Goal: Information Seeking & Learning: Learn about a topic

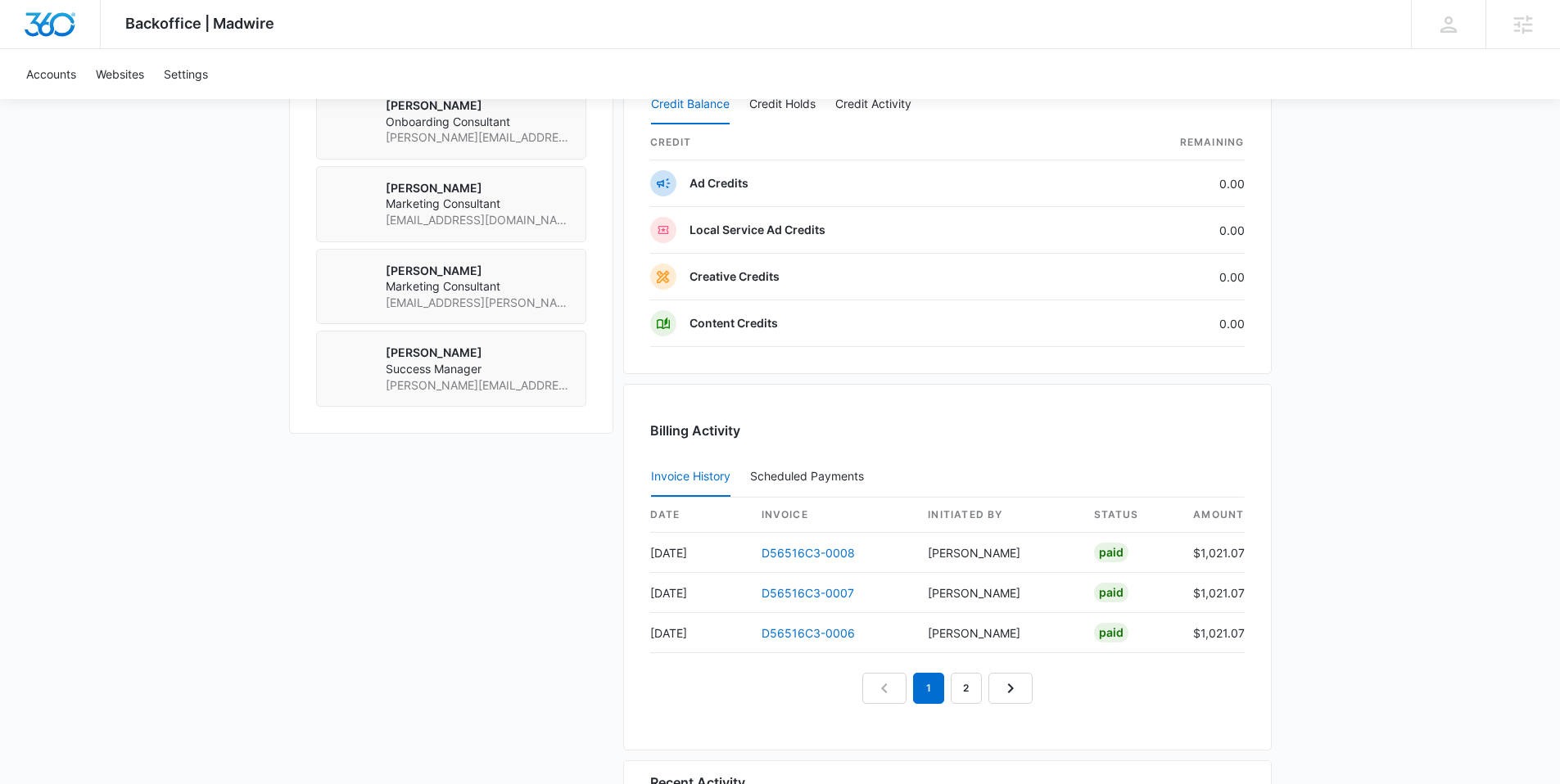
scroll to position [1421, 0]
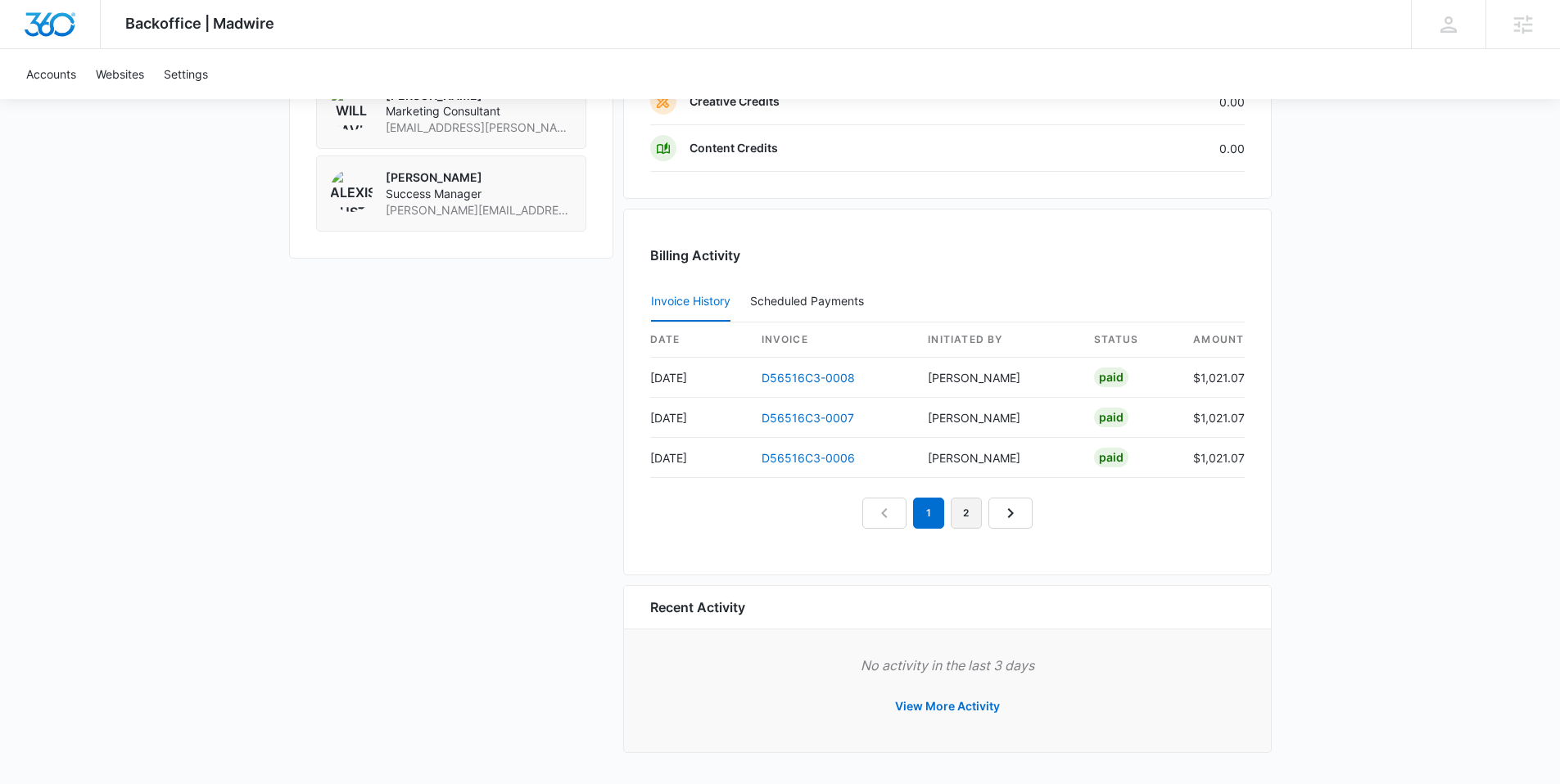
click at [975, 509] on link "2" at bounding box center [966, 513] width 31 height 31
click at [976, 513] on link "3" at bounding box center [985, 513] width 31 height 31
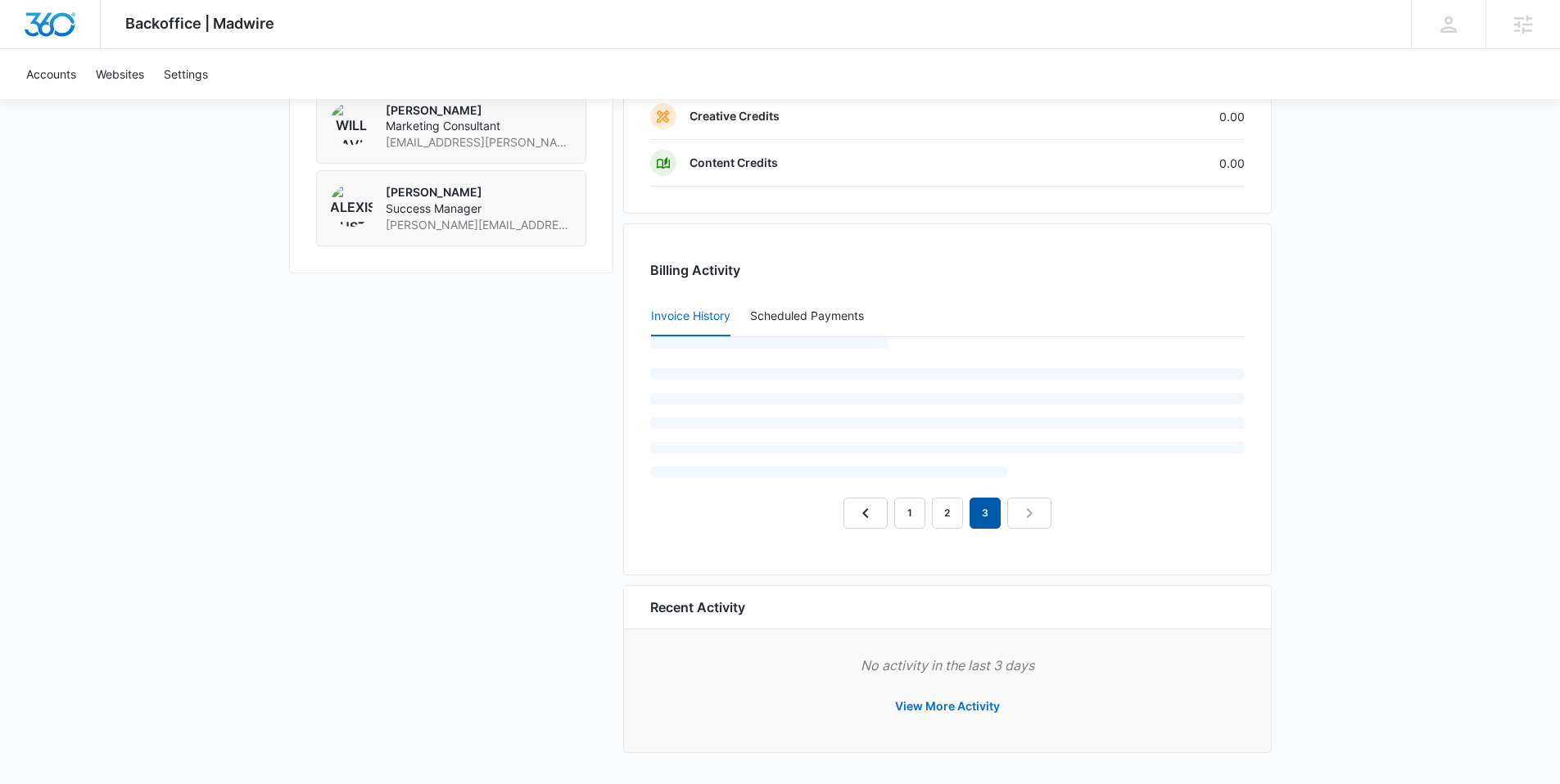
scroll to position [1382, 0]
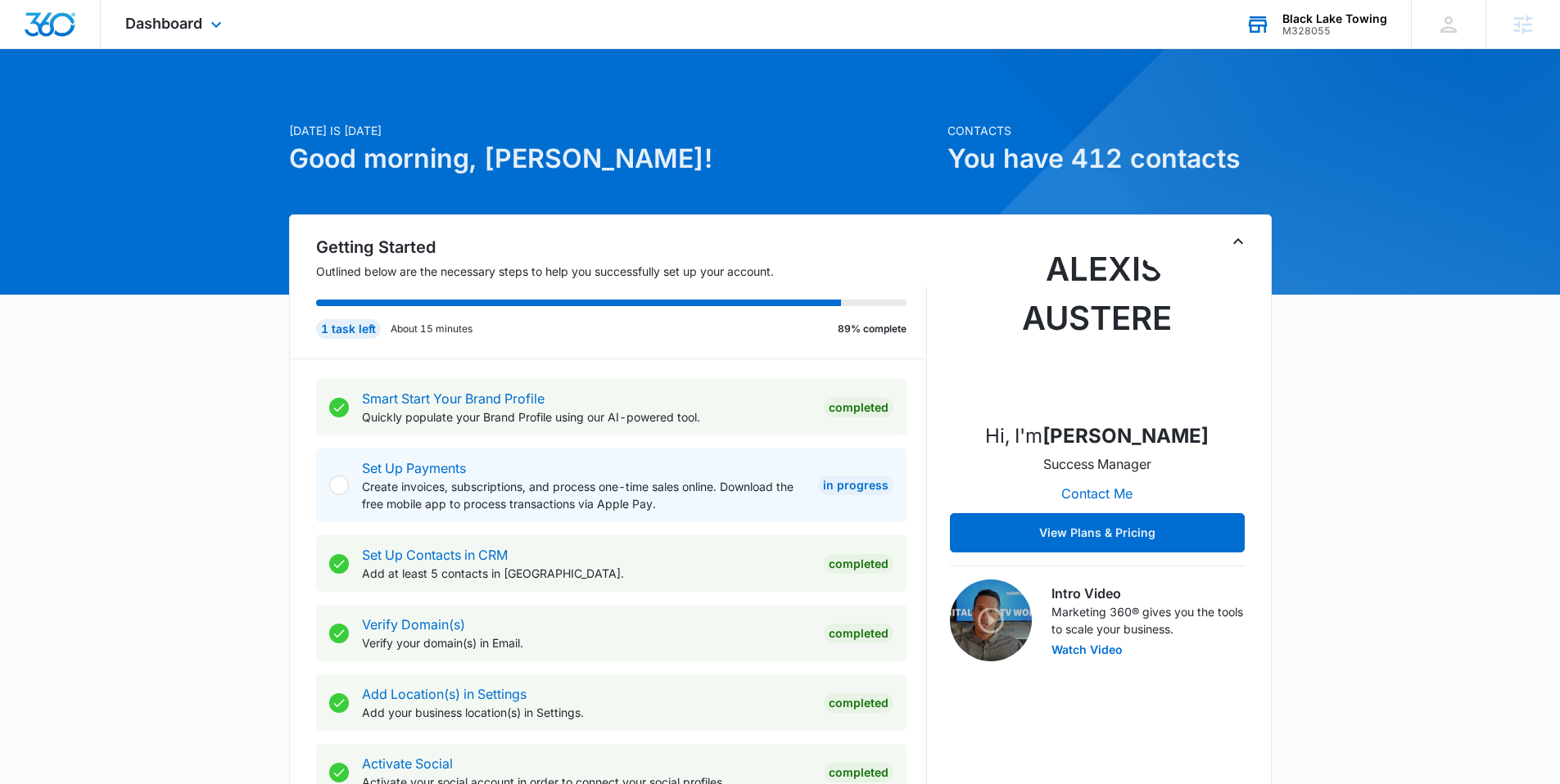
click at [1302, 13] on div "Black Lake Towing" at bounding box center [1334, 19] width 104 height 14
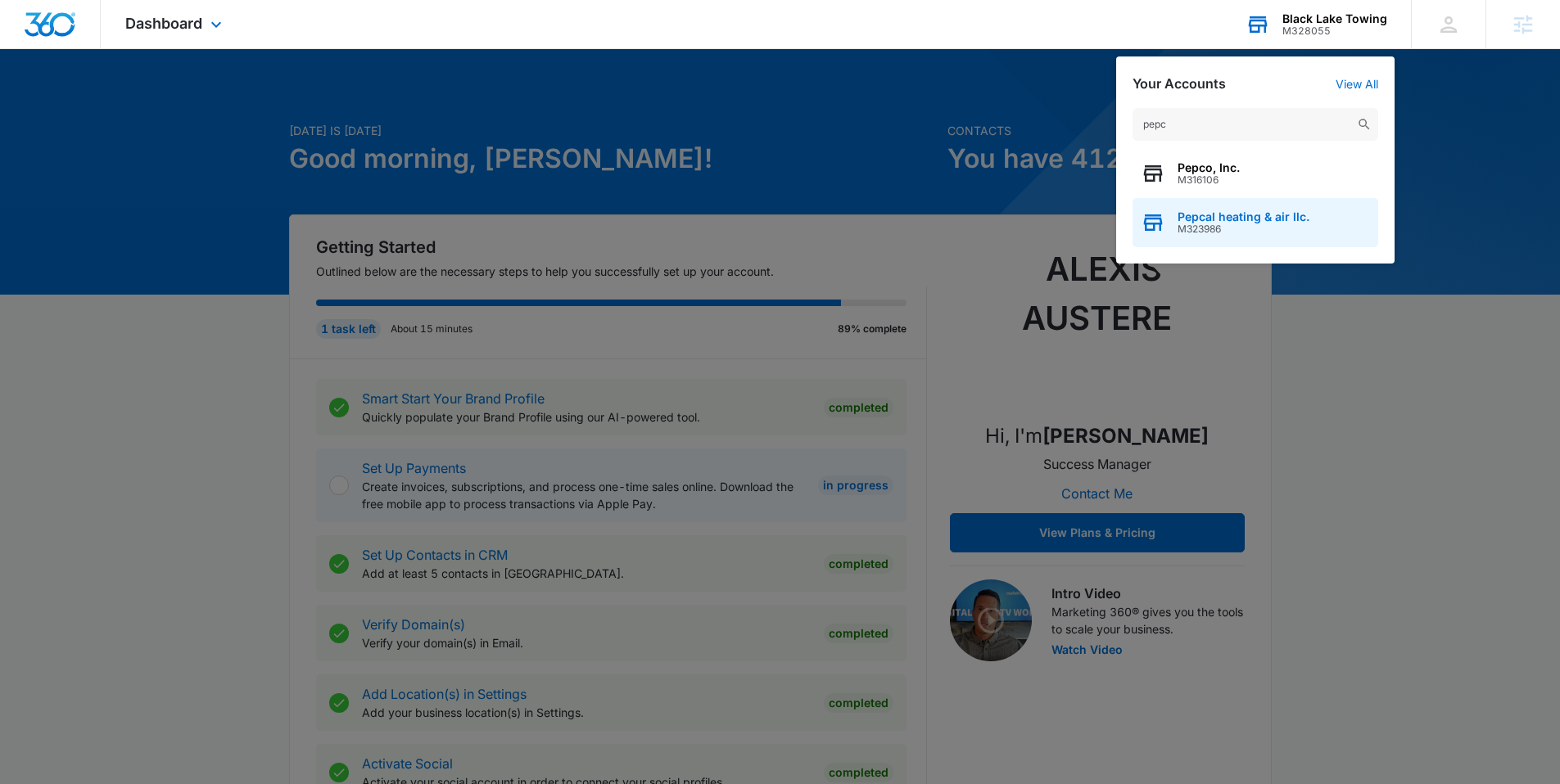
type input "pepc"
click at [1210, 214] on span "Pepcal heating & air llc." at bounding box center [1243, 217] width 131 height 14
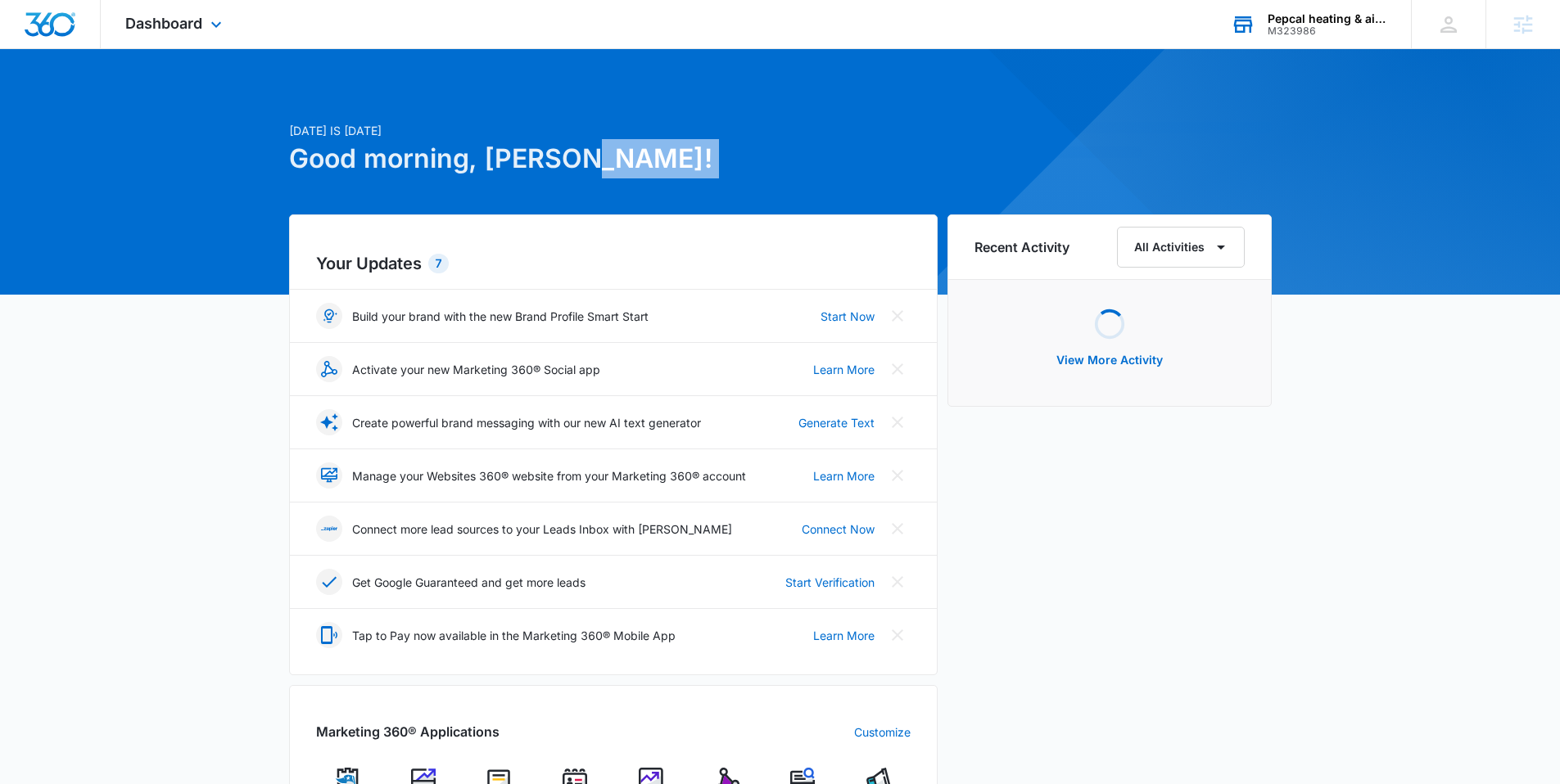
drag, startPoint x: 528, startPoint y: 197, endPoint x: 46, endPoint y: 226, distance: 482.9
click at [384, 223] on div "[DATE] is [DATE] Good morning, [PERSON_NAME]! Your Updates 7 Build your brand w…" at bounding box center [780, 788] width 982 height 1333
click at [19, 221] on div "[DATE] is [DATE] Good morning, [PERSON_NAME]! Your Updates 7 Build your brand w…" at bounding box center [780, 762] width 1560 height 1386
click at [185, 24] on span "Dashboard" at bounding box center [164, 23] width 77 height 17
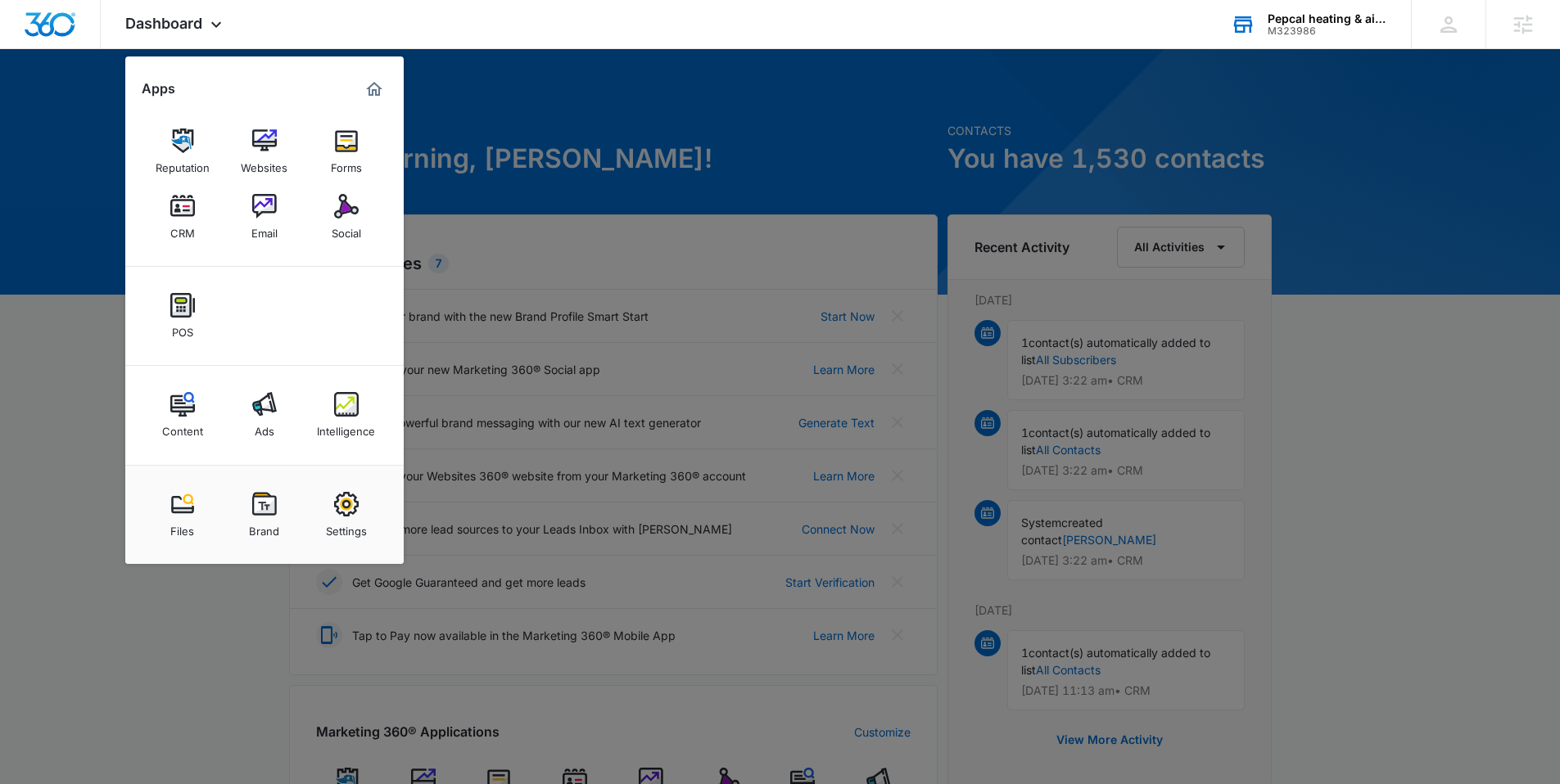
click at [327, 400] on link "Intelligence" at bounding box center [346, 415] width 62 height 62
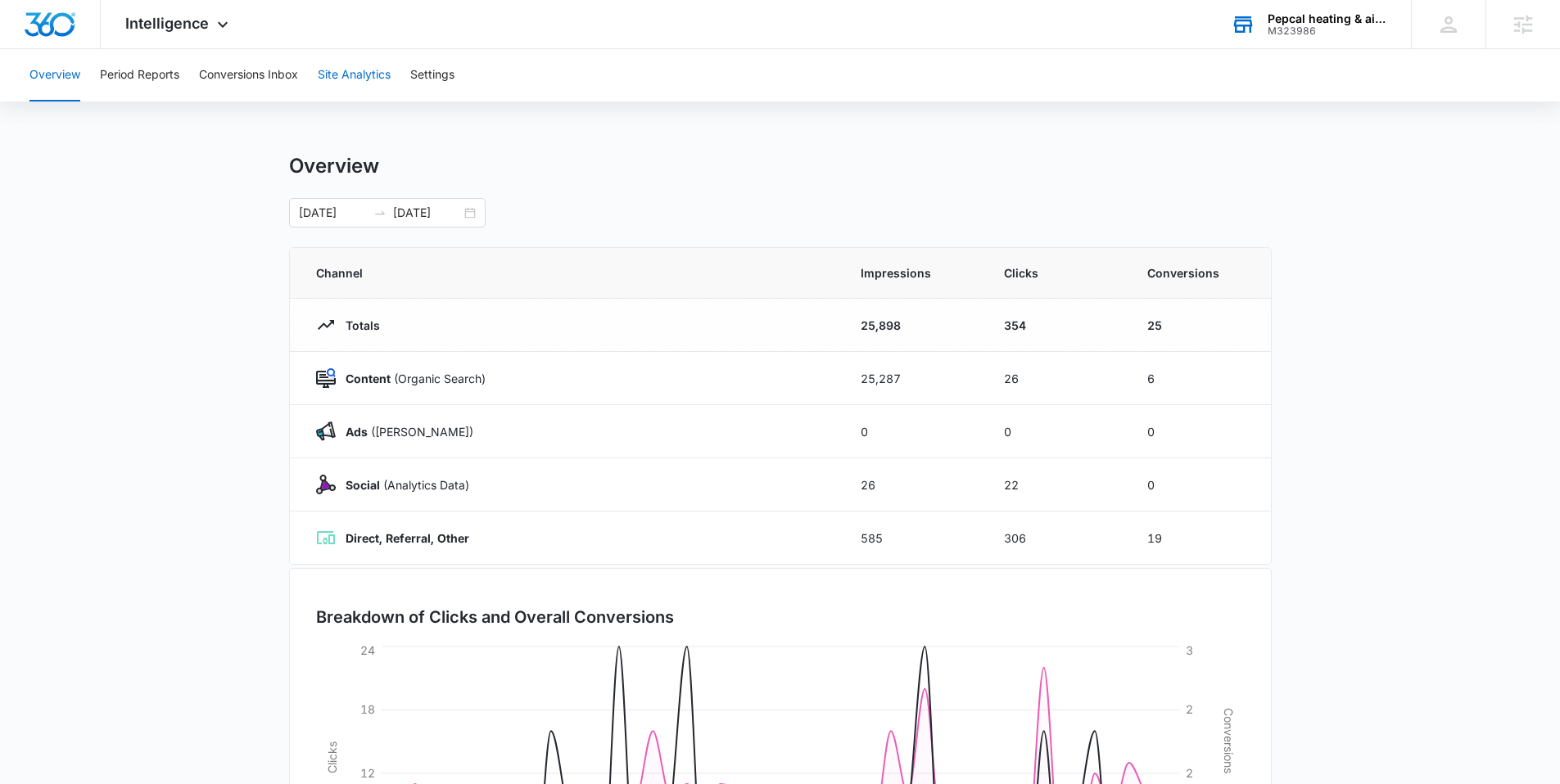
click at [353, 77] on button "Site Analytics" at bounding box center [354, 75] width 72 height 52
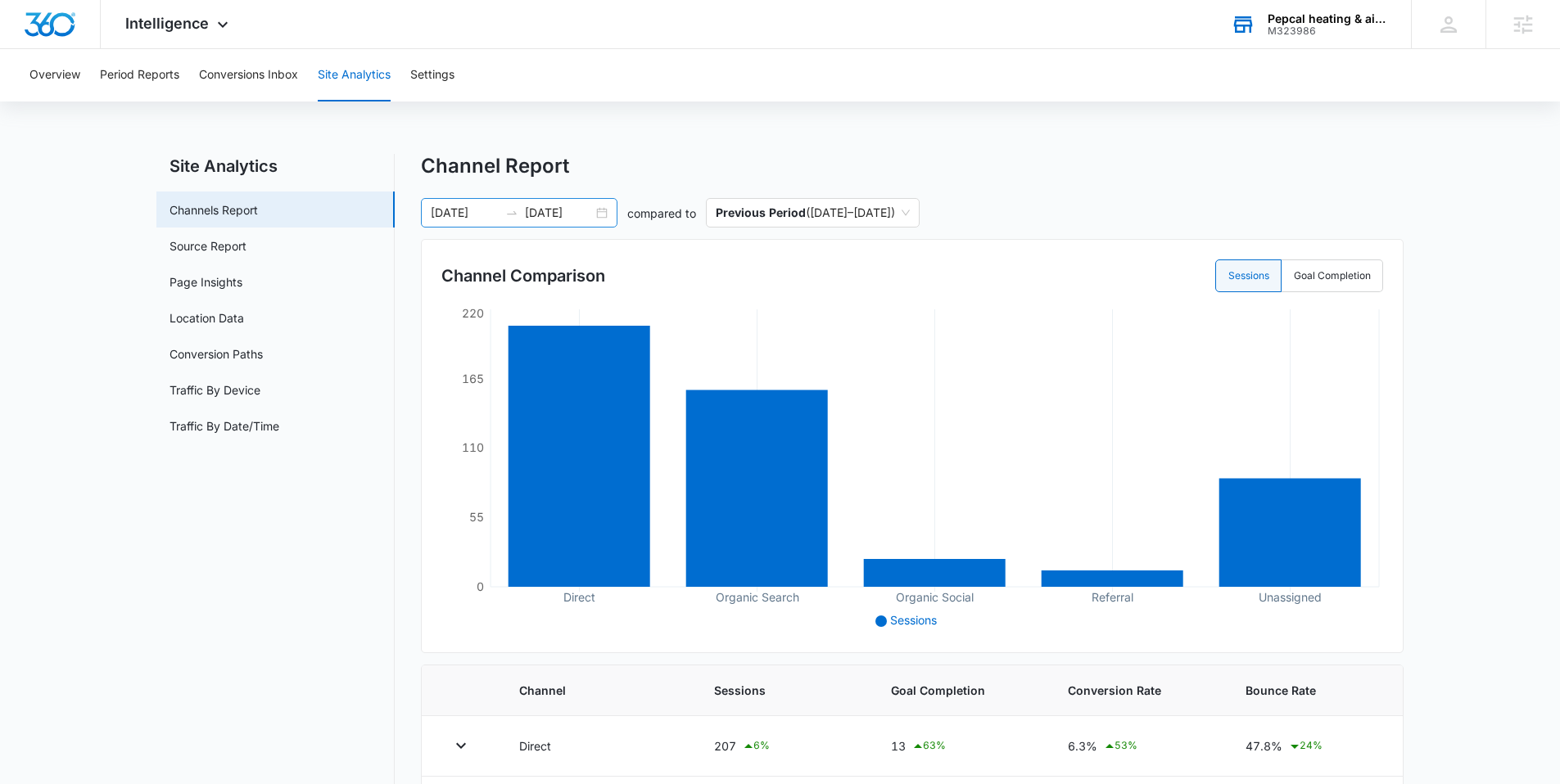
click at [598, 207] on div "[DATE] [DATE]" at bounding box center [519, 212] width 196 height 30
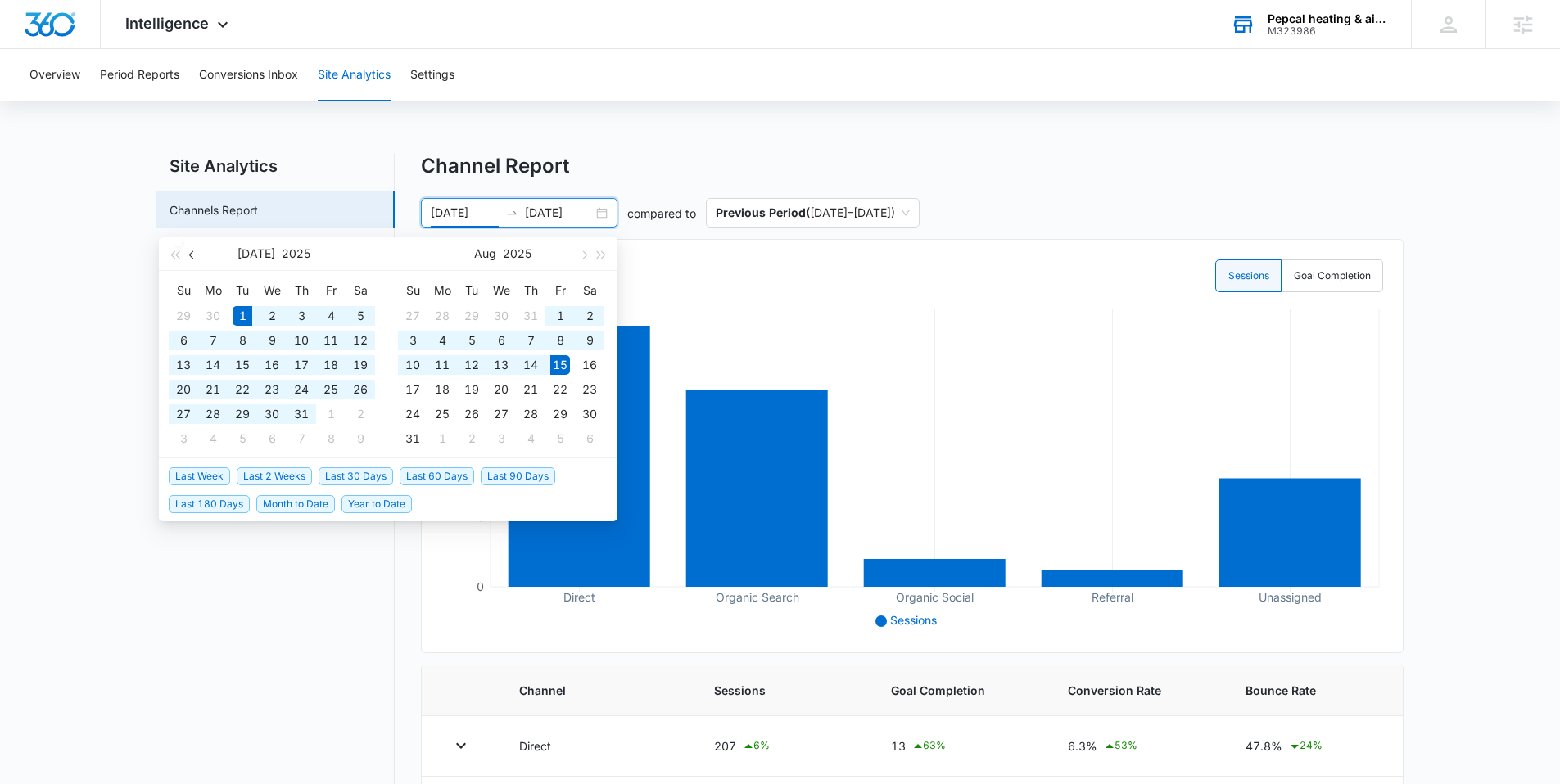
click at [188, 250] on button "button" at bounding box center [192, 254] width 18 height 33
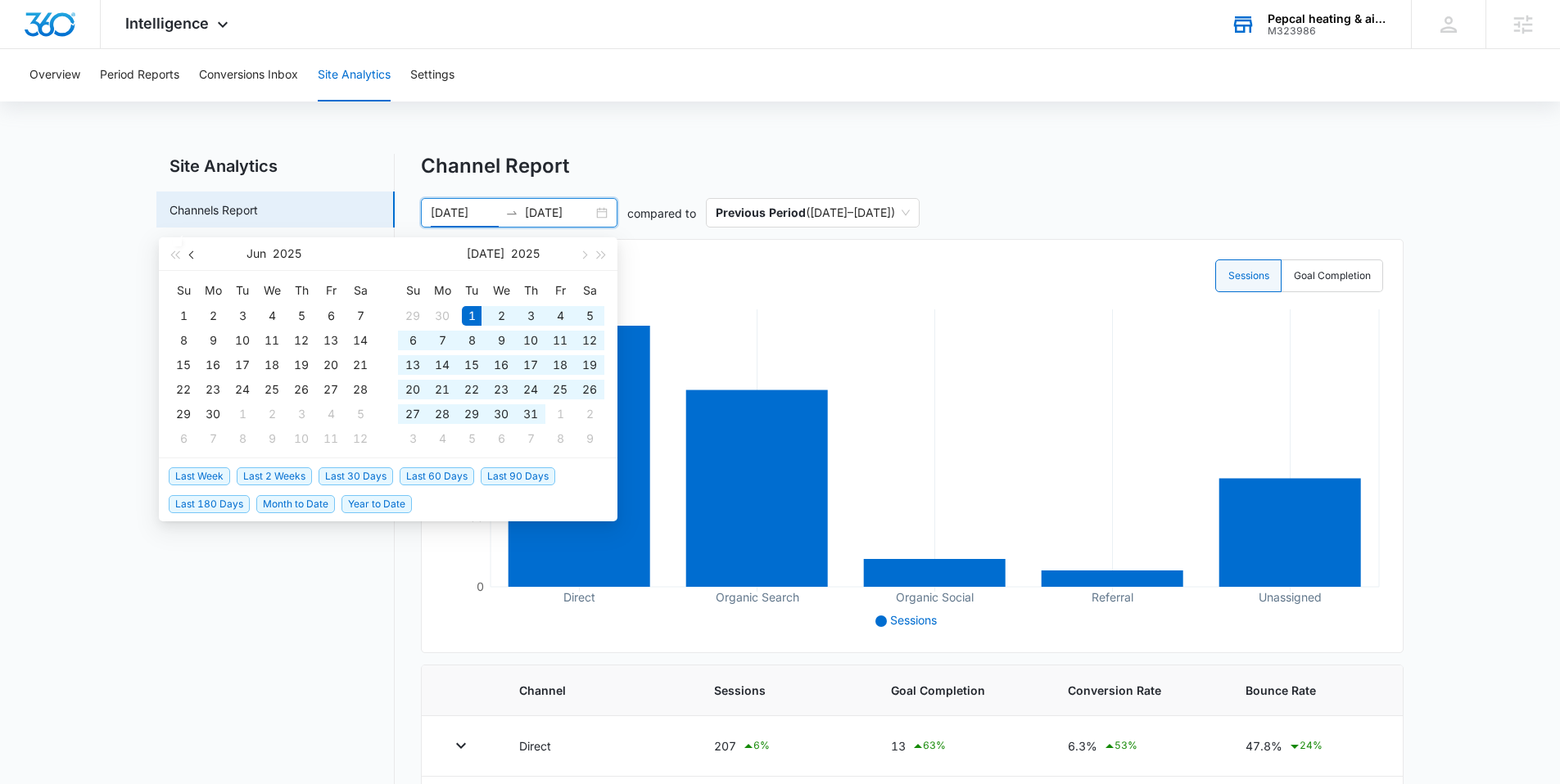
click at [188, 250] on button "button" at bounding box center [192, 254] width 18 height 33
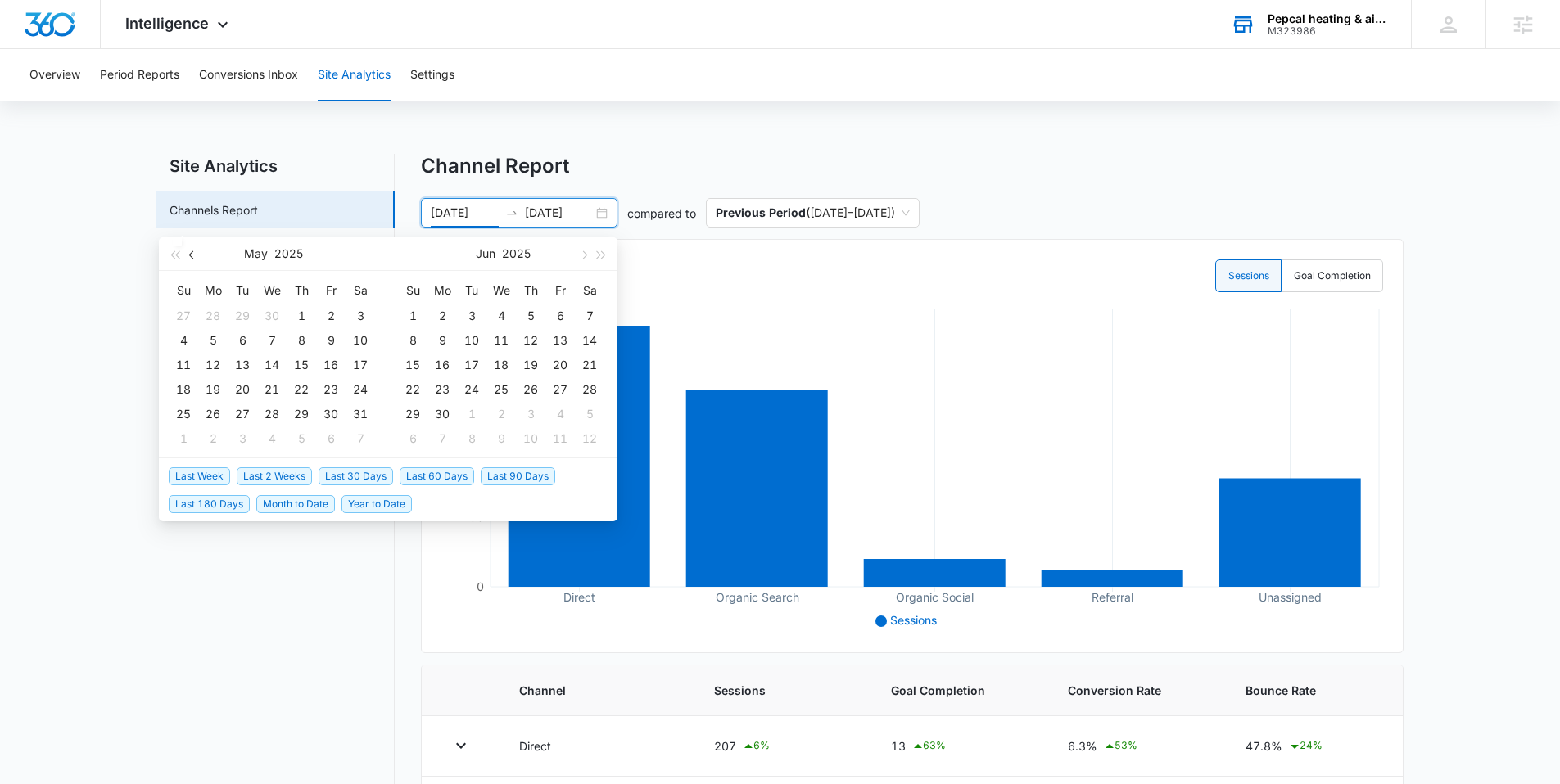
click at [188, 250] on button "button" at bounding box center [192, 254] width 18 height 33
type input "[DATE]"
click at [240, 320] on div "1" at bounding box center [242, 316] width 19 height 19
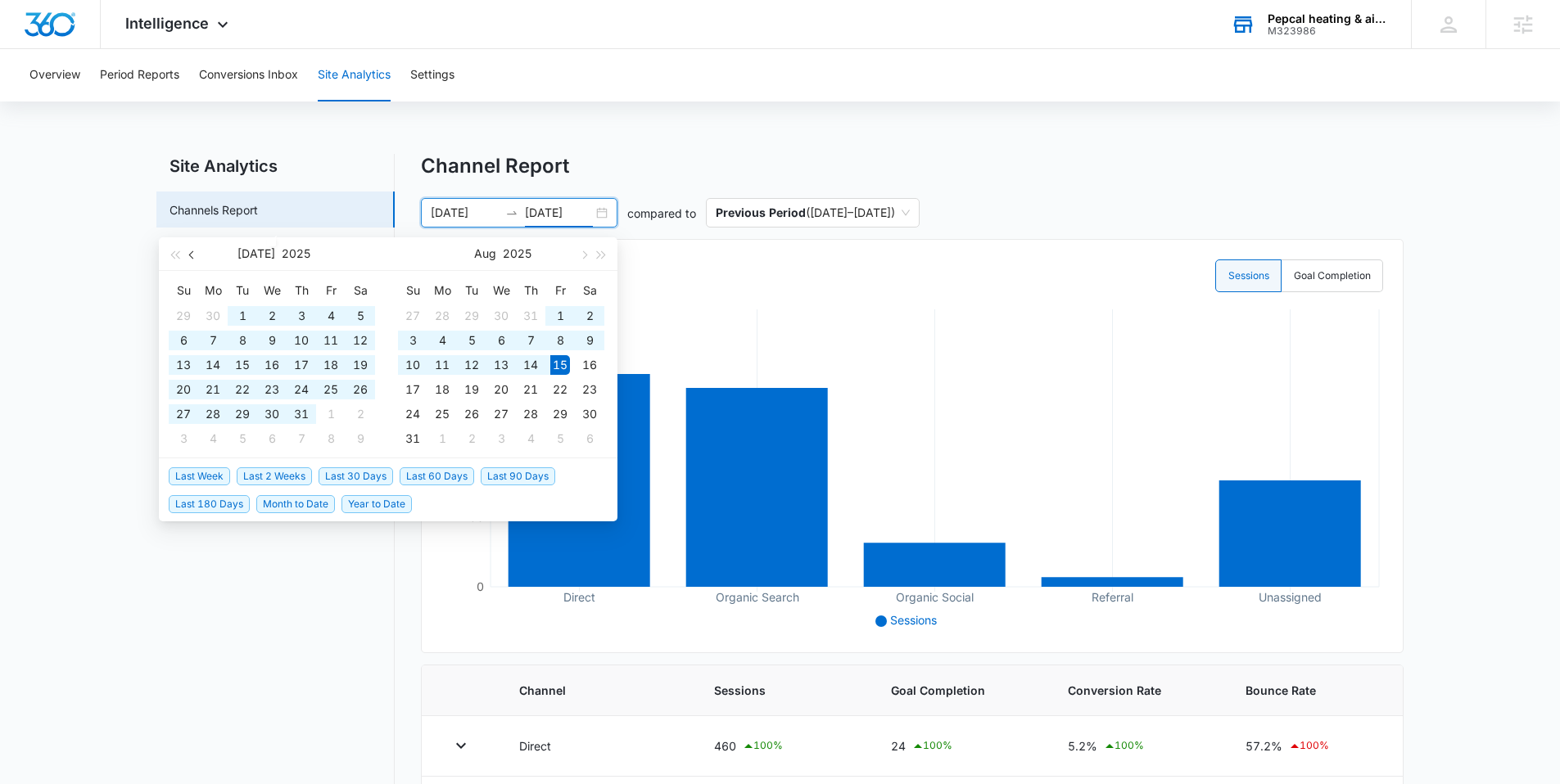
click at [193, 257] on span "button" at bounding box center [193, 254] width 8 height 8
click at [196, 257] on button "button" at bounding box center [192, 254] width 18 height 33
click at [196, 259] on button "button" at bounding box center [192, 254] width 18 height 33
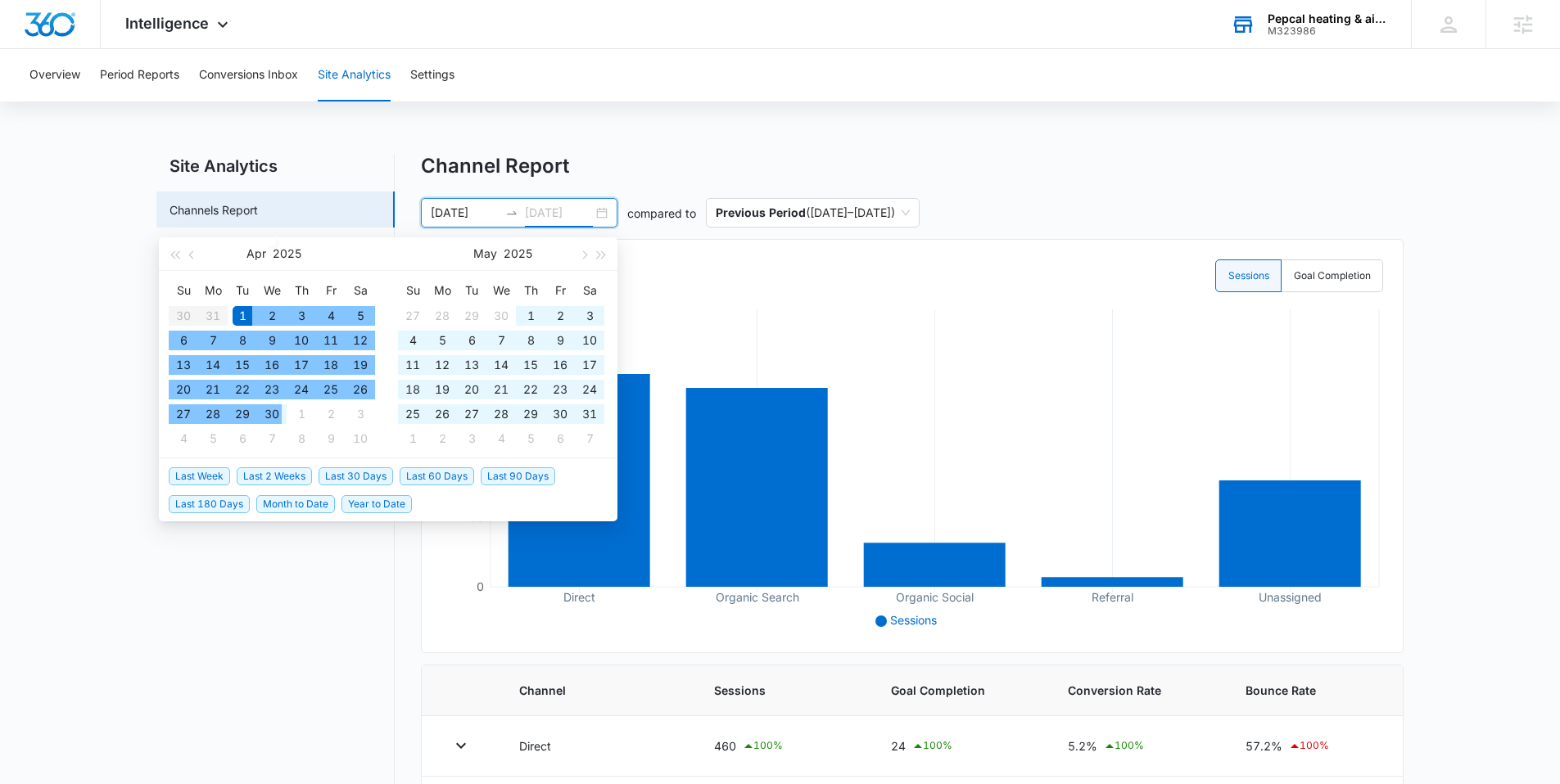
click at [271, 405] on div "30" at bounding box center [271, 414] width 19 height 19
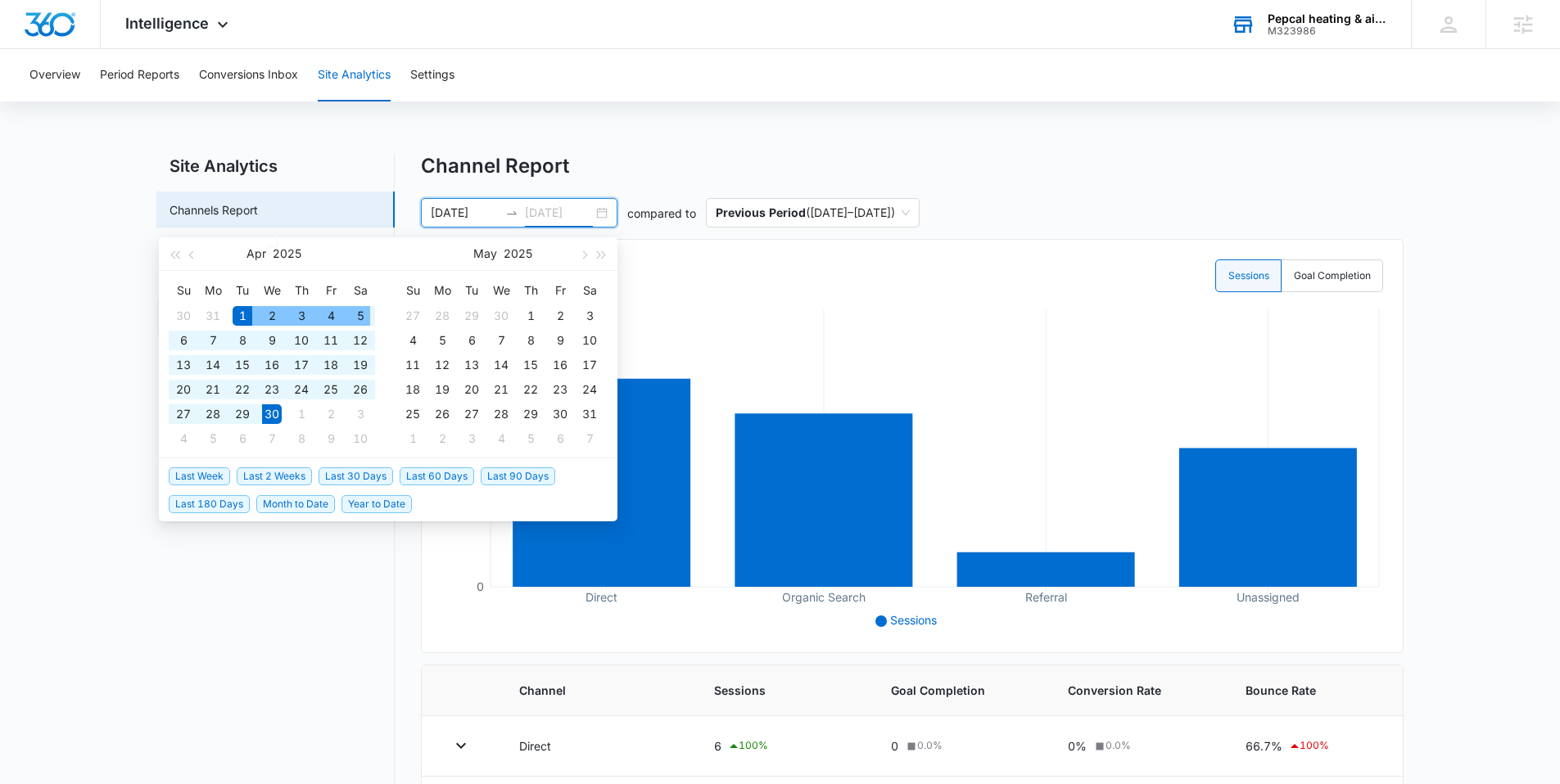
type input "[DATE]"
click at [75, 488] on main "Site Analytics Channels Report Source Report Page Insights Location Data Conver…" at bounding box center [780, 566] width 1560 height 825
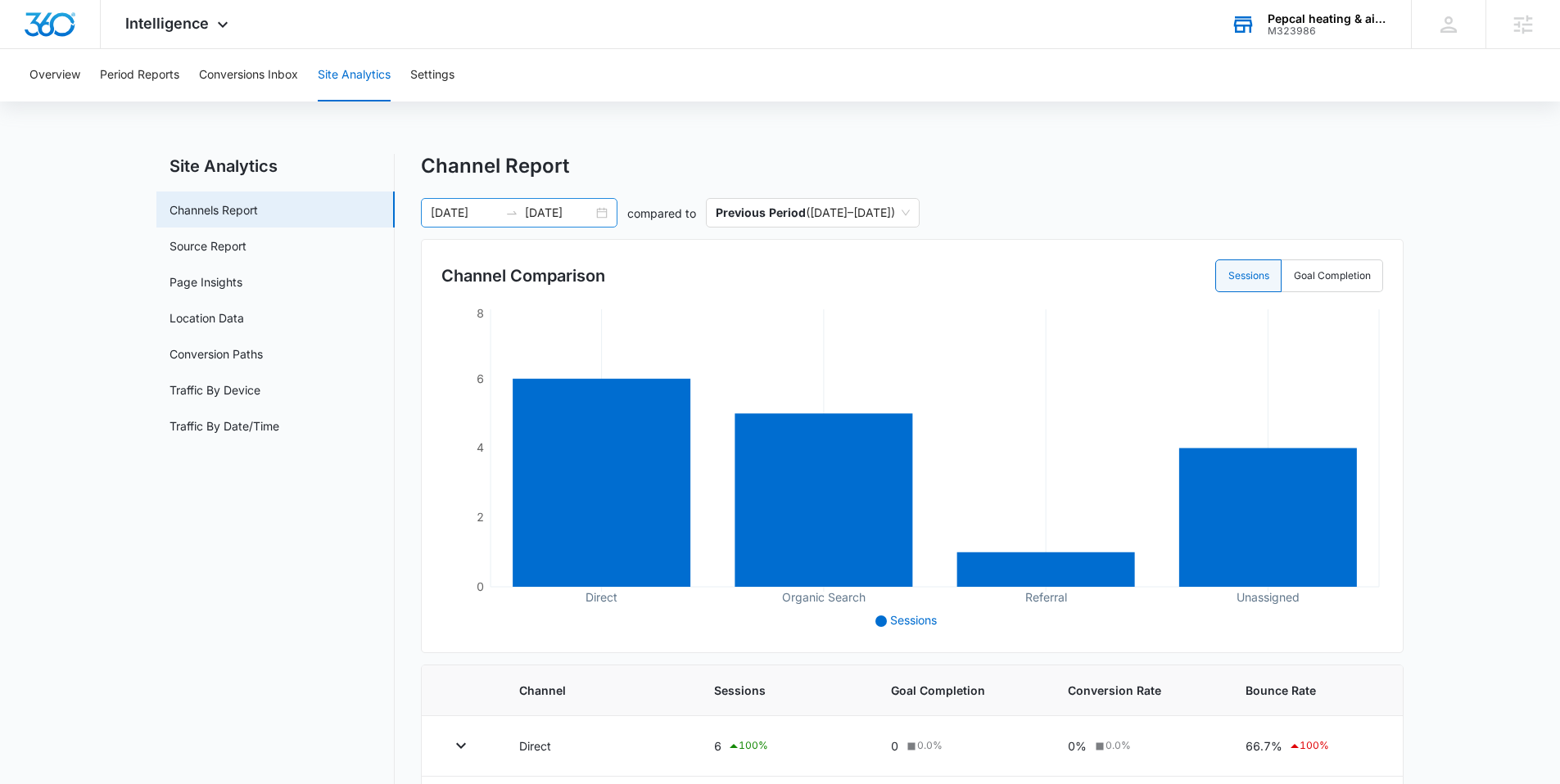
click at [606, 209] on div "[DATE] [DATE]" at bounding box center [519, 212] width 196 height 30
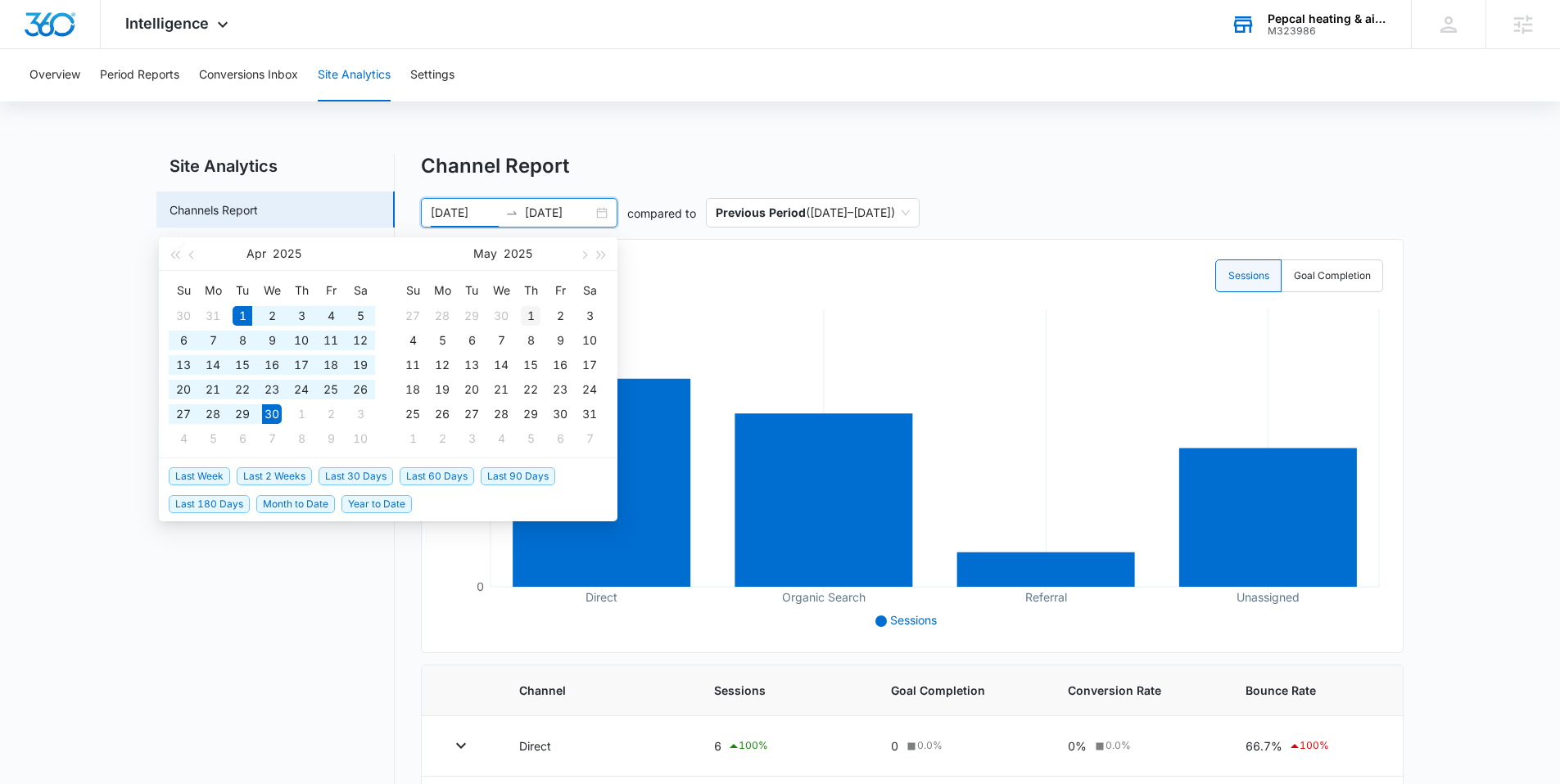
type input "[DATE]"
click at [527, 310] on div "1" at bounding box center [530, 316] width 19 height 19
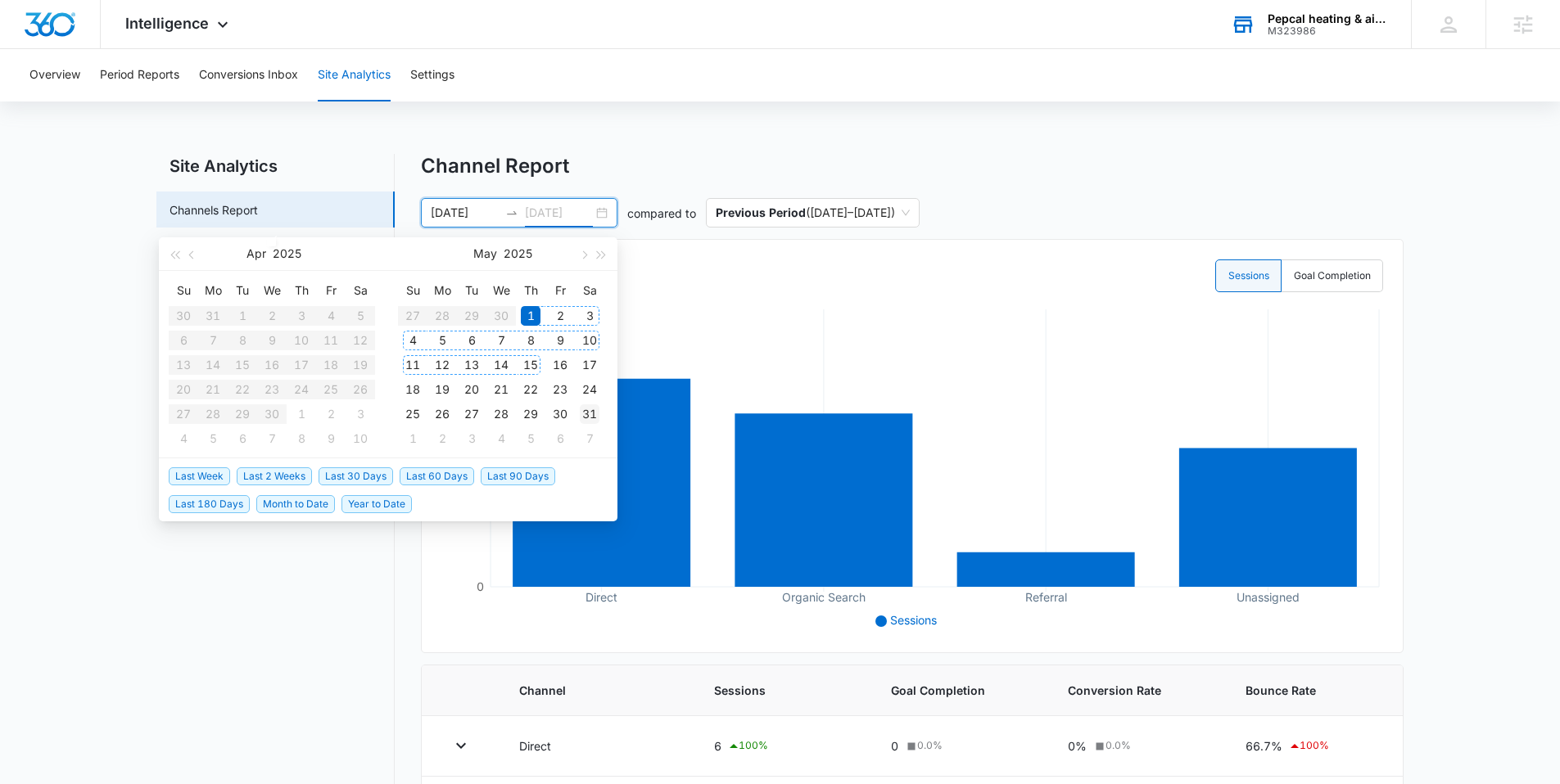
type input "[DATE]"
click at [586, 405] on div "31" at bounding box center [589, 414] width 19 height 19
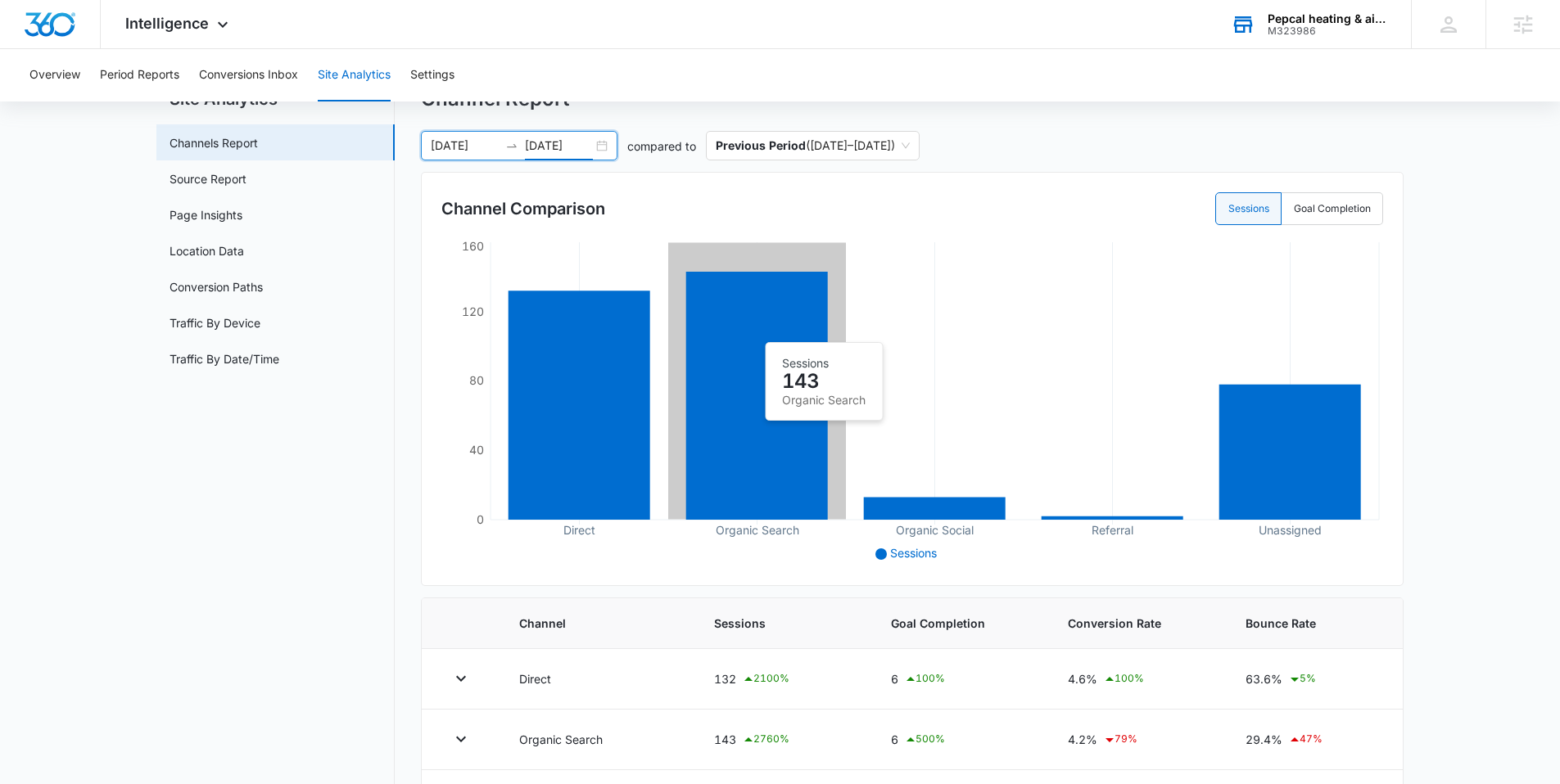
scroll to position [80, 0]
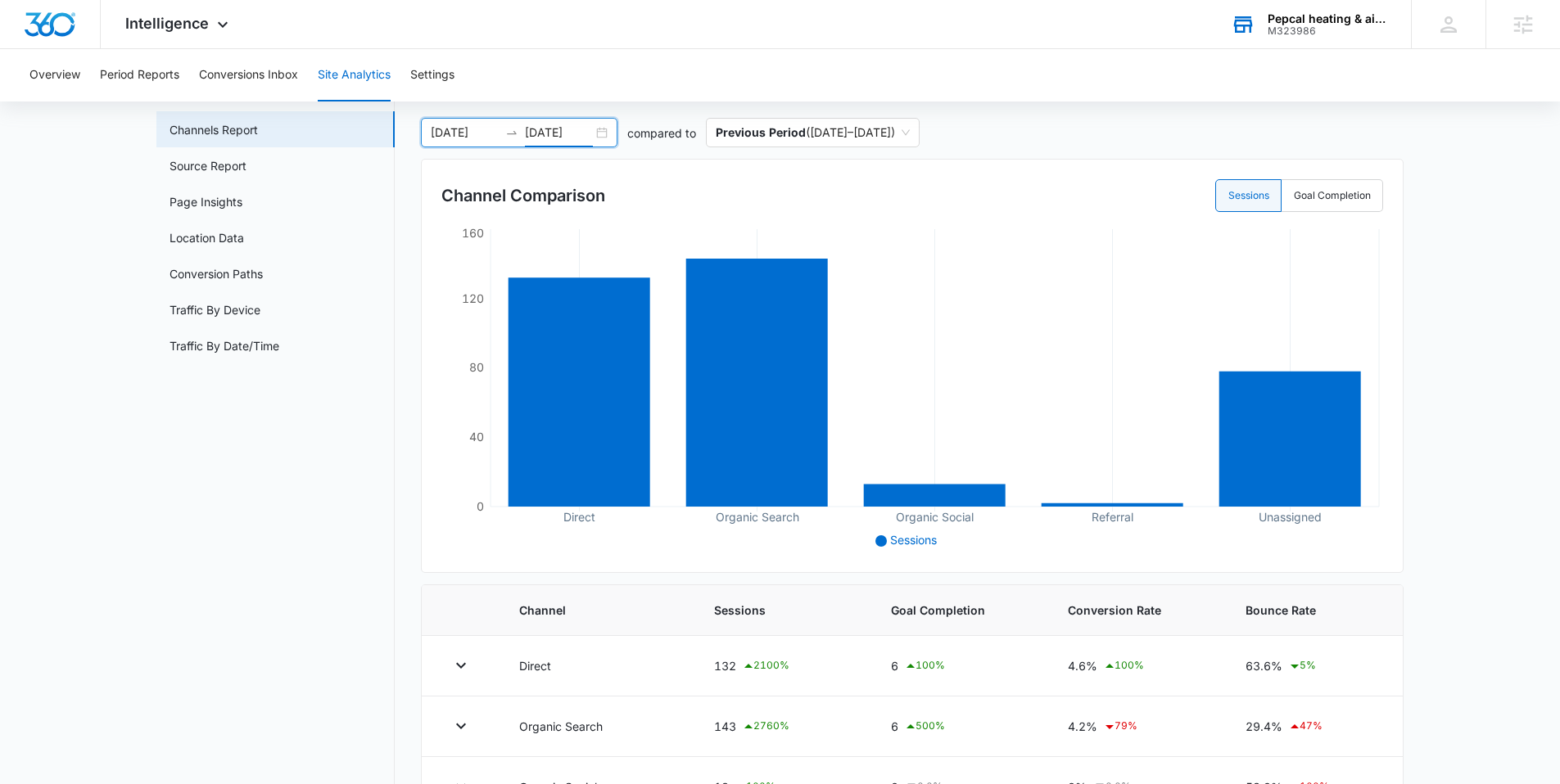
click at [599, 137] on div "[DATE] [DATE]" at bounding box center [519, 132] width 196 height 30
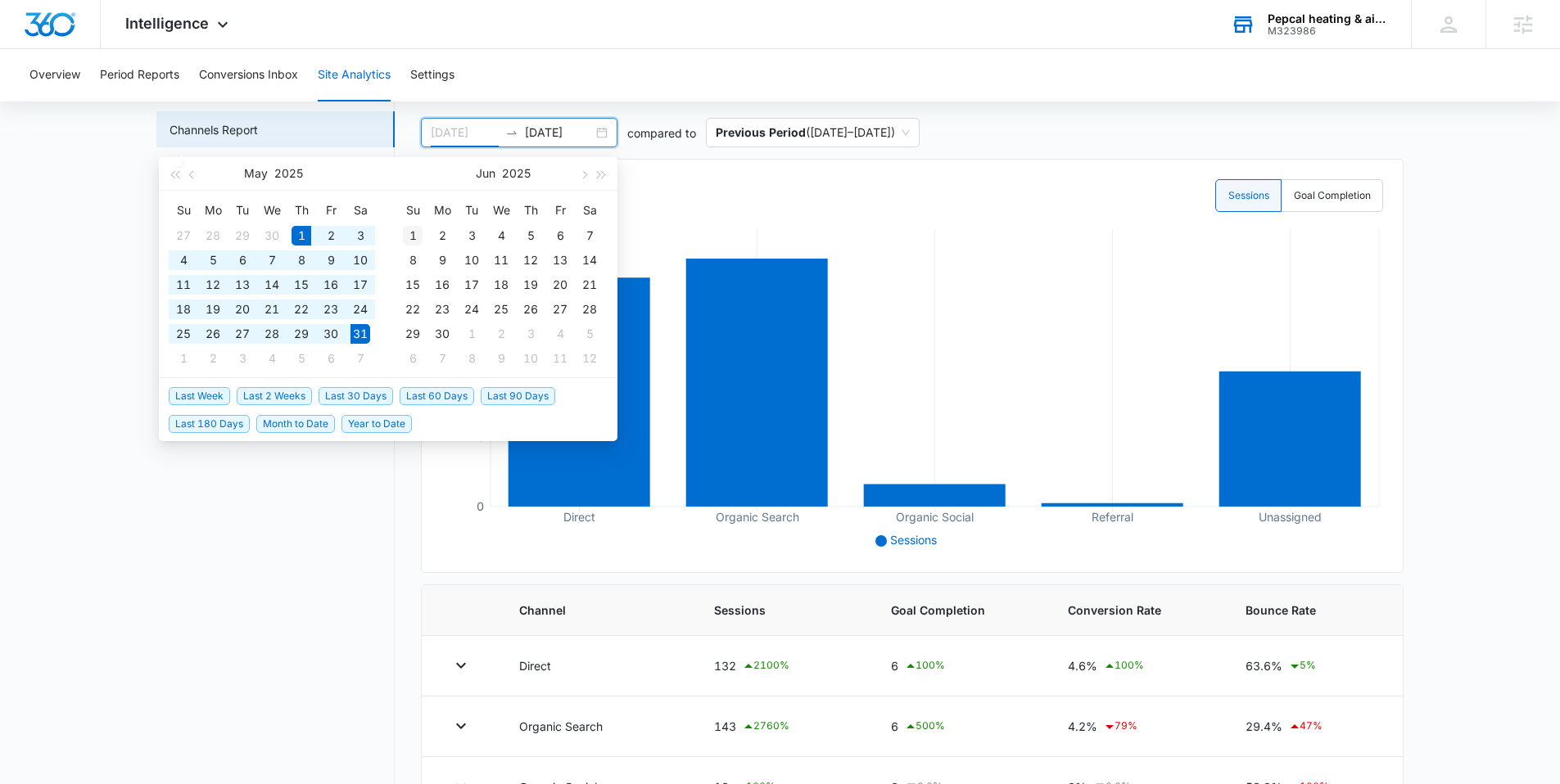
type input "[DATE]"
click at [422, 235] on td "1" at bounding box center [412, 235] width 30 height 24
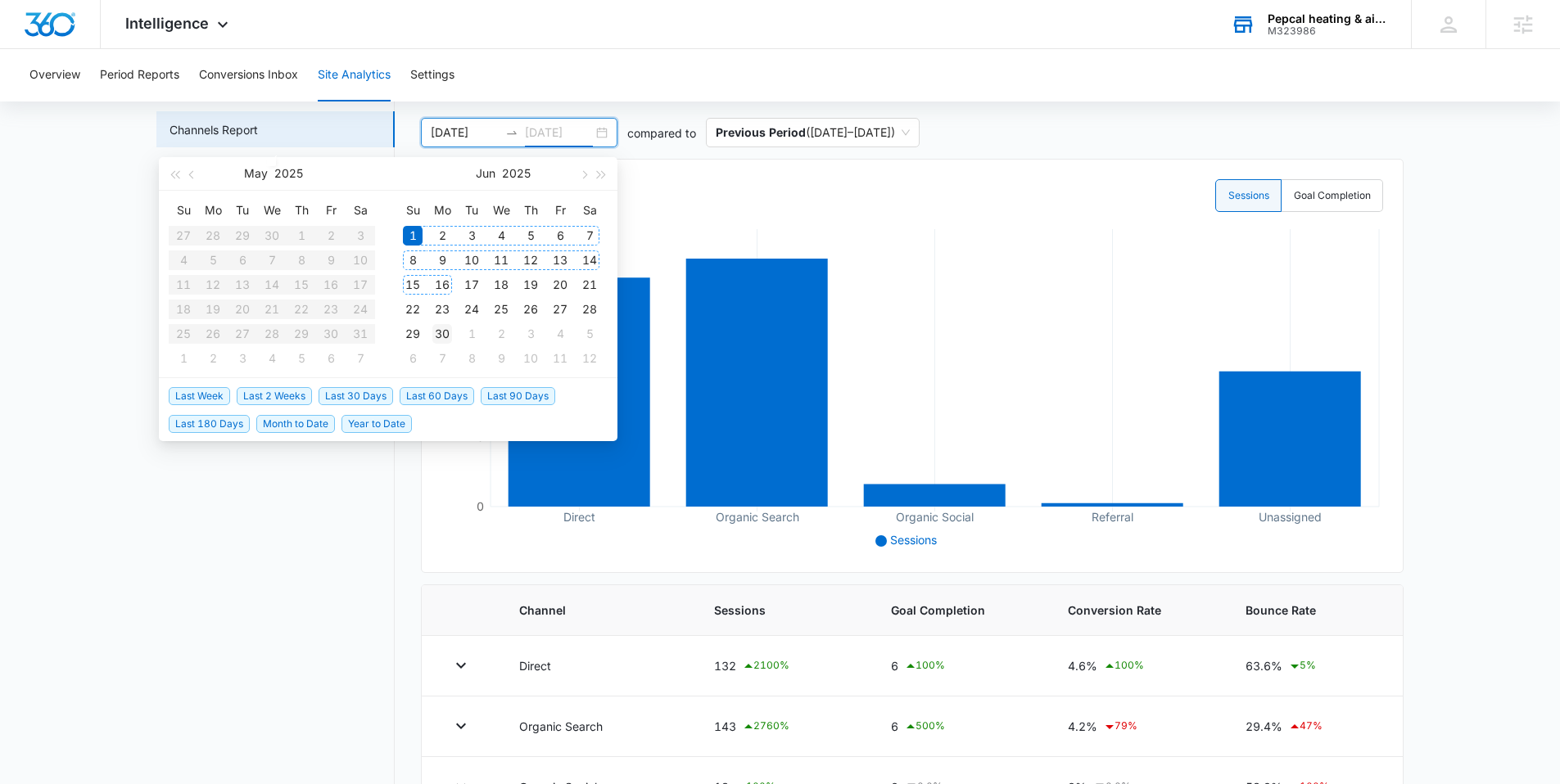
type input "[DATE]"
click at [440, 325] on div "30" at bounding box center [442, 334] width 19 height 19
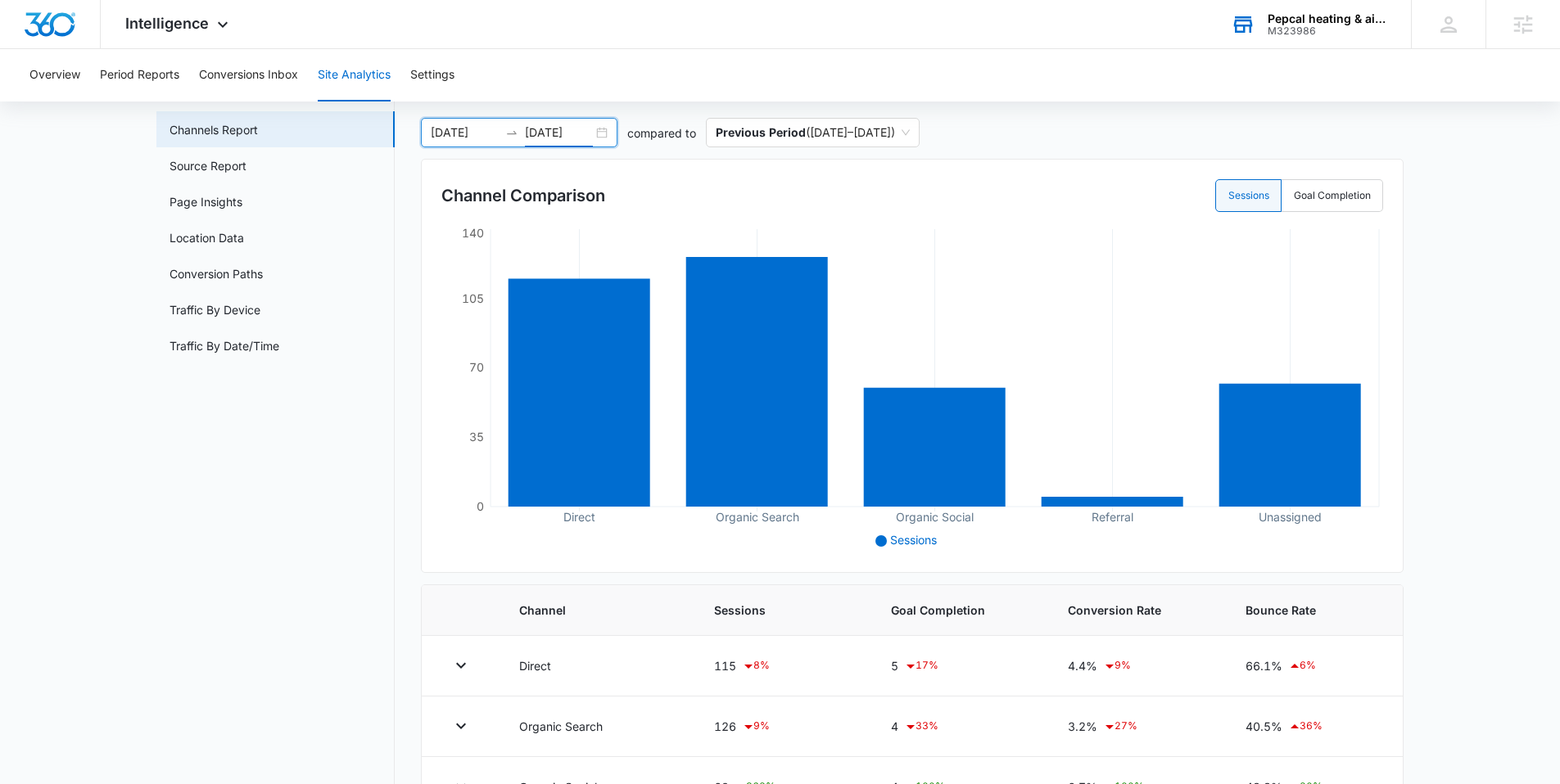
click at [605, 134] on div "[DATE] [DATE]" at bounding box center [519, 132] width 196 height 30
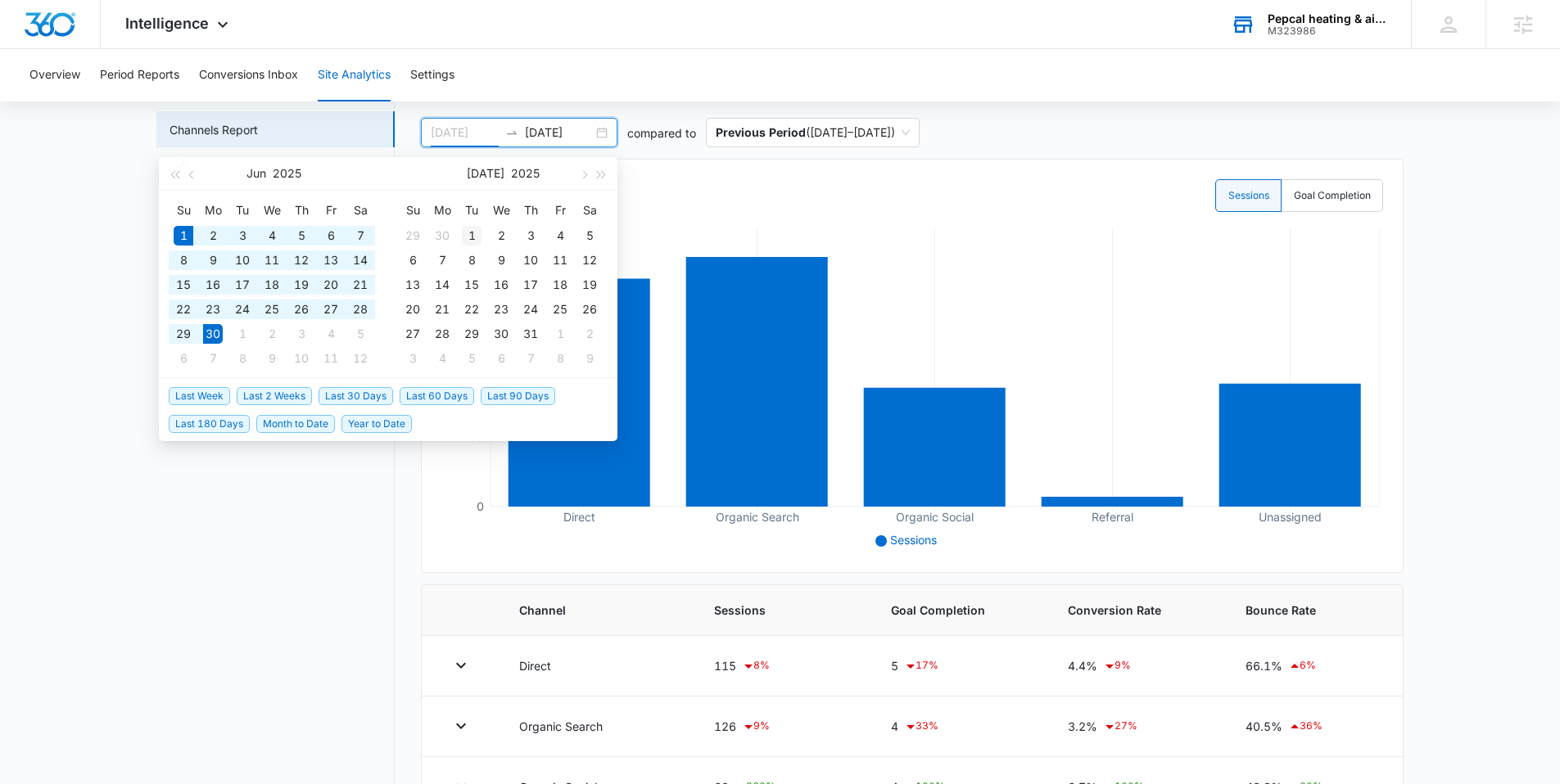
type input "[DATE]"
click at [469, 239] on div "1" at bounding box center [471, 236] width 19 height 19
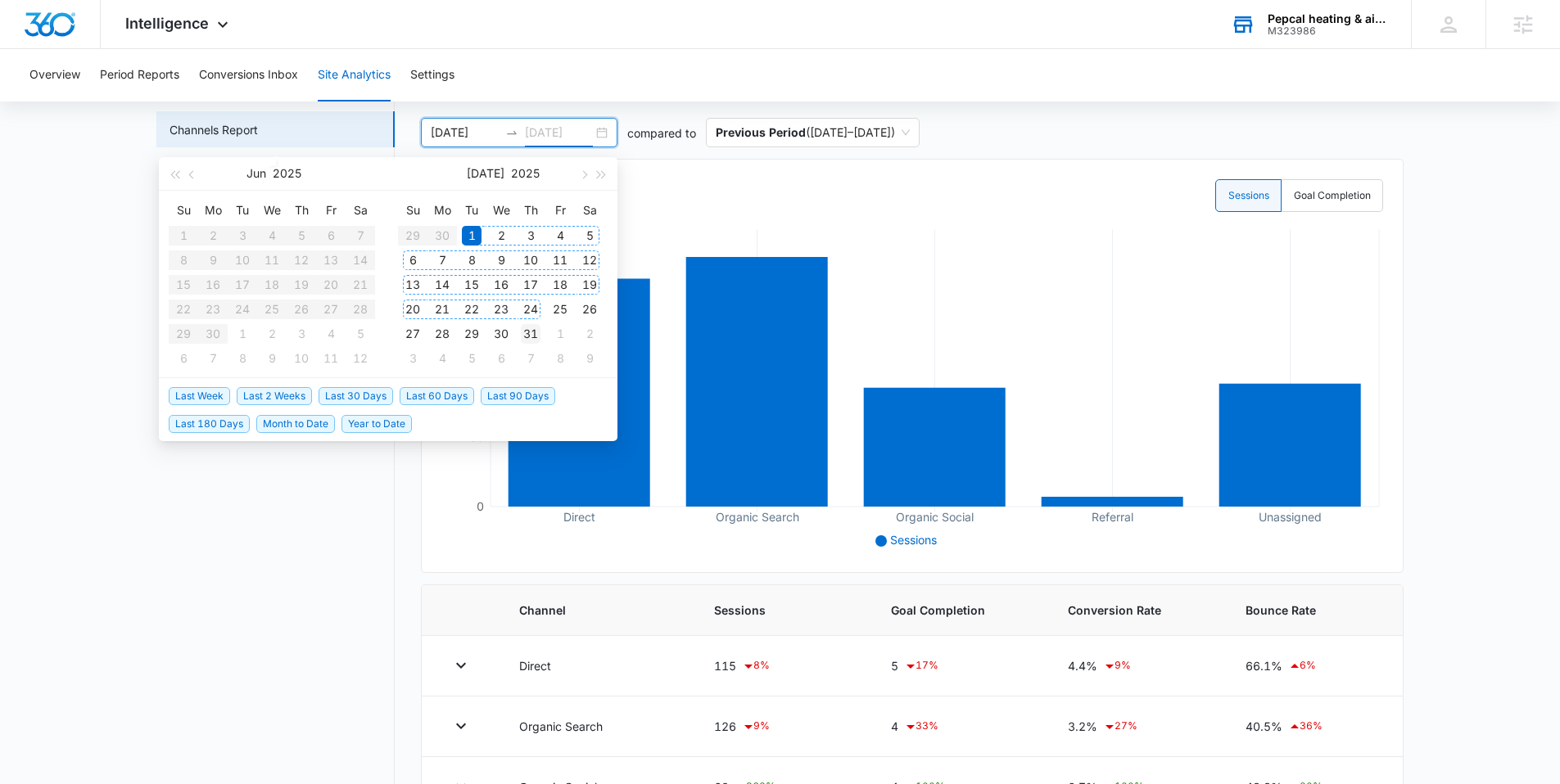
type input "[DATE]"
click at [528, 337] on div "31" at bounding box center [530, 334] width 19 height 19
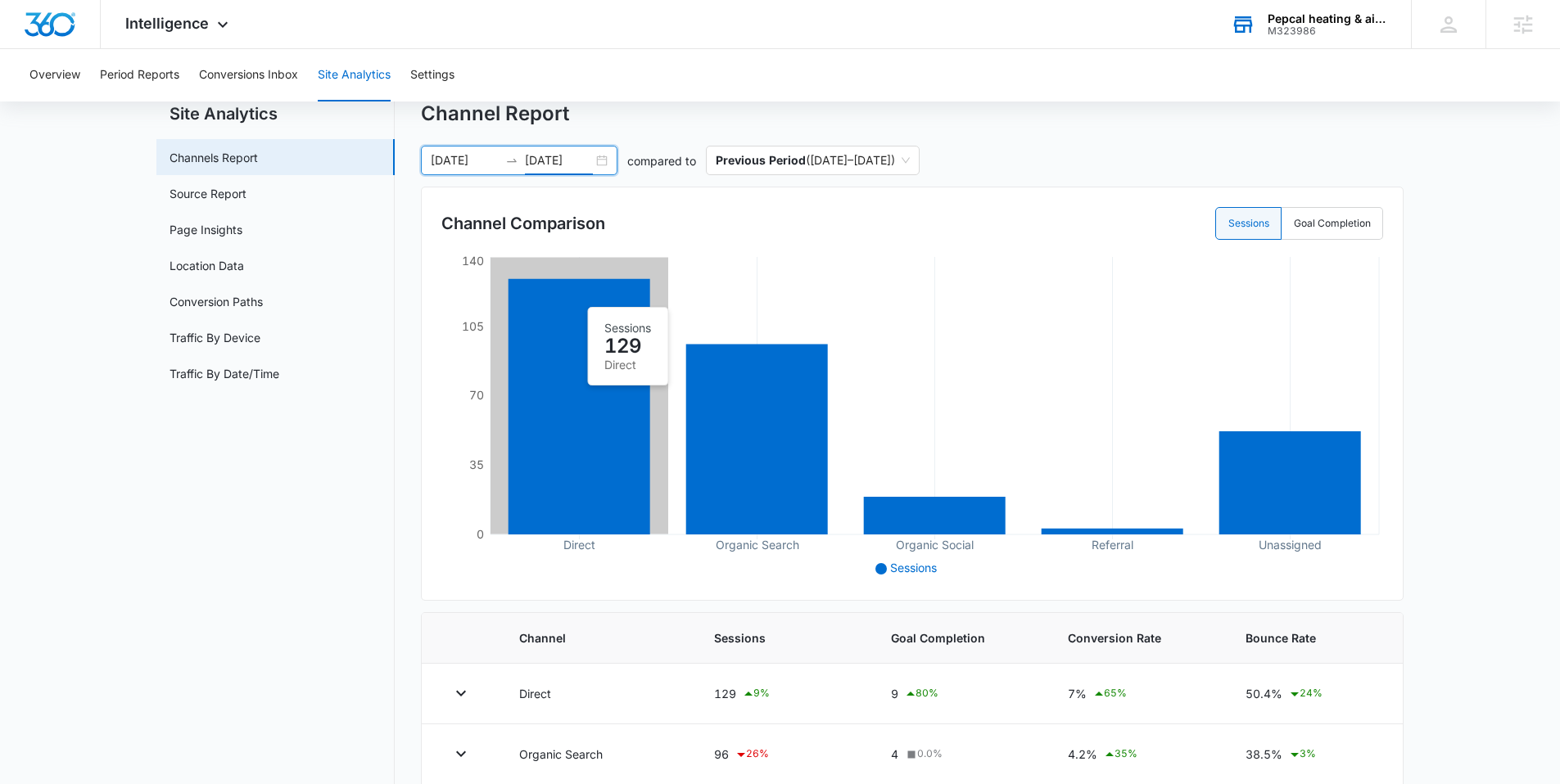
scroll to position [44, 0]
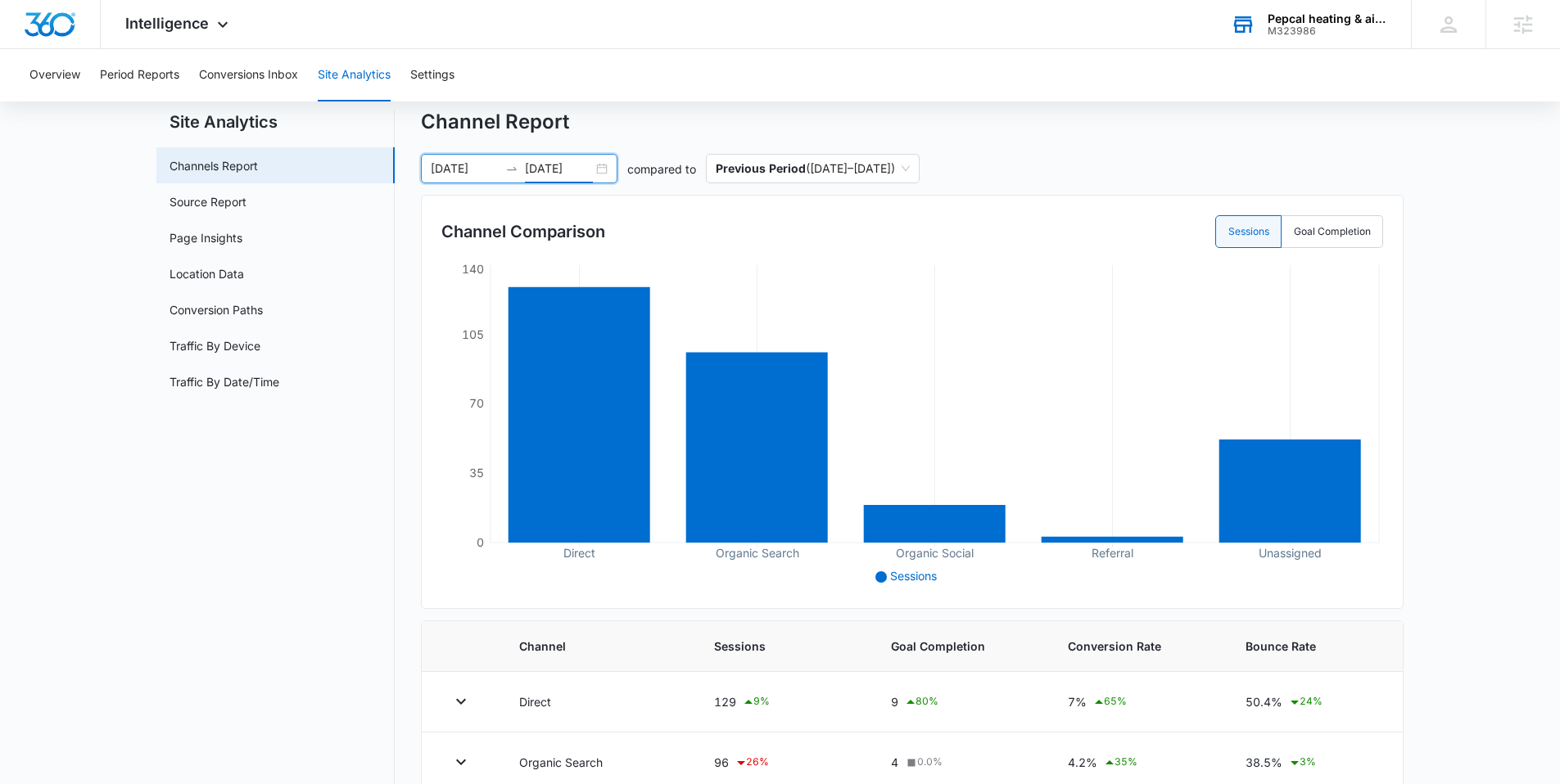
click at [607, 161] on div "[DATE] [DATE]" at bounding box center [519, 168] width 196 height 30
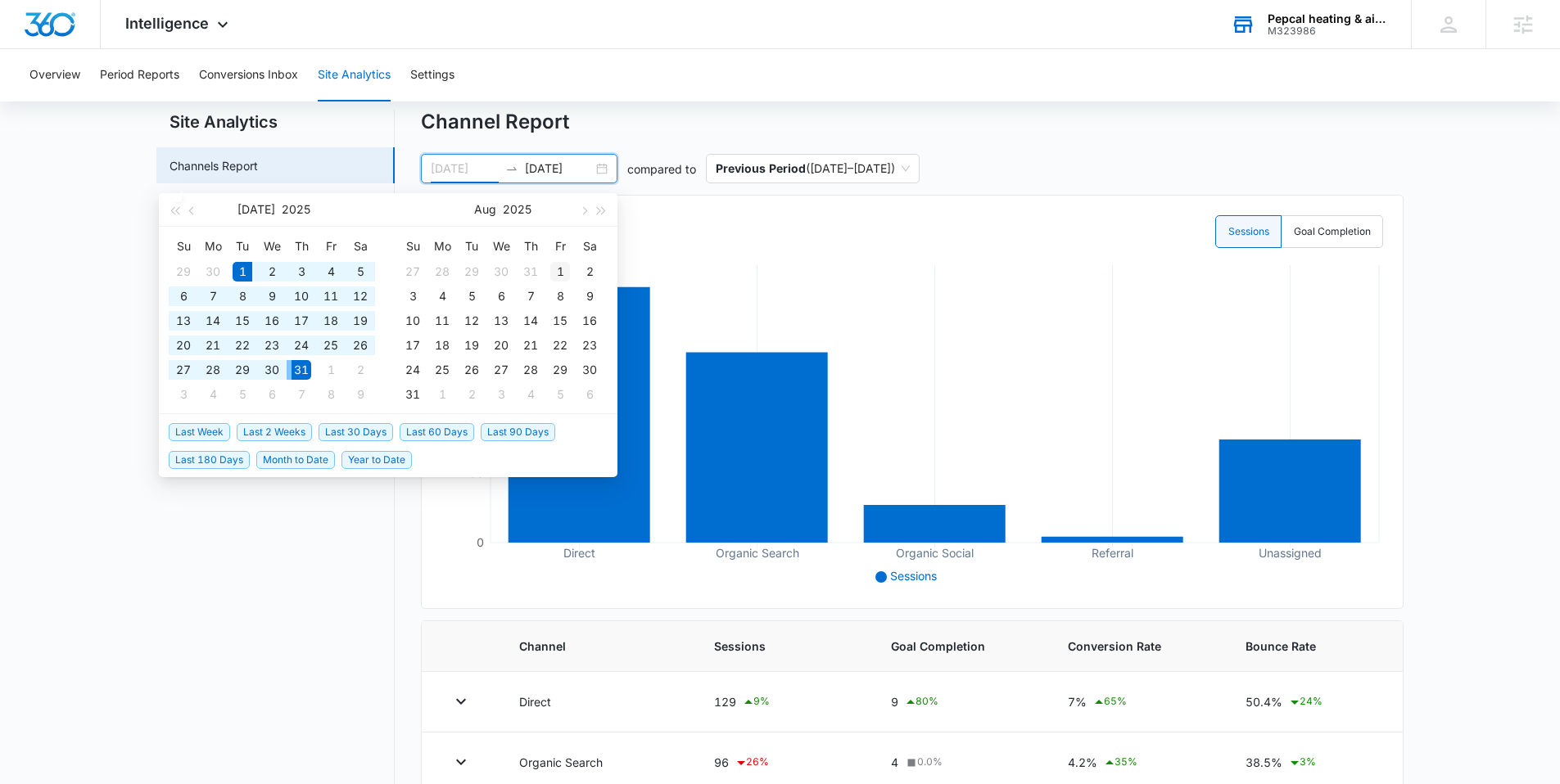
type input "[DATE]"
click at [553, 273] on div "1" at bounding box center [560, 271] width 19 height 19
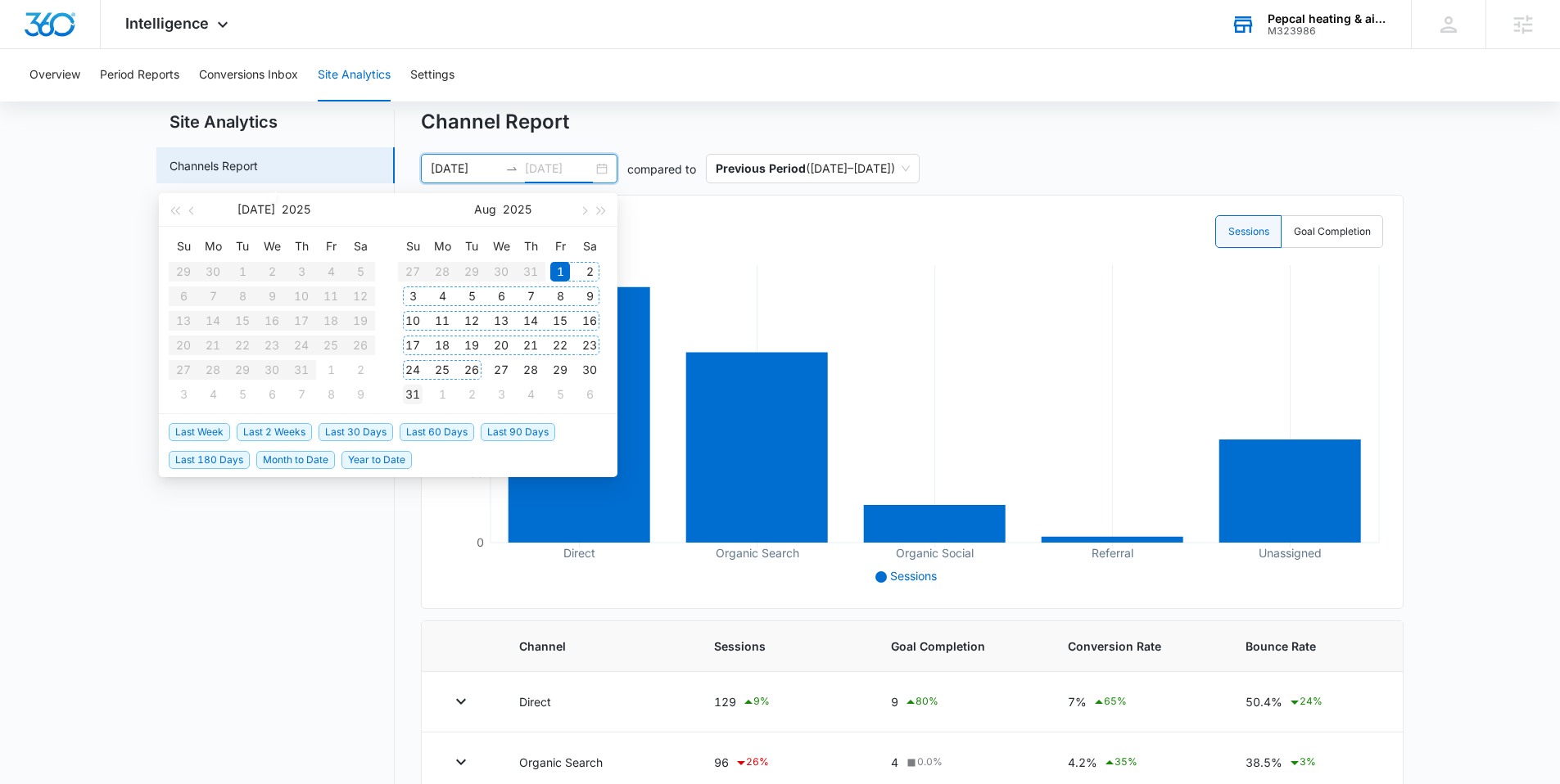
type input "[DATE]"
click at [418, 399] on div "31" at bounding box center [412, 394] width 19 height 19
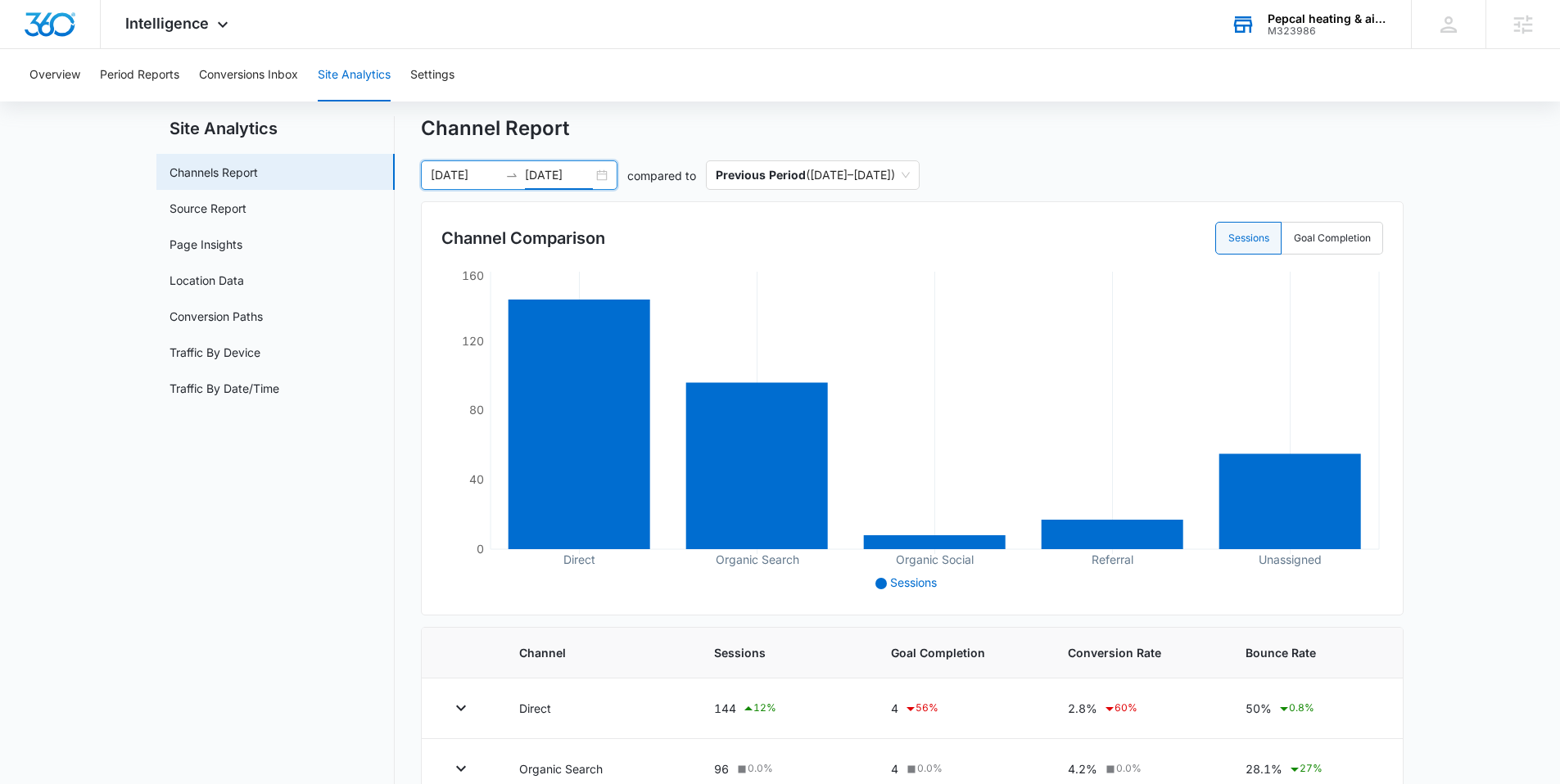
scroll to position [0, 0]
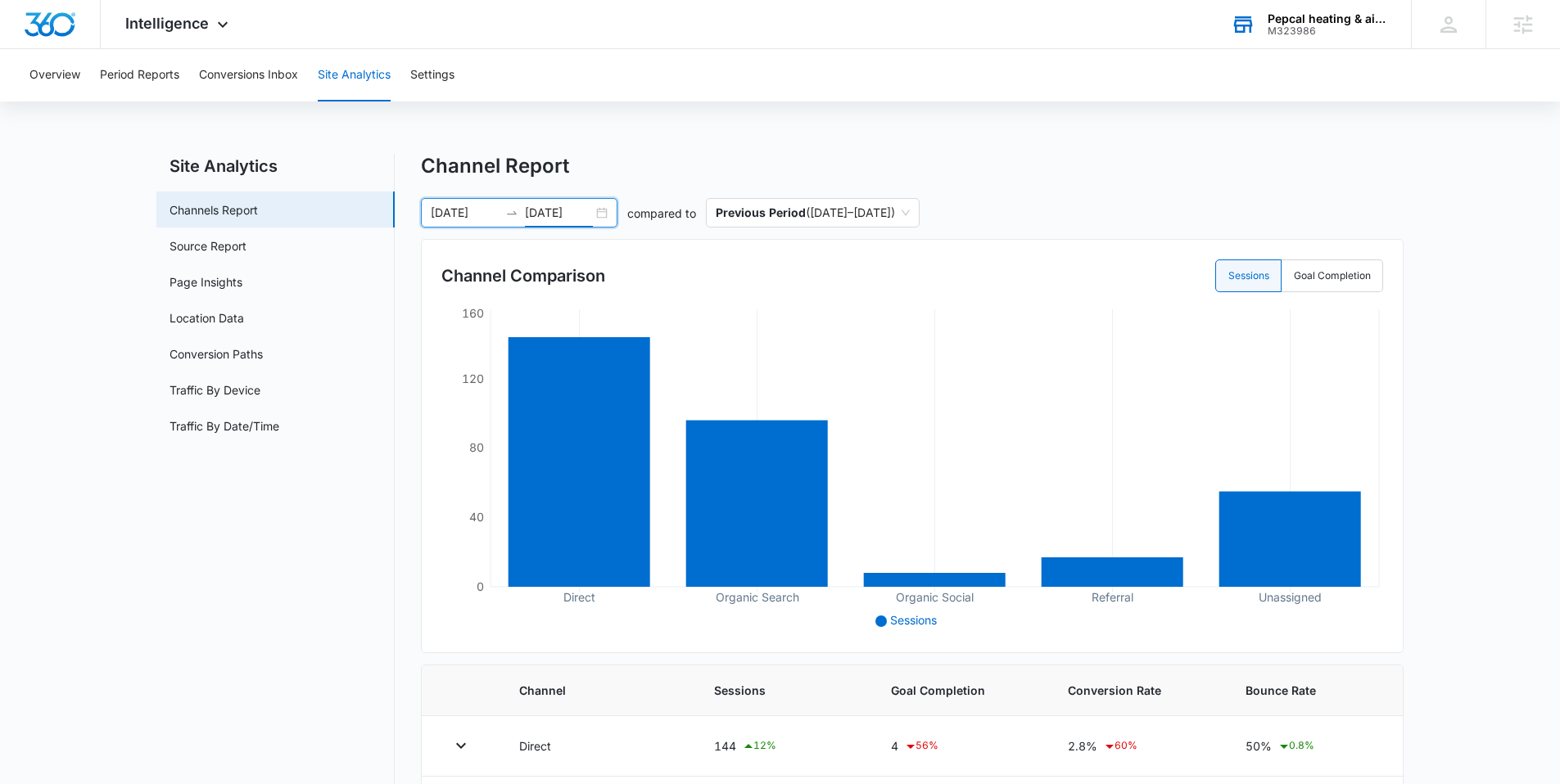
click at [602, 210] on div "[DATE] [DATE]" at bounding box center [519, 212] width 196 height 30
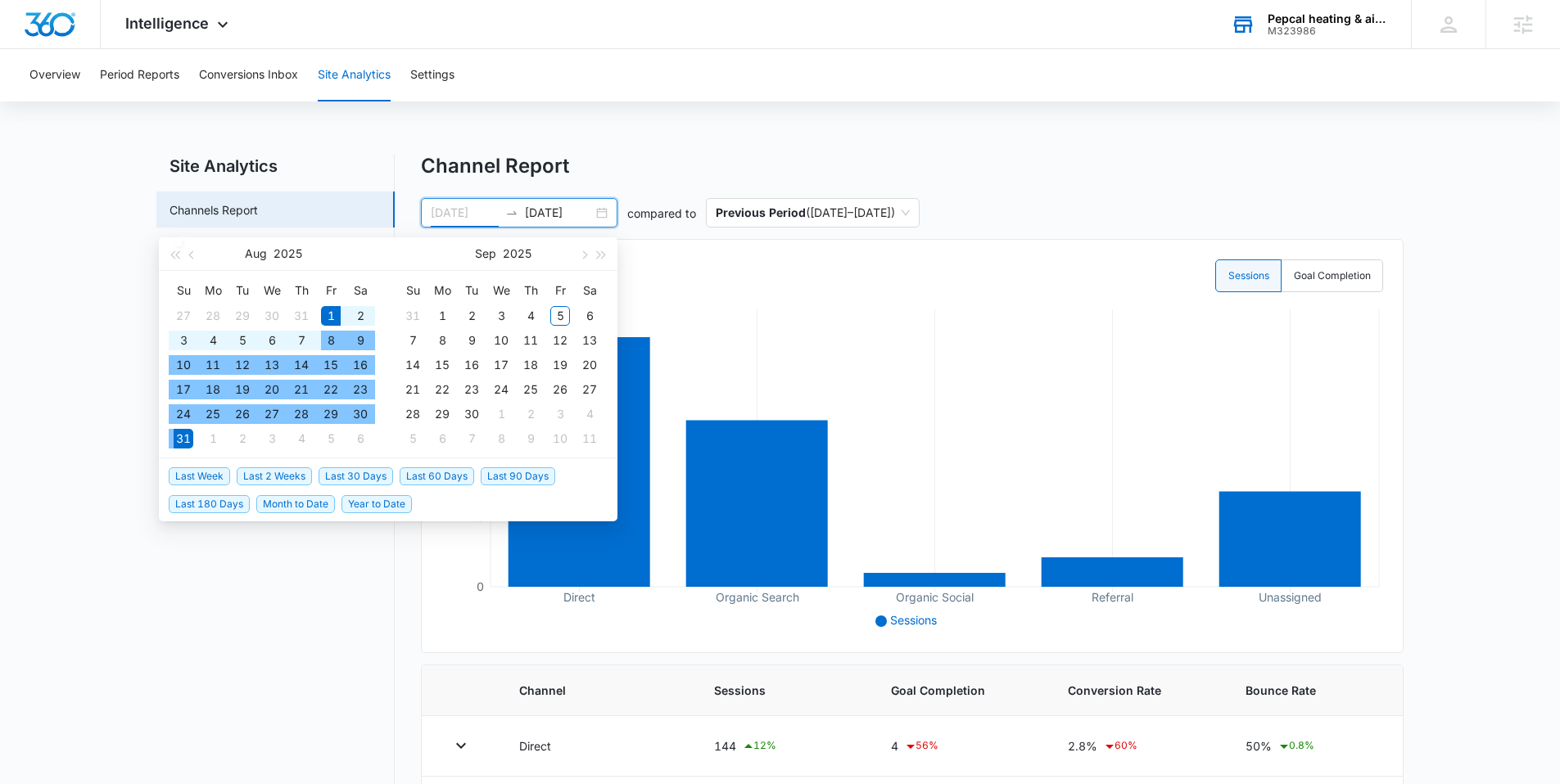
type input "[DATE]"
click at [327, 318] on div "1" at bounding box center [330, 316] width 19 height 19
type input "[DATE]"
click at [556, 315] on div "5" at bounding box center [560, 316] width 19 height 19
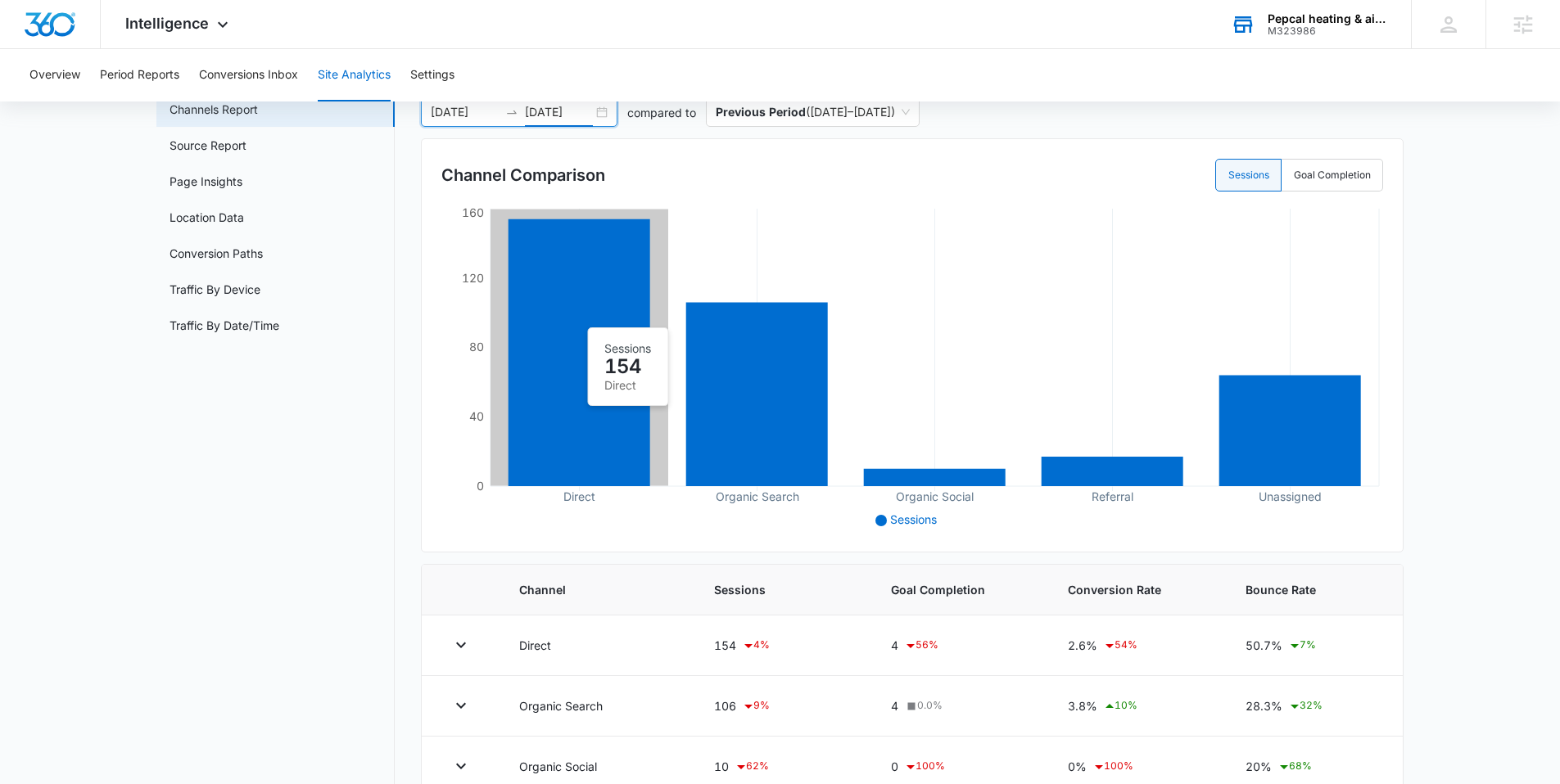
scroll to position [14, 0]
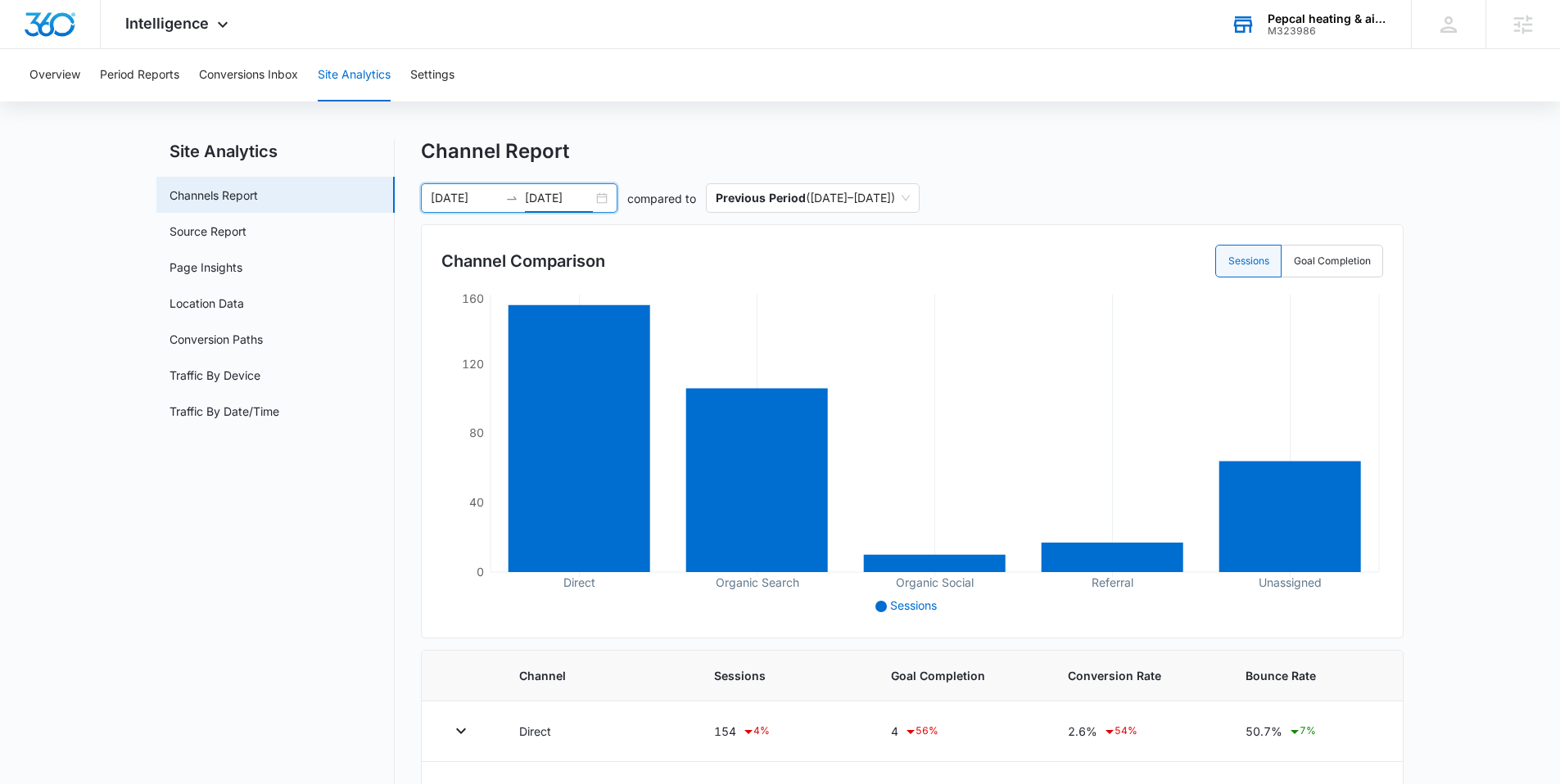
click at [600, 200] on div "[DATE] [DATE]" at bounding box center [519, 198] width 196 height 30
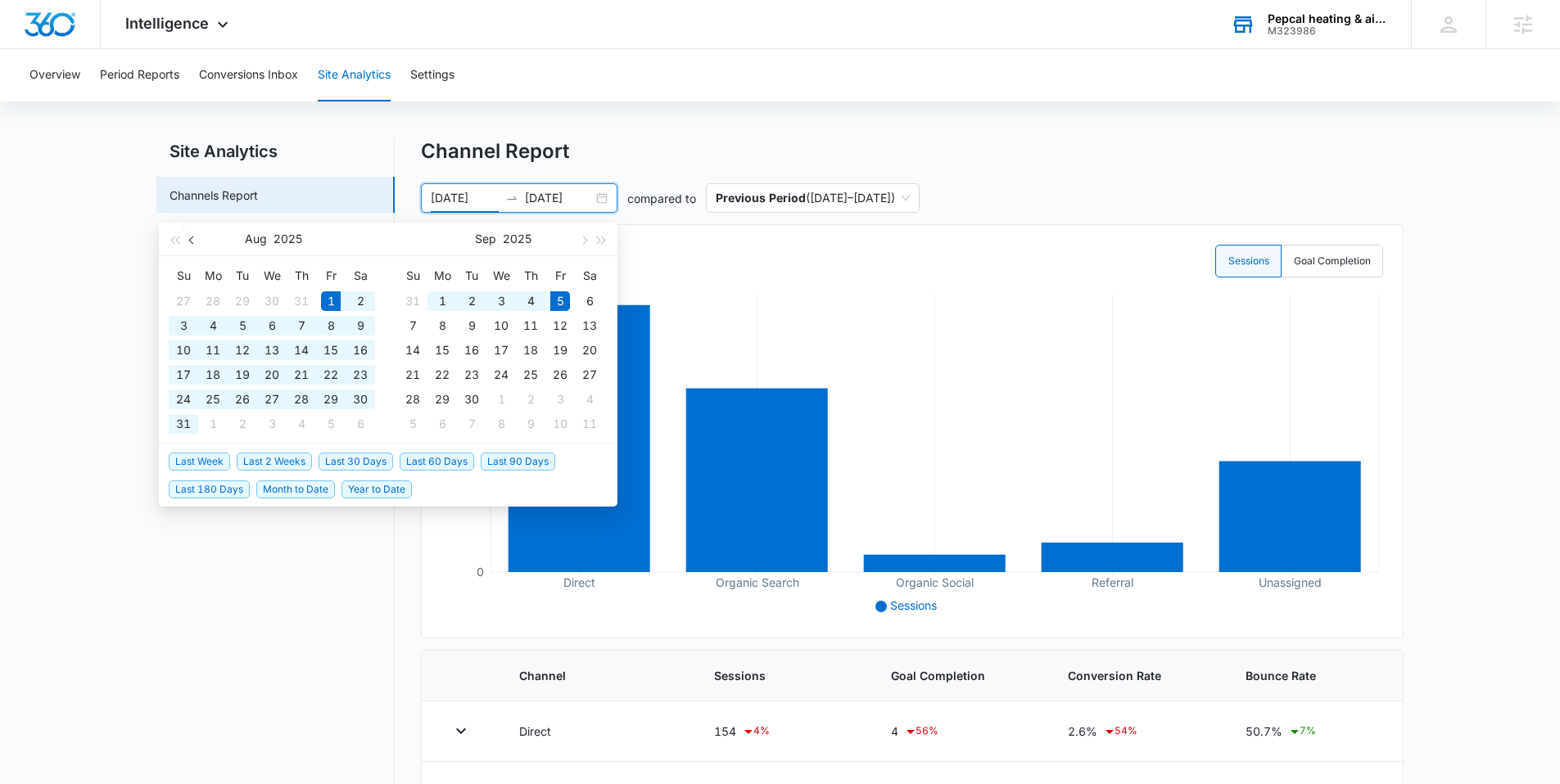
click at [193, 238] on span "button" at bounding box center [193, 239] width 8 height 8
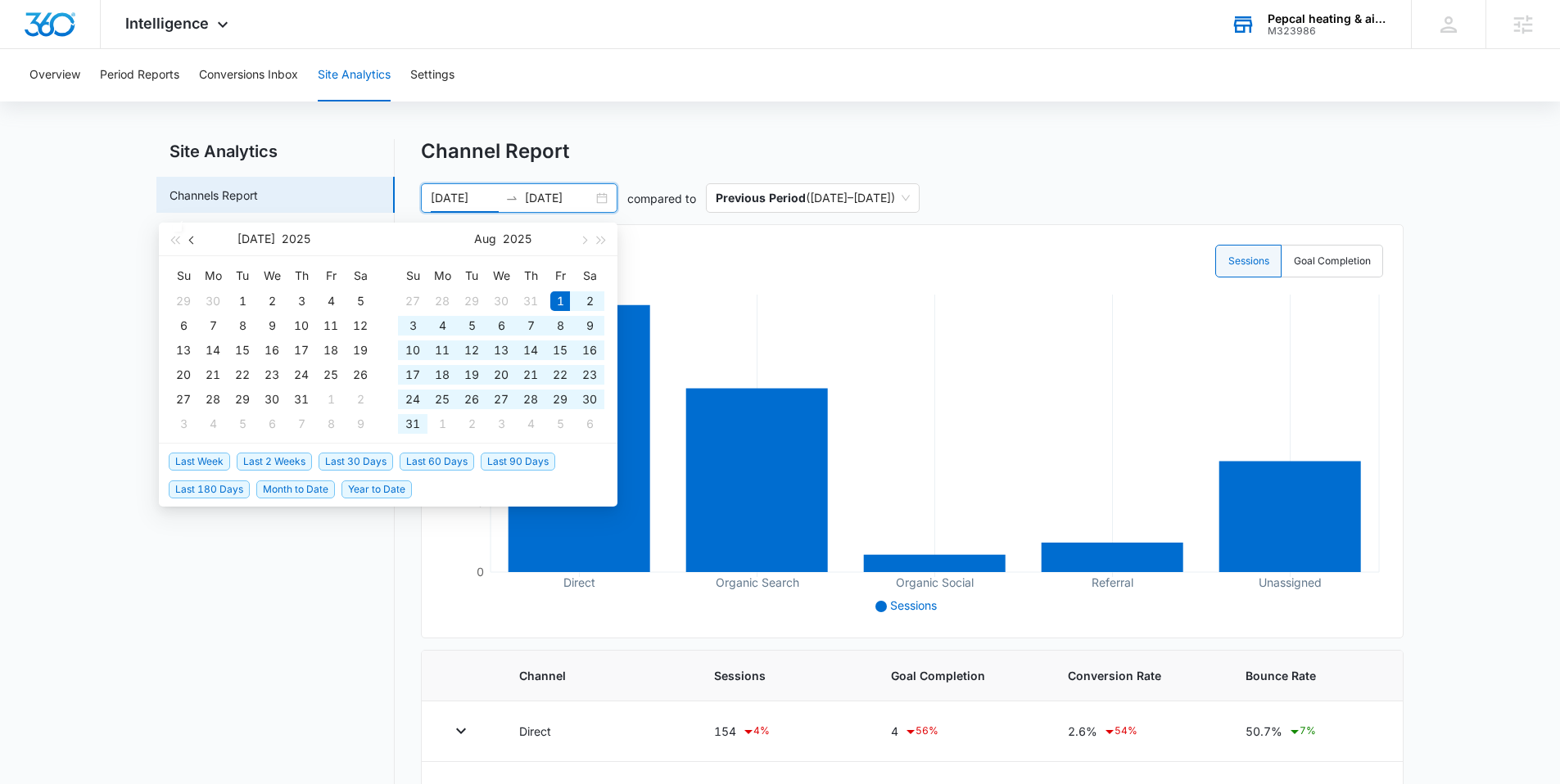
click at [194, 238] on span "button" at bounding box center [193, 239] width 8 height 8
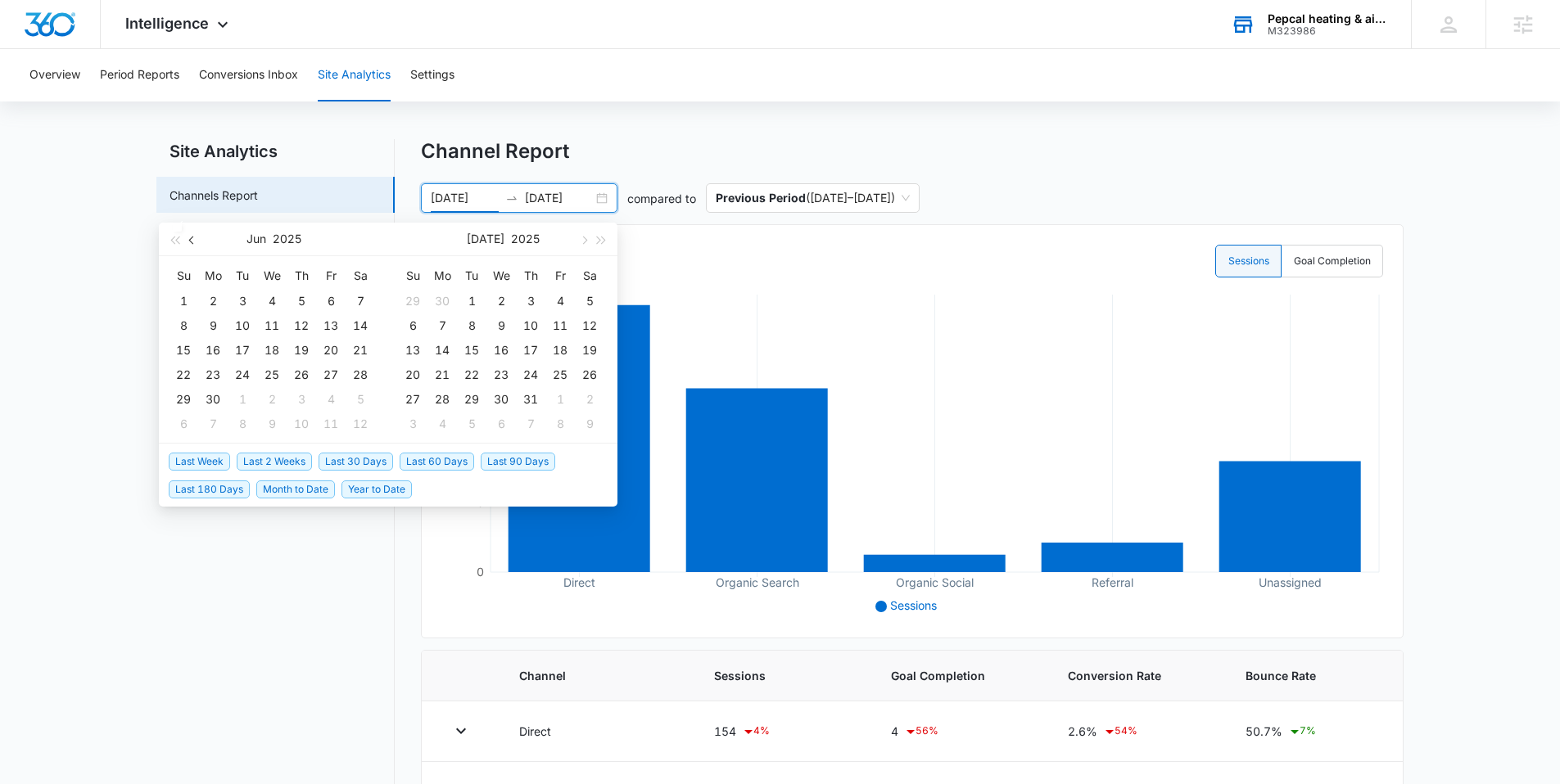
click at [185, 234] on button "button" at bounding box center [192, 239] width 18 height 33
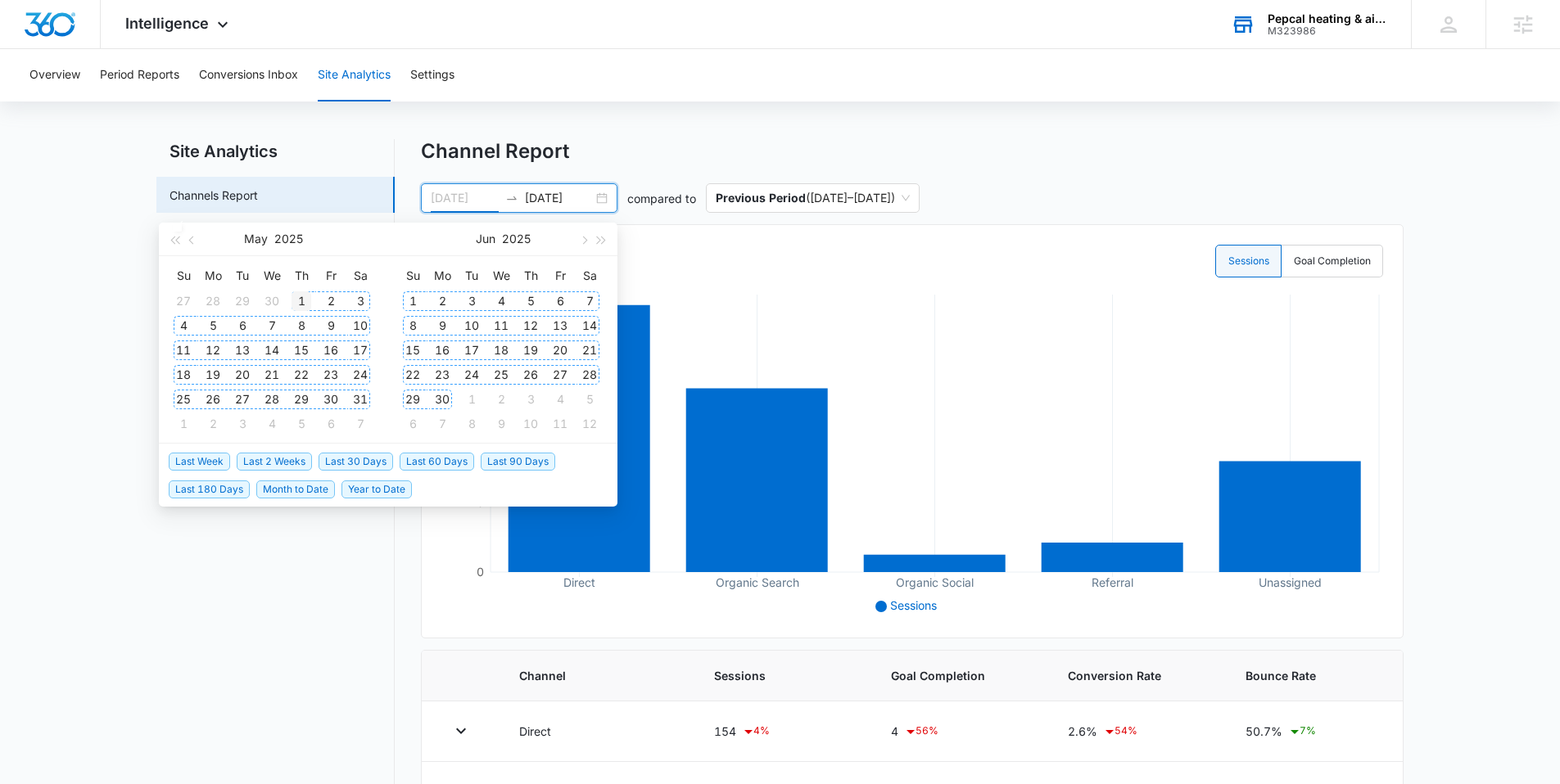
type input "[DATE]"
click at [302, 294] on div "1" at bounding box center [301, 301] width 19 height 19
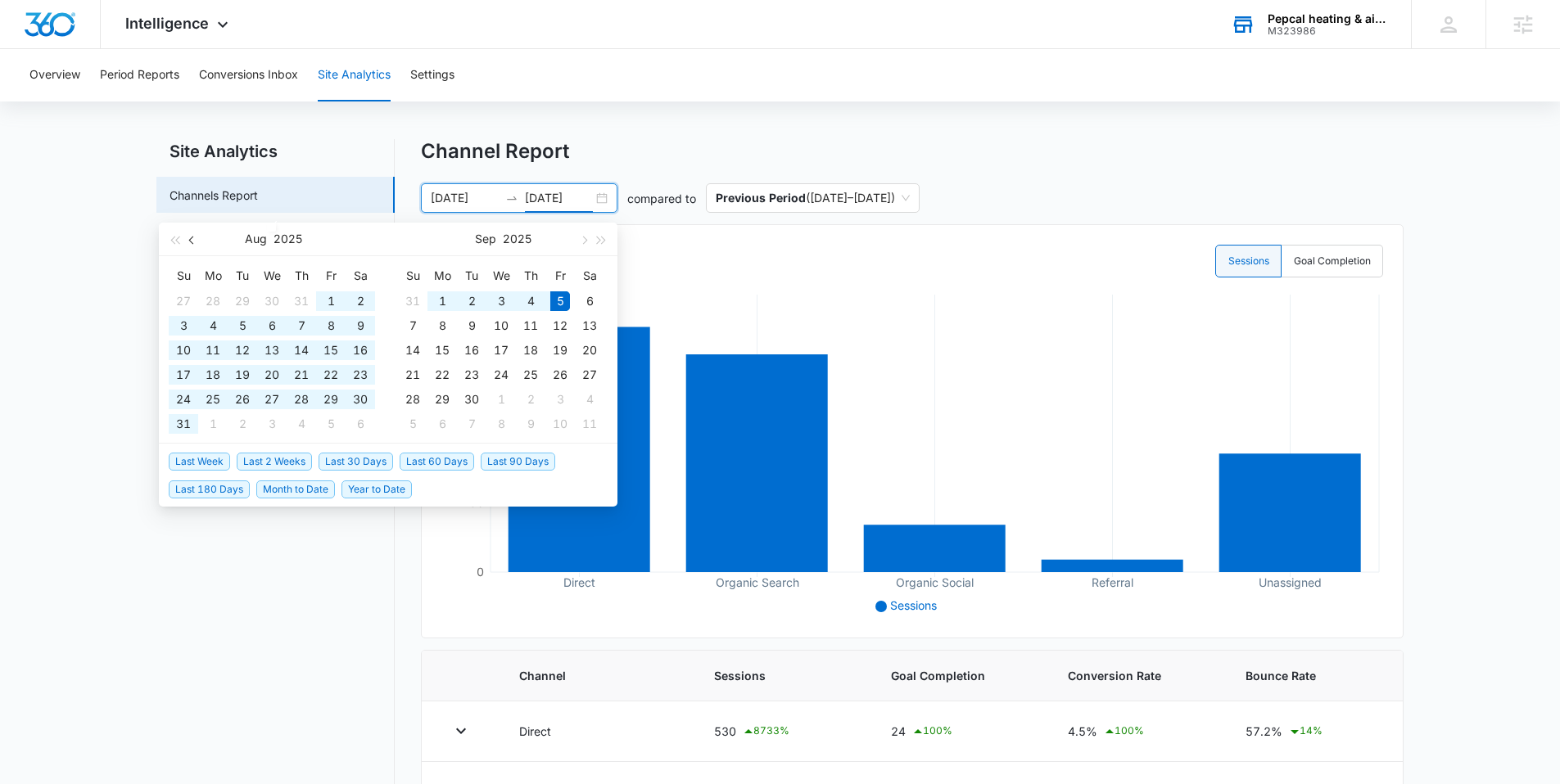
click at [193, 248] on button "button" at bounding box center [192, 239] width 18 height 33
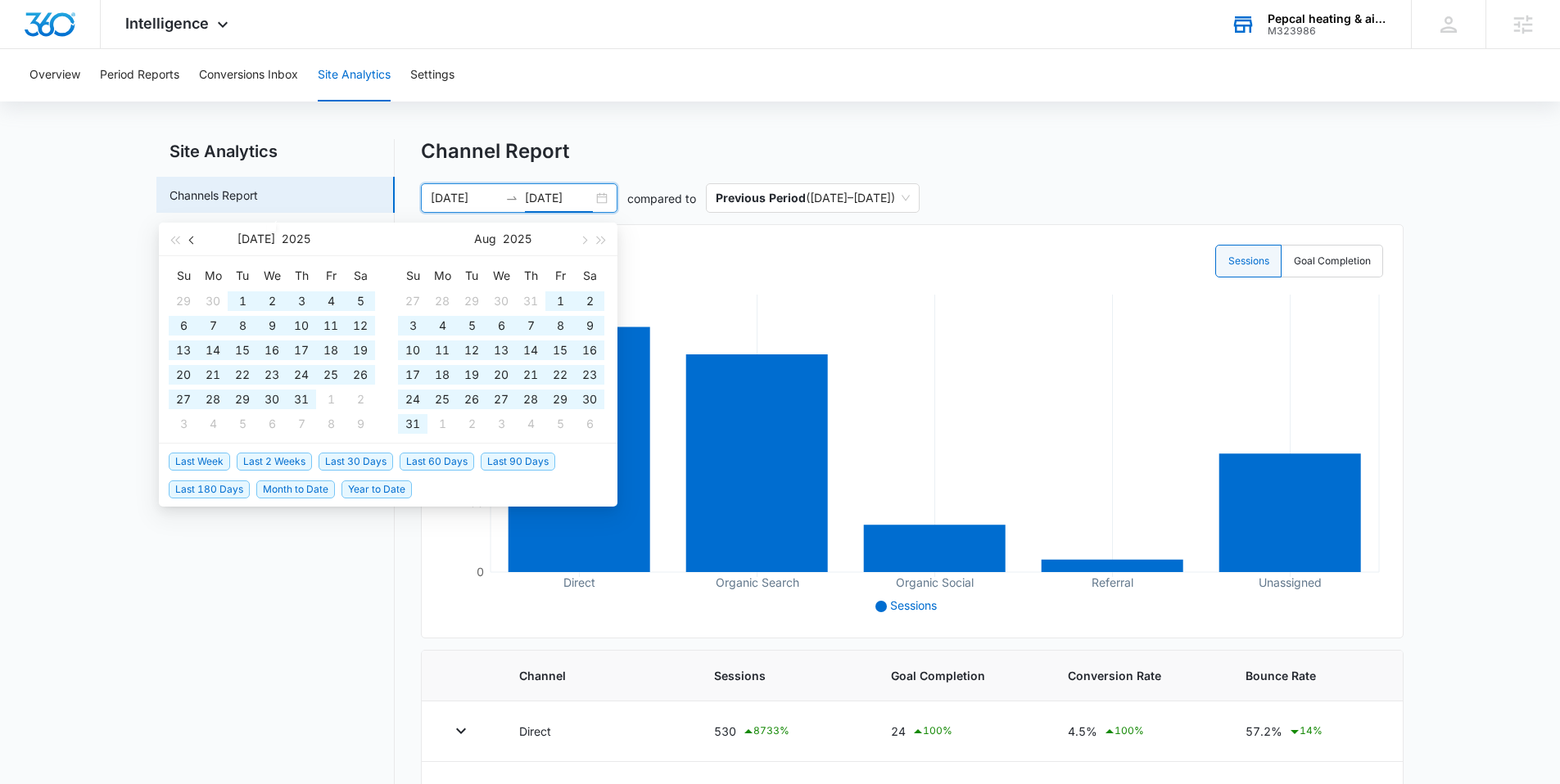
click at [193, 232] on button "button" at bounding box center [192, 239] width 18 height 33
click at [194, 240] on span "button" at bounding box center [193, 239] width 8 height 8
type input "[DATE]"
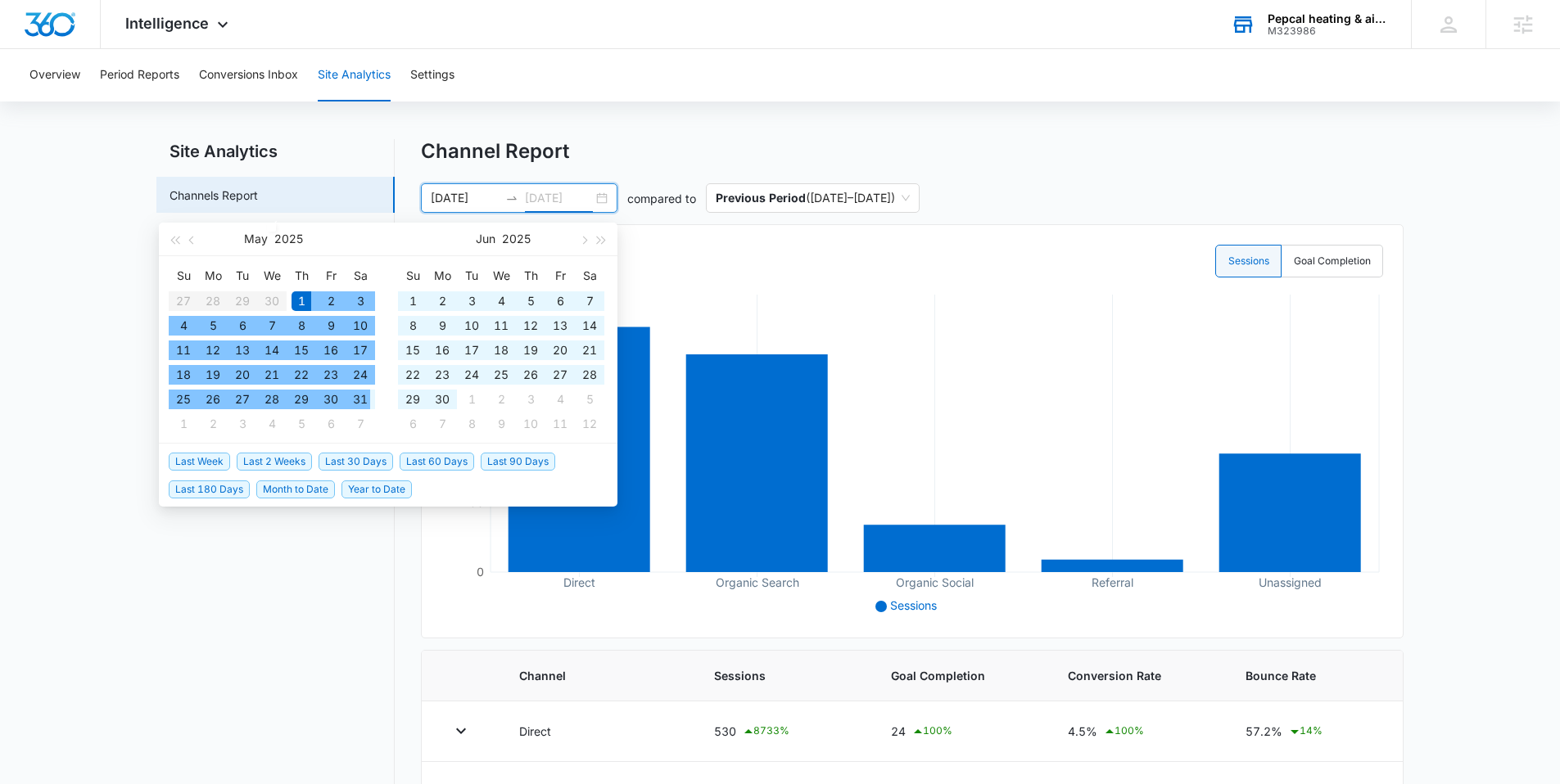
click at [366, 406] on div "31" at bounding box center [360, 399] width 19 height 19
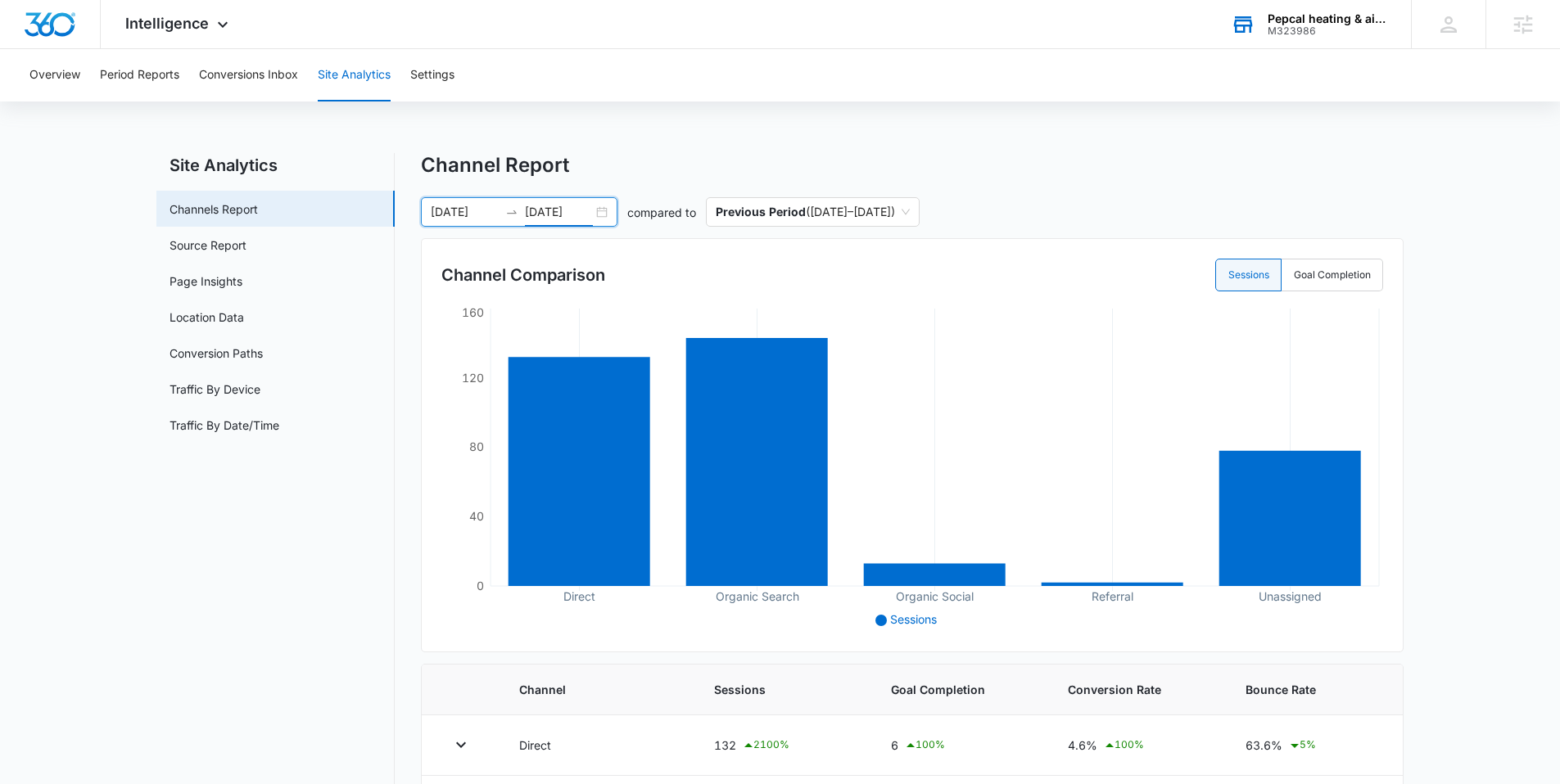
scroll to position [0, 0]
click at [605, 207] on div "[DATE] [DATE]" at bounding box center [519, 212] width 196 height 30
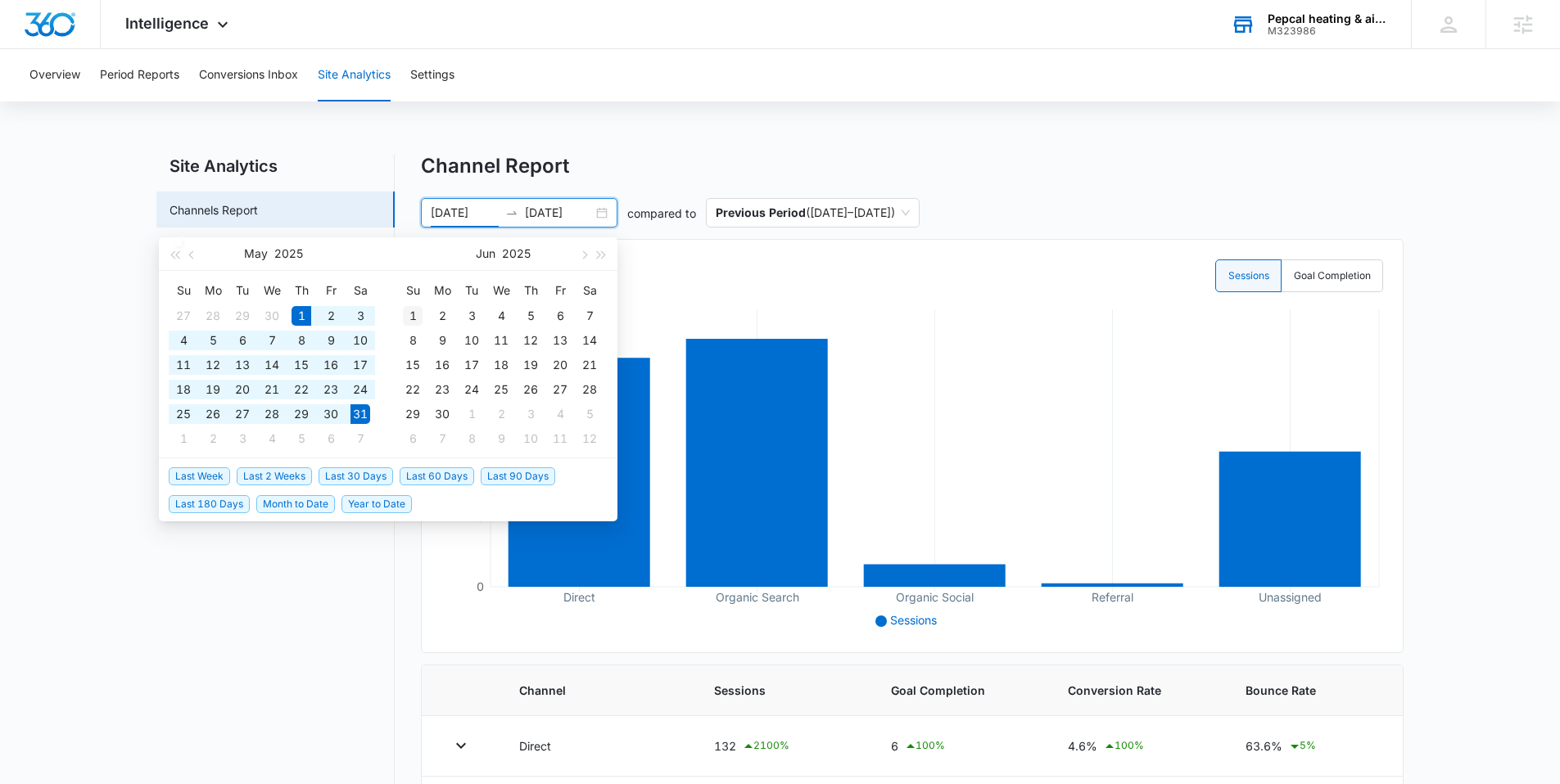
type input "[DATE]"
click at [406, 313] on div "1" at bounding box center [412, 316] width 19 height 19
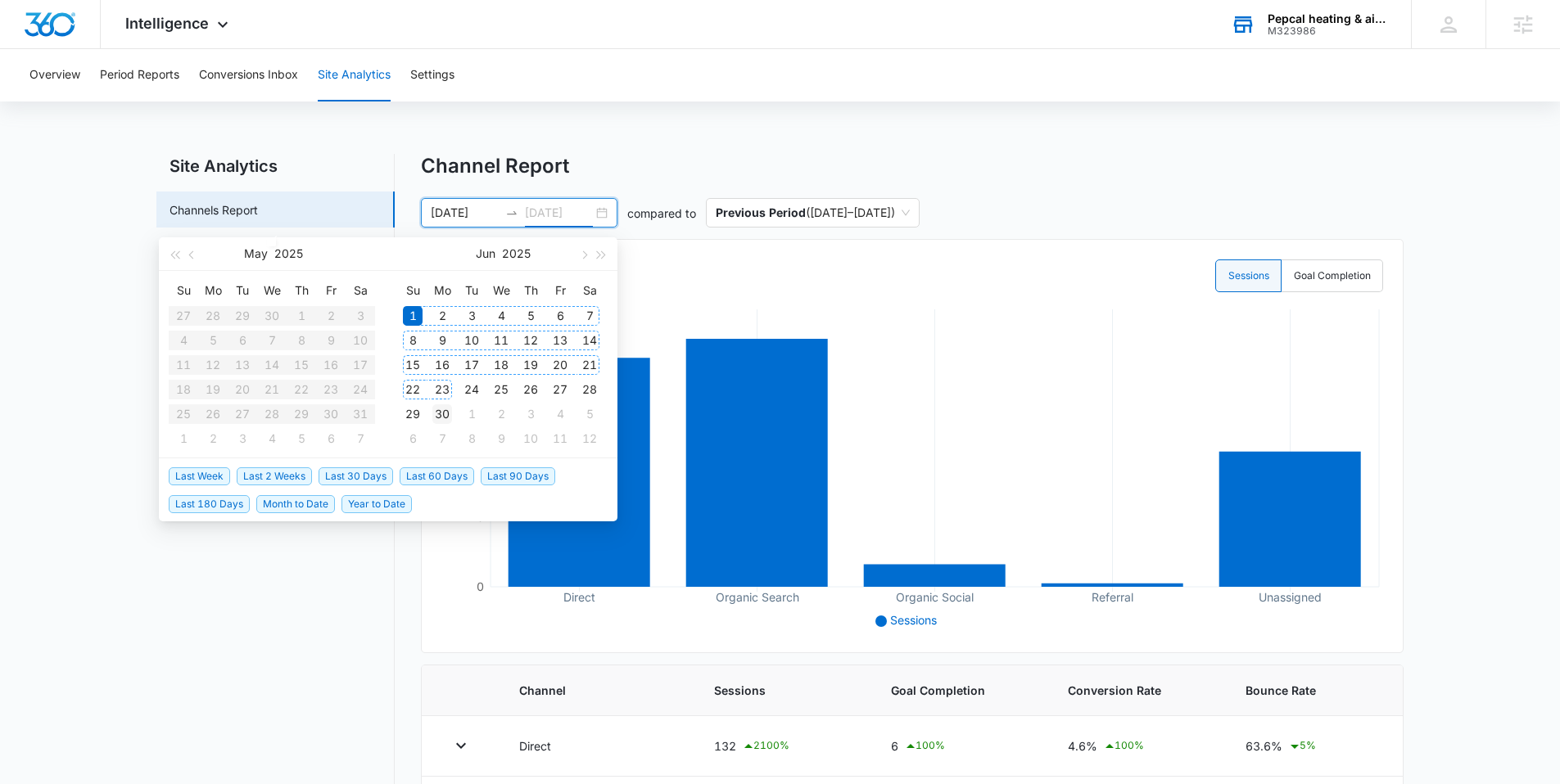
type input "[DATE]"
click at [447, 411] on div "30" at bounding box center [442, 414] width 19 height 19
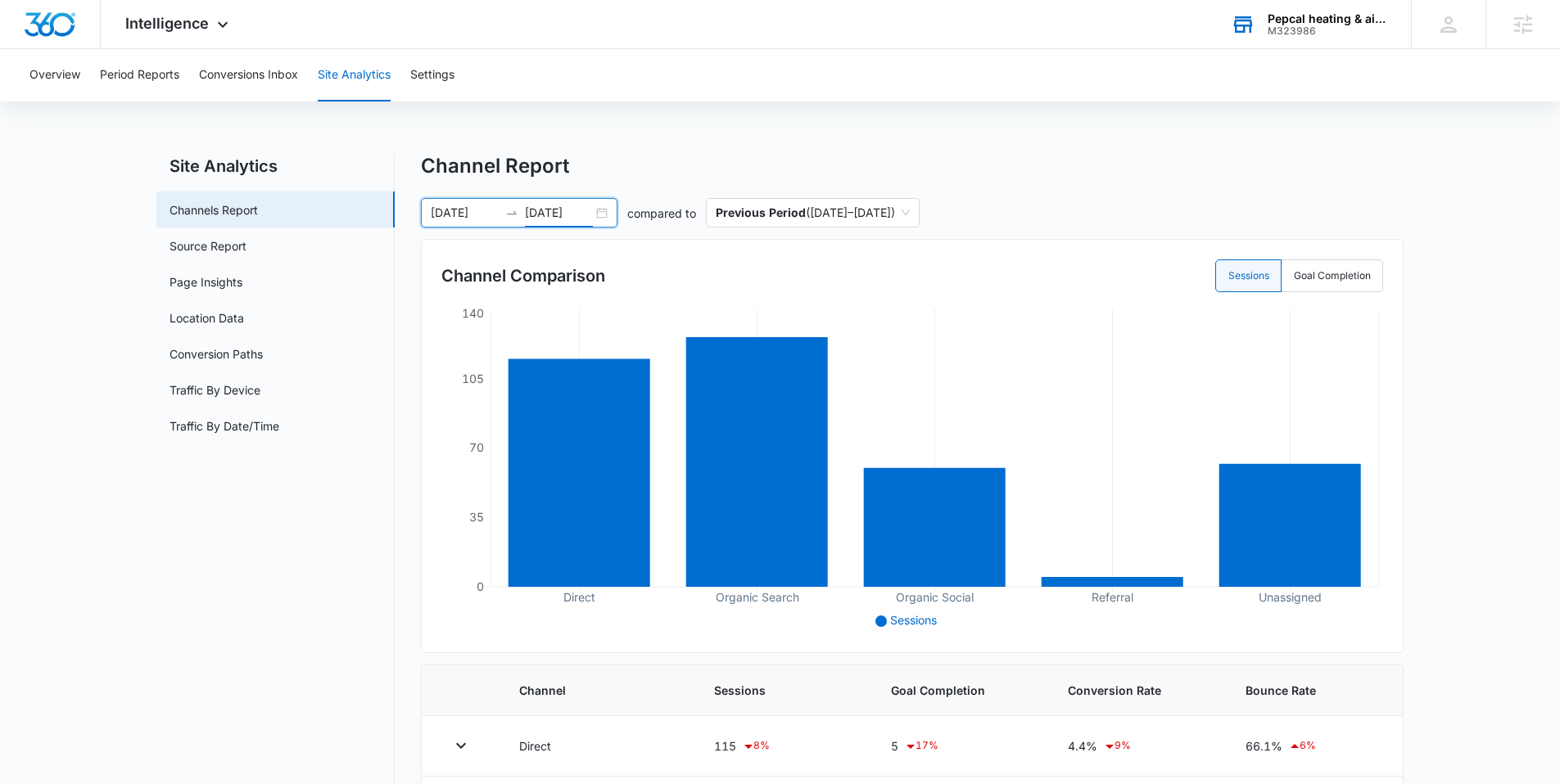
click at [609, 213] on div "[DATE] [DATE]" at bounding box center [519, 212] width 196 height 30
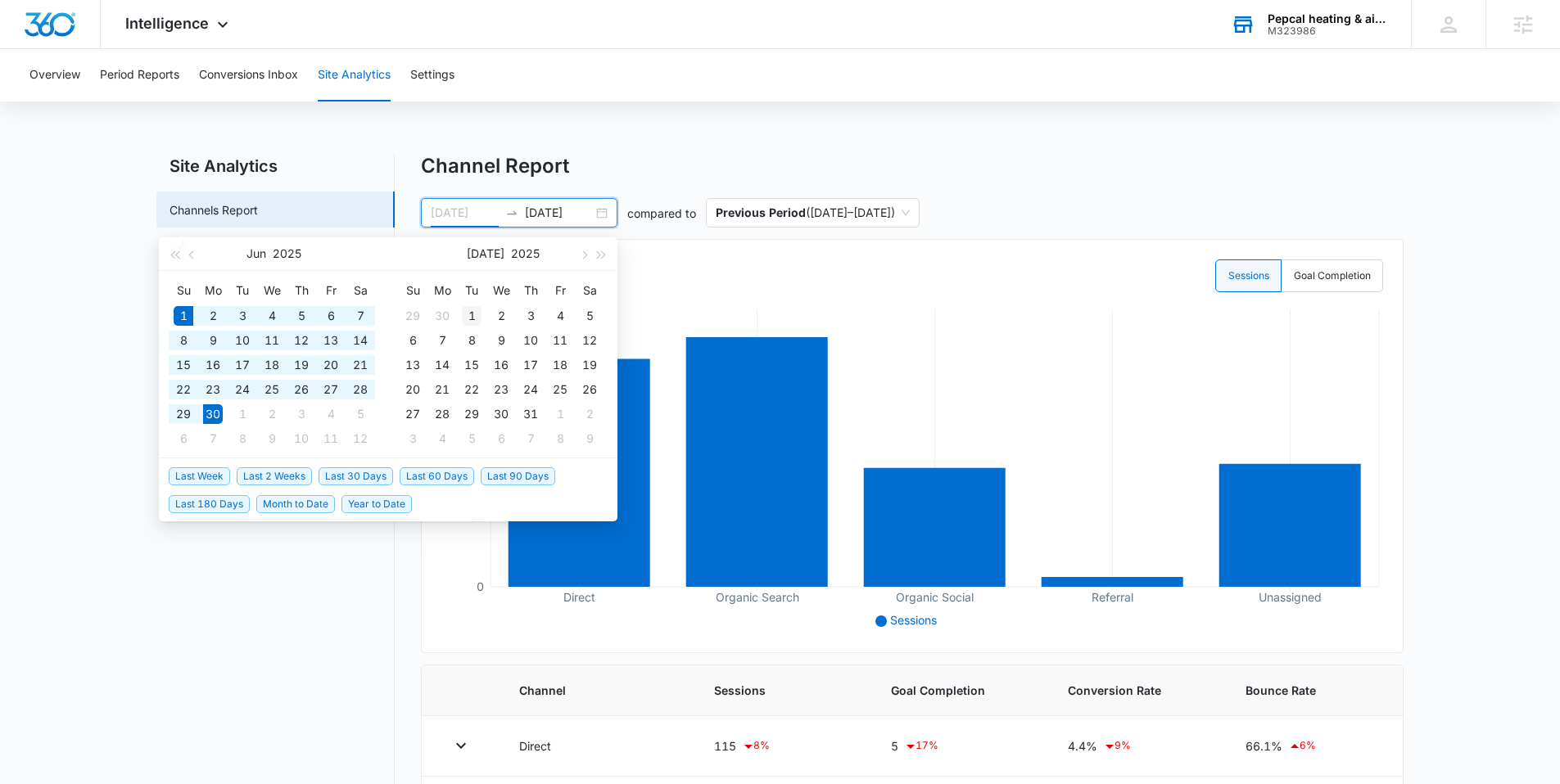
type input "[DATE]"
click at [468, 319] on div "1" at bounding box center [471, 316] width 19 height 19
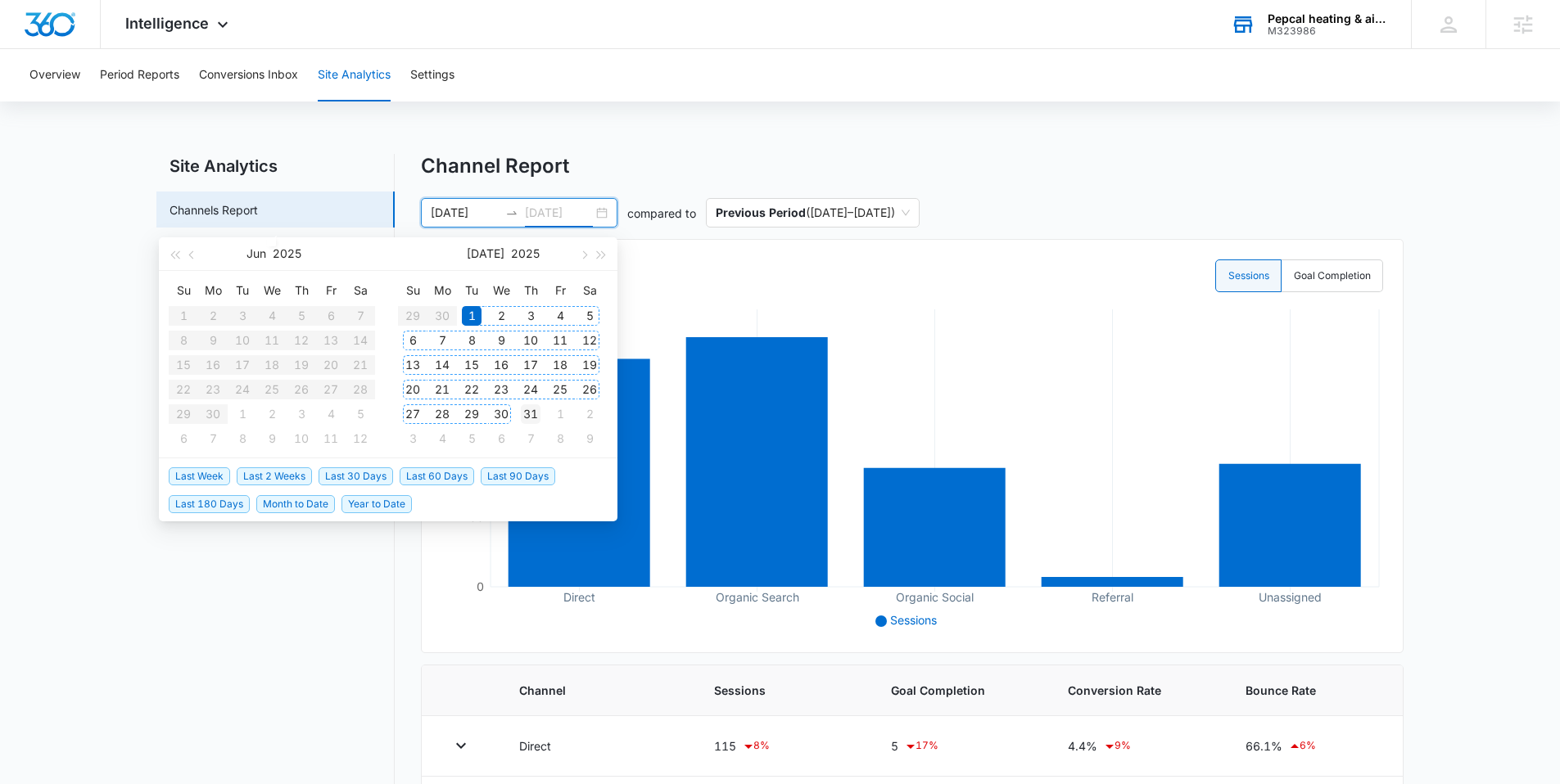
type input "[DATE]"
click at [527, 422] on div "31" at bounding box center [530, 414] width 19 height 19
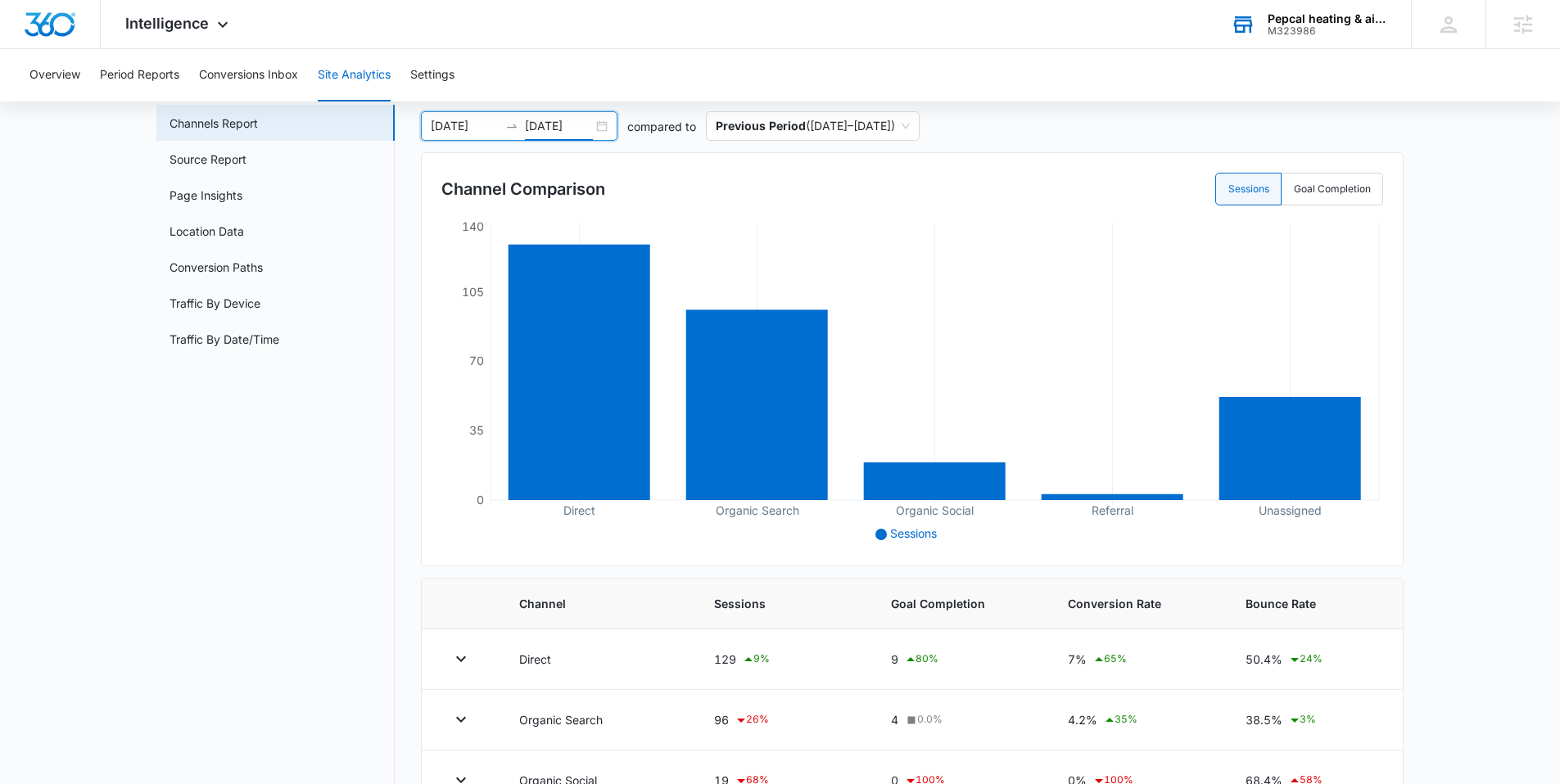
scroll to position [75, 0]
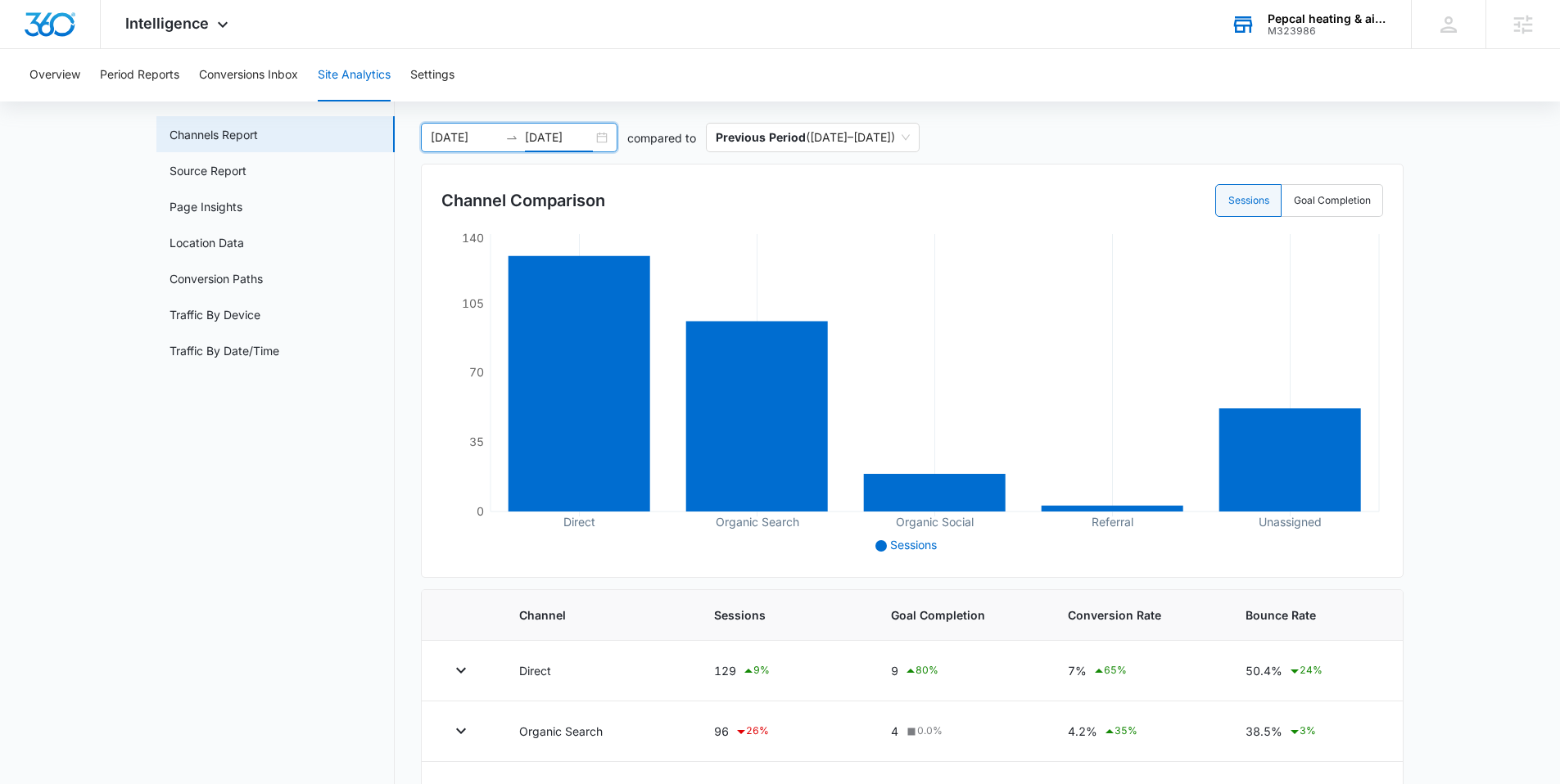
click at [601, 137] on div "[DATE] [DATE]" at bounding box center [519, 137] width 196 height 30
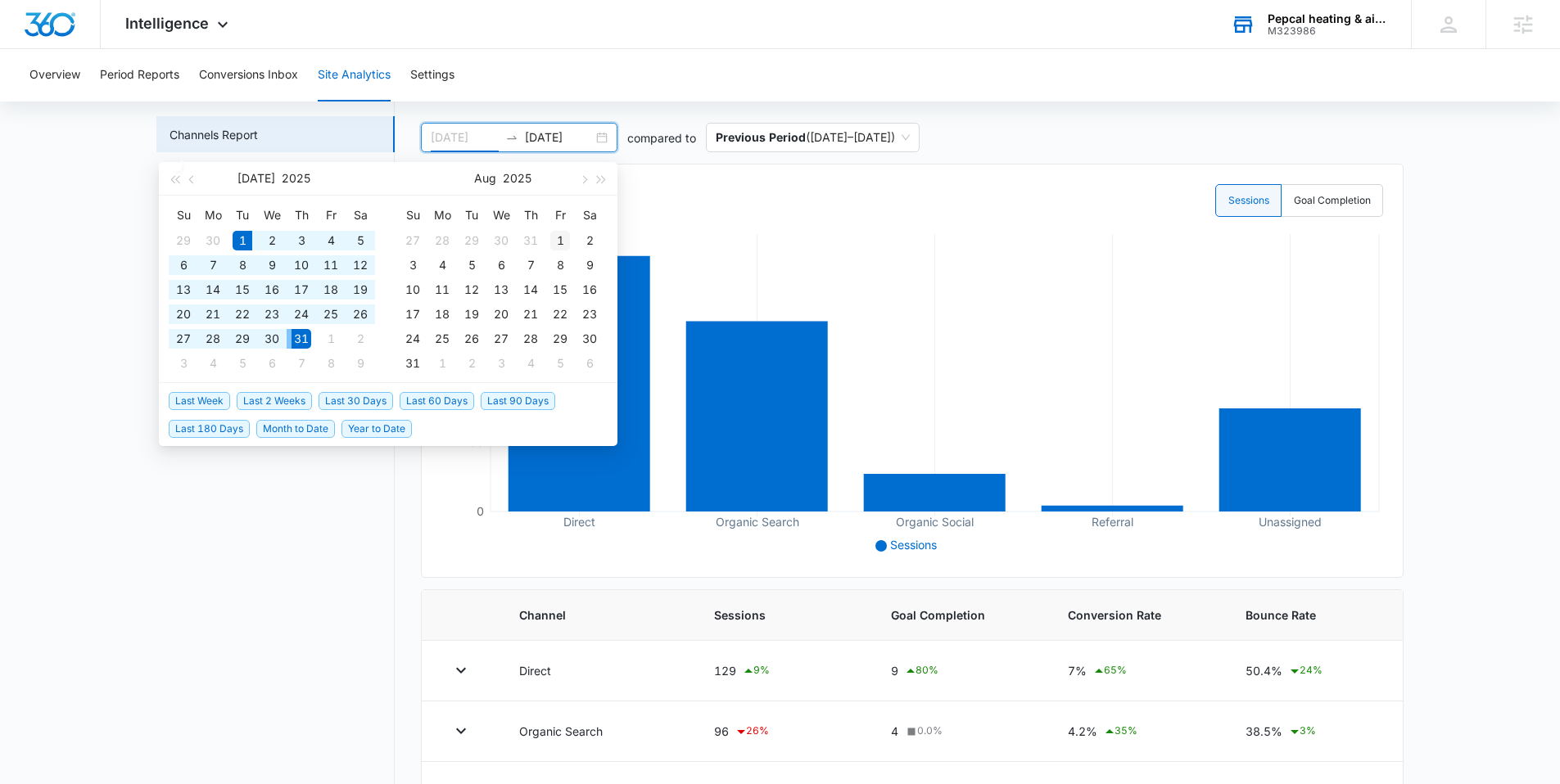
type input "[DATE]"
click at [549, 237] on td "1" at bounding box center [560, 239] width 30 height 24
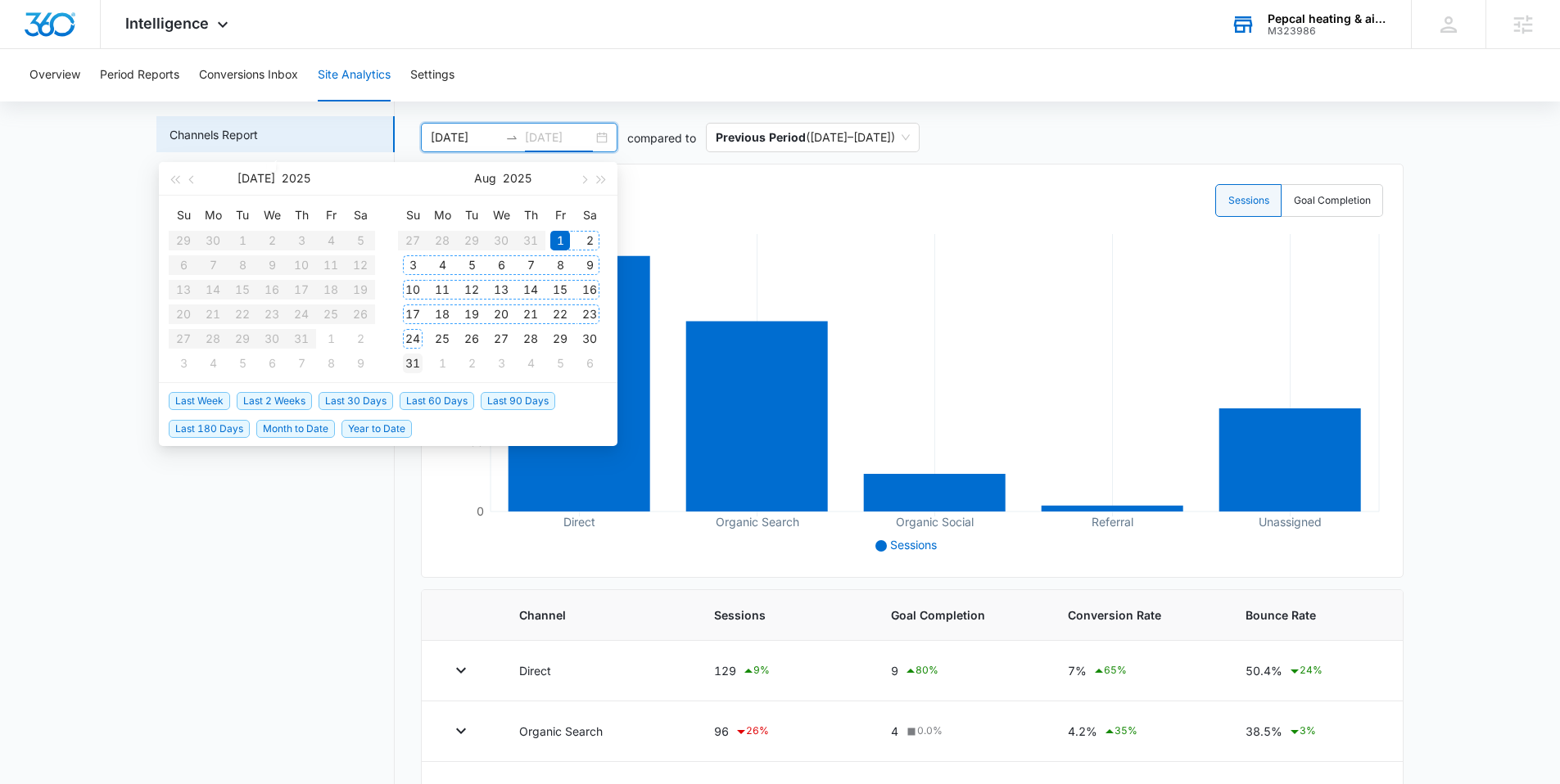
type input "[DATE]"
click at [417, 353] on div "31" at bounding box center [412, 363] width 19 height 19
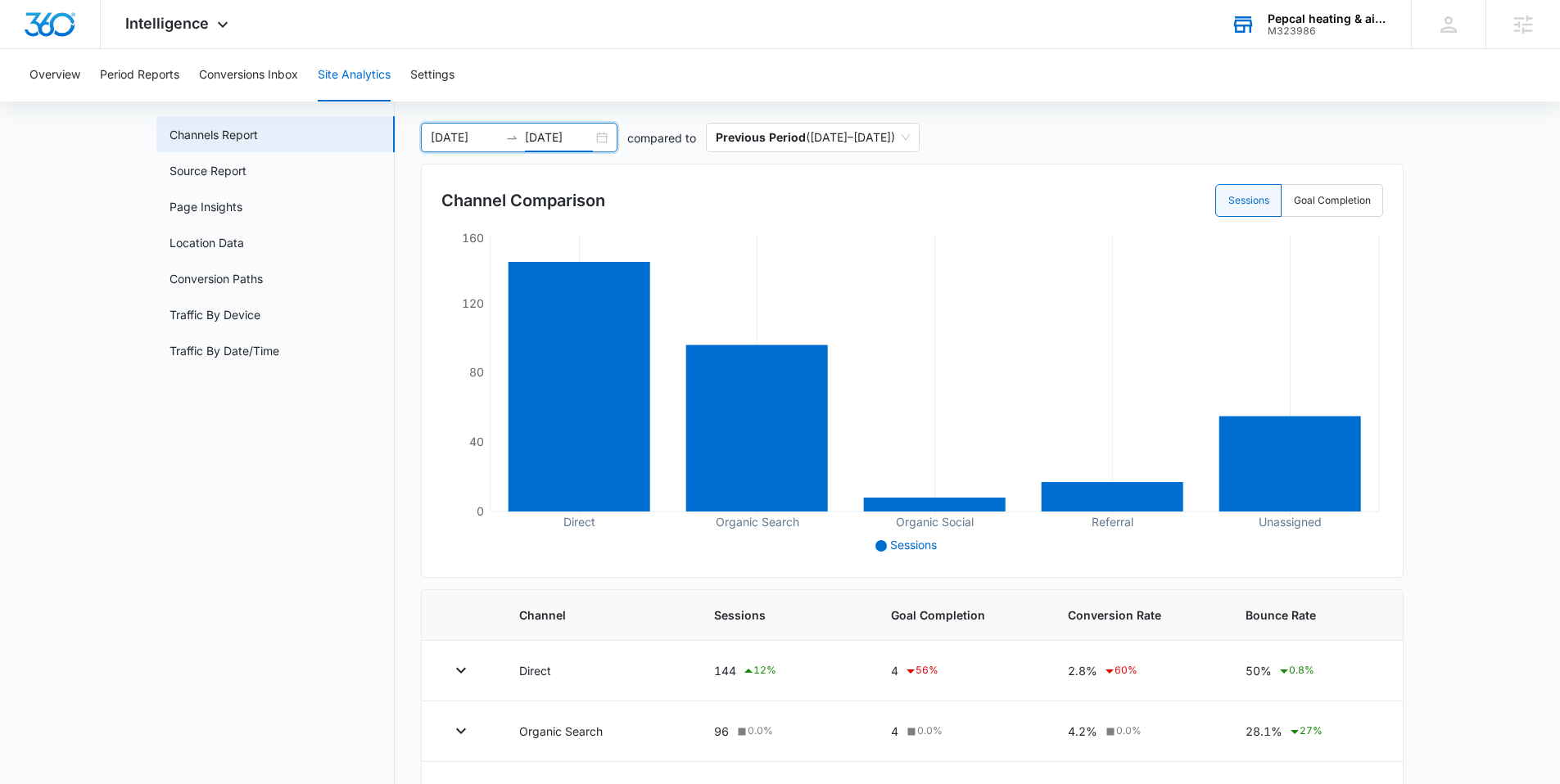
click at [604, 141] on div "[DATE] [DATE]" at bounding box center [519, 137] width 196 height 30
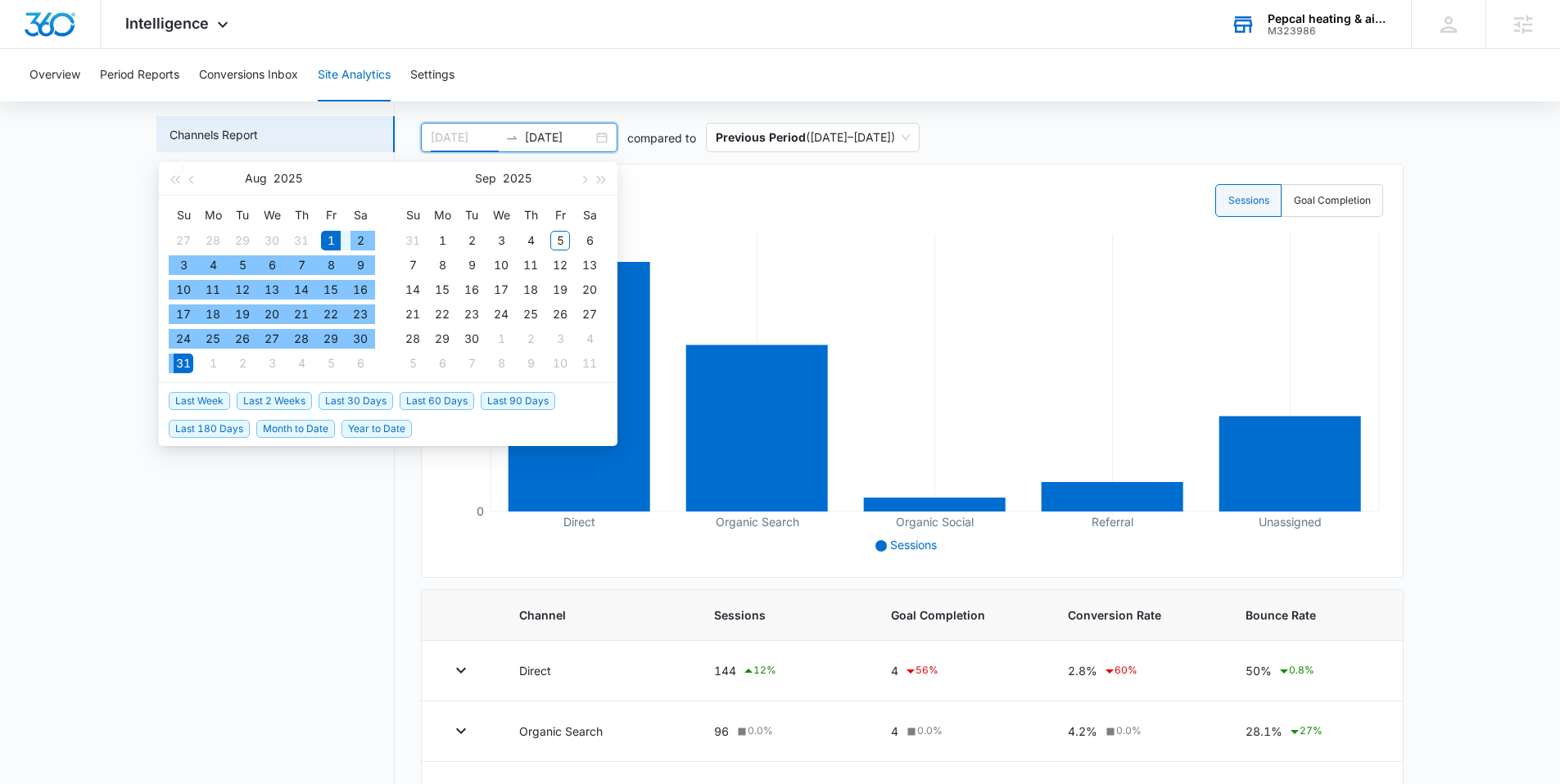
type input "[DATE]"
click at [326, 239] on div "1" at bounding box center [330, 240] width 19 height 19
type input "[DATE]"
click at [566, 243] on div "5" at bounding box center [560, 240] width 19 height 19
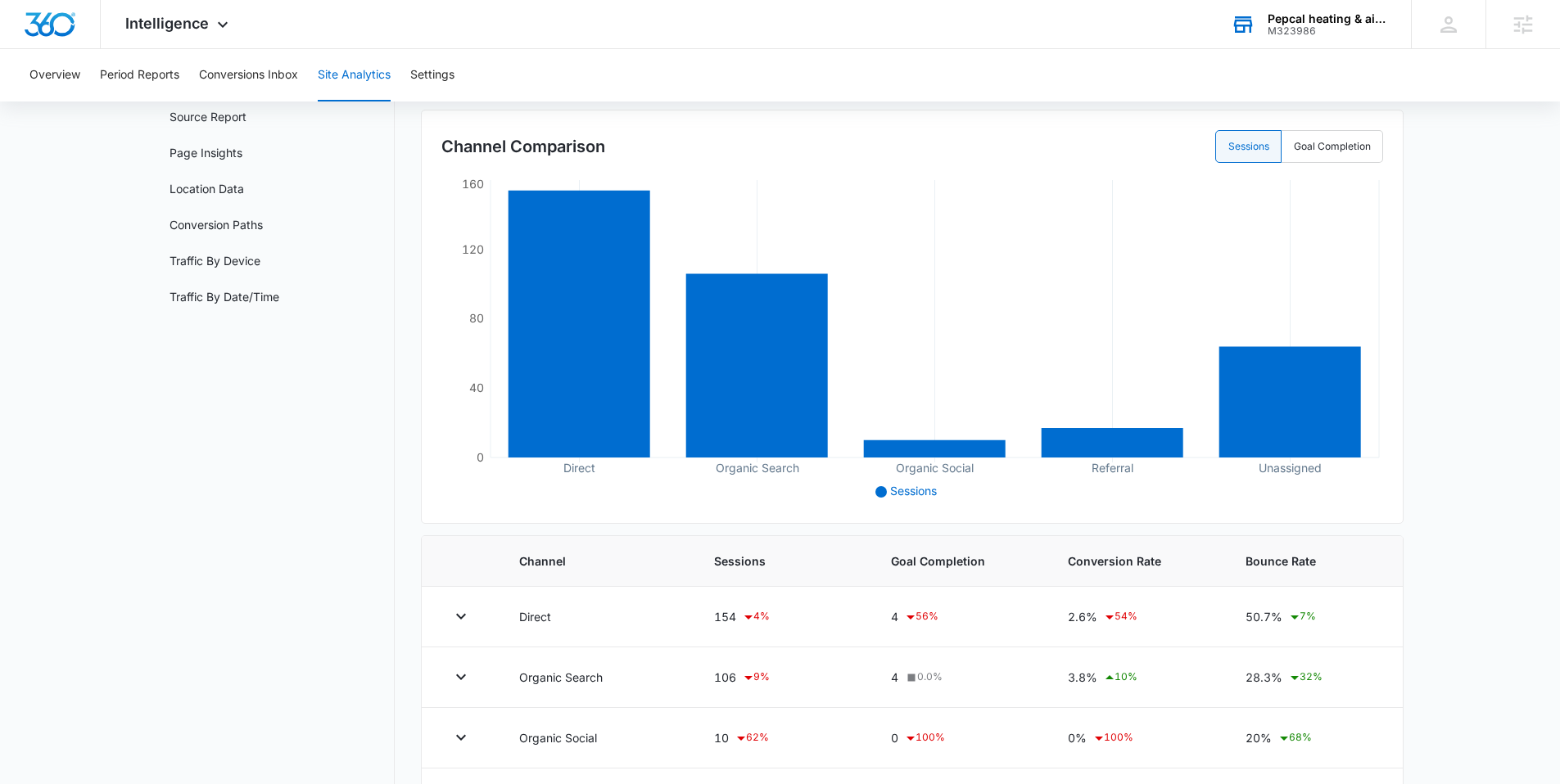
scroll to position [53, 0]
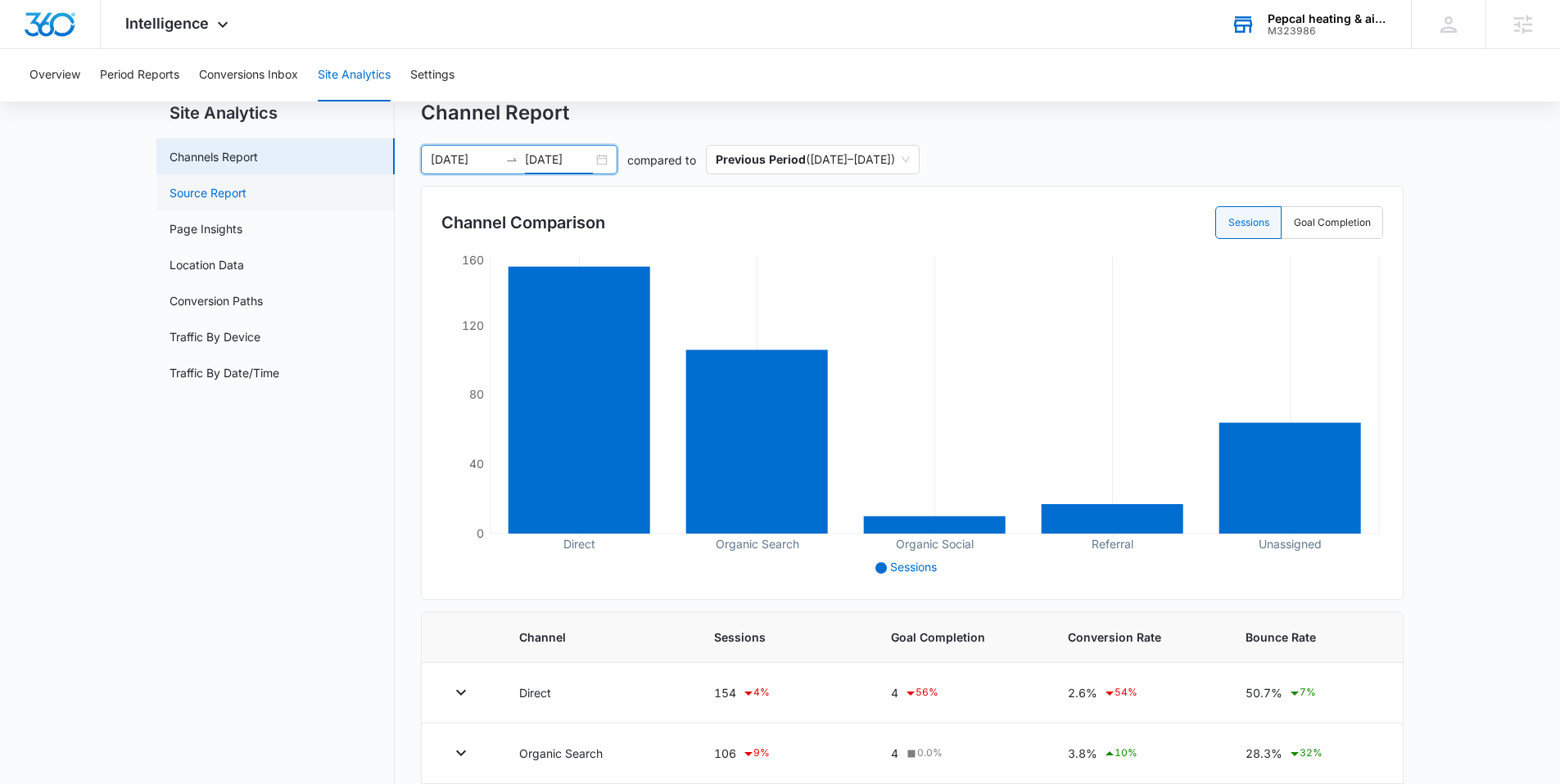
click at [229, 189] on link "Source Report" at bounding box center [208, 193] width 77 height 17
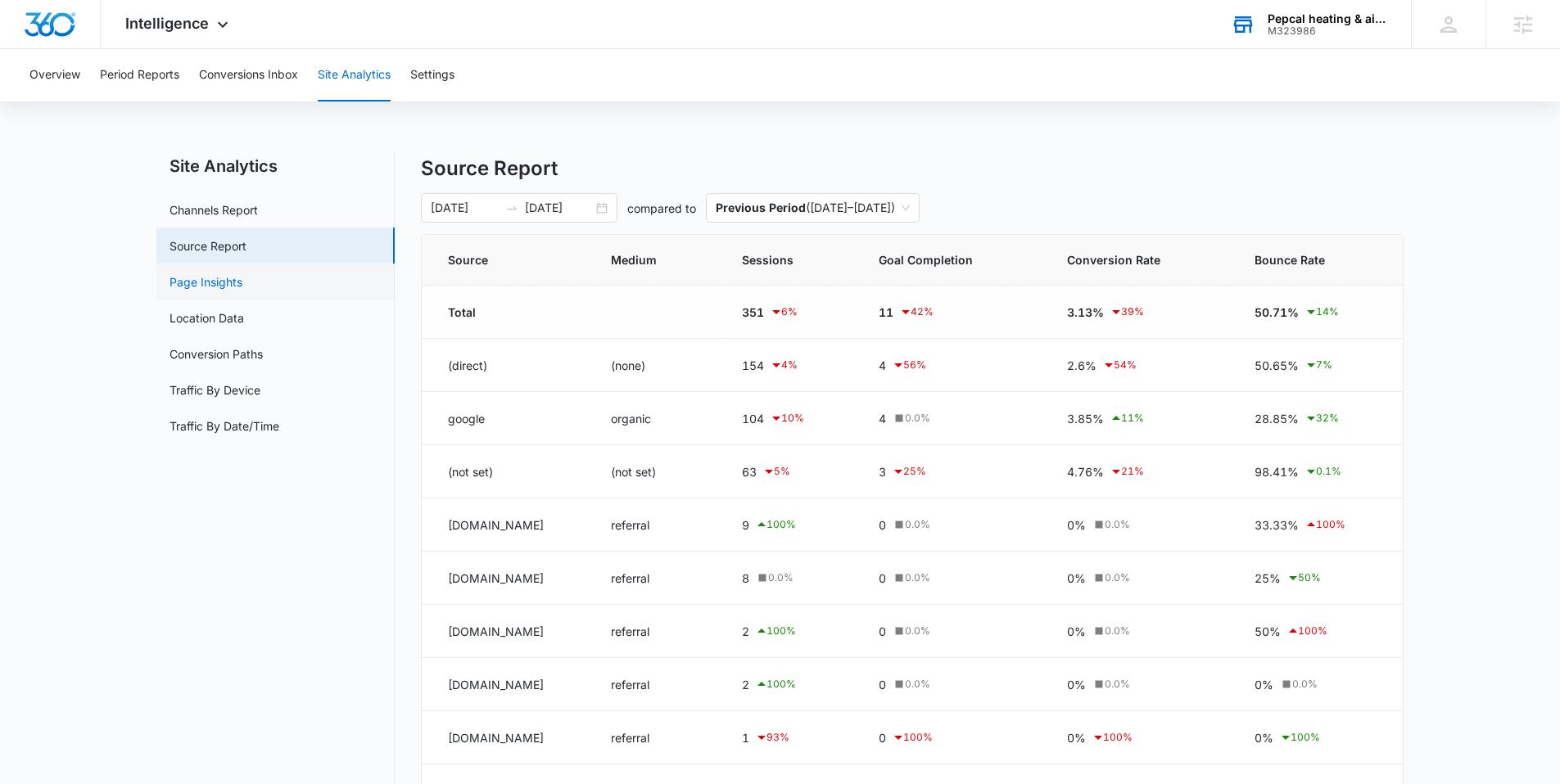
click at [242, 281] on link "Page Insights" at bounding box center [205, 282] width 72 height 17
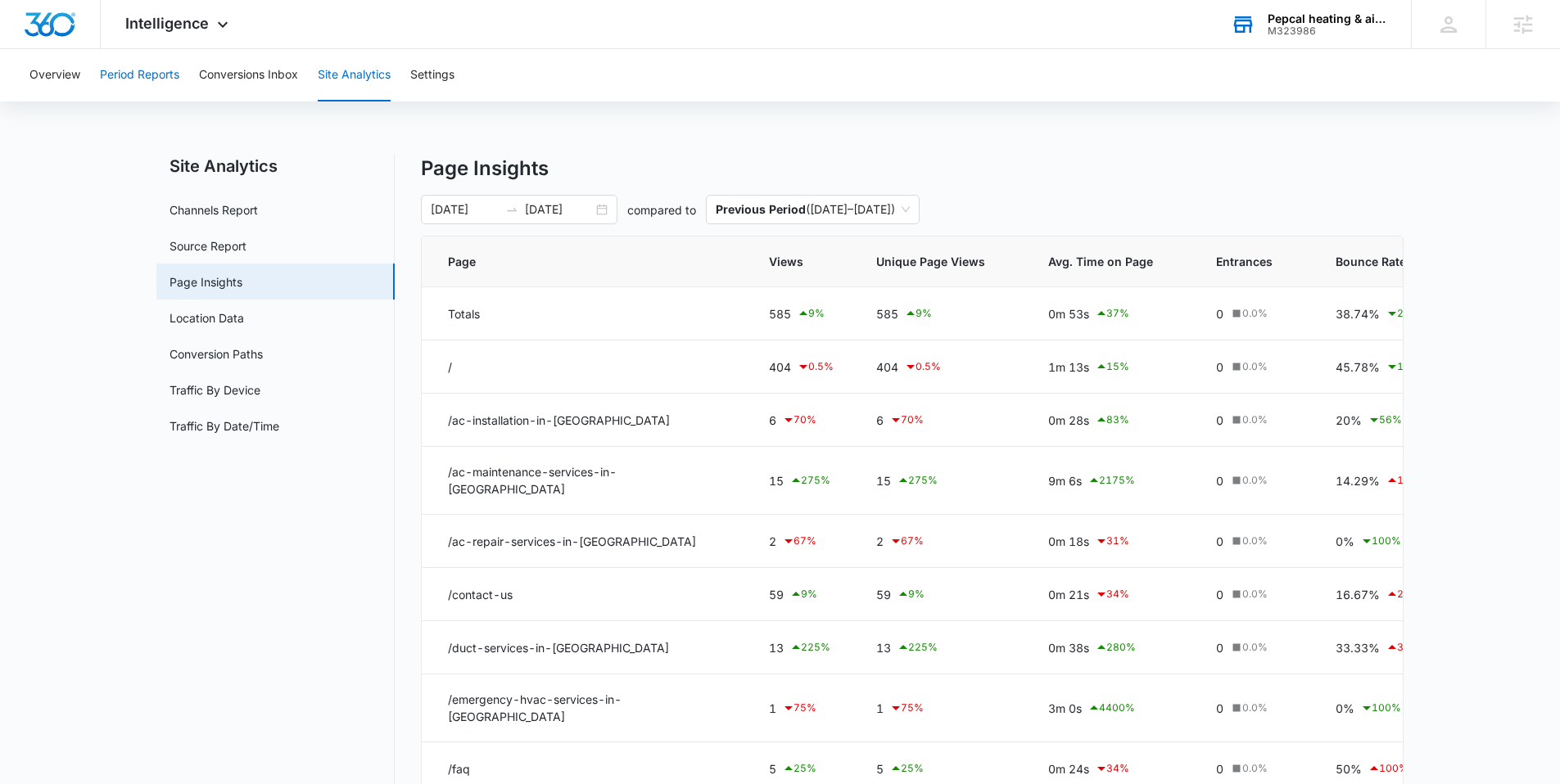
click at [142, 82] on button "Period Reports" at bounding box center [139, 75] width 79 height 52
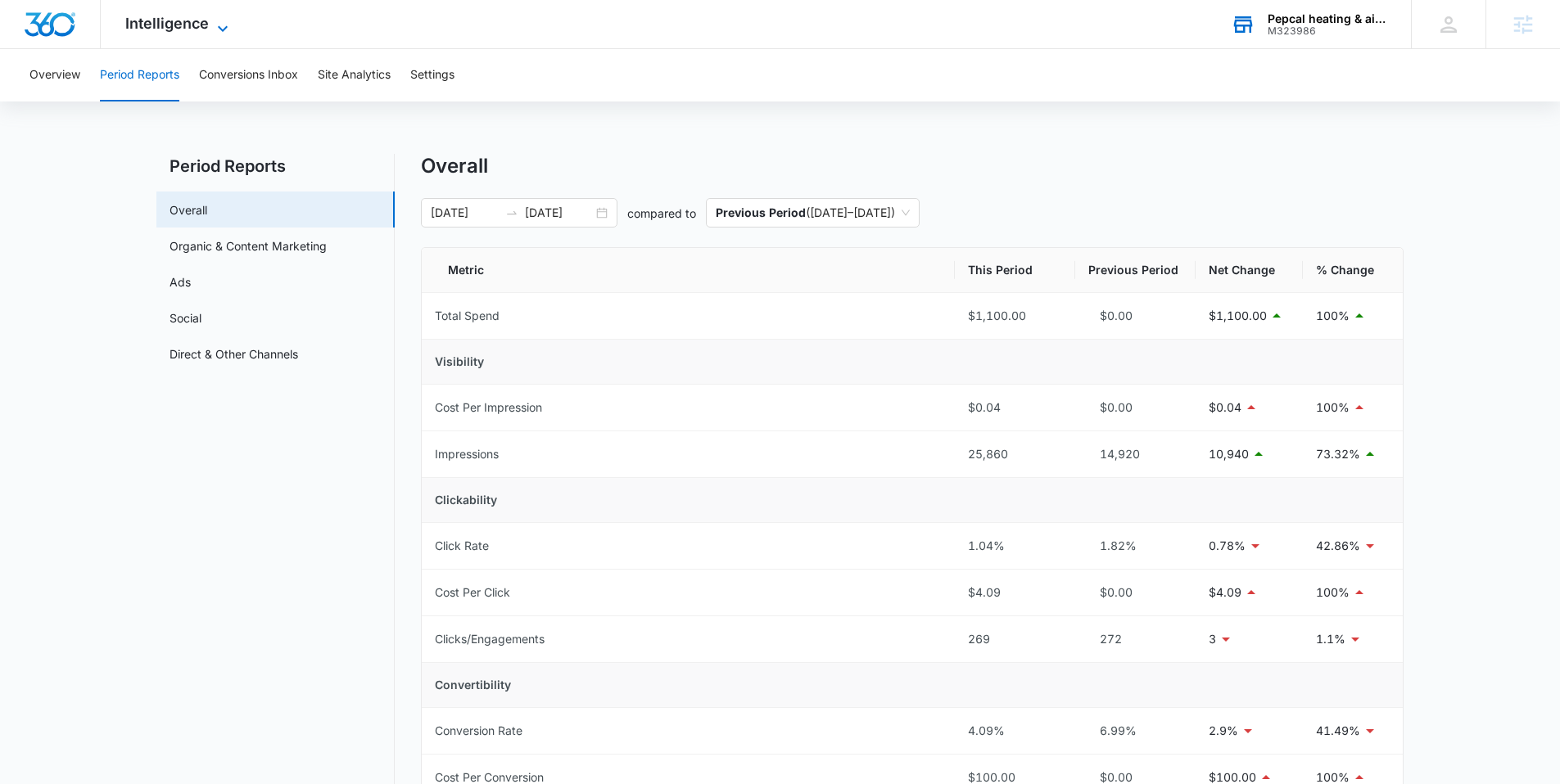
click at [190, 17] on span "Intelligence" at bounding box center [167, 23] width 83 height 17
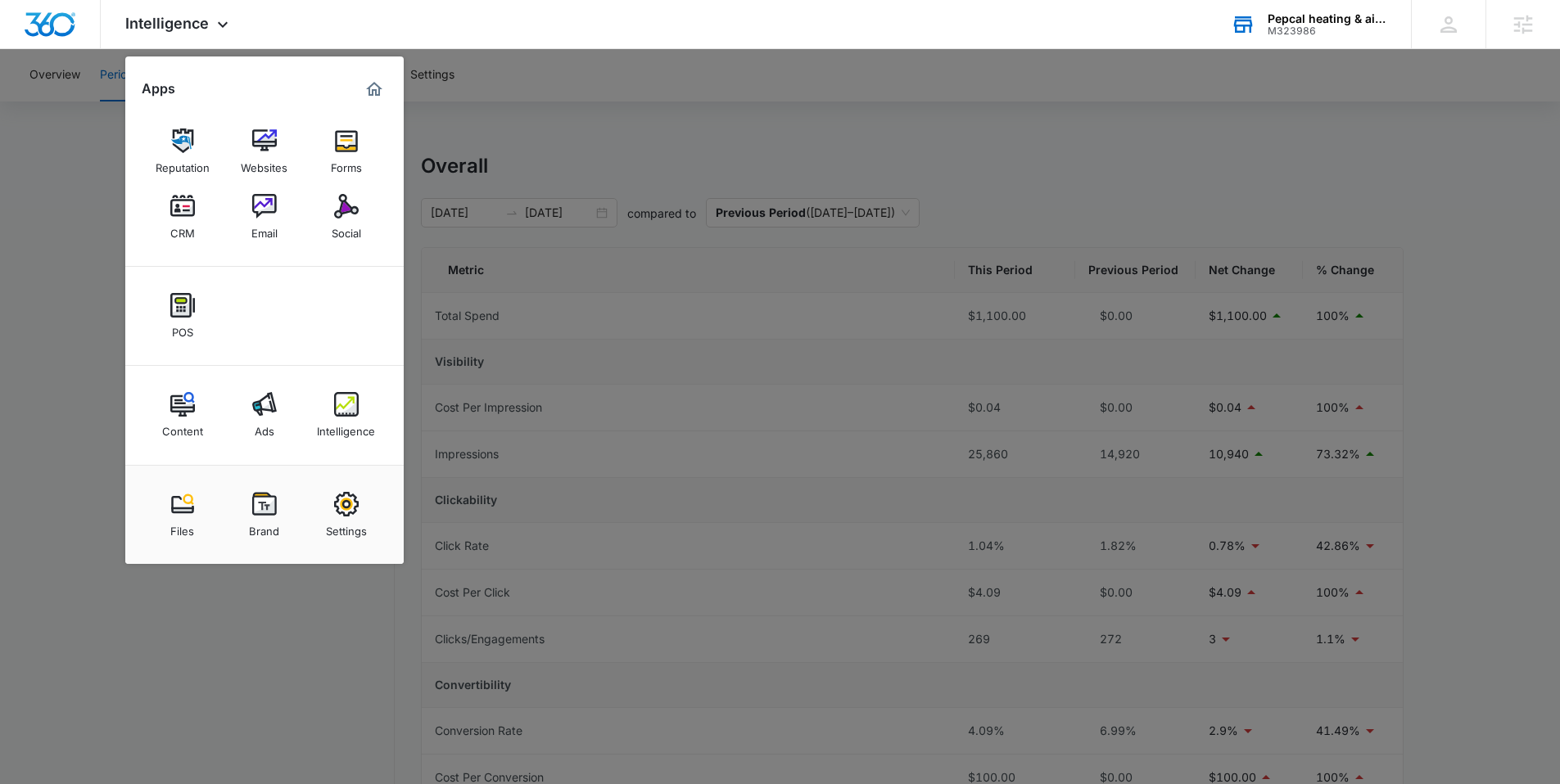
click at [185, 413] on img at bounding box center [182, 404] width 24 height 24
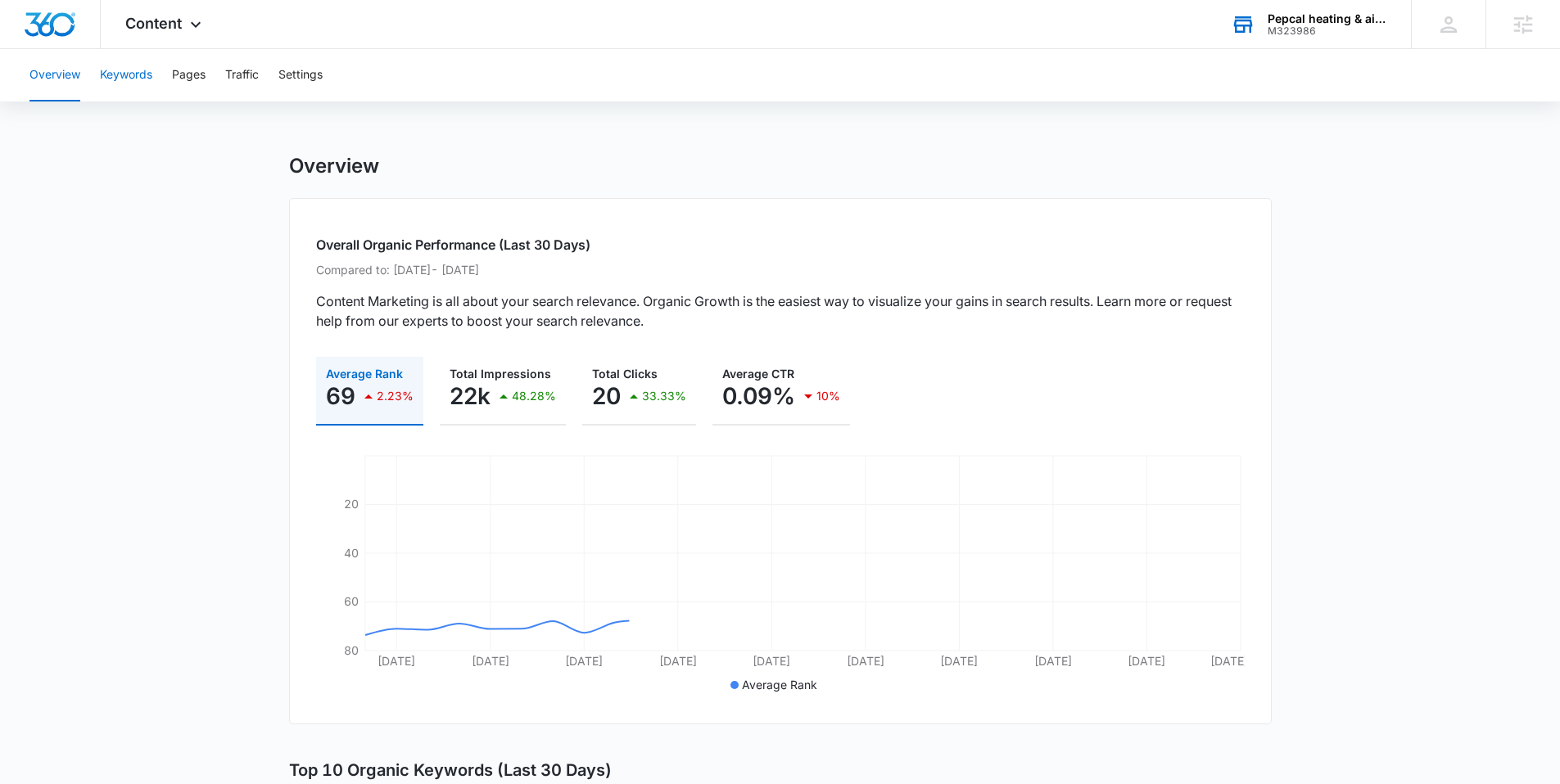
click at [141, 80] on button "Keywords" at bounding box center [126, 75] width 52 height 52
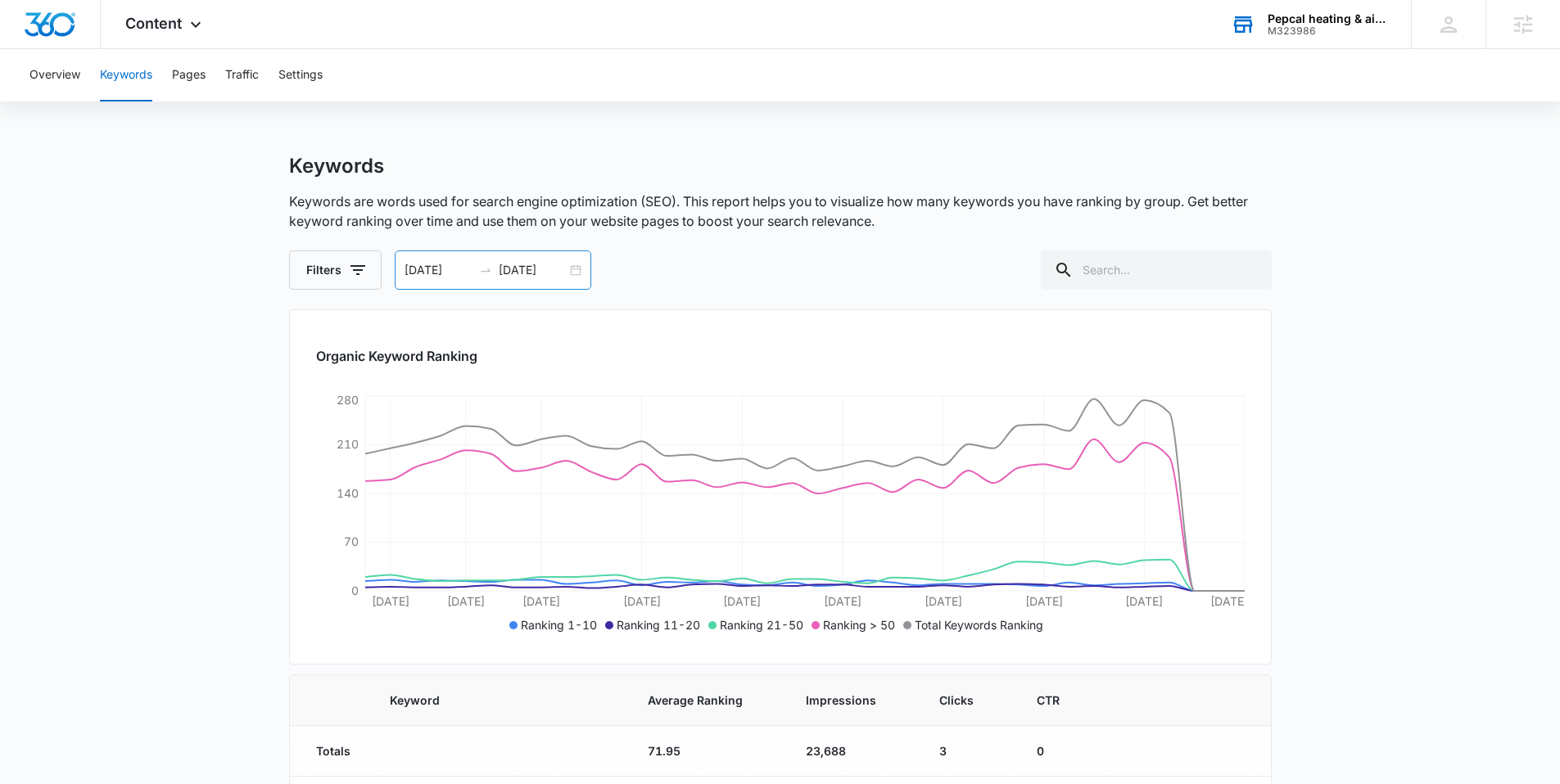
click at [581, 282] on div "[DATE] [DATE]" at bounding box center [493, 269] width 196 height 40
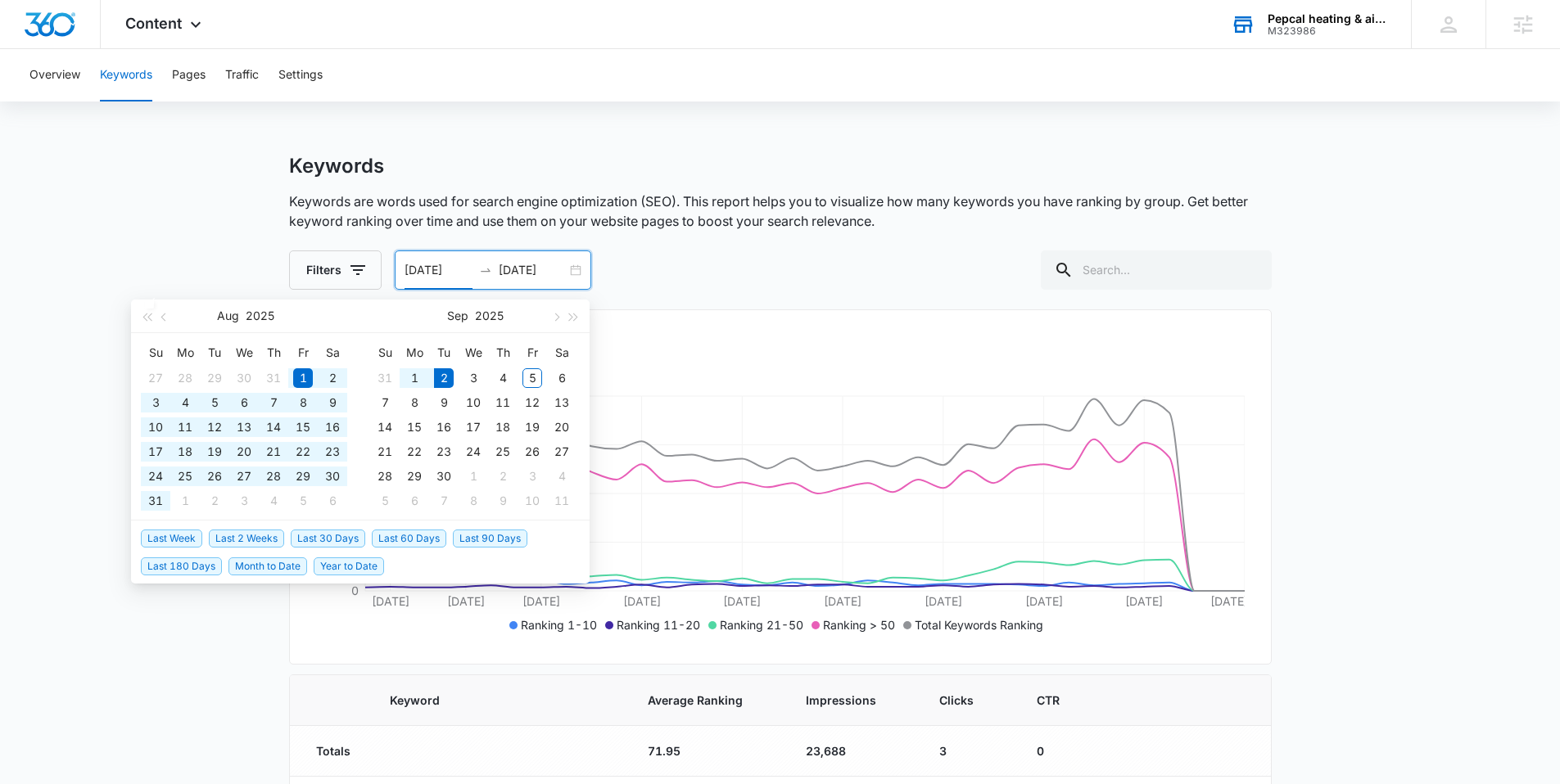
click at [180, 570] on span "Last 180 Days" at bounding box center [182, 566] width 81 height 18
type input "[DATE]"
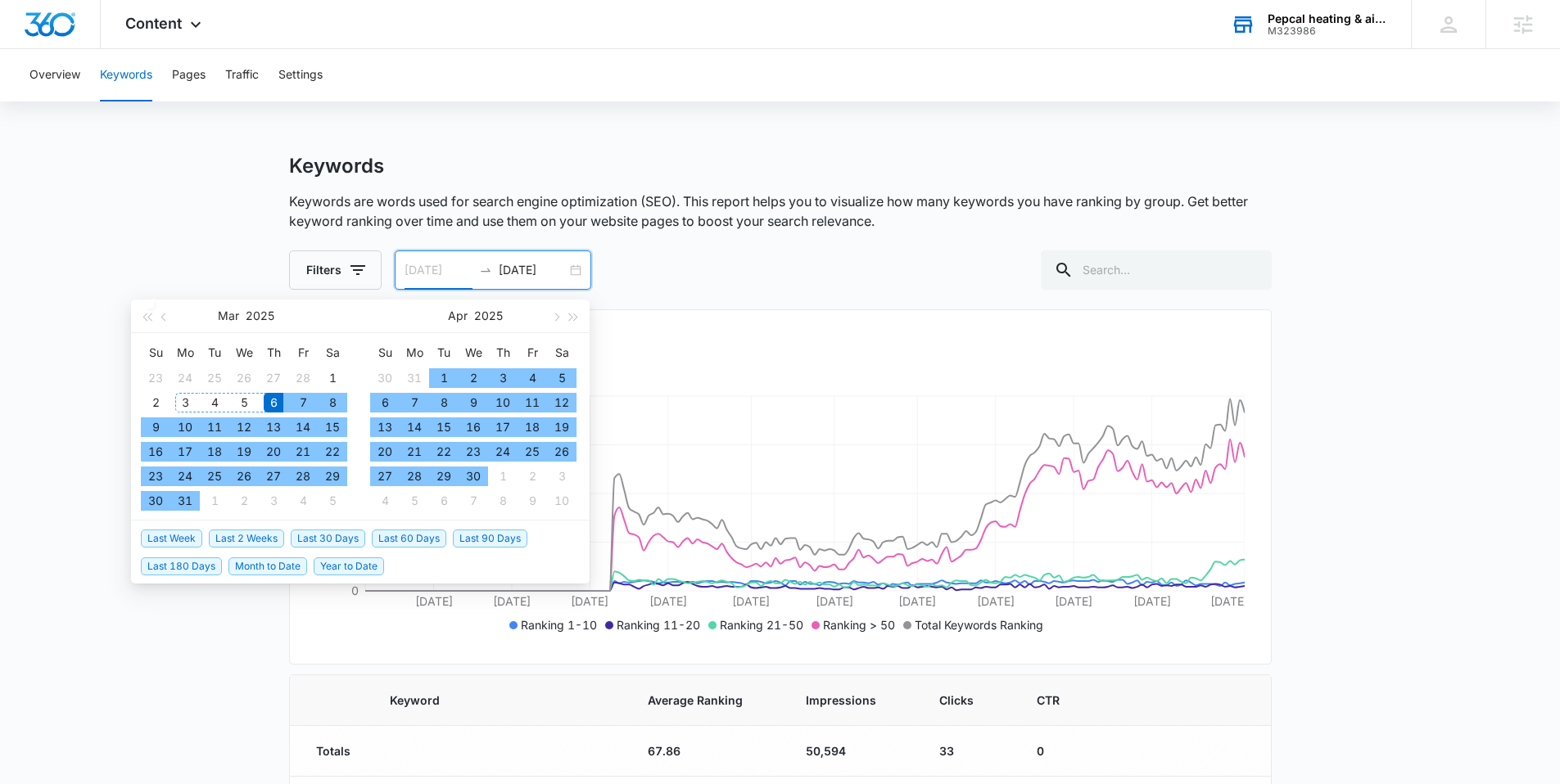
type input "[DATE]"
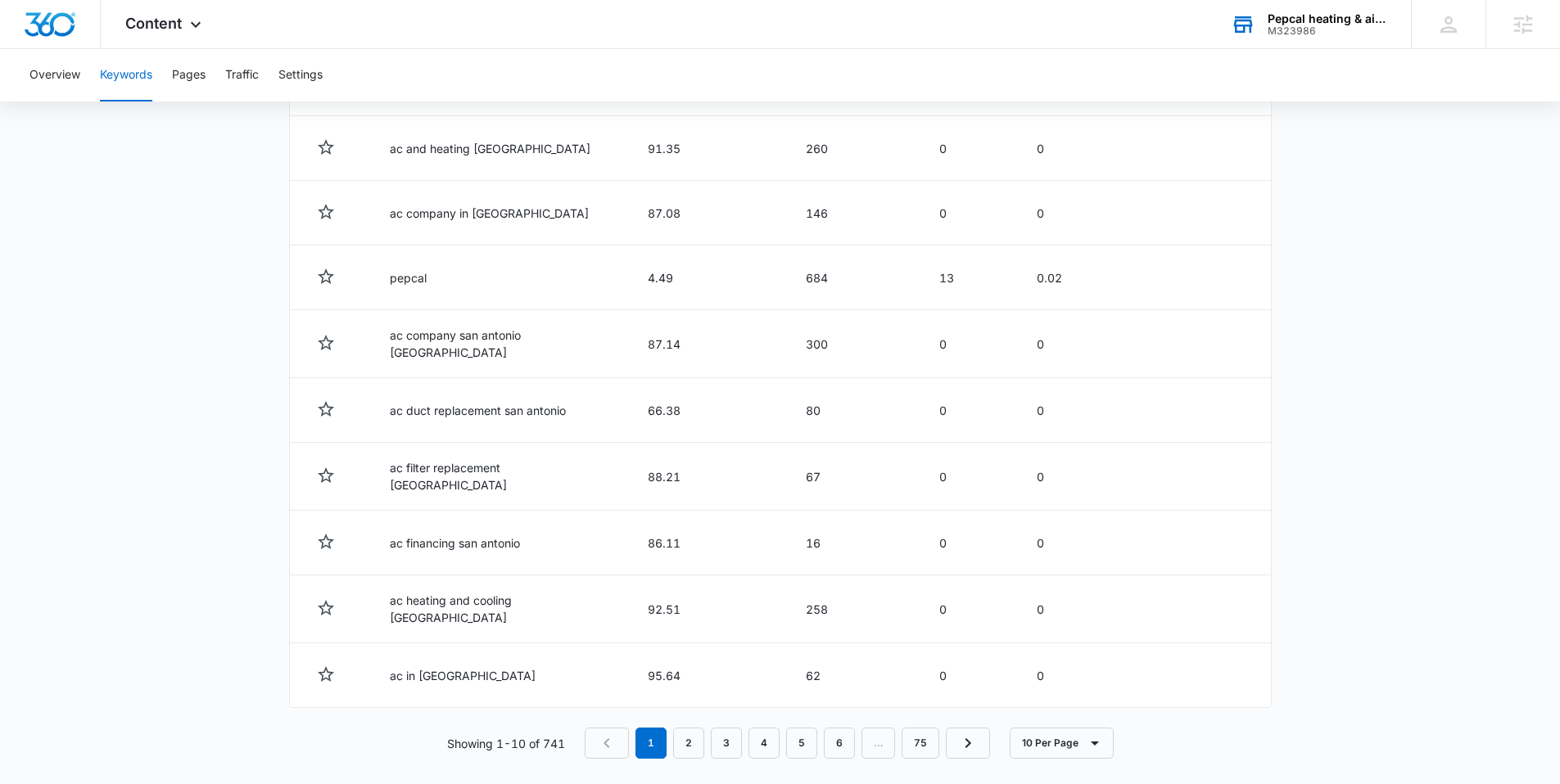
scroll to position [729, 0]
click at [691, 723] on link "2" at bounding box center [689, 739] width 31 height 31
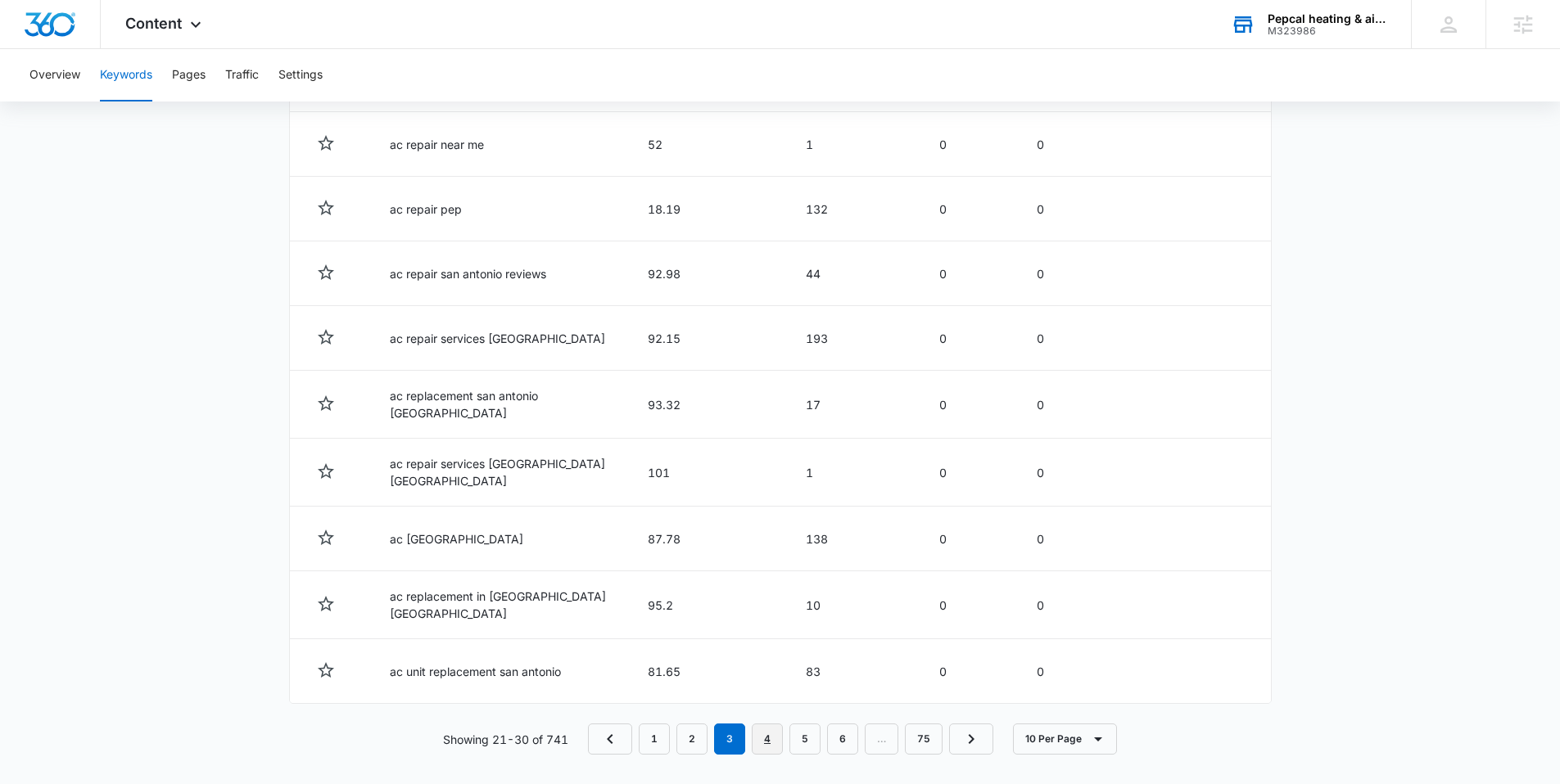
click at [776, 727] on link "4" at bounding box center [767, 739] width 31 height 31
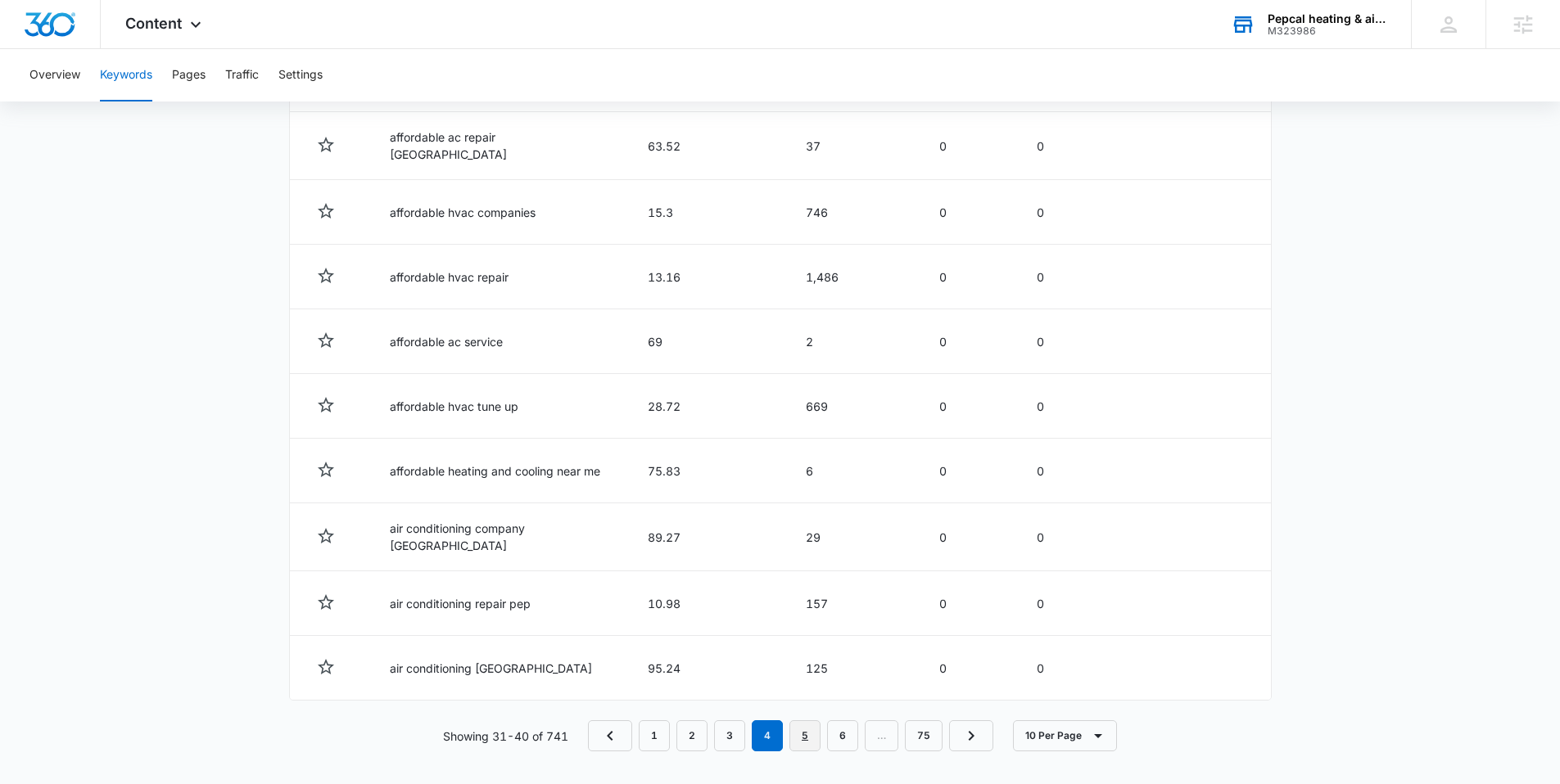
click at [808, 735] on link "5" at bounding box center [805, 736] width 31 height 31
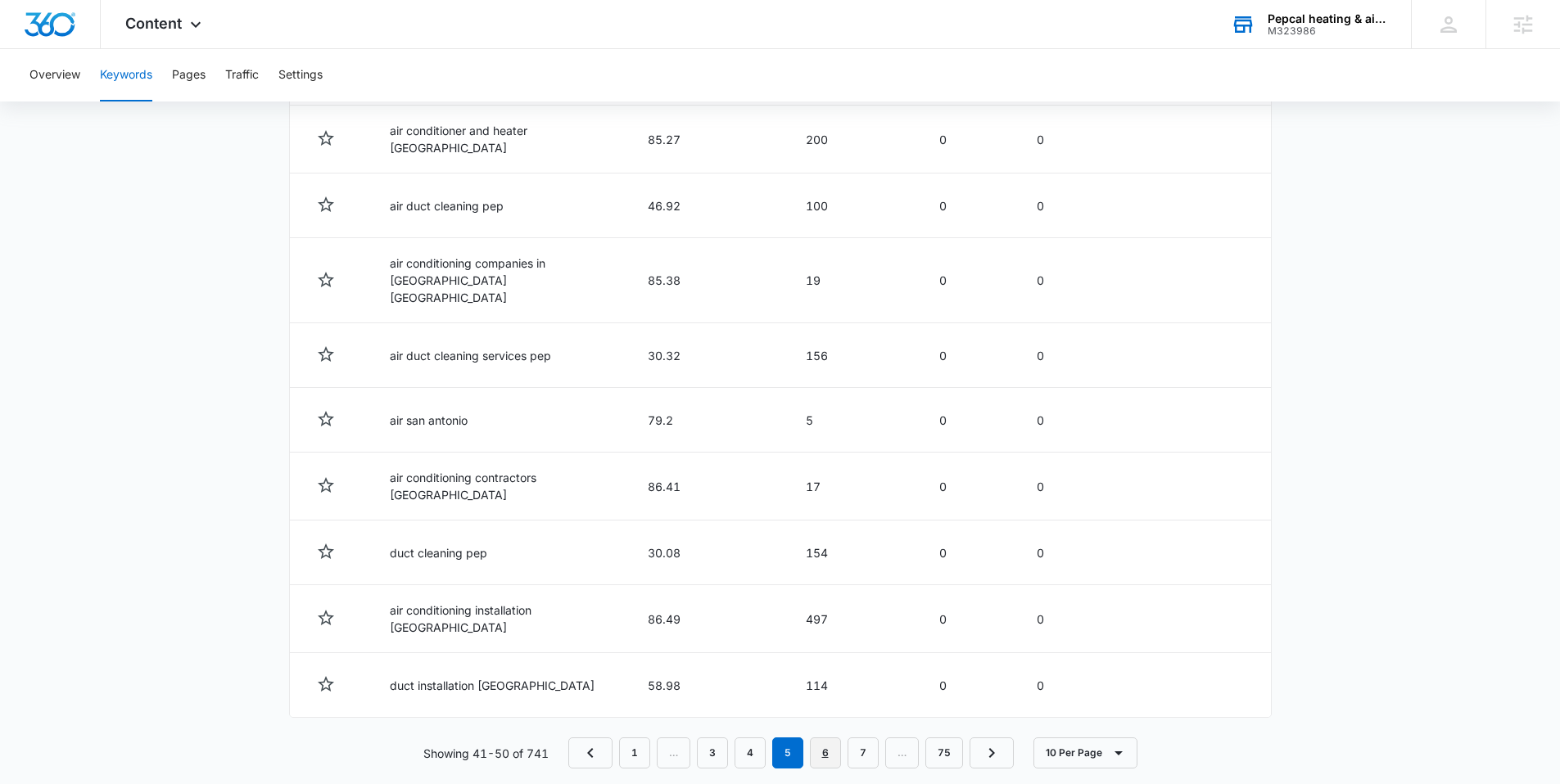
click at [825, 738] on link "6" at bounding box center [825, 753] width 31 height 31
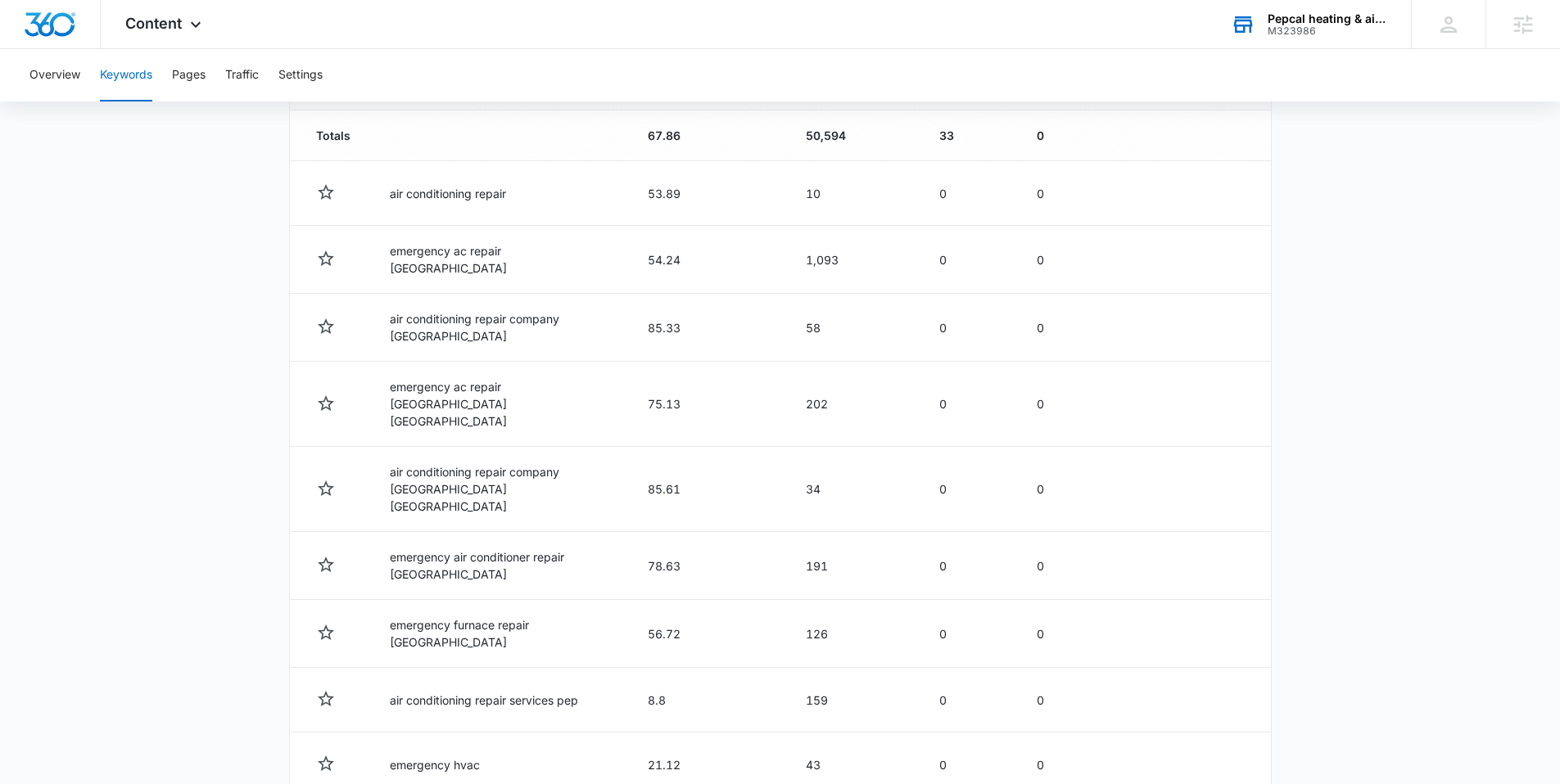
scroll to position [734, 0]
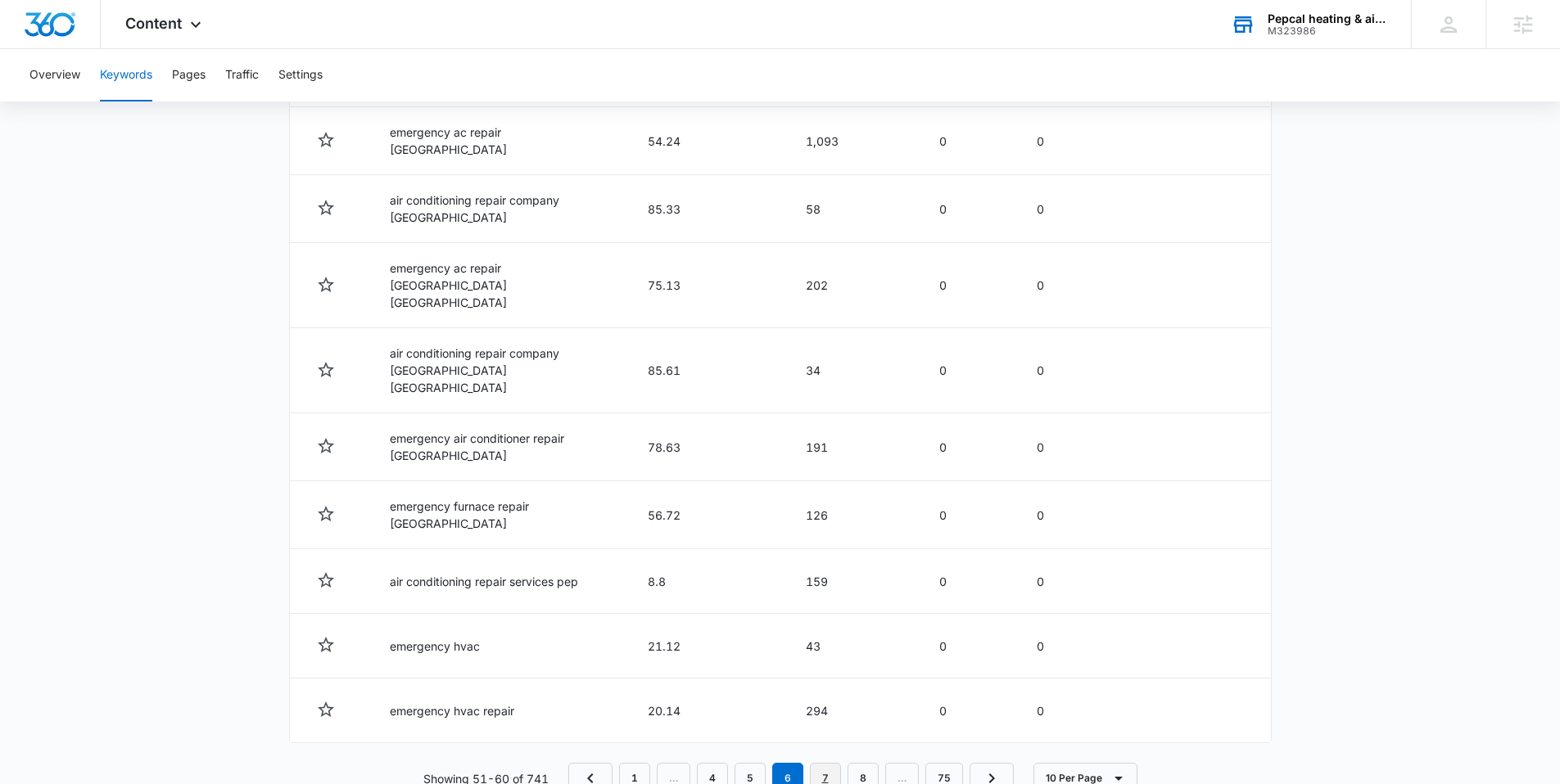
click at [819, 763] on link "7" at bounding box center [825, 778] width 31 height 31
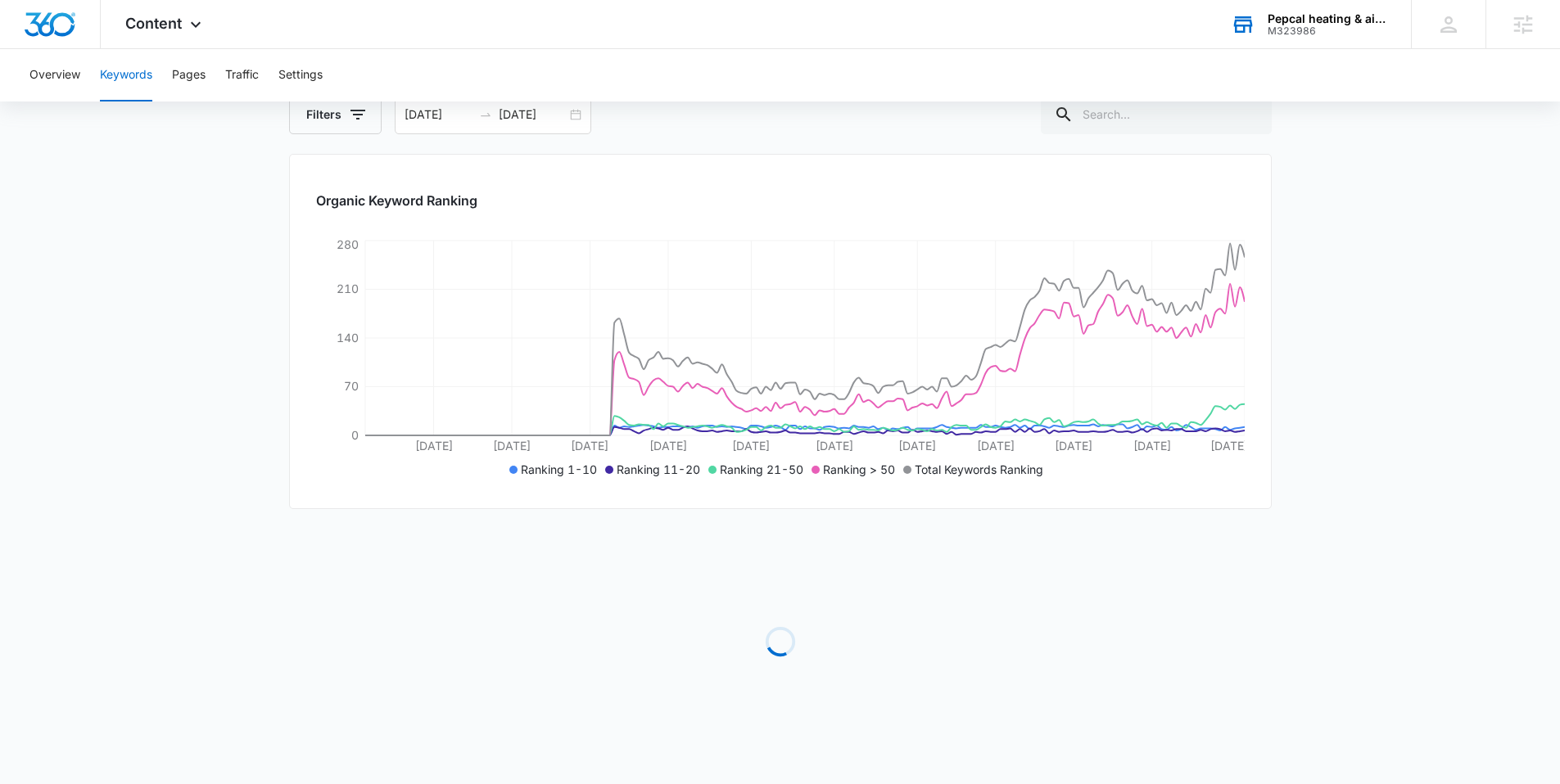
scroll to position [729, 0]
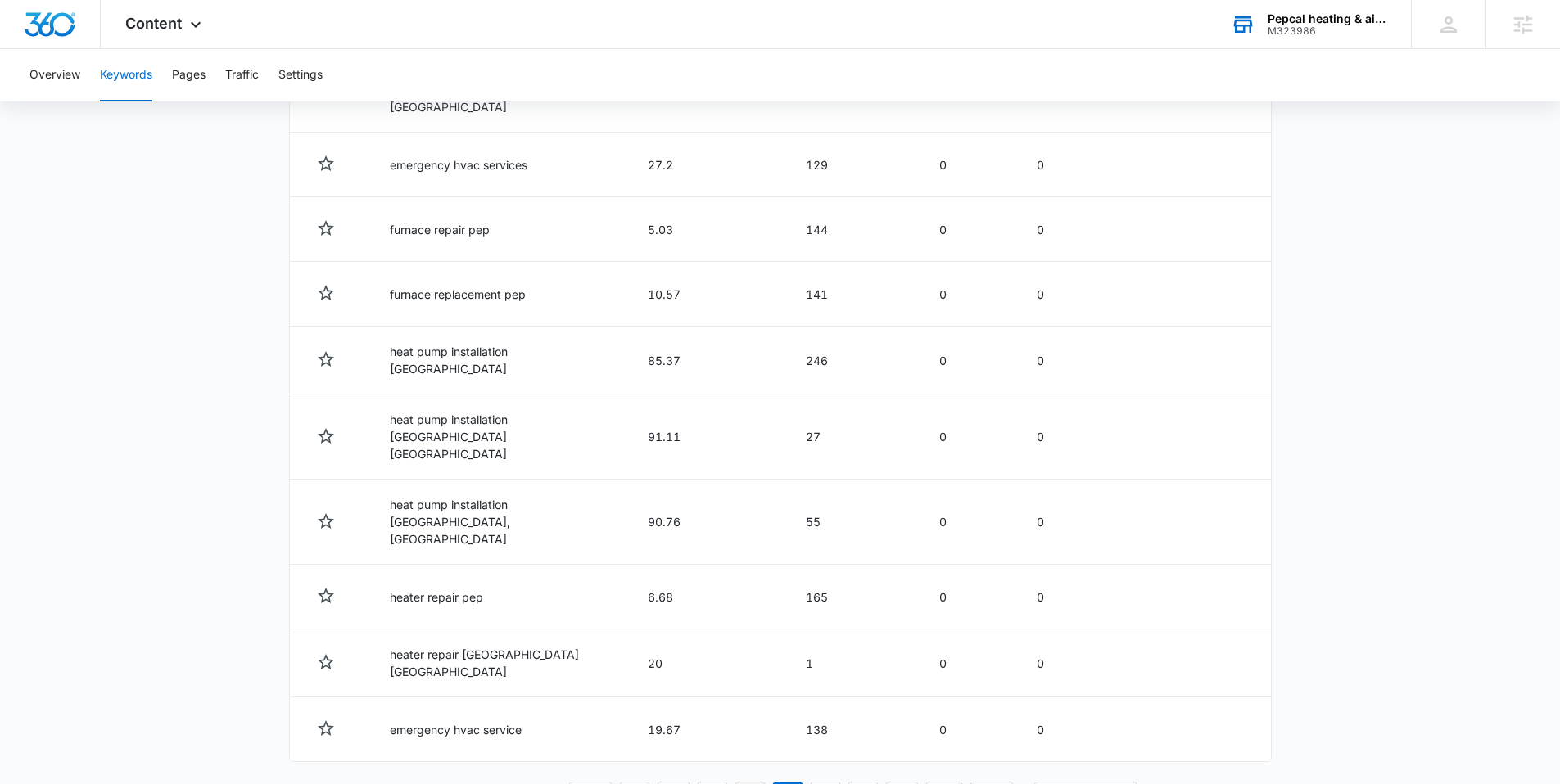
click at [746, 781] on link "6" at bounding box center [750, 797] width 31 height 31
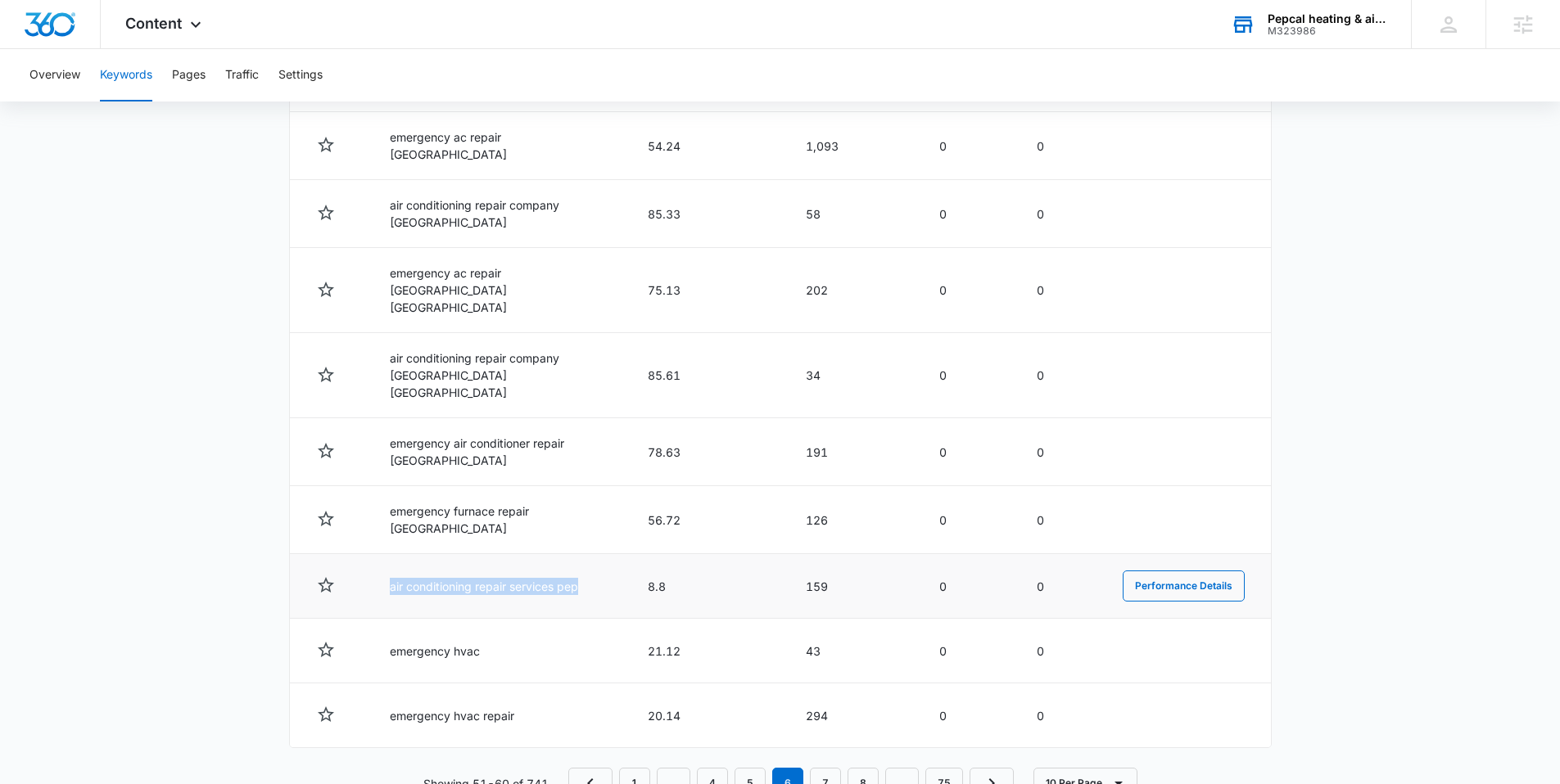
drag, startPoint x: 374, startPoint y: 547, endPoint x: 588, endPoint y: 549, distance: 214.0
click at [588, 554] on td "air conditioning repair services pep" at bounding box center [498, 586] width 258 height 65
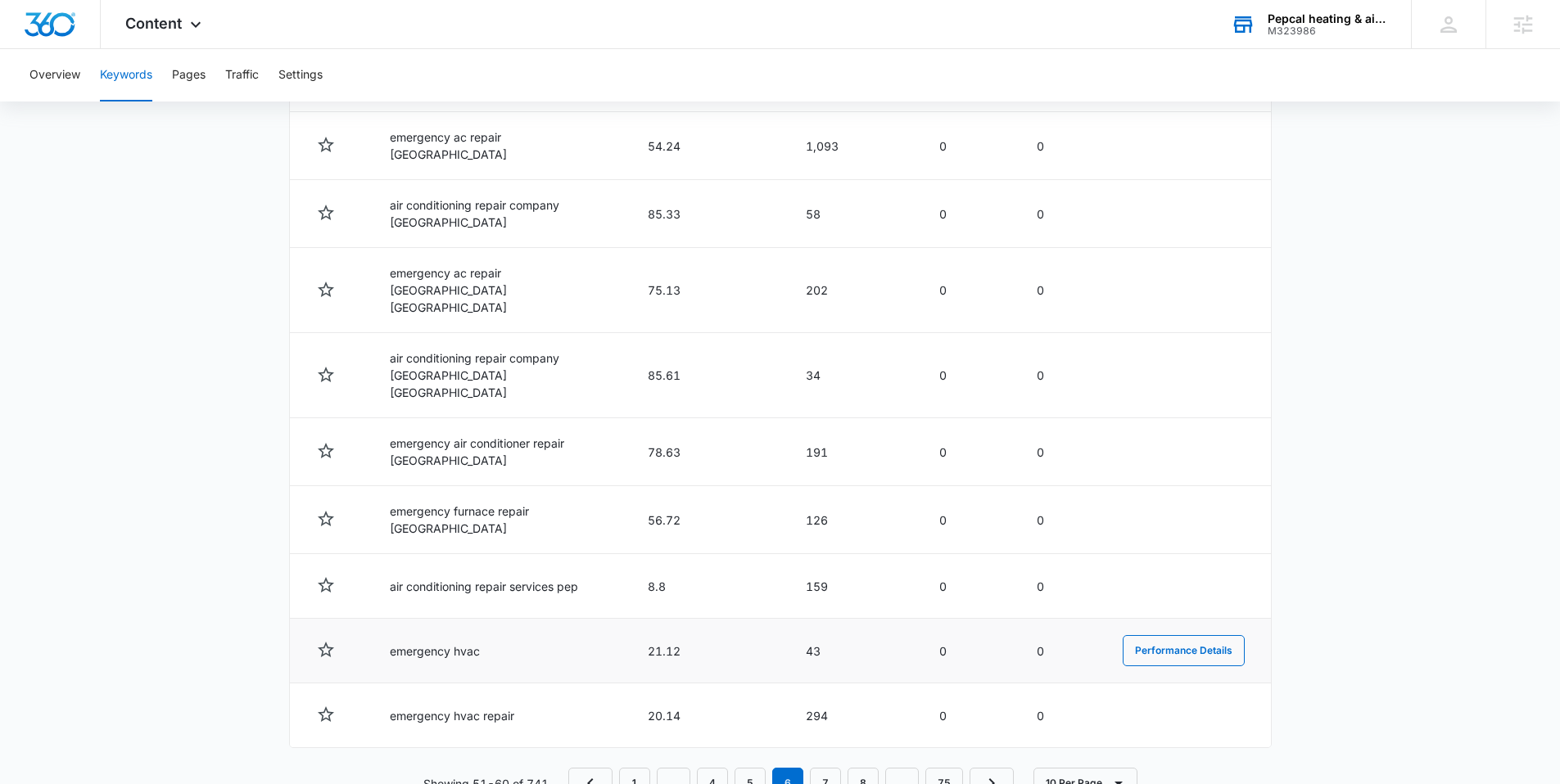
click at [474, 619] on td "emergency hvac" at bounding box center [498, 651] width 258 height 65
drag, startPoint x: 376, startPoint y: 601, endPoint x: 481, endPoint y: 602, distance: 105.0
click at [481, 619] on td "emergency hvac" at bounding box center [498, 651] width 258 height 65
copy td "emergency hvac"
drag, startPoint x: 528, startPoint y: 678, endPoint x: 405, endPoint y: 682, distance: 123.1
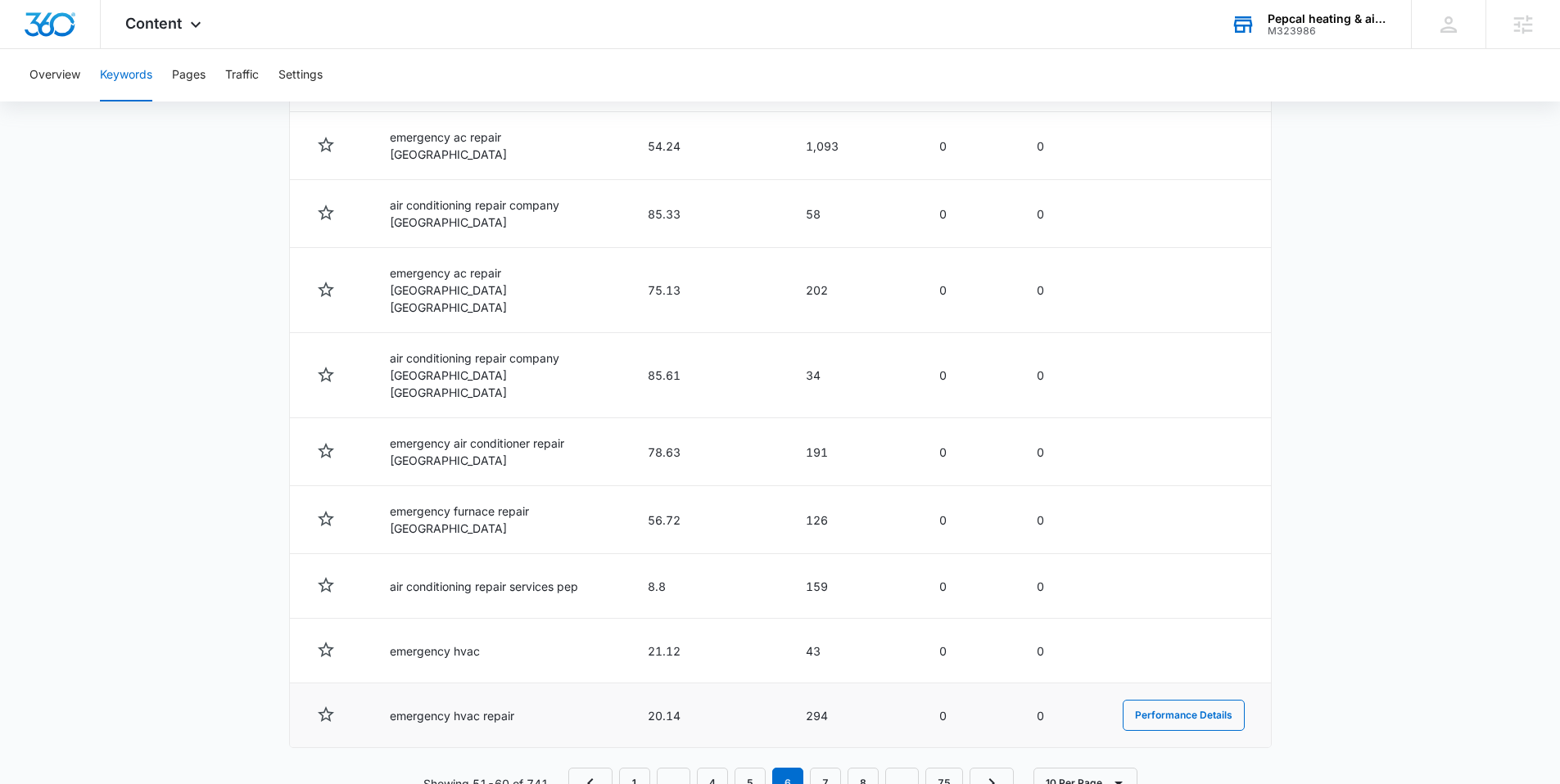
click at [406, 684] on td "emergency hvac repair" at bounding box center [498, 715] width 258 height 65
drag, startPoint x: 521, startPoint y: 673, endPoint x: 357, endPoint y: 685, distance: 164.4
click at [357, 685] on tr "emergency hvac repair 20.14 294 0 0 Performance Details" at bounding box center [780, 715] width 980 height 65
copy td "emergency hvac repair"
click at [825, 768] on link "7" at bounding box center [825, 783] width 31 height 31
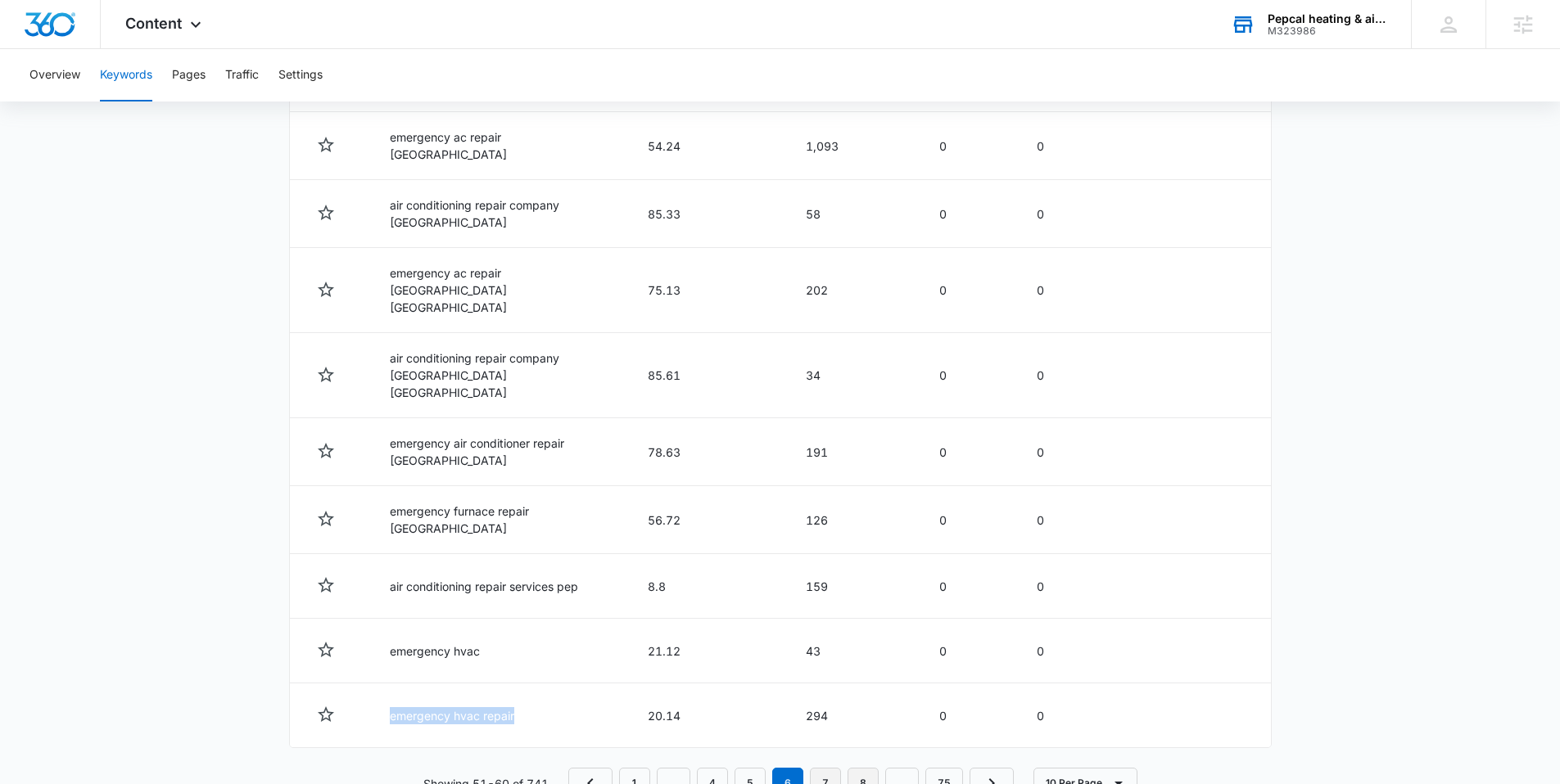
click at [847, 768] on link "8" at bounding box center [863, 783] width 31 height 31
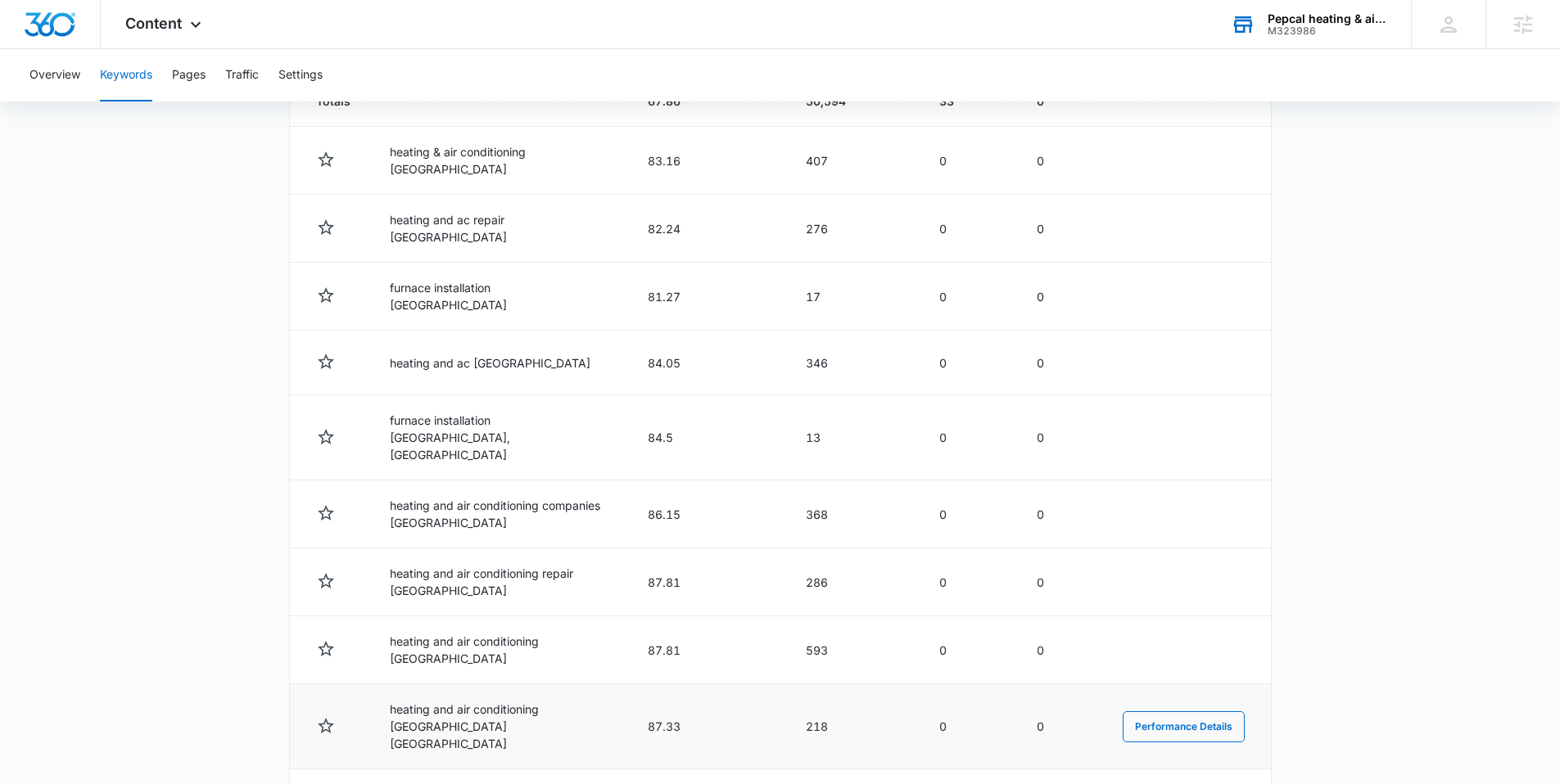
scroll to position [742, 0]
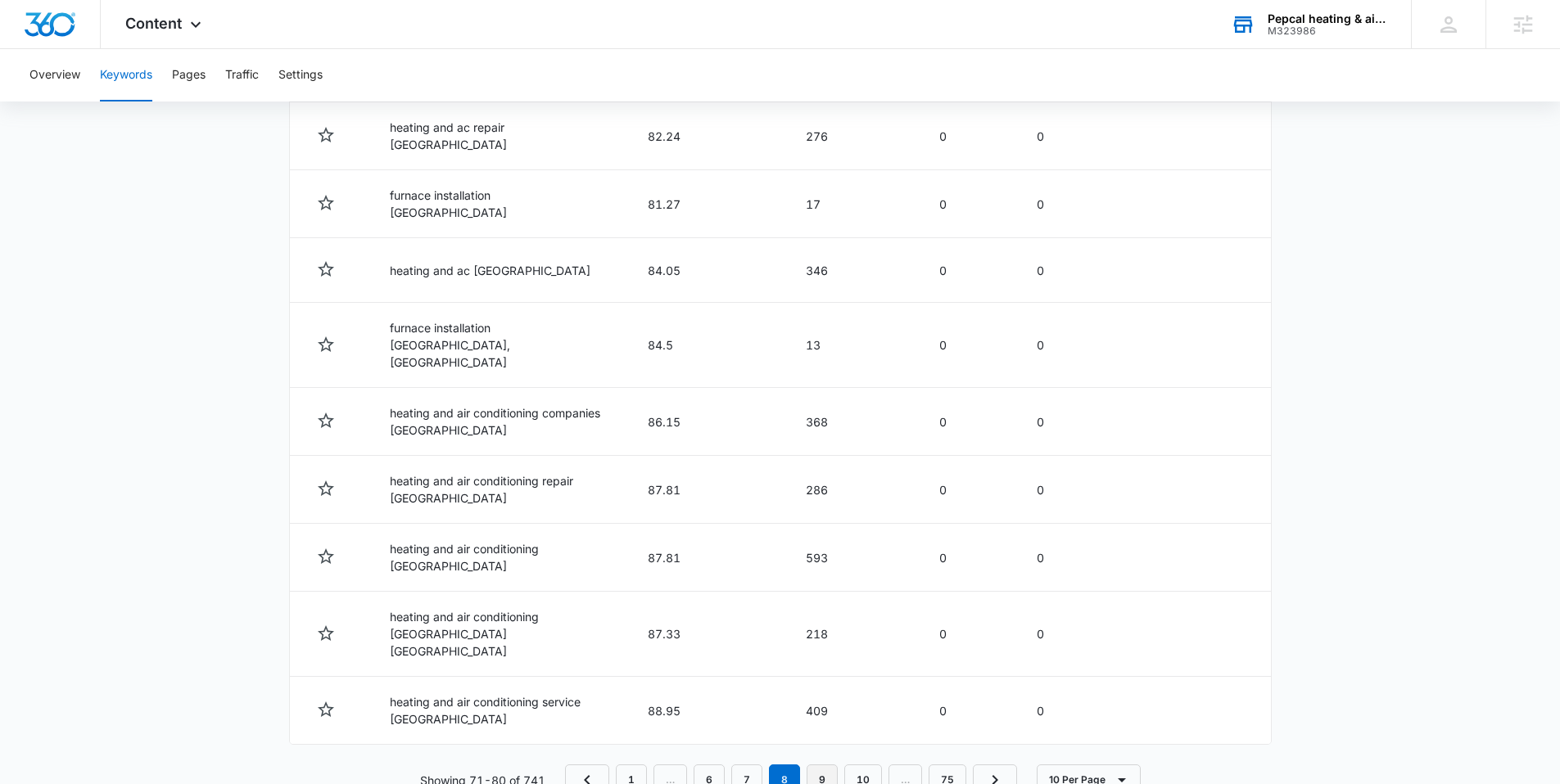
click at [833, 765] on link "9" at bounding box center [822, 780] width 31 height 31
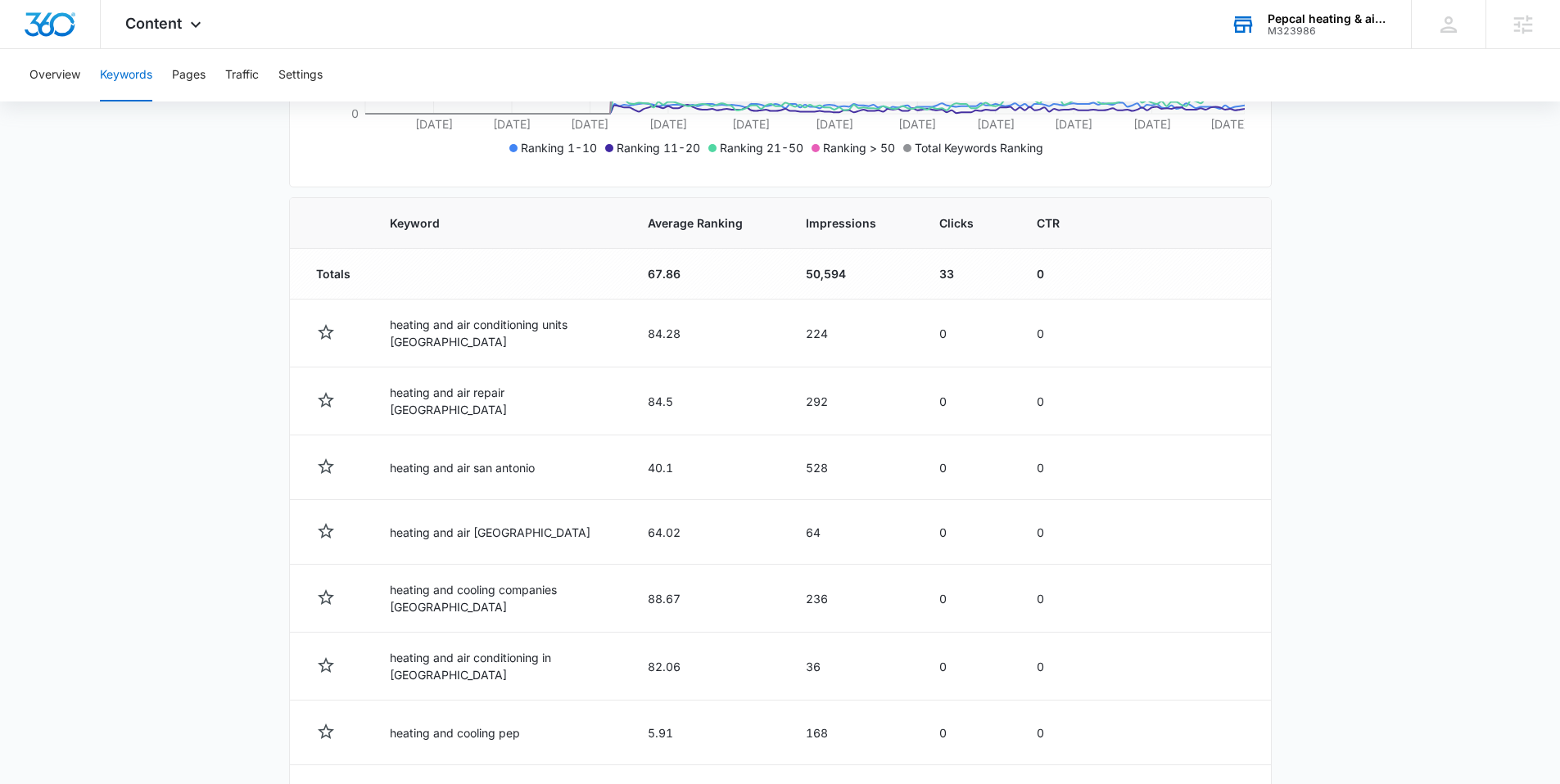
scroll to position [739, 0]
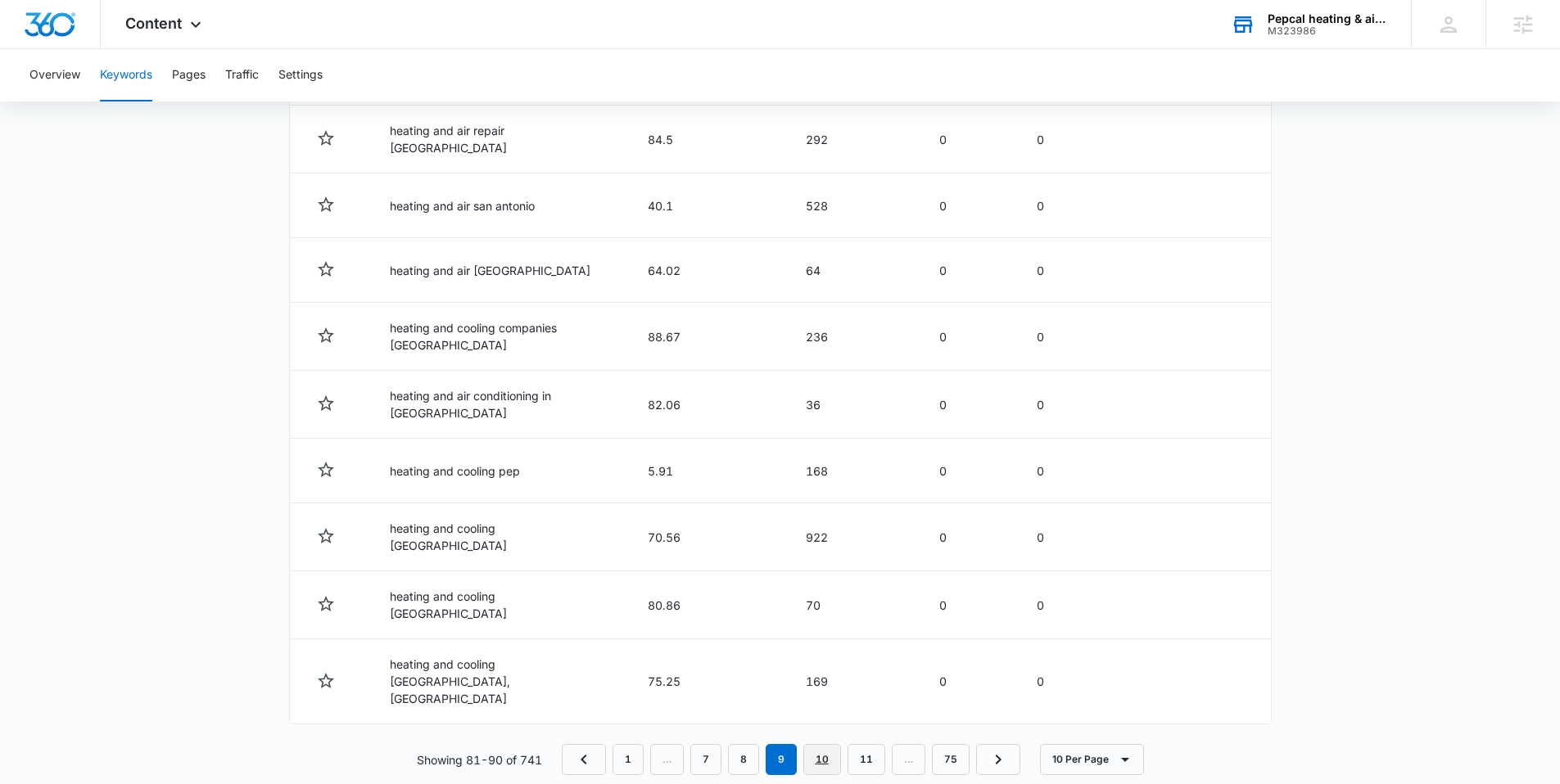
click at [825, 743] on link "10" at bounding box center [822, 759] width 38 height 31
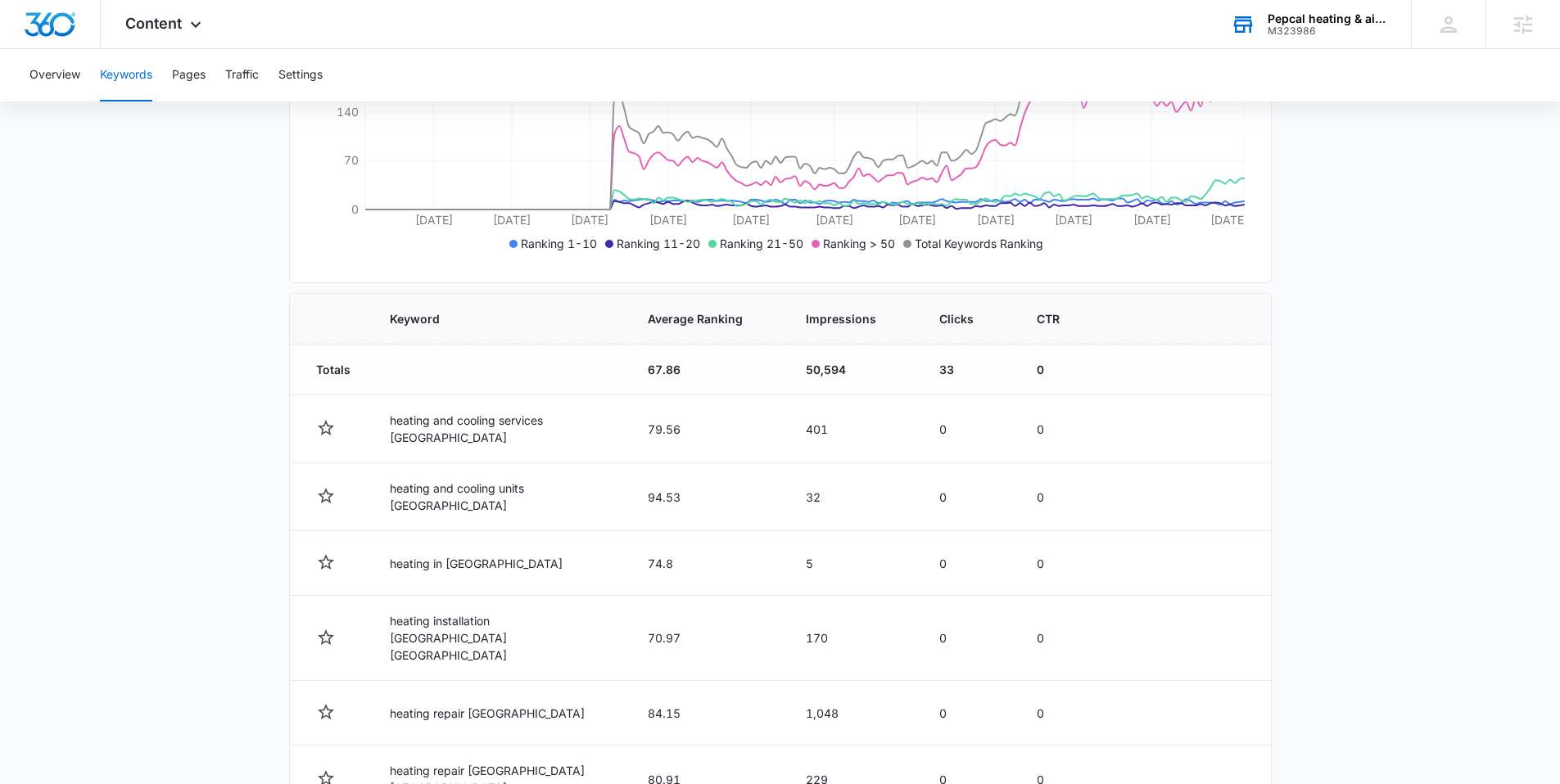
scroll to position [729, 0]
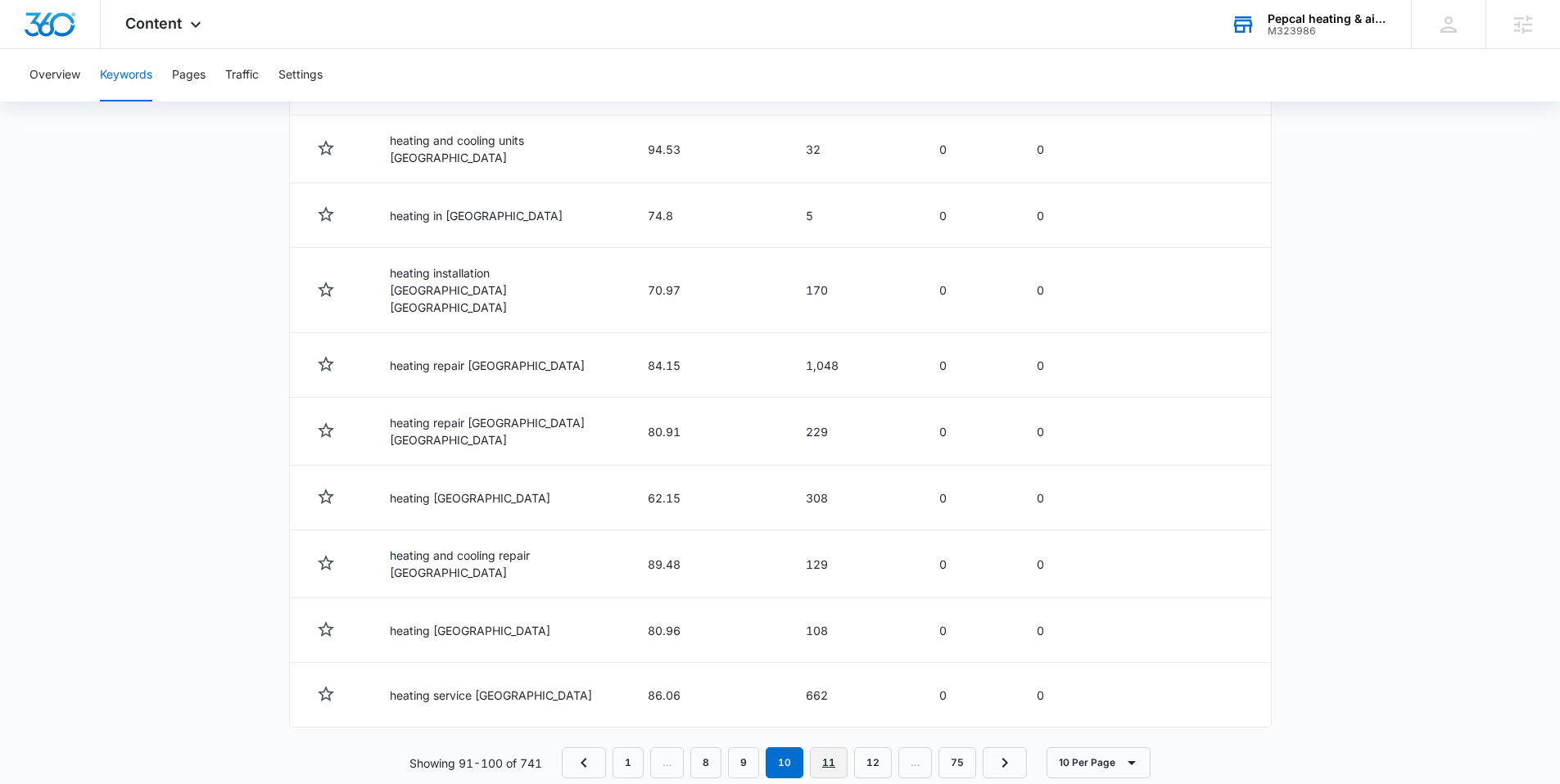
click at [837, 747] on link "11" at bounding box center [828, 763] width 38 height 31
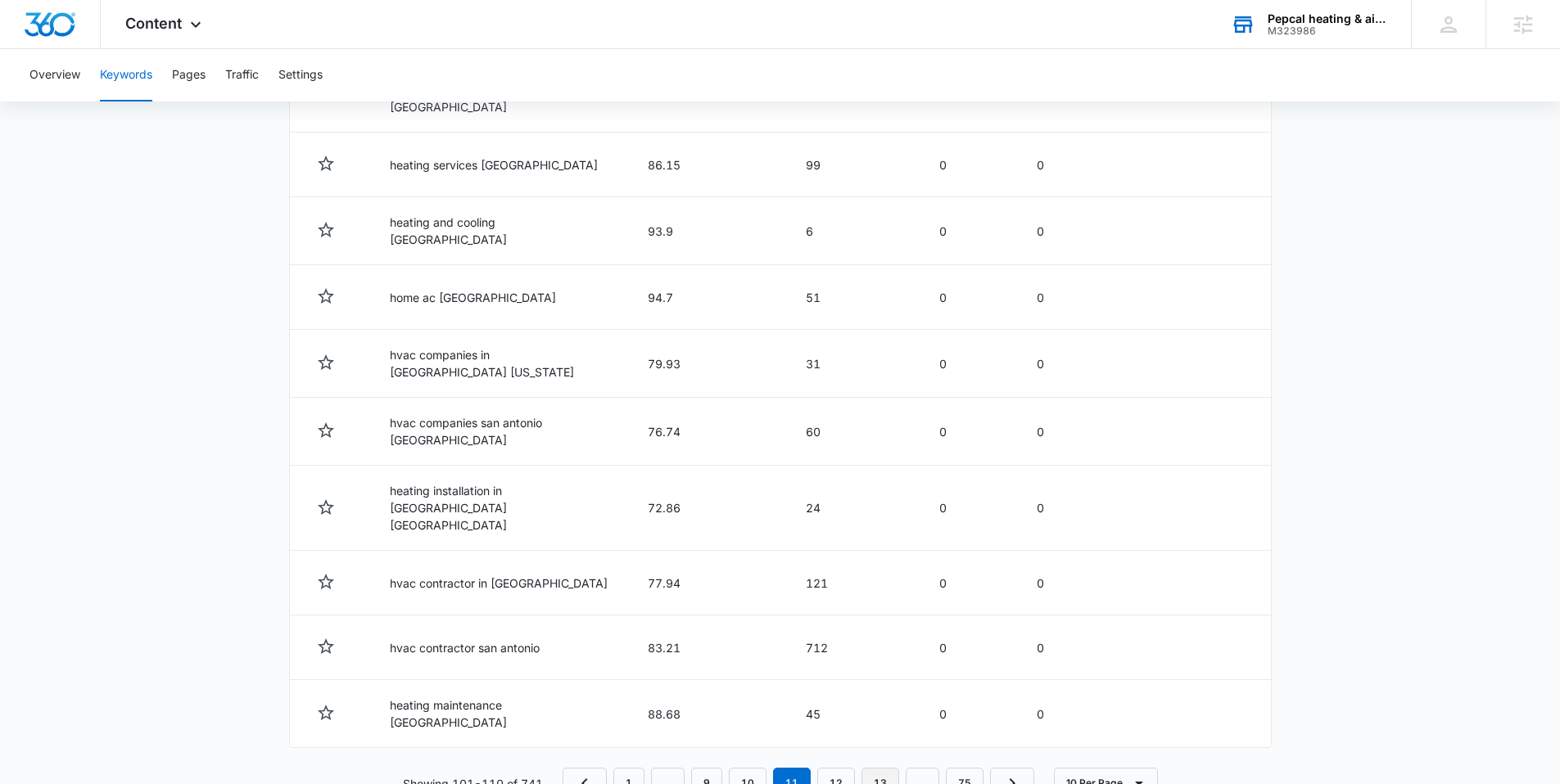
click at [871, 768] on link "13" at bounding box center [880, 783] width 38 height 31
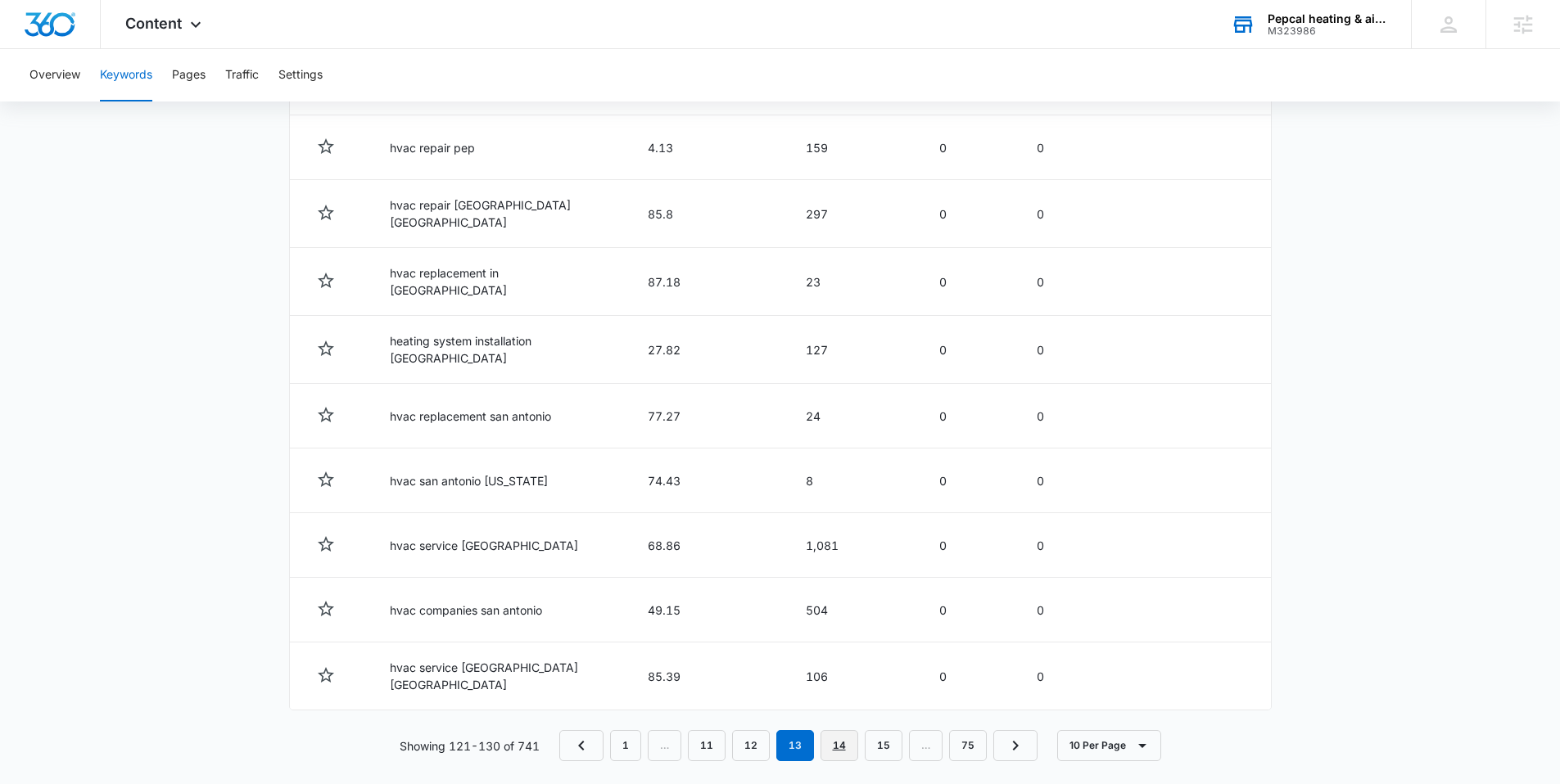
click at [836, 730] on link "14" at bounding box center [838, 745] width 38 height 31
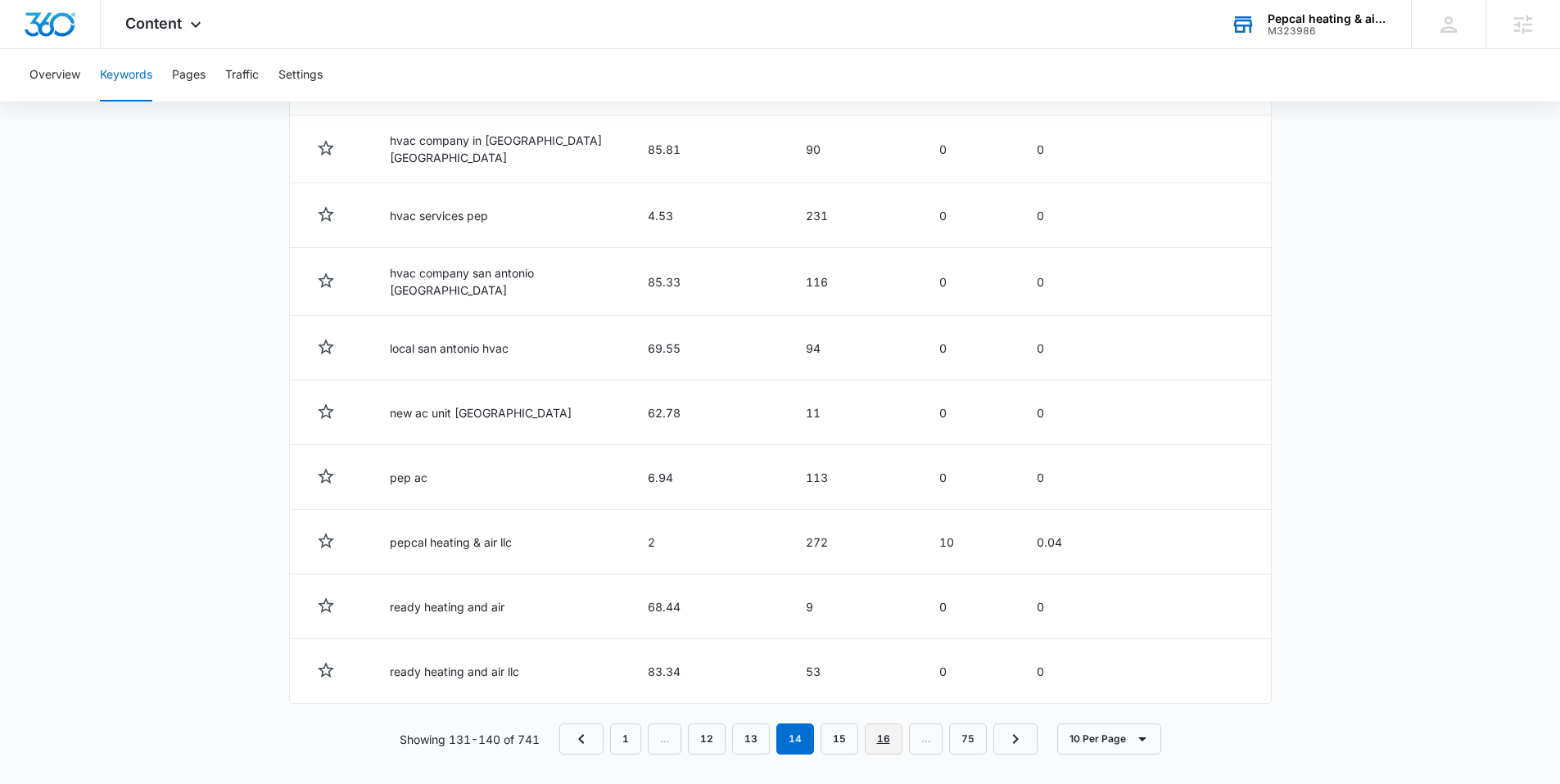
click at [877, 723] on link "16" at bounding box center [883, 739] width 38 height 31
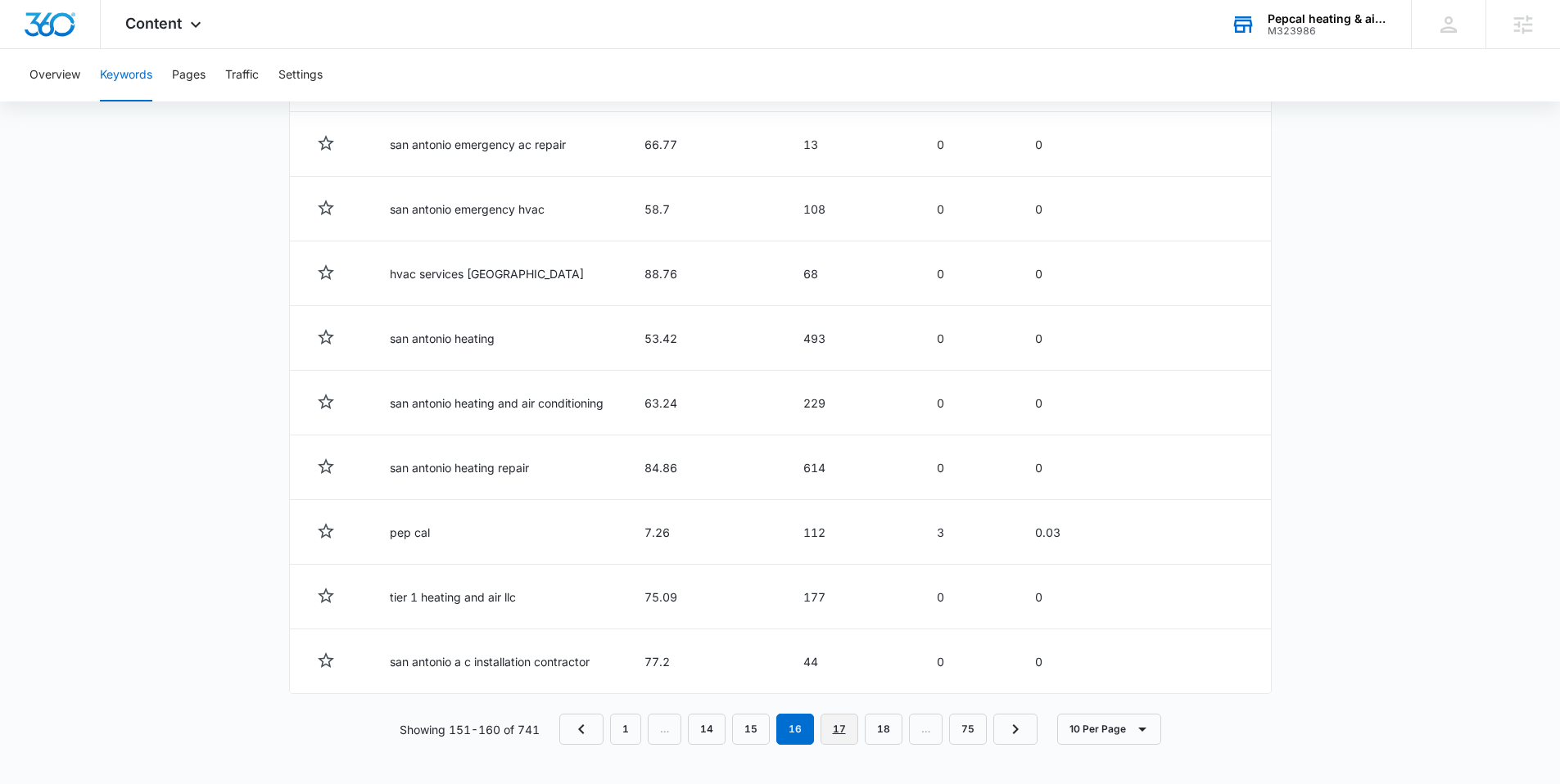
click at [847, 732] on link "17" at bounding box center [838, 729] width 38 height 31
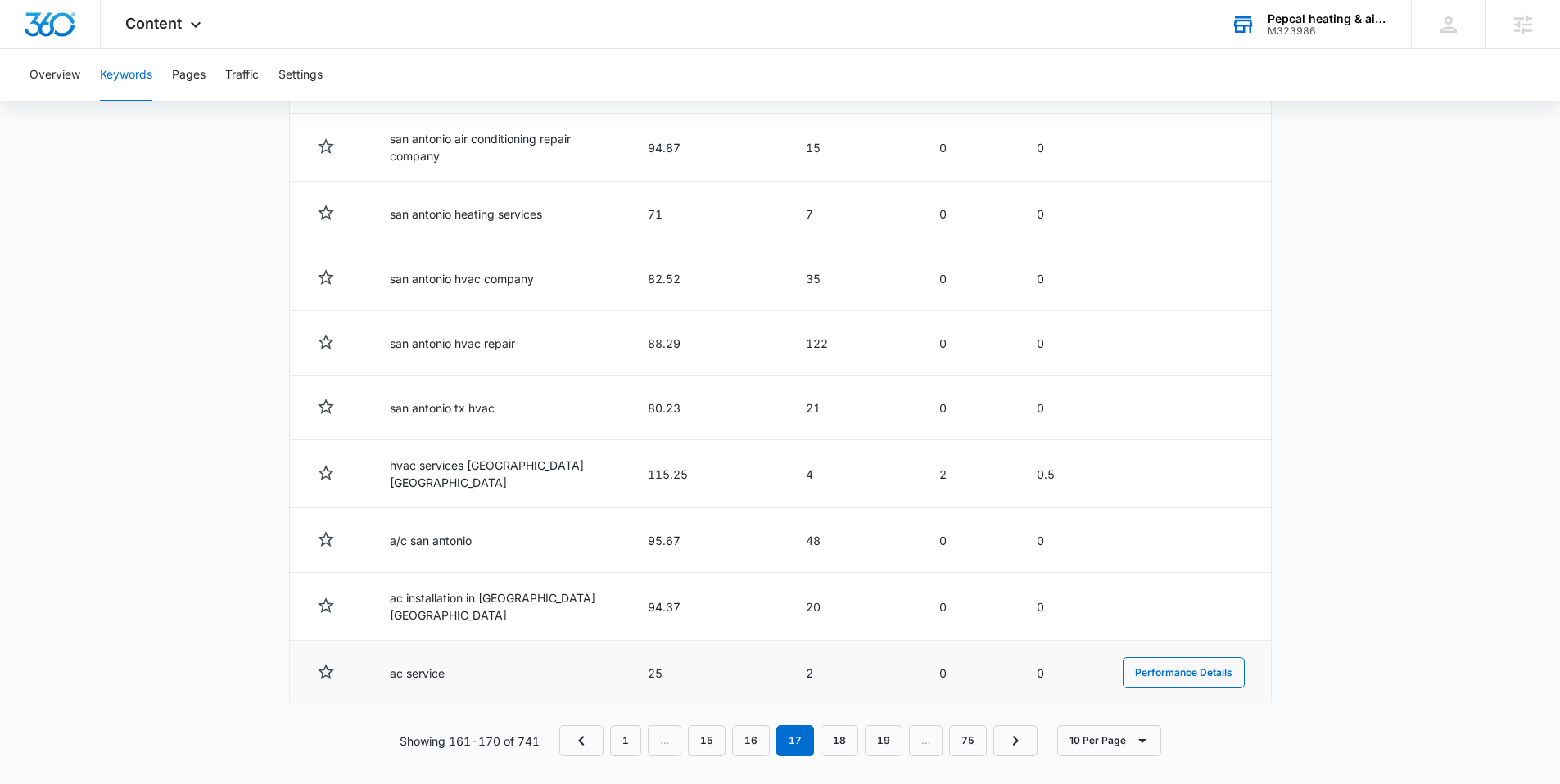
scroll to position [733, 0]
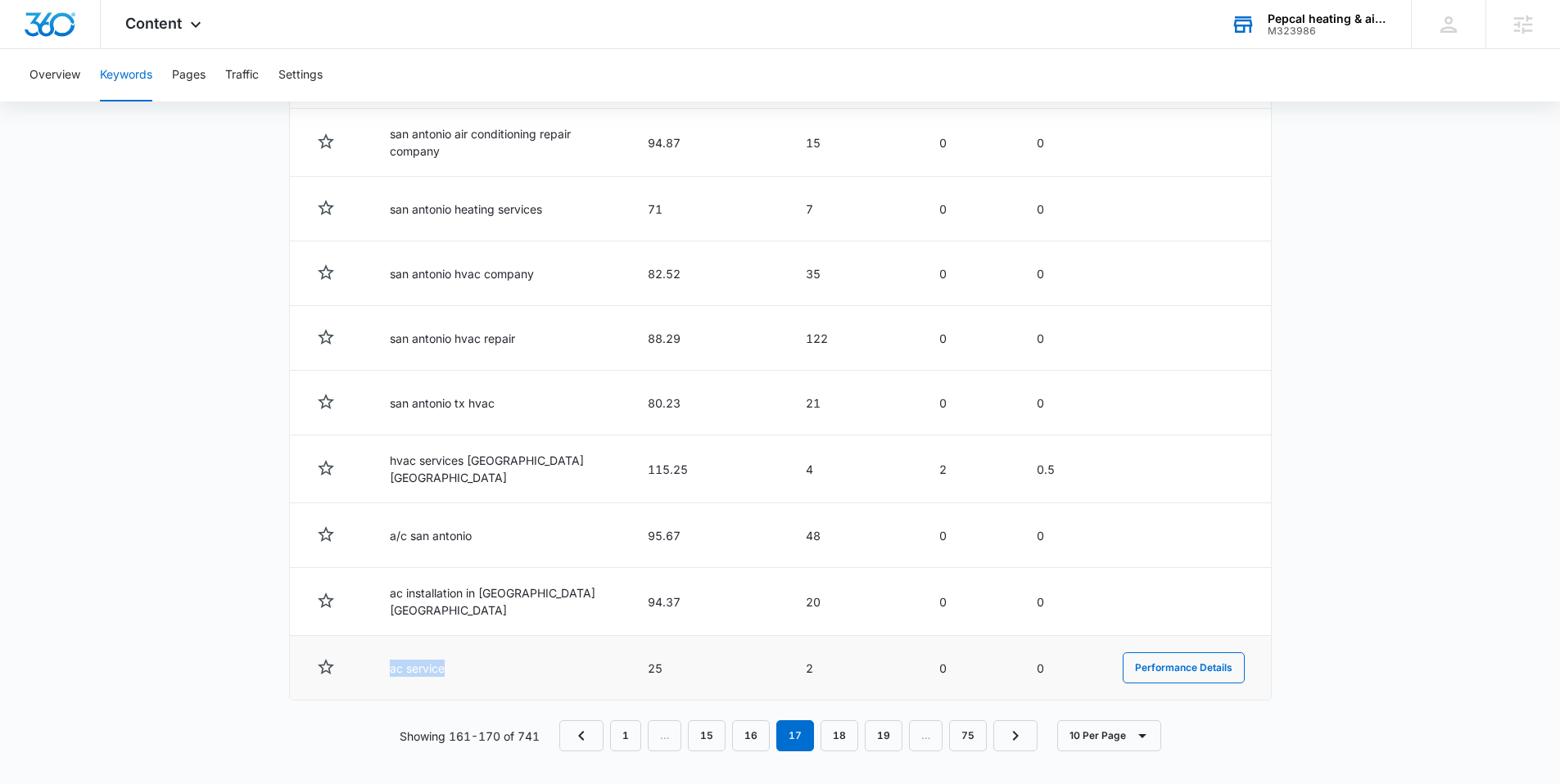
drag, startPoint x: 463, startPoint y: 667, endPoint x: 358, endPoint y: 669, distance: 105.0
click at [357, 669] on tr "ac service 25 2 0 0 Performance Details" at bounding box center [780, 668] width 980 height 65
copy td "ac service"
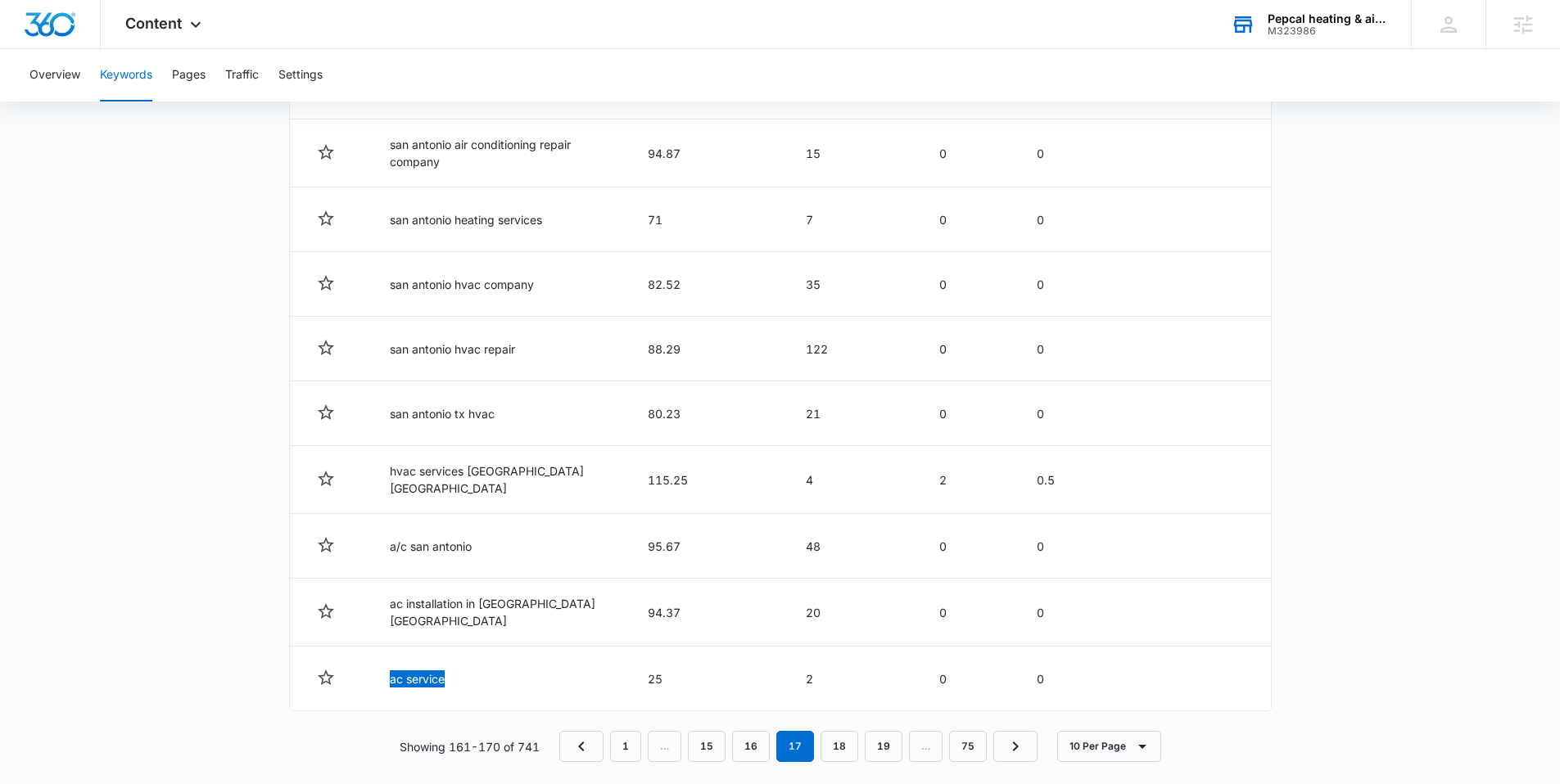
scroll to position [709, 0]
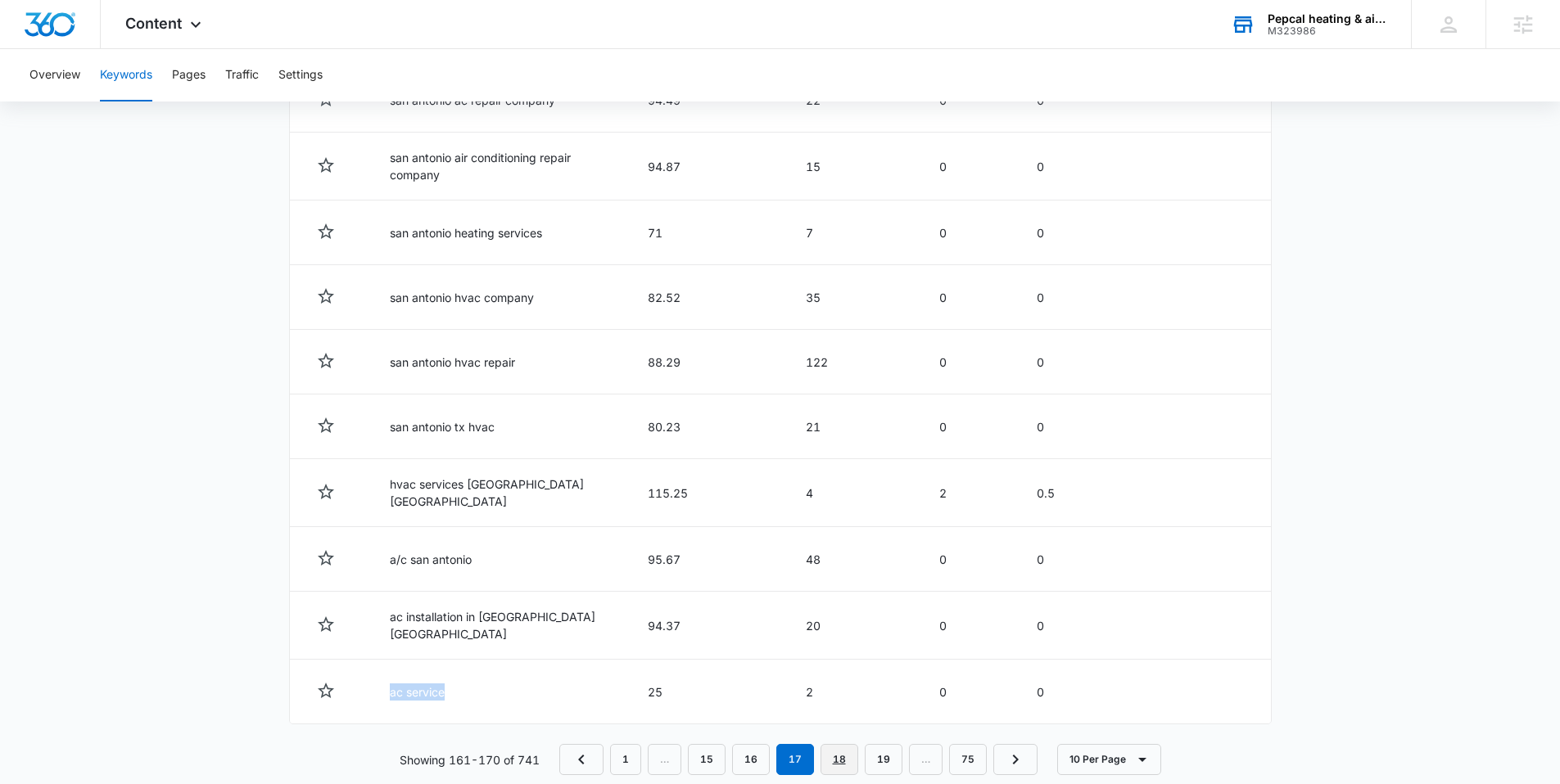
click at [835, 752] on link "18" at bounding box center [838, 759] width 38 height 31
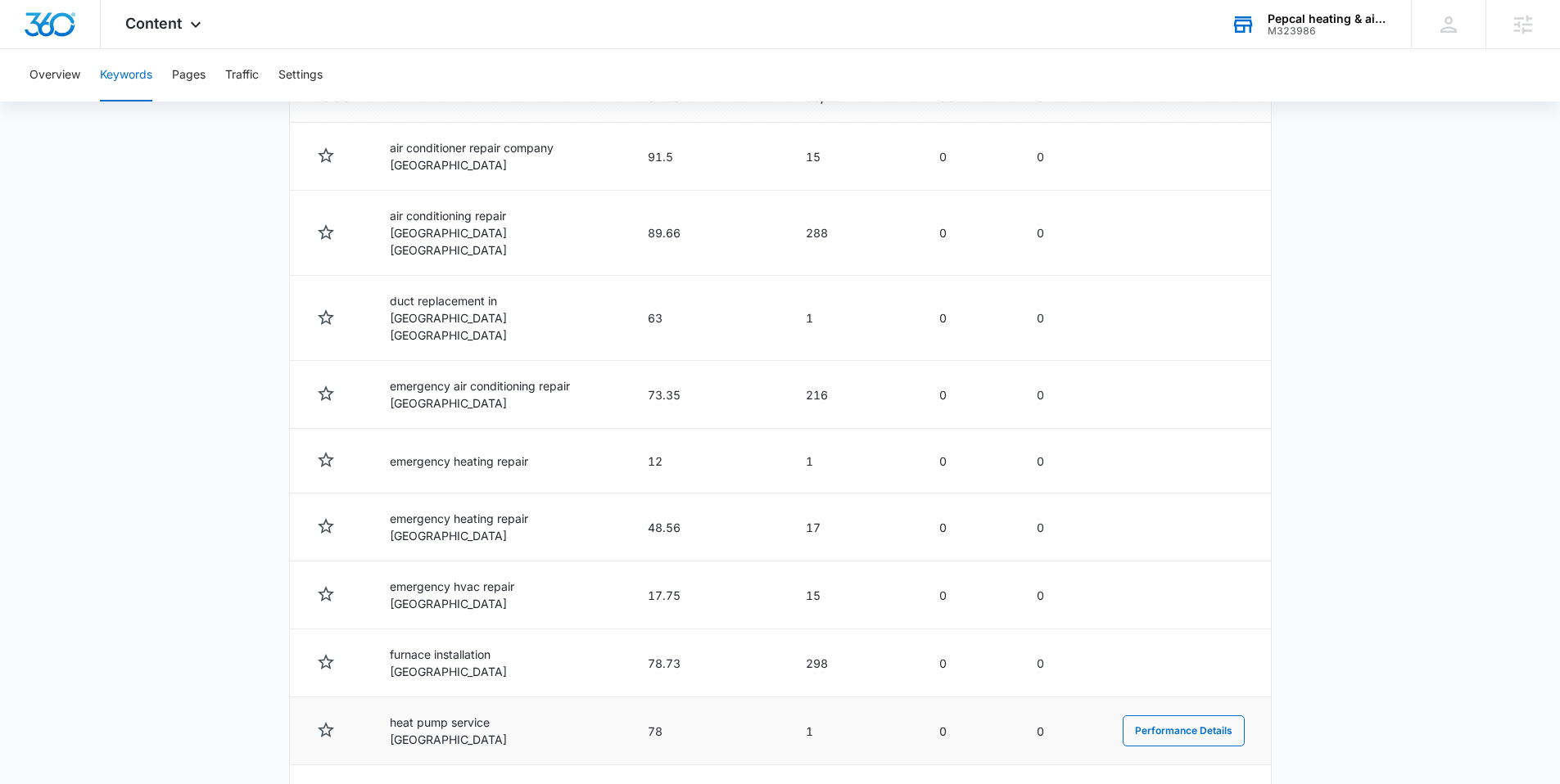
scroll to position [644, 0]
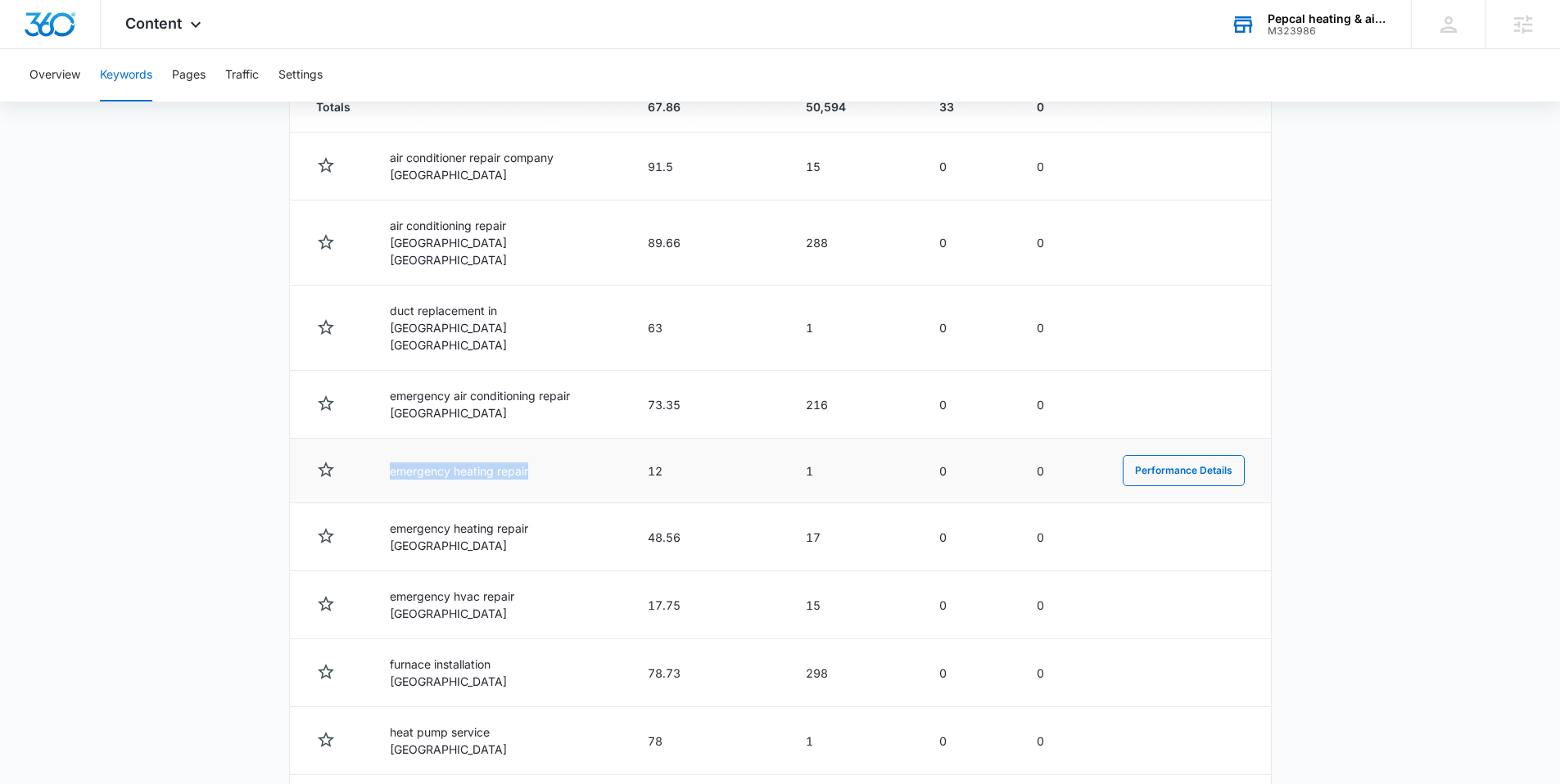
drag, startPoint x: 553, startPoint y: 433, endPoint x: 382, endPoint y: 434, distance: 171.0
click at [382, 438] on td "emergency heating repair" at bounding box center [498, 470] width 258 height 65
copy td "emergency heating repair"
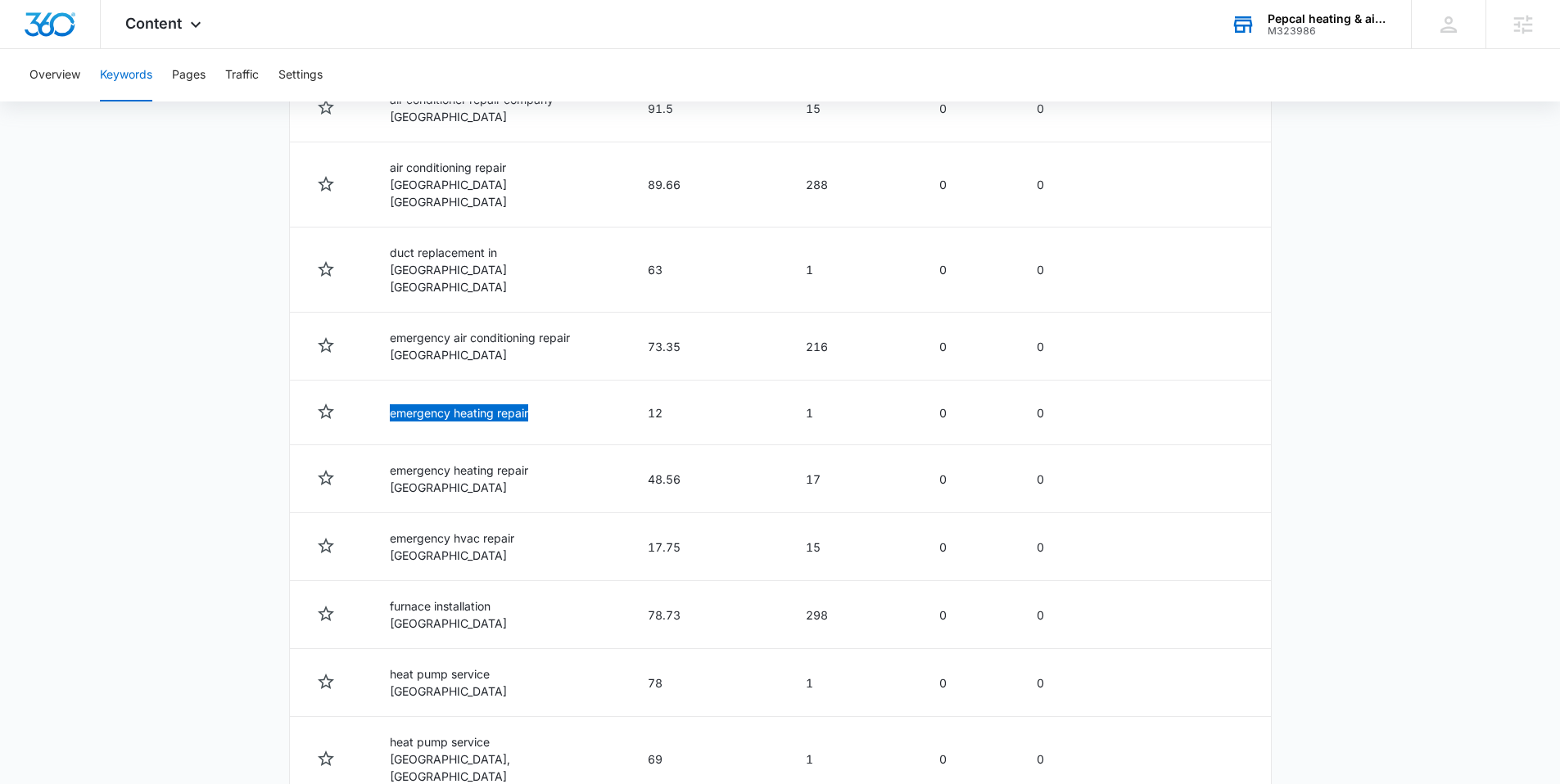
scroll to position [736, 0]
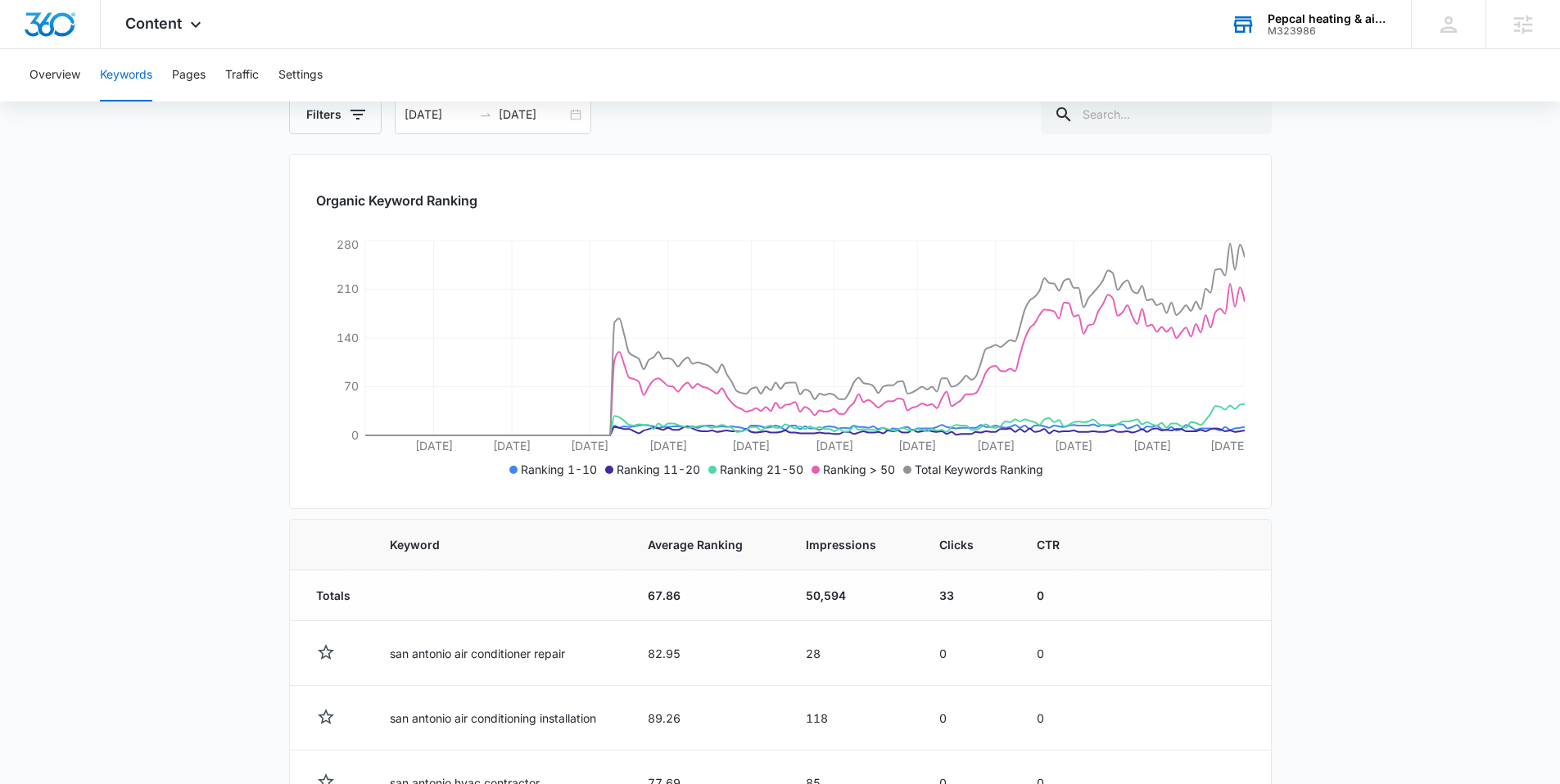
scroll to position [729, 0]
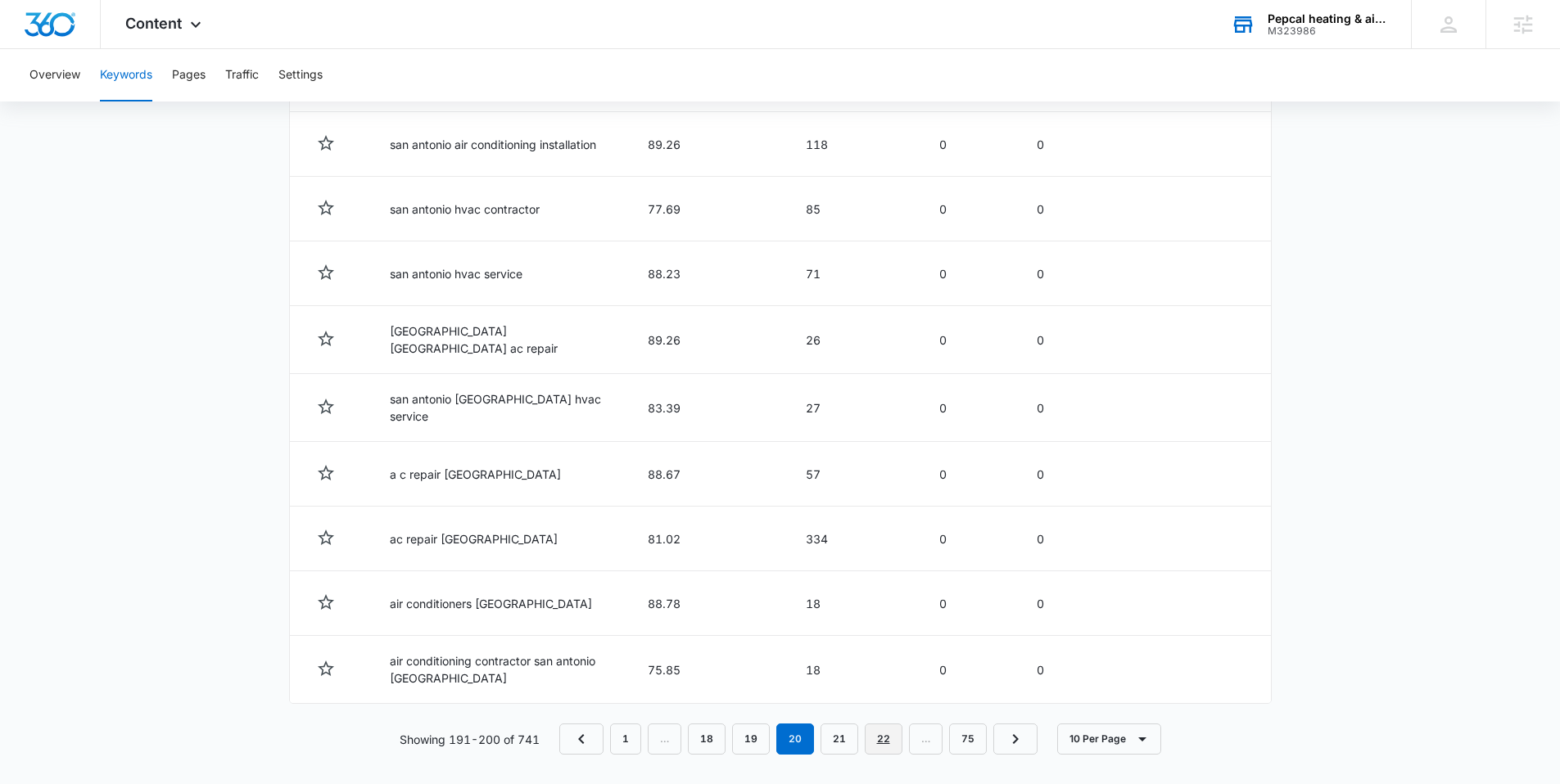
click at [897, 724] on link "22" at bounding box center [883, 739] width 38 height 31
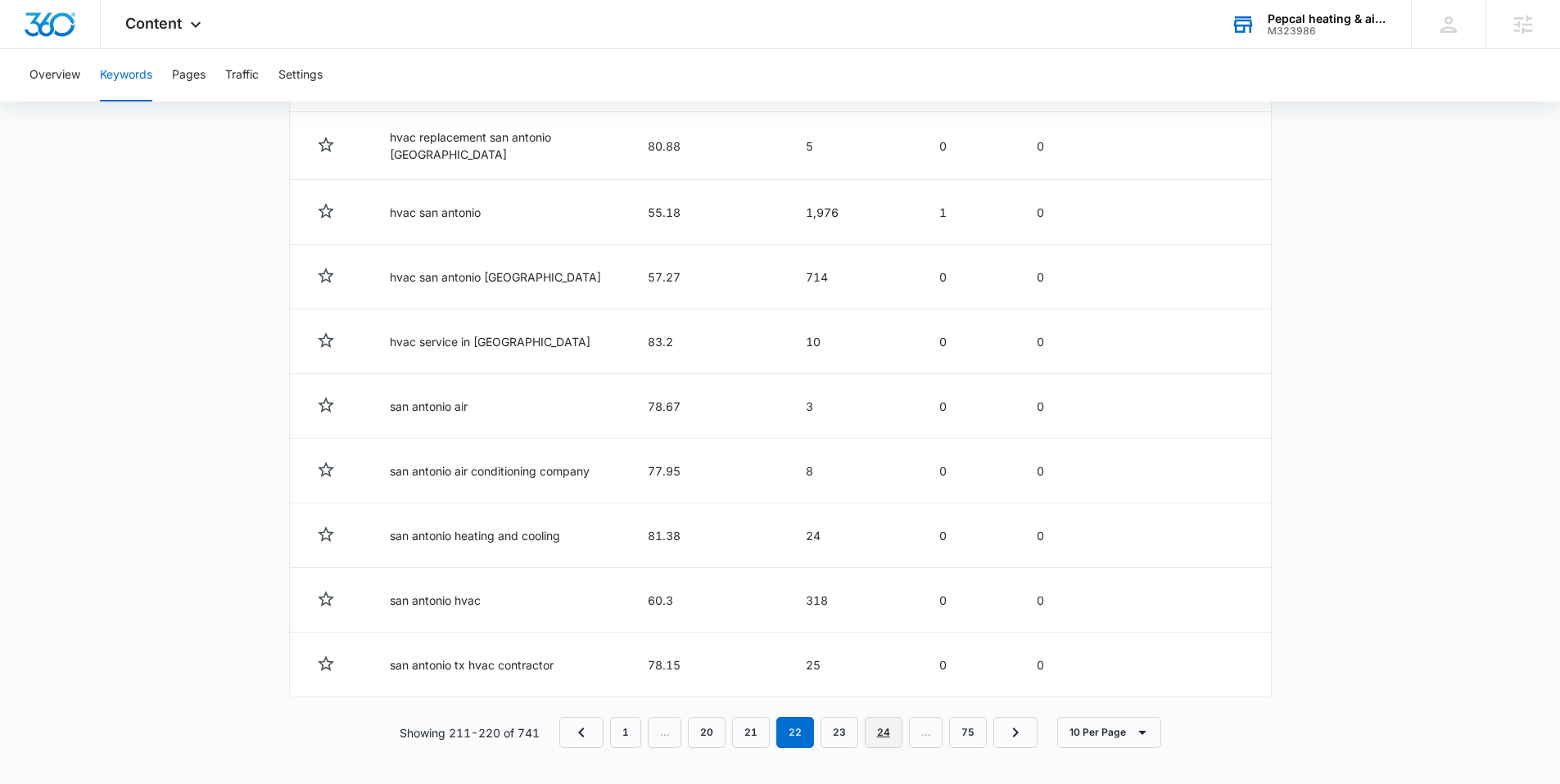
click at [896, 724] on link "24" at bounding box center [883, 733] width 38 height 31
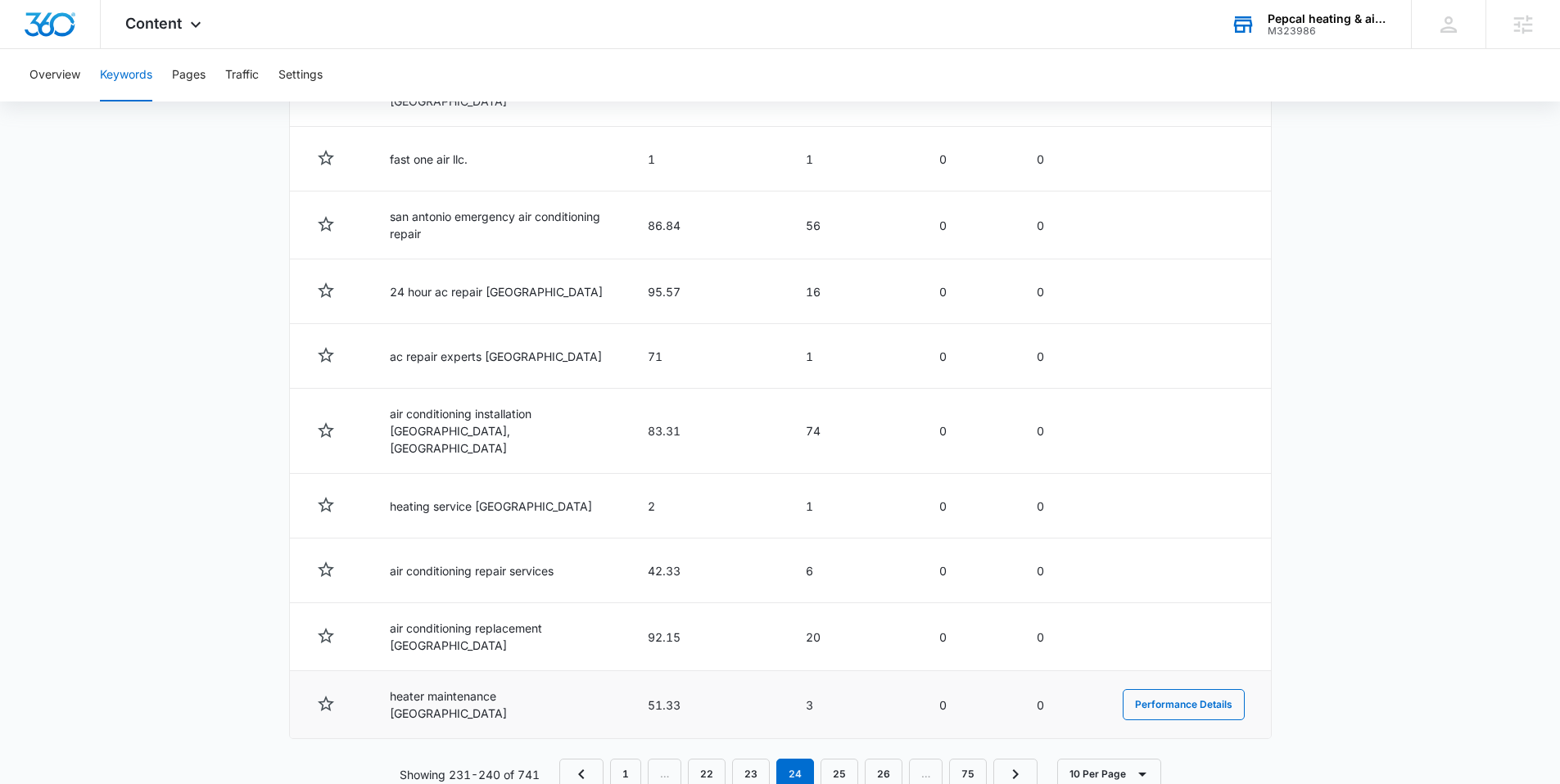
scroll to position [736, 0]
click at [883, 758] on link "26" at bounding box center [883, 773] width 38 height 31
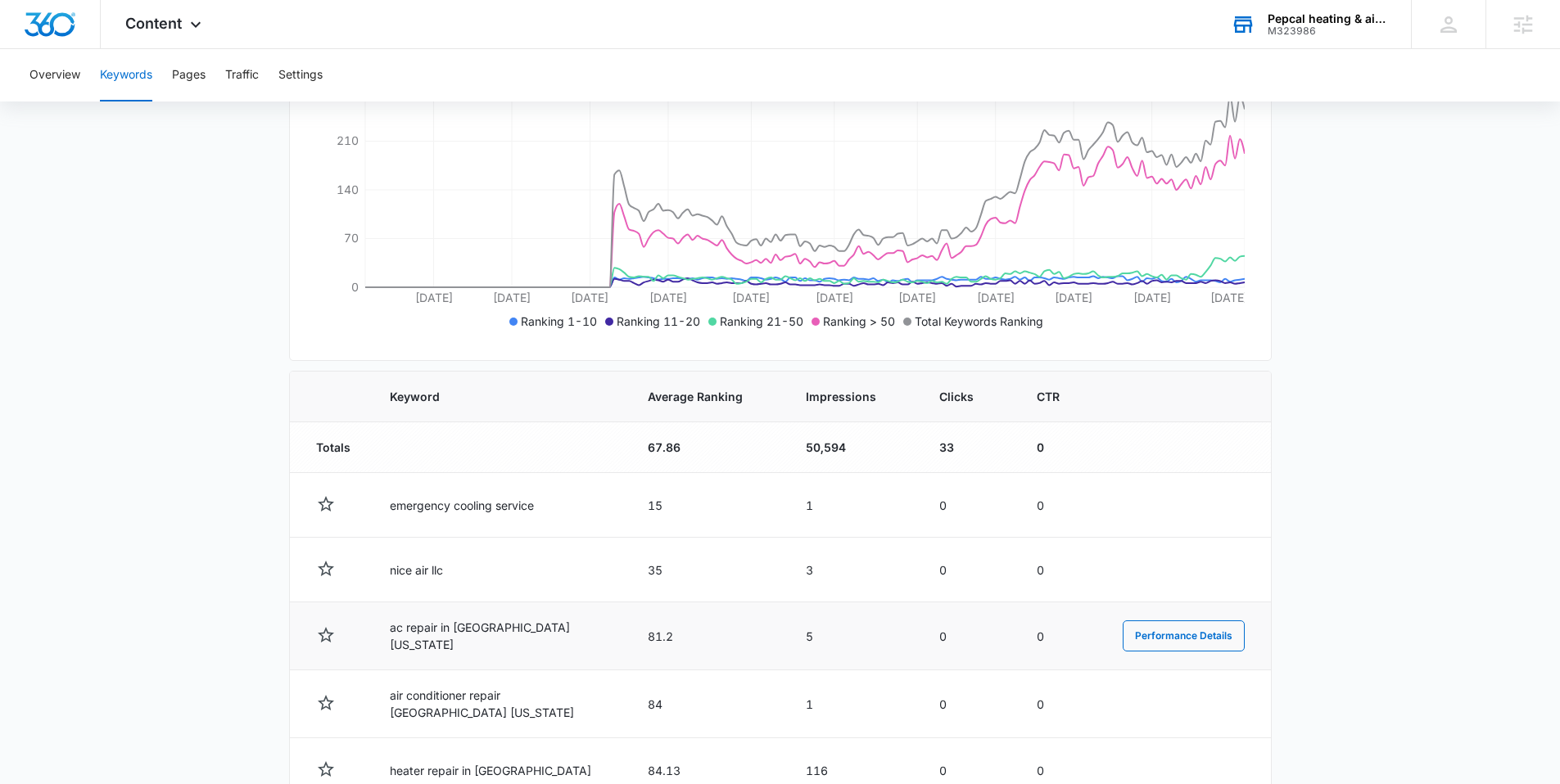
scroll to position [309, 0]
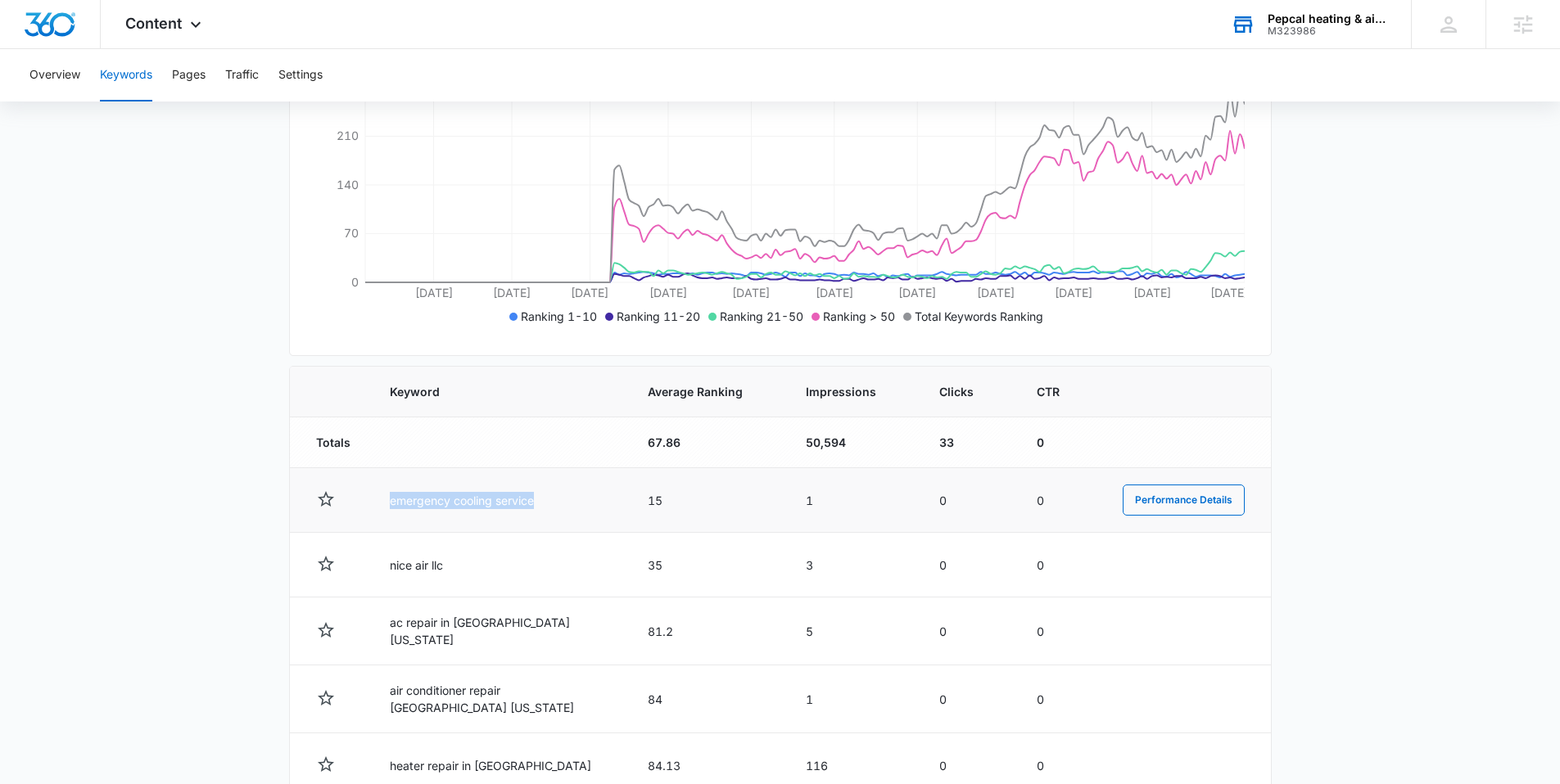
drag, startPoint x: 557, startPoint y: 505, endPoint x: 384, endPoint y: 508, distance: 173.0
click at [384, 508] on td "emergency cooling service" at bounding box center [498, 500] width 258 height 65
copy td "emergency cooling service"
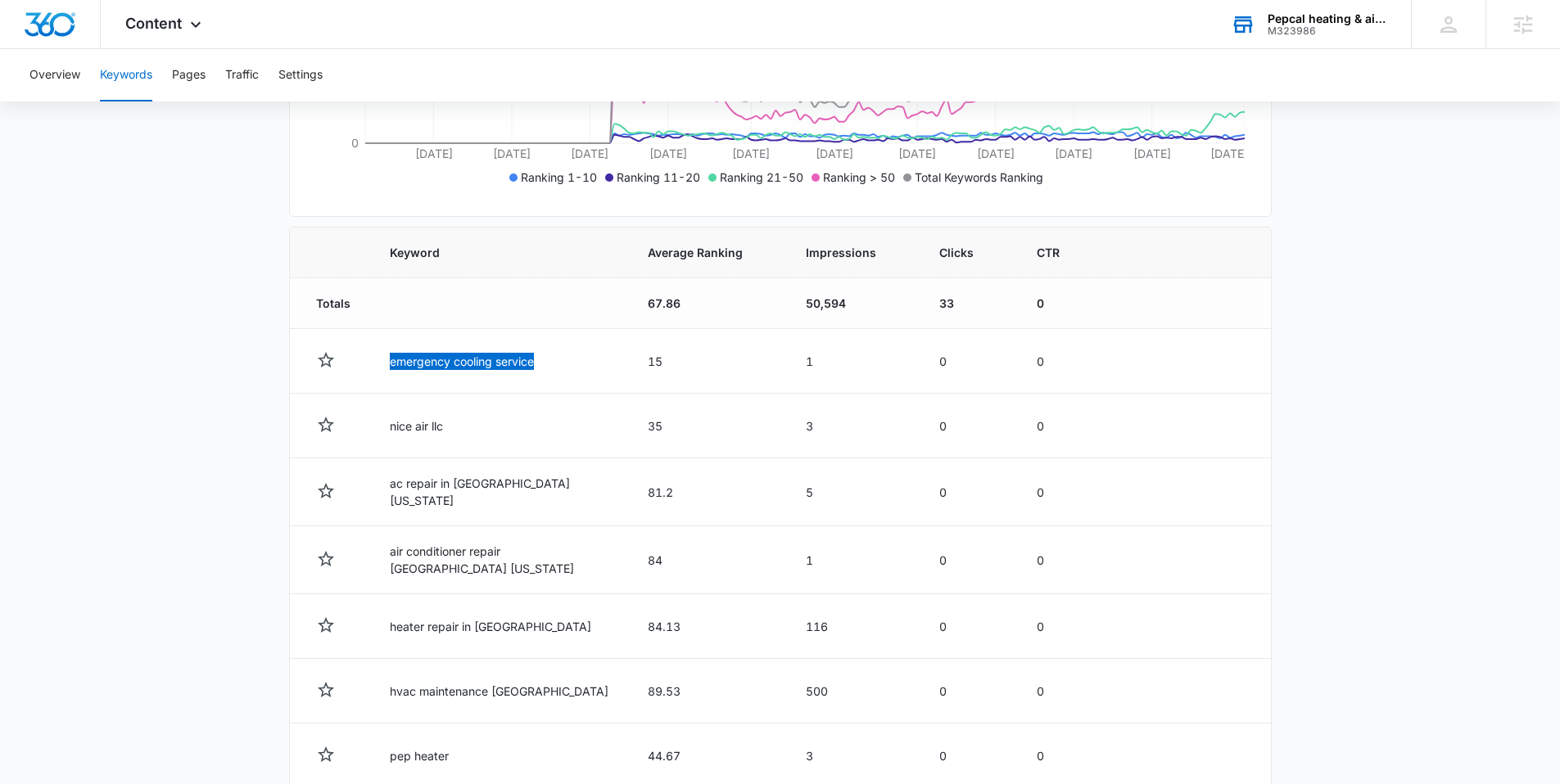
scroll to position [729, 0]
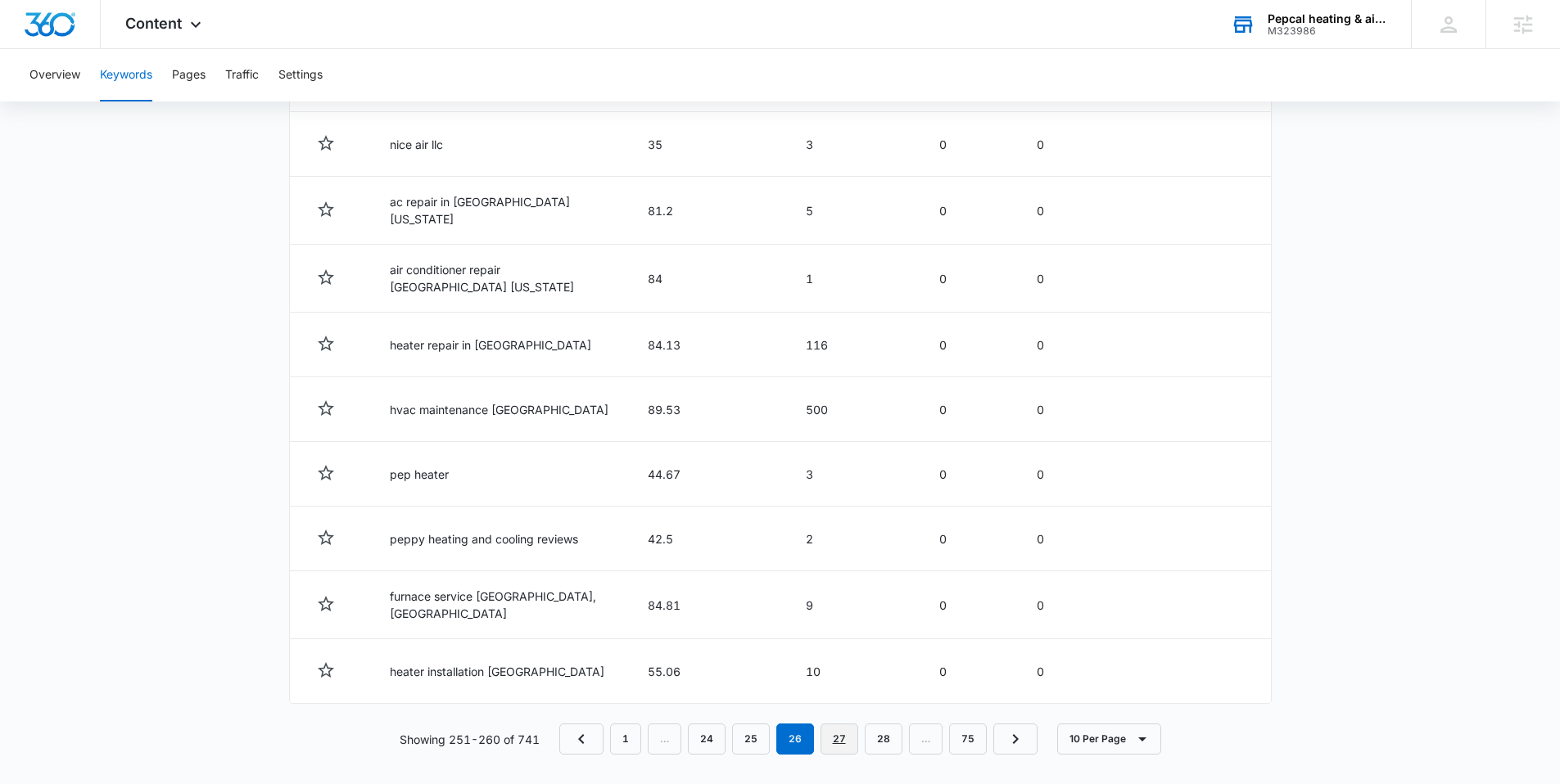
click at [842, 738] on link "27" at bounding box center [838, 739] width 38 height 31
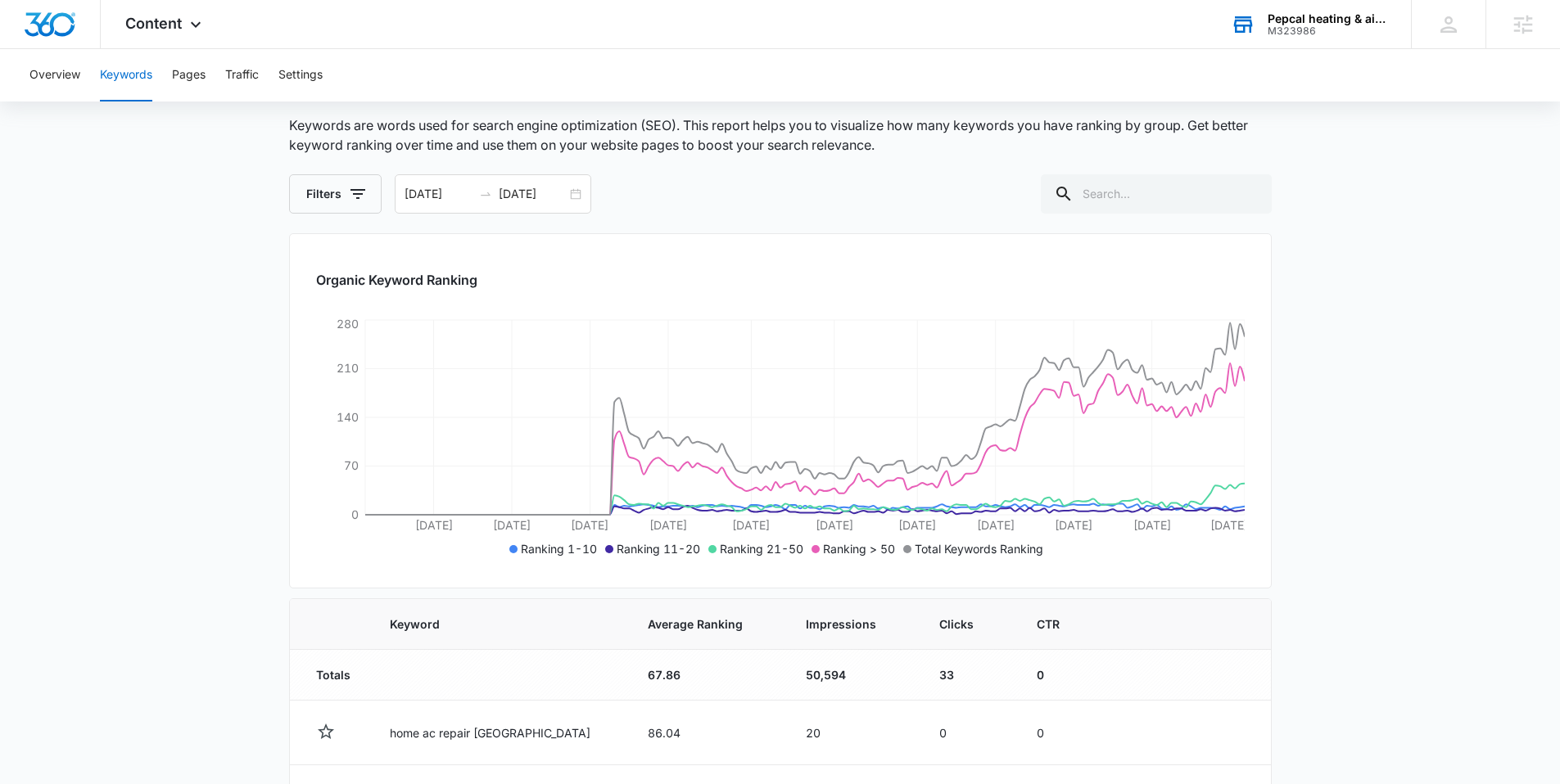
scroll to position [0, 0]
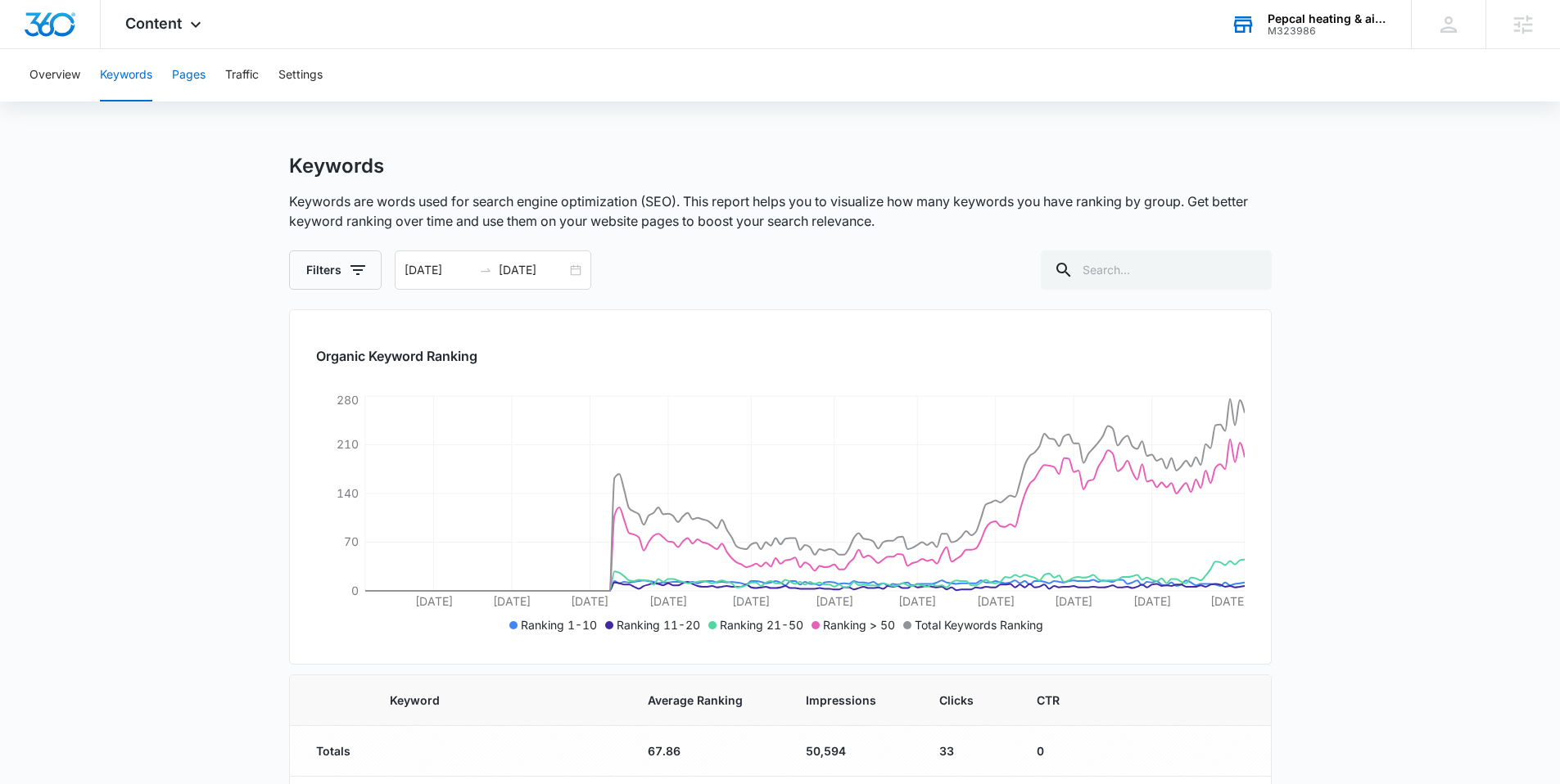
click at [196, 86] on button "Pages" at bounding box center [188, 75] width 34 height 52
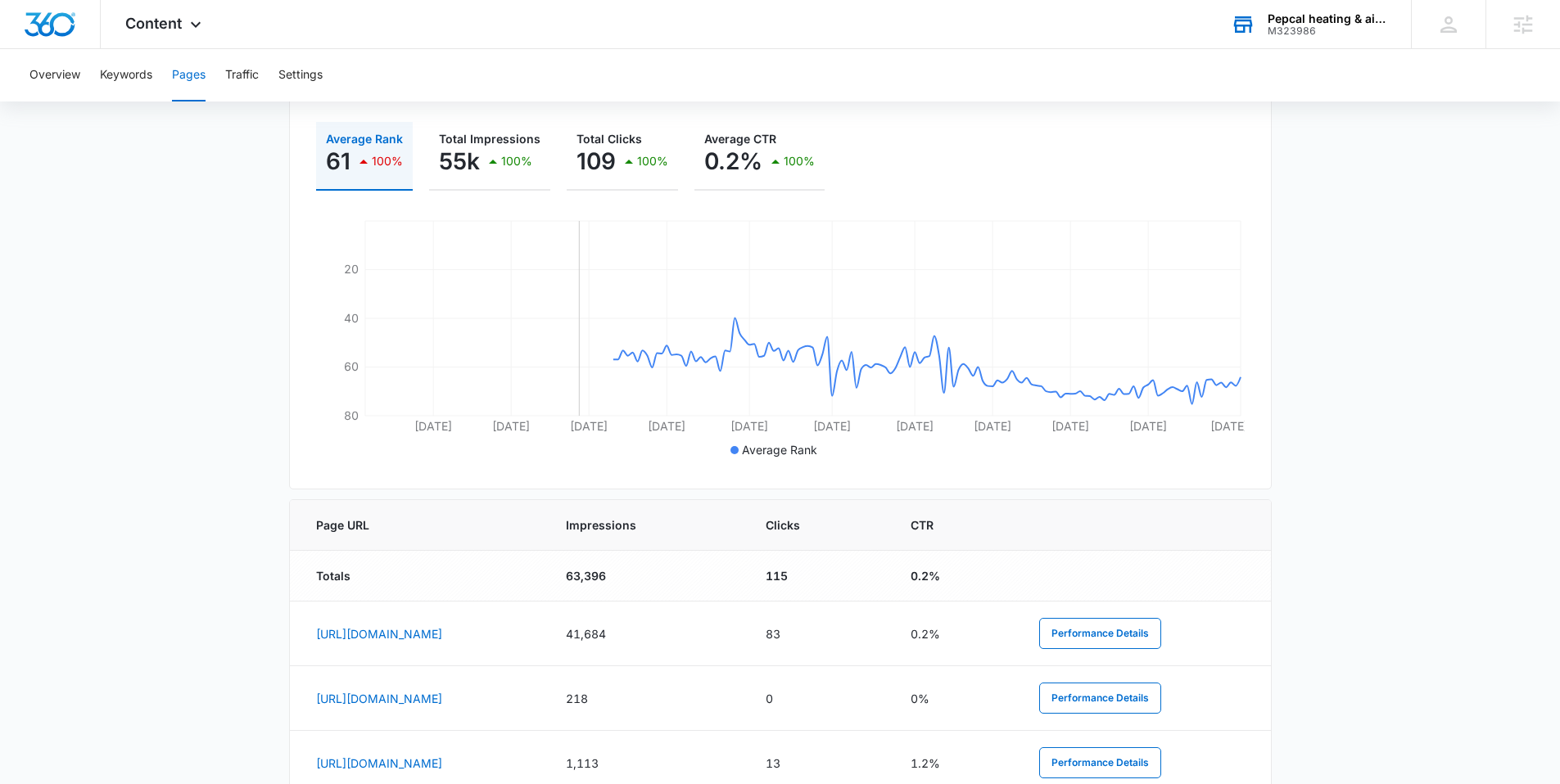
scroll to position [183, 0]
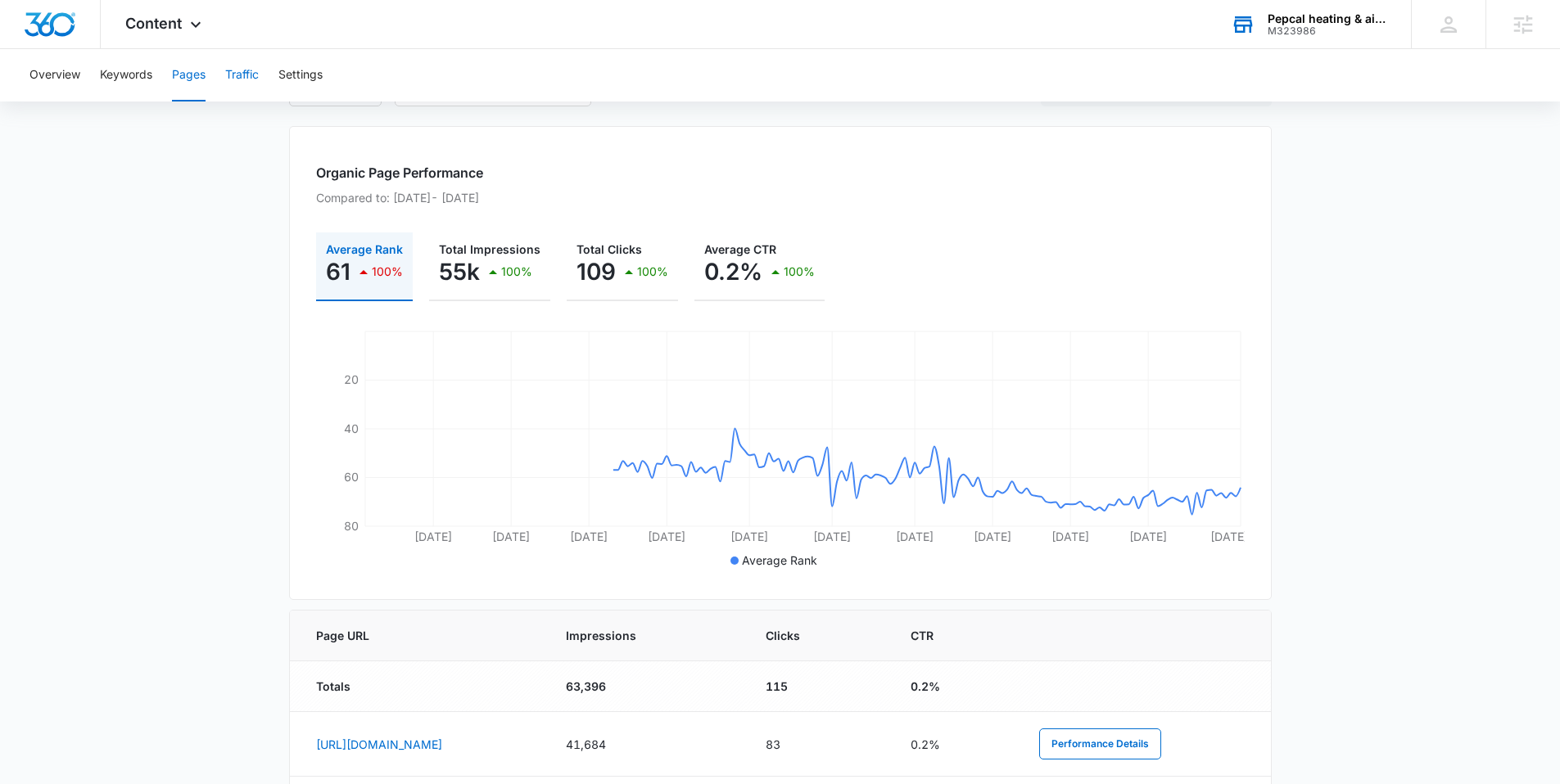
click at [235, 62] on button "Traffic" at bounding box center [241, 75] width 34 height 52
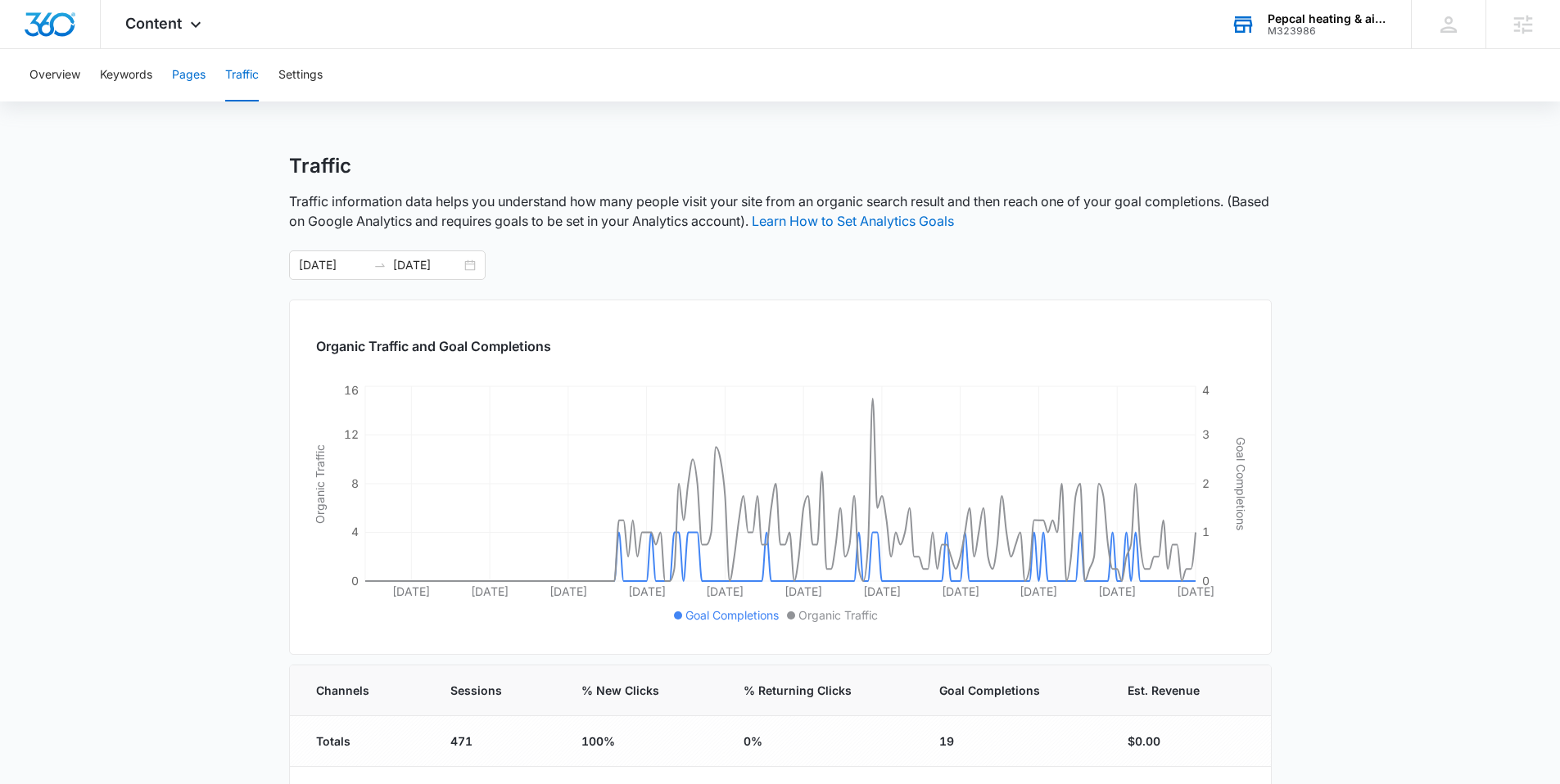
click at [204, 73] on button "Pages" at bounding box center [188, 75] width 34 height 52
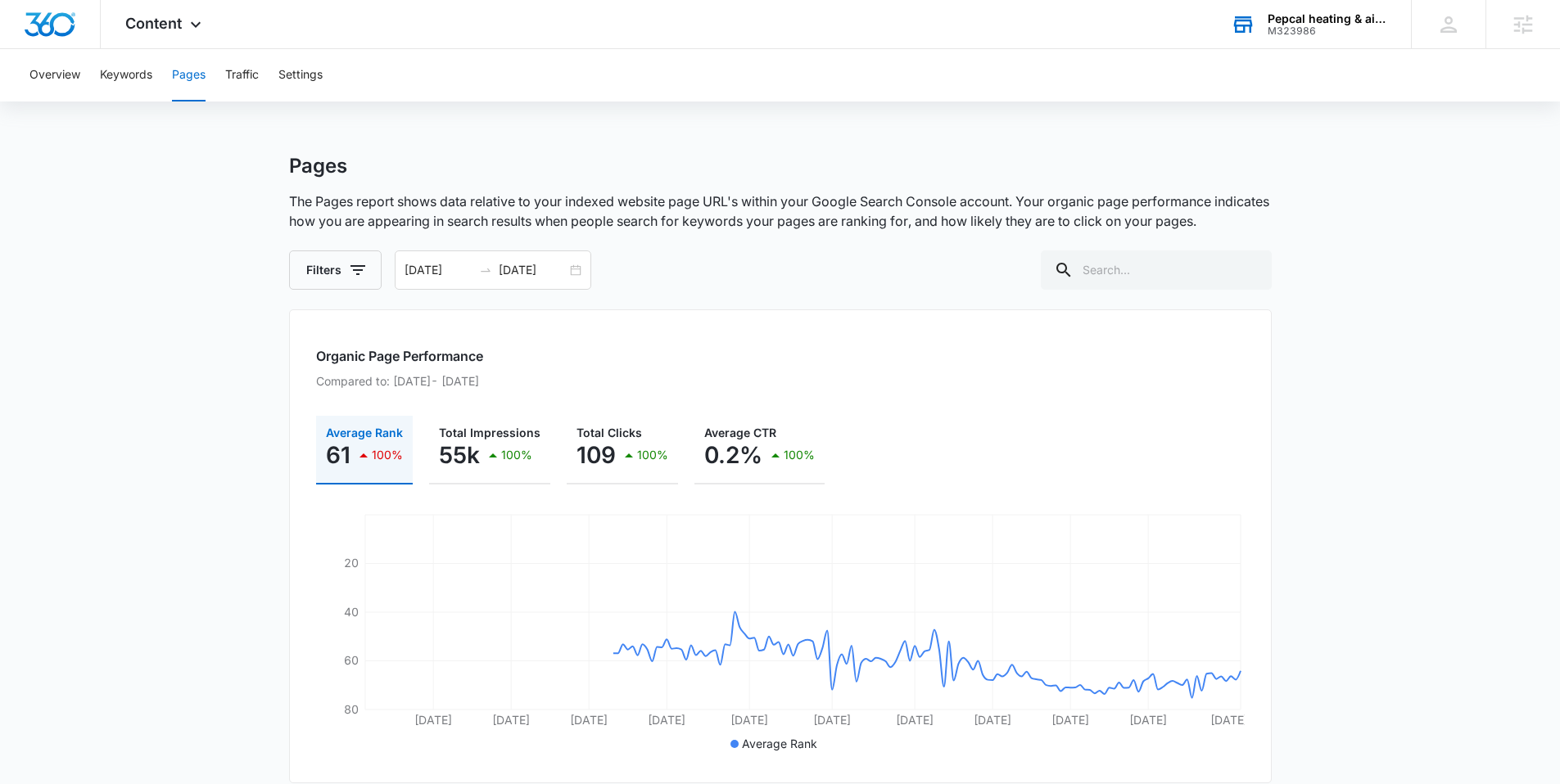
click at [223, 62] on div "Overview Keywords Pages Traffic Settings" at bounding box center [780, 75] width 1520 height 52
click at [231, 68] on button "Traffic" at bounding box center [241, 75] width 34 height 52
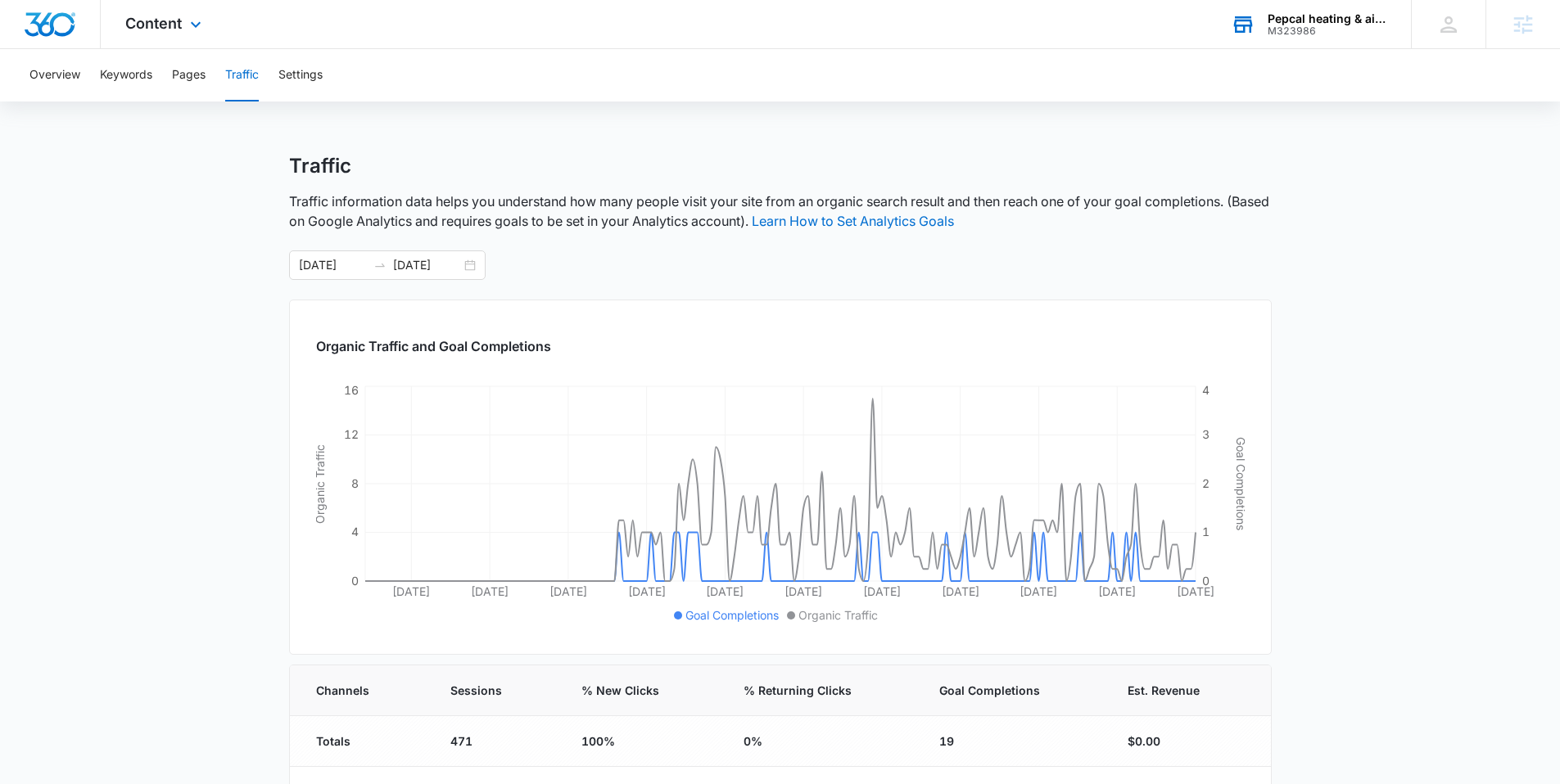
click at [180, 7] on div "Content Apps Reputation Websites Forms CRM Email Social POS Content Ads Intelli…" at bounding box center [165, 24] width 129 height 48
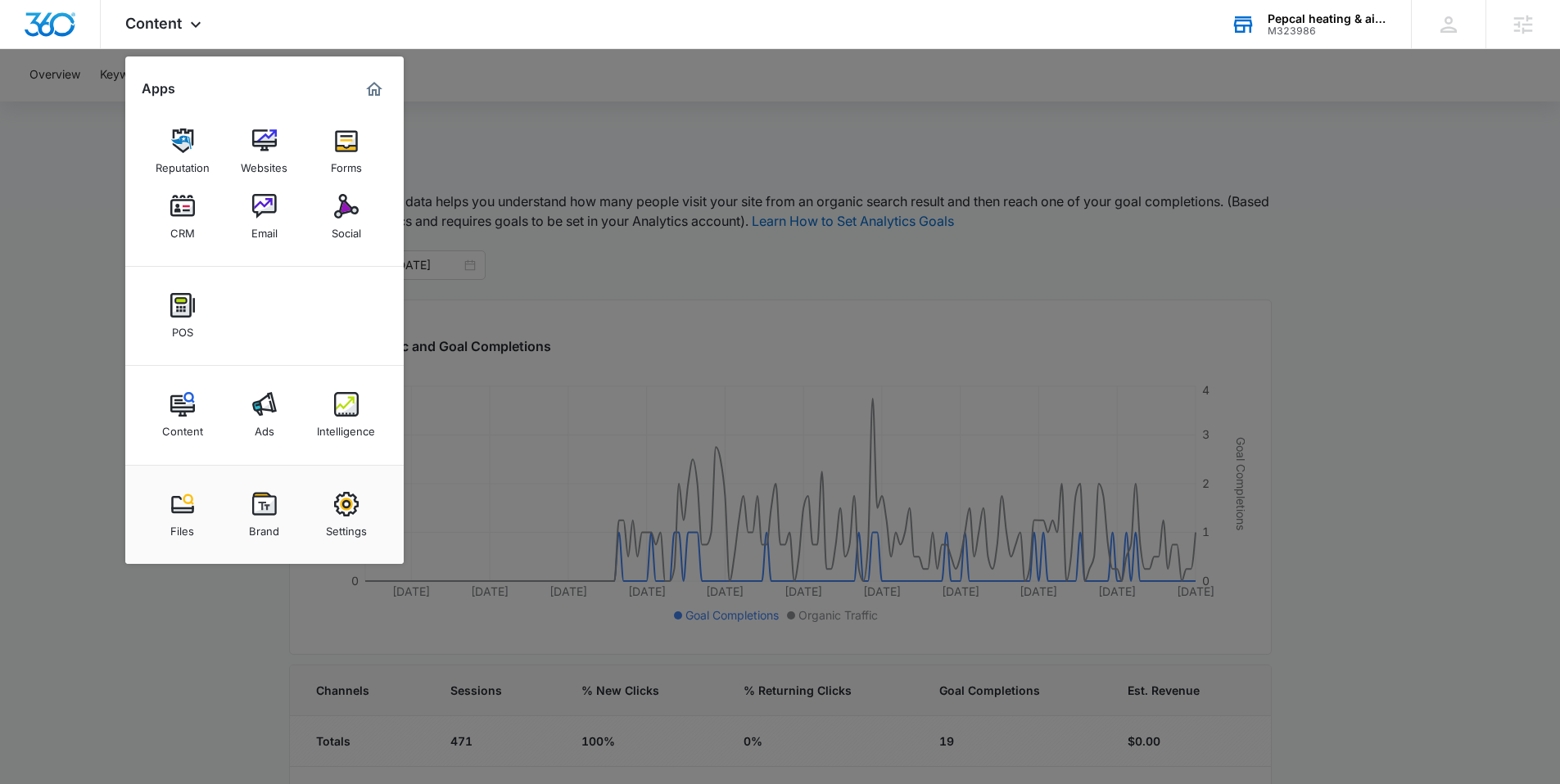
click at [327, 392] on link "Intelligence" at bounding box center [346, 415] width 62 height 62
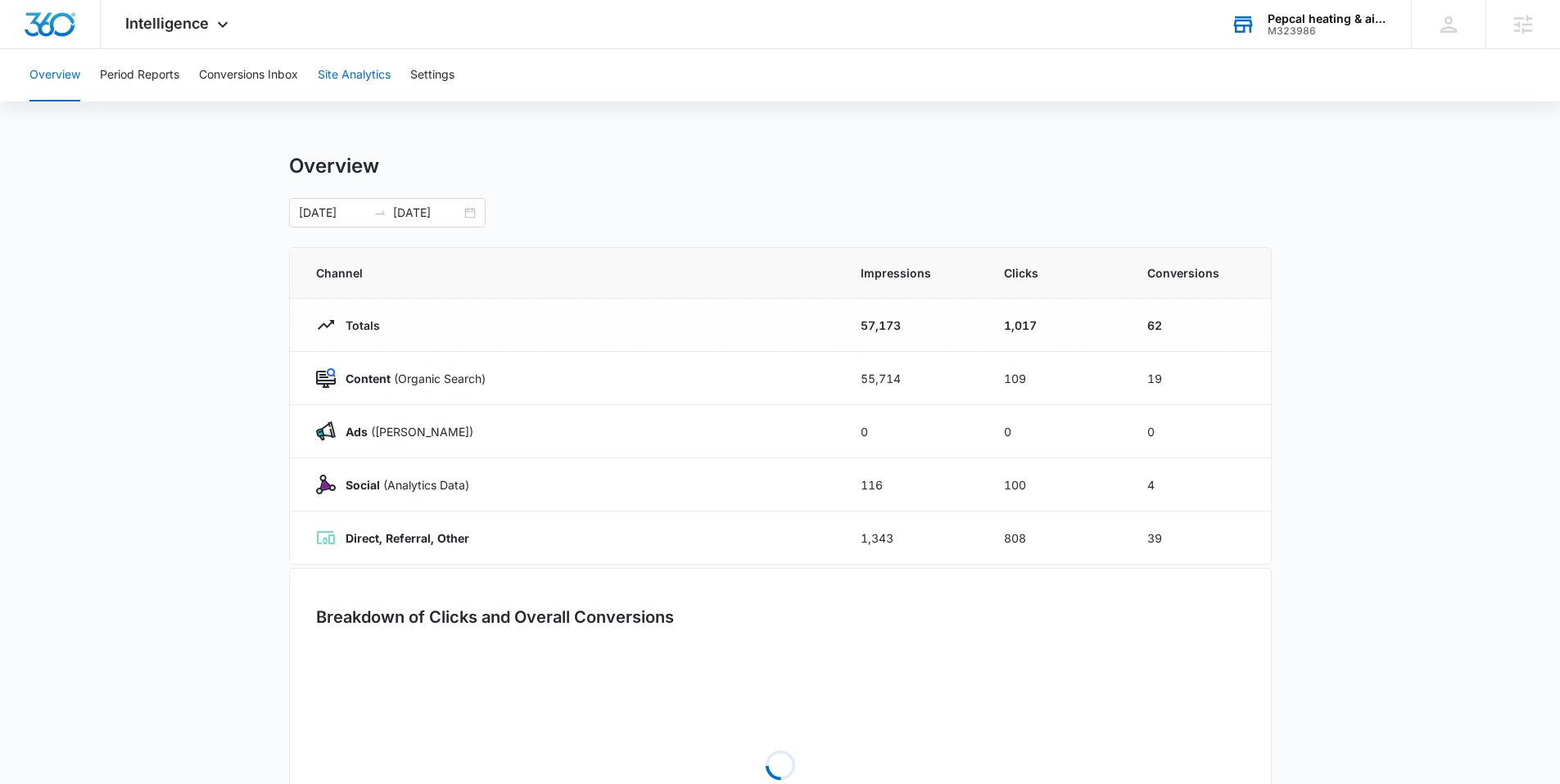
click at [355, 78] on button "Site Analytics" at bounding box center [354, 75] width 72 height 52
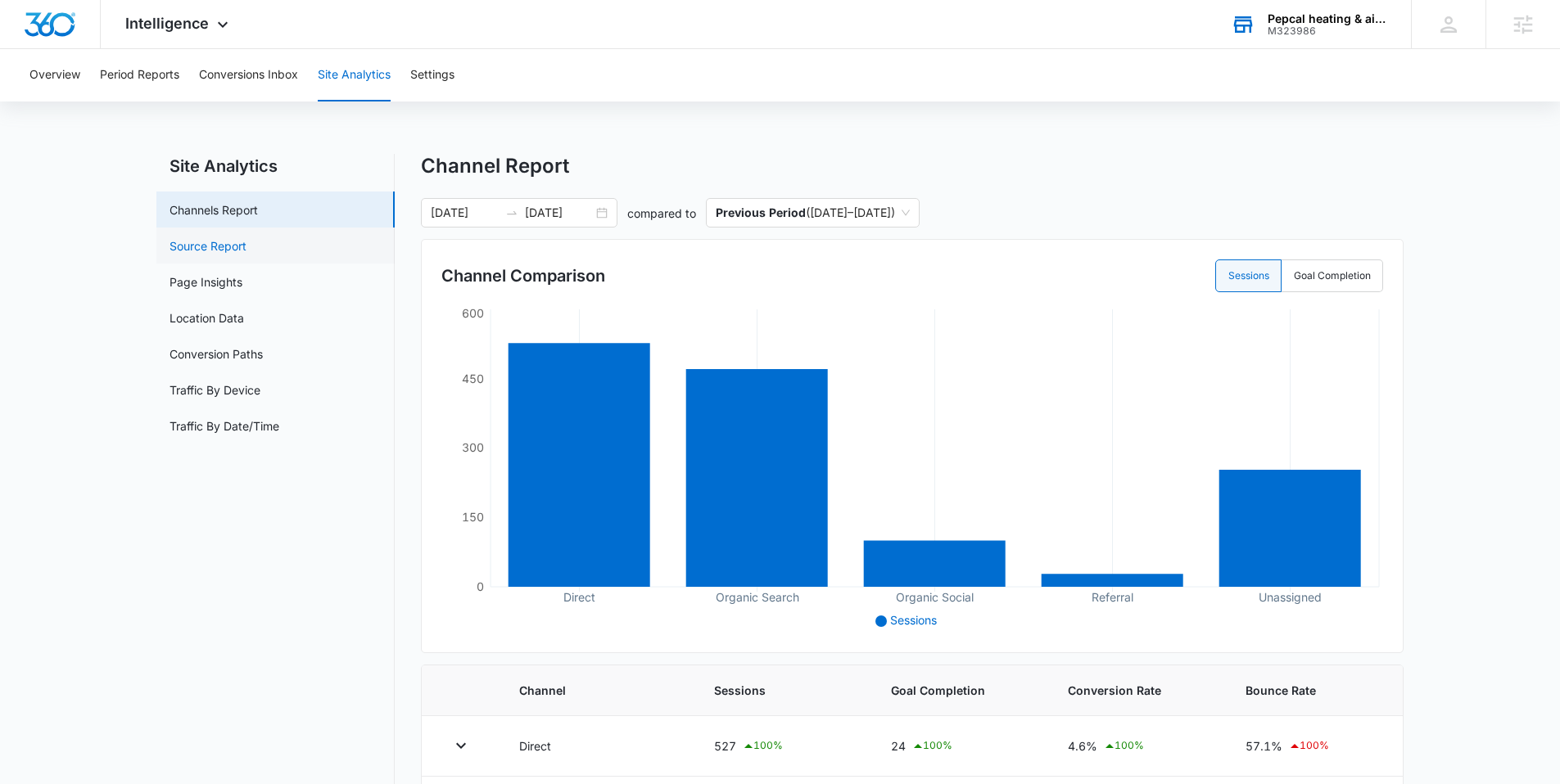
click at [224, 238] on link "Source Report" at bounding box center [208, 246] width 77 height 17
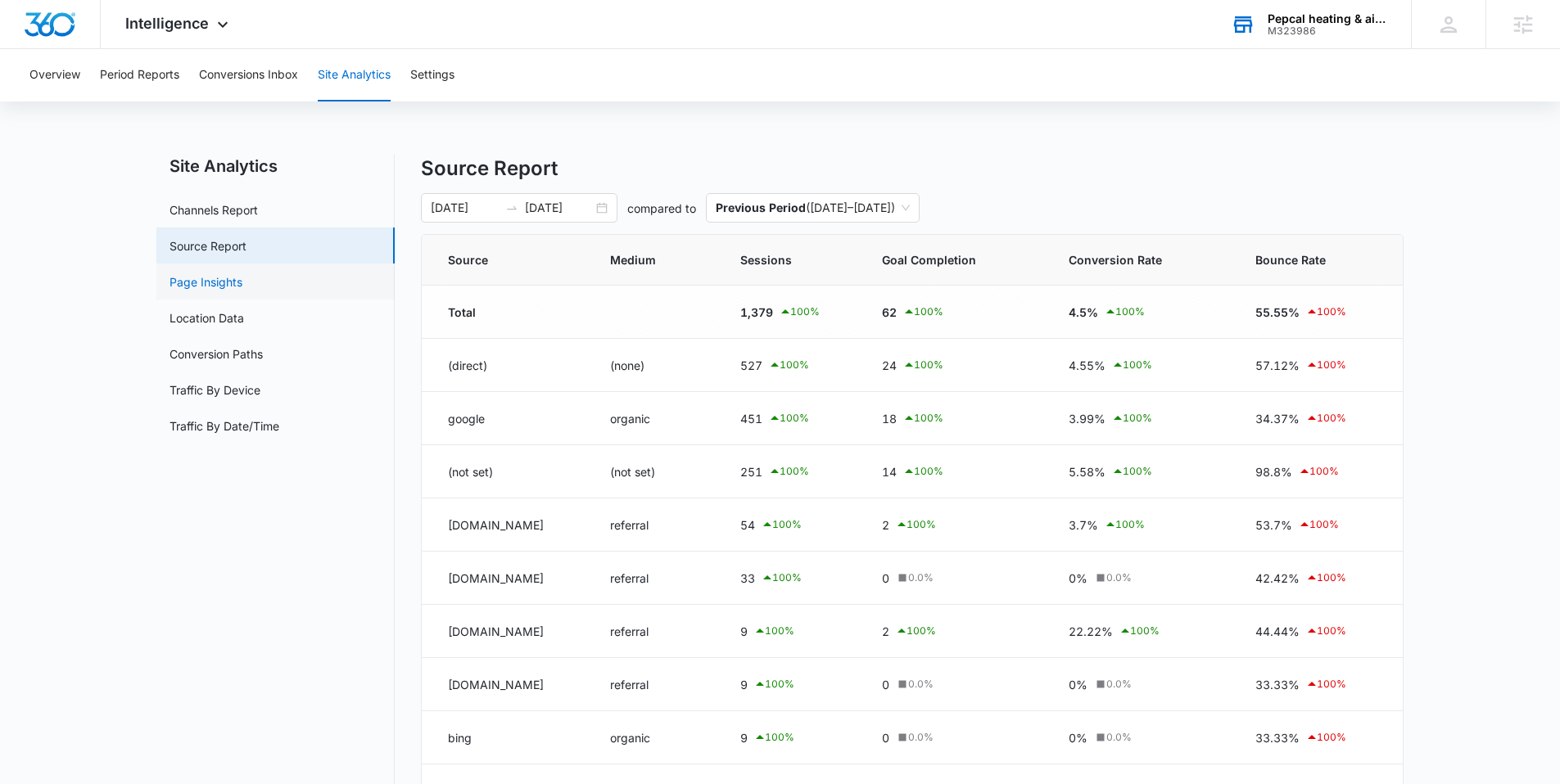
click at [242, 273] on link "Page Insights" at bounding box center [205, 282] width 72 height 17
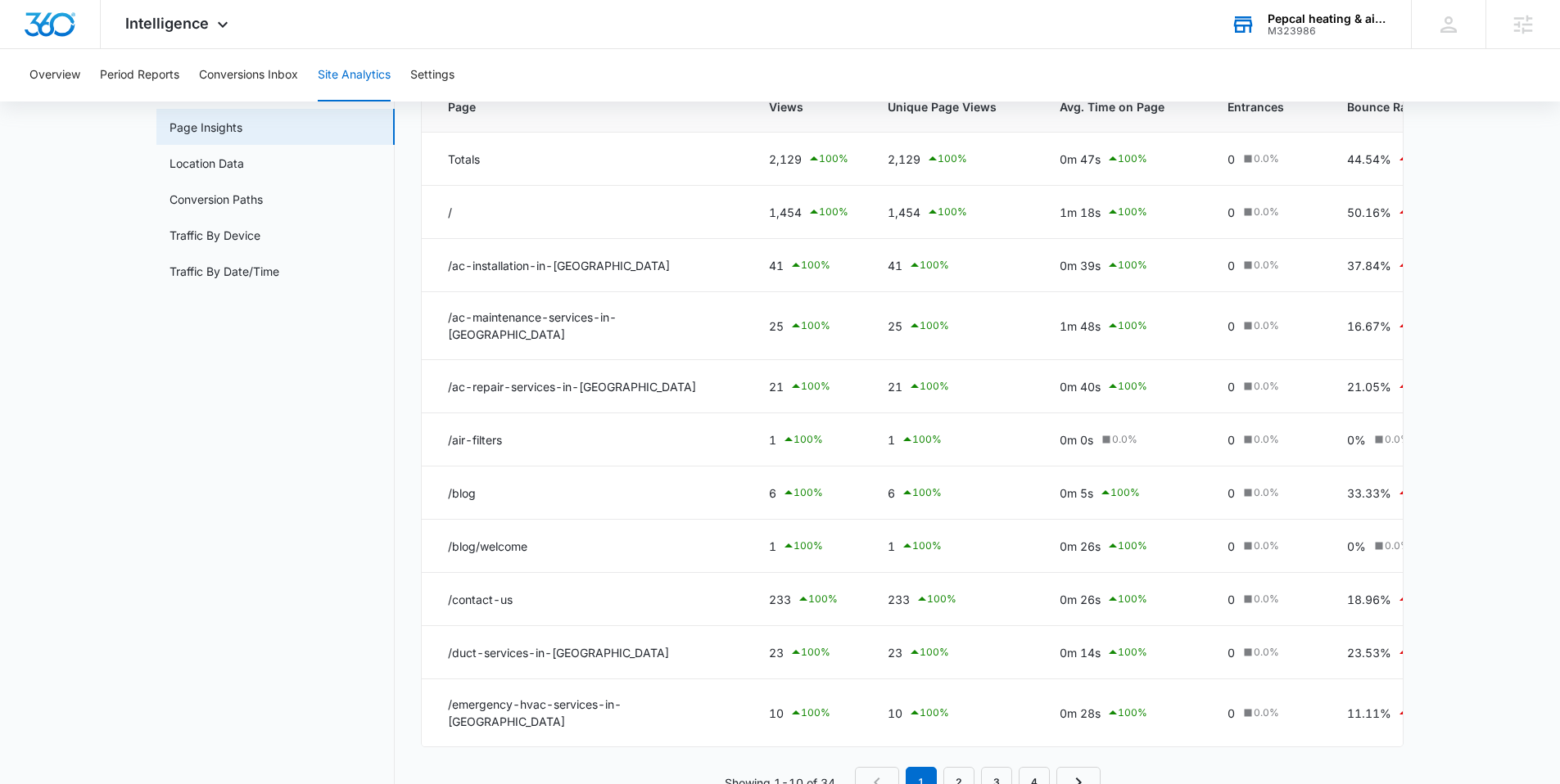
scroll to position [190, 0]
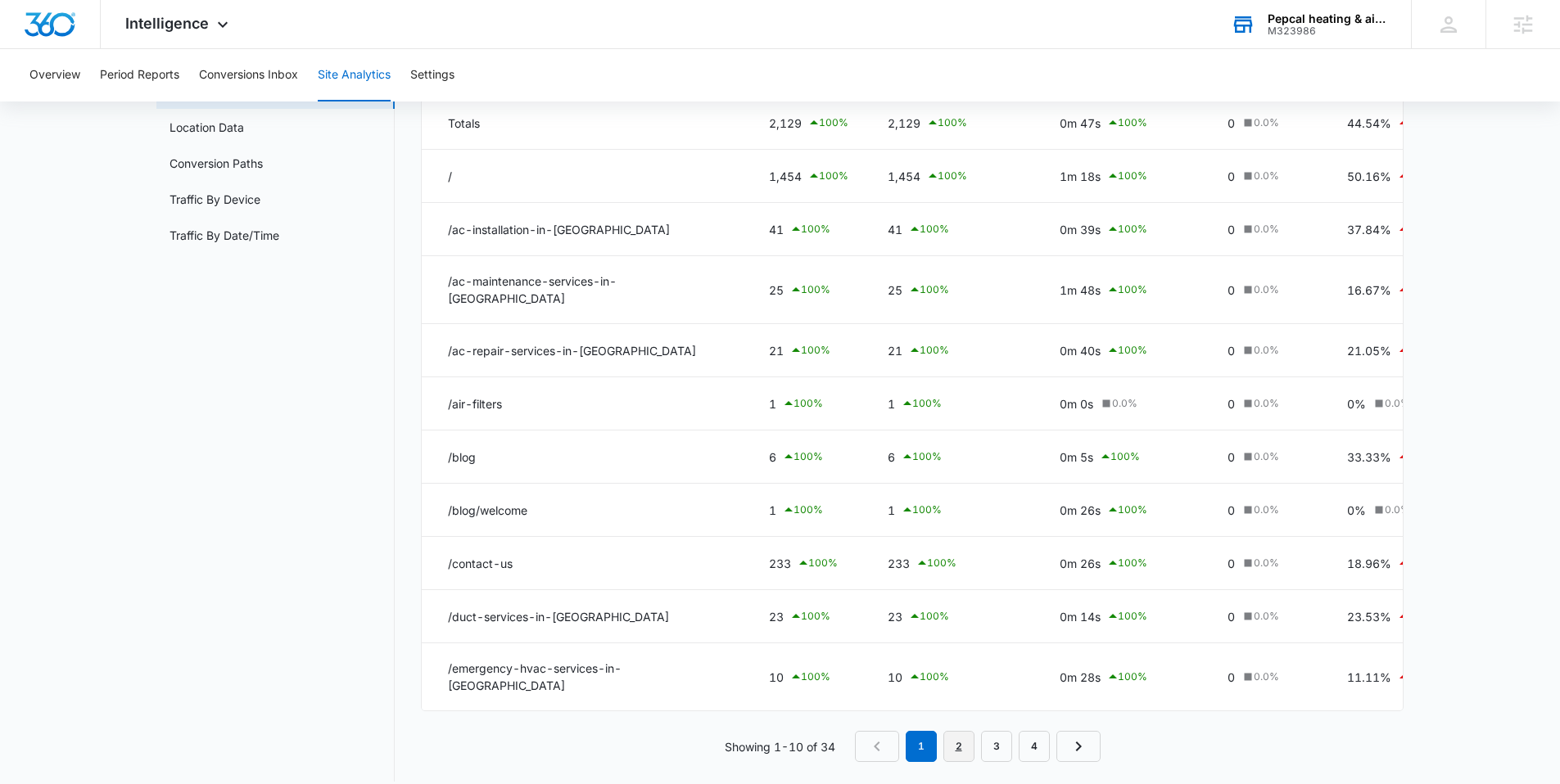
click at [957, 733] on link "2" at bounding box center [958, 746] width 31 height 31
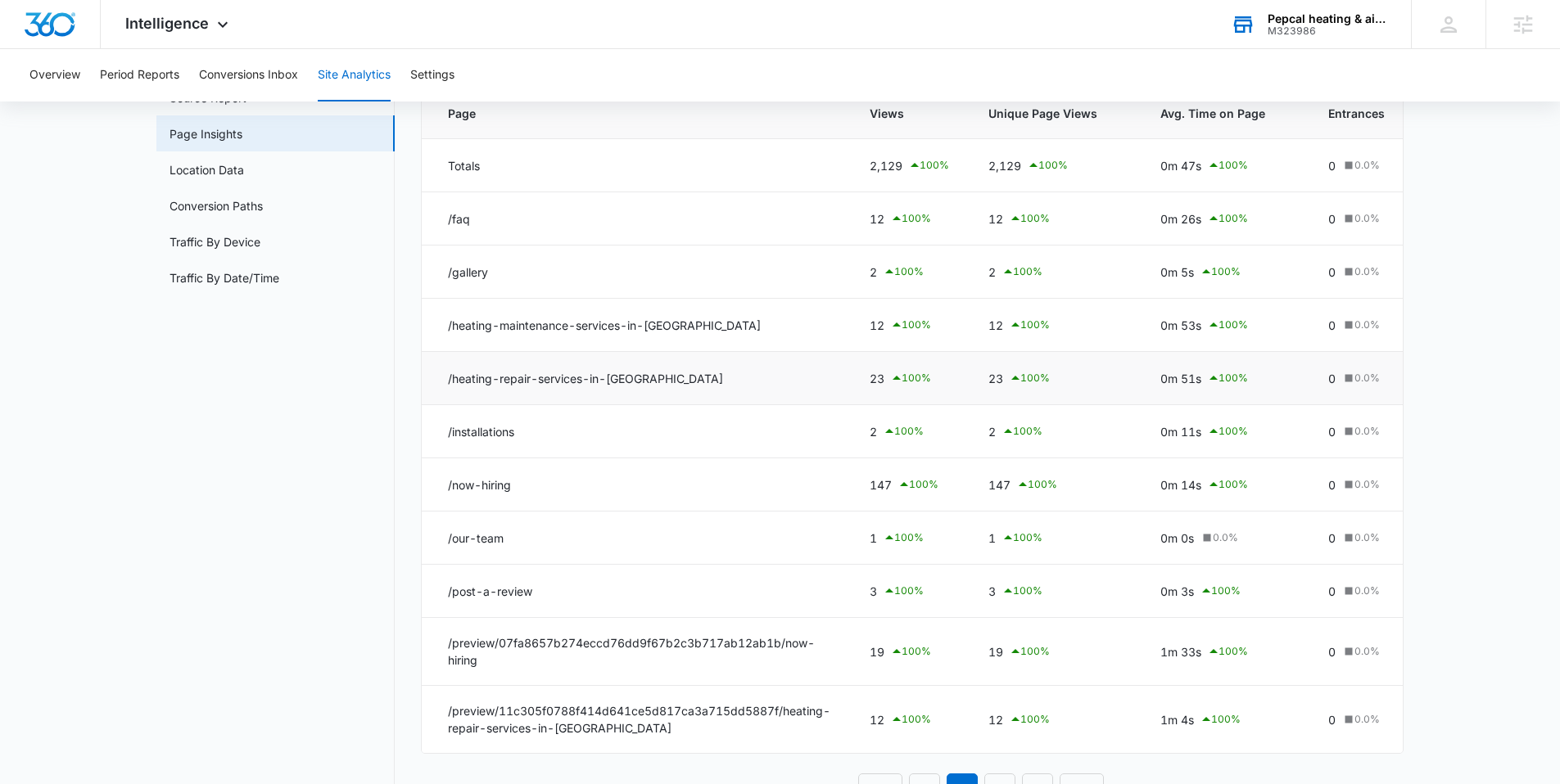
scroll to position [220, 0]
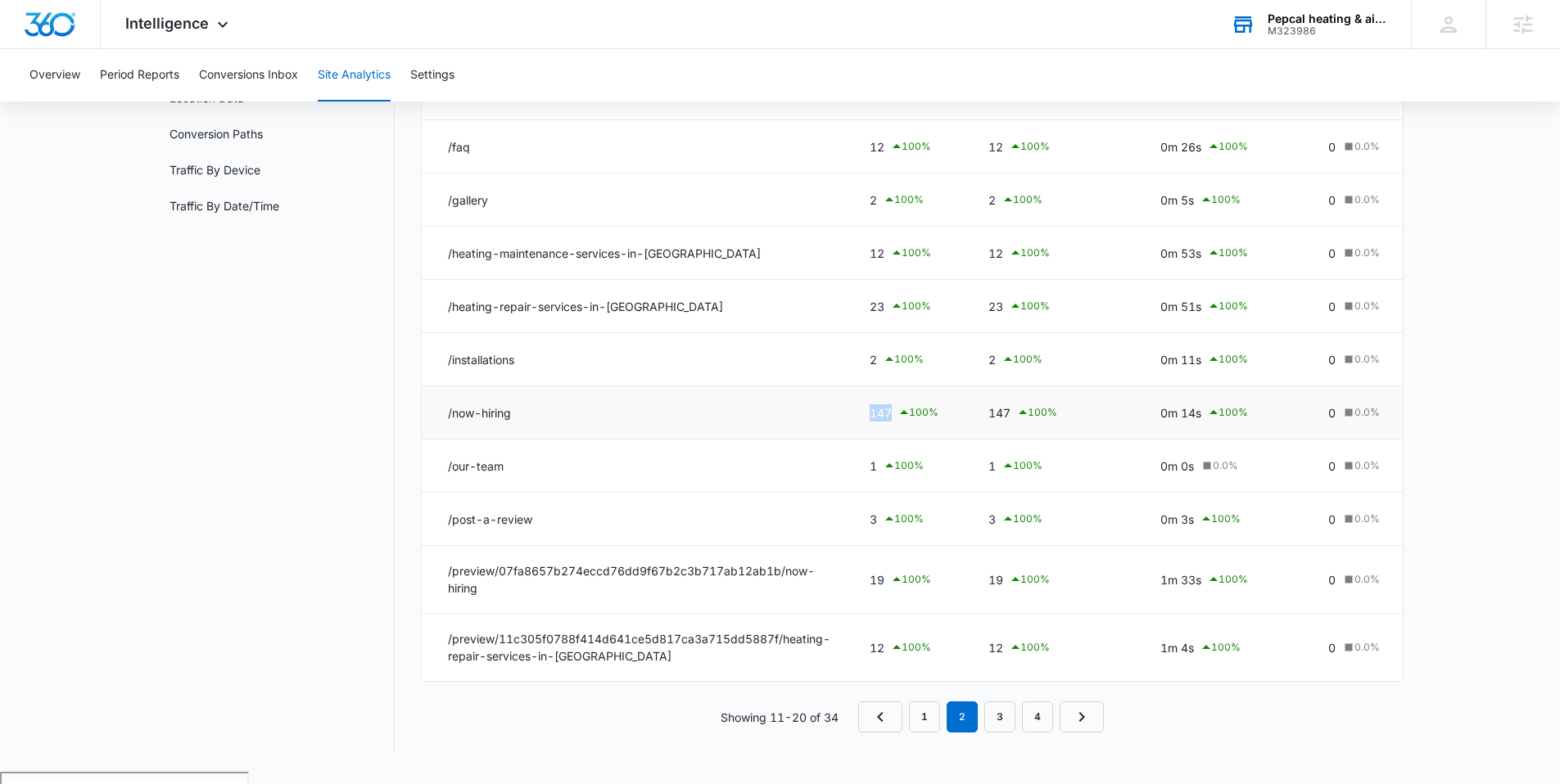
drag, startPoint x: 950, startPoint y: 411, endPoint x: 763, endPoint y: 427, distance: 187.7
click at [731, 427] on tr "/now-hiring 147 100 % 147 100 % 0m 14s 100 % 0 0.0 % 54.07% 100 % 0% 0.0 % 0m 0…" at bounding box center [1107, 412] width 1371 height 53
click at [222, 481] on nav "Site Analytics Channels Report Source Report Page Insights Location Data Conver…" at bounding box center [275, 343] width 239 height 819
click at [1001, 723] on link "3" at bounding box center [1000, 716] width 31 height 31
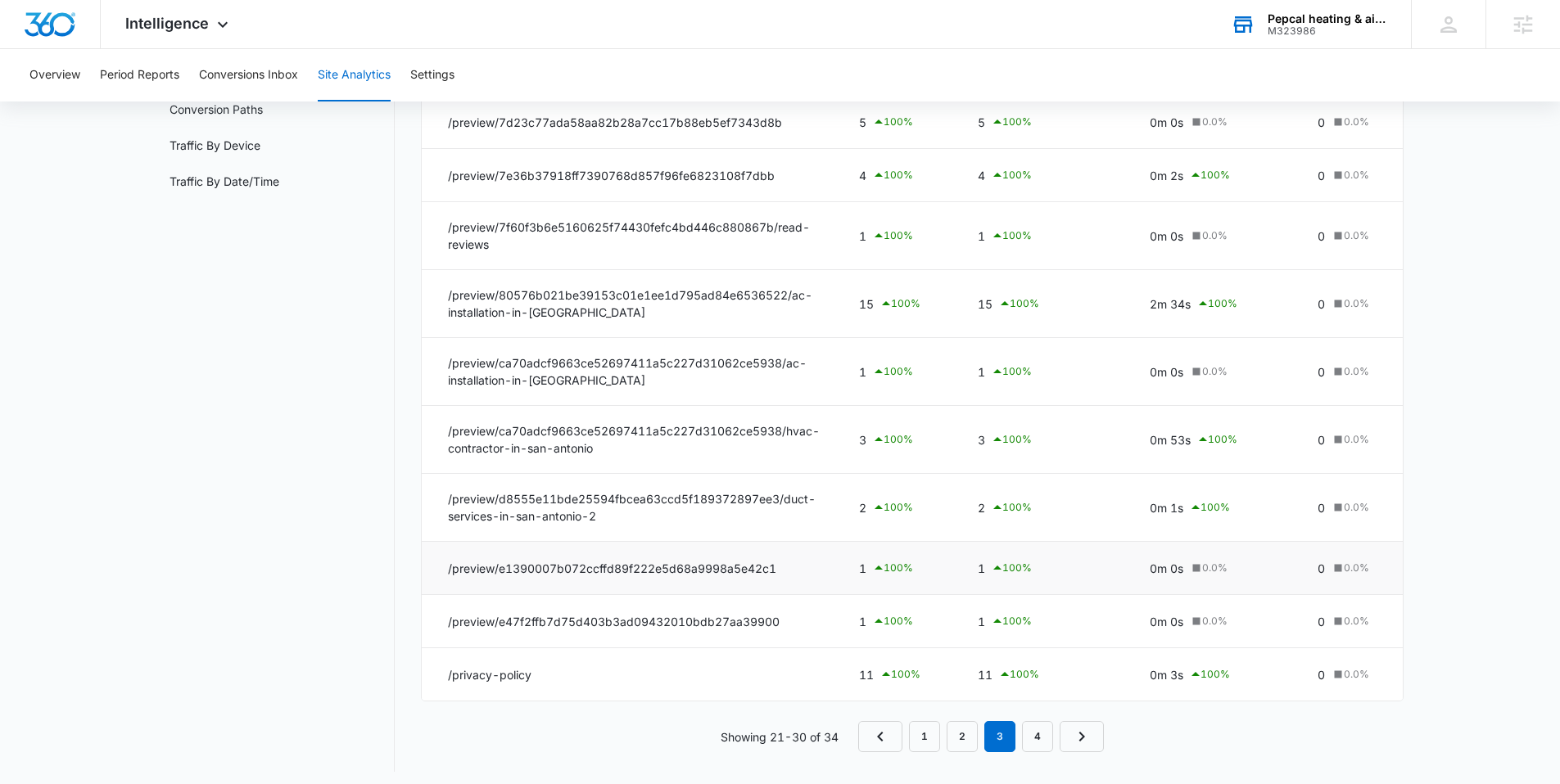
scroll to position [265, 0]
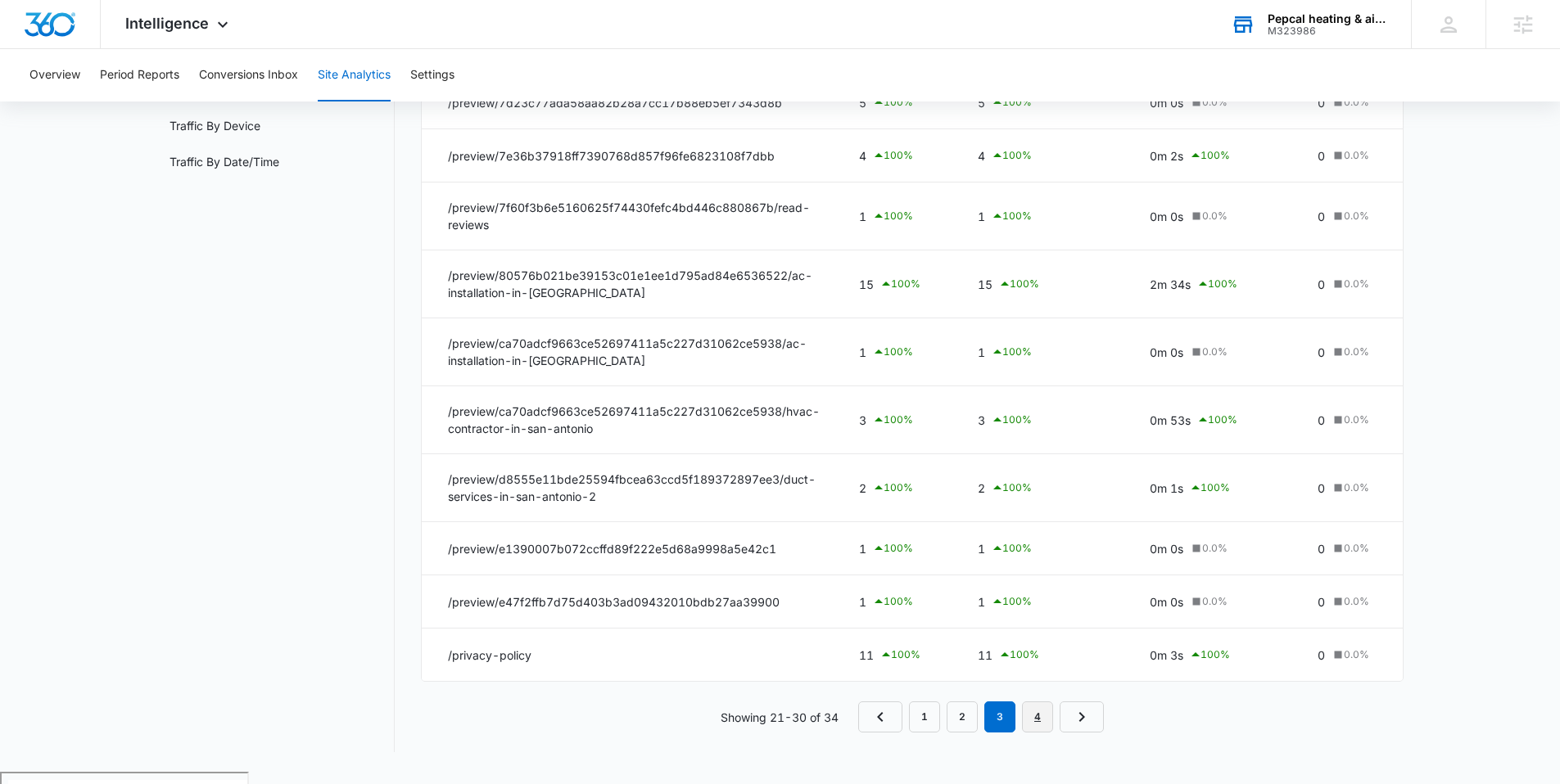
click at [1036, 719] on link "4" at bounding box center [1037, 716] width 31 height 31
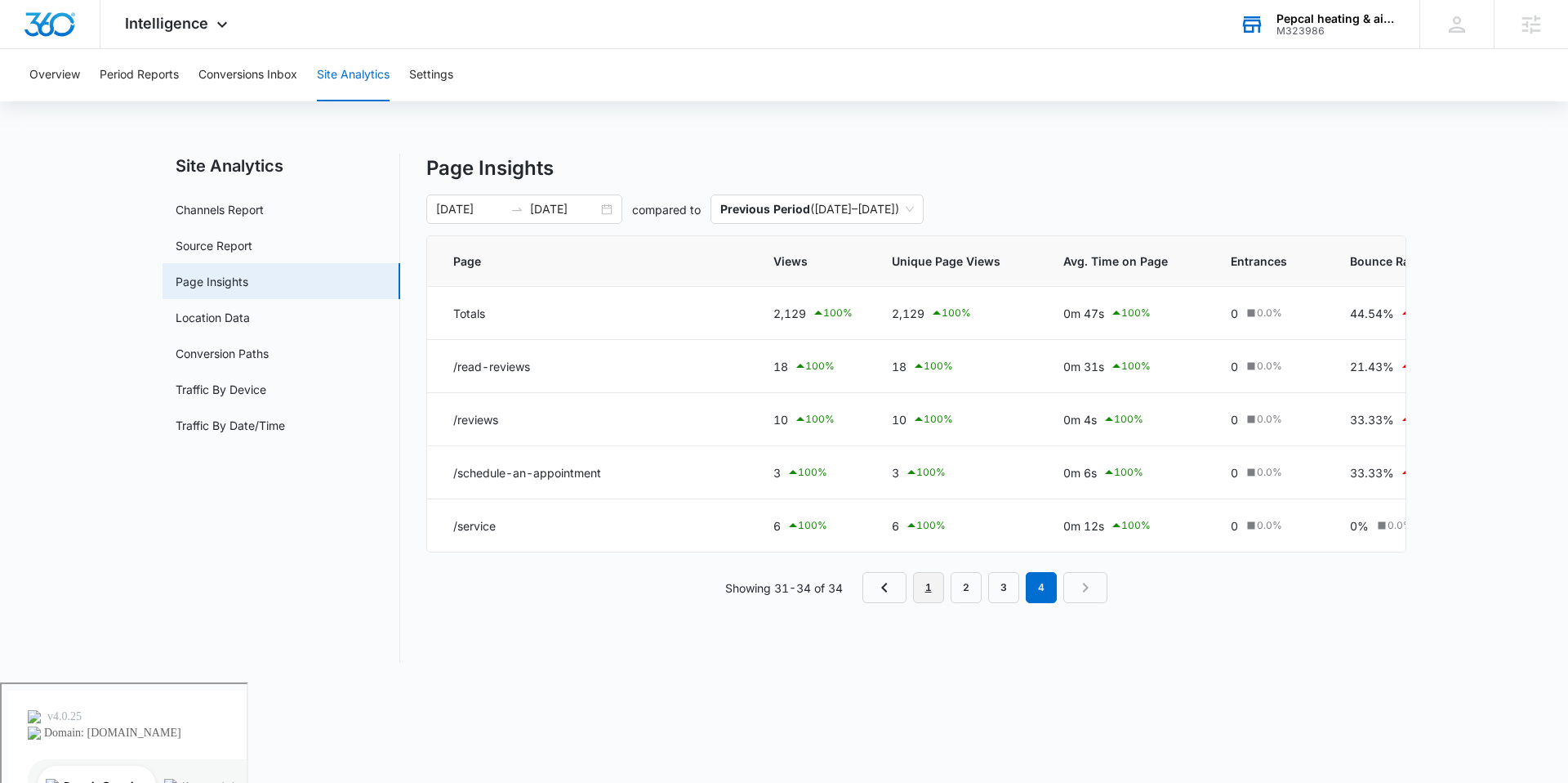
click at [914, 593] on link "1" at bounding box center [929, 587] width 31 height 31
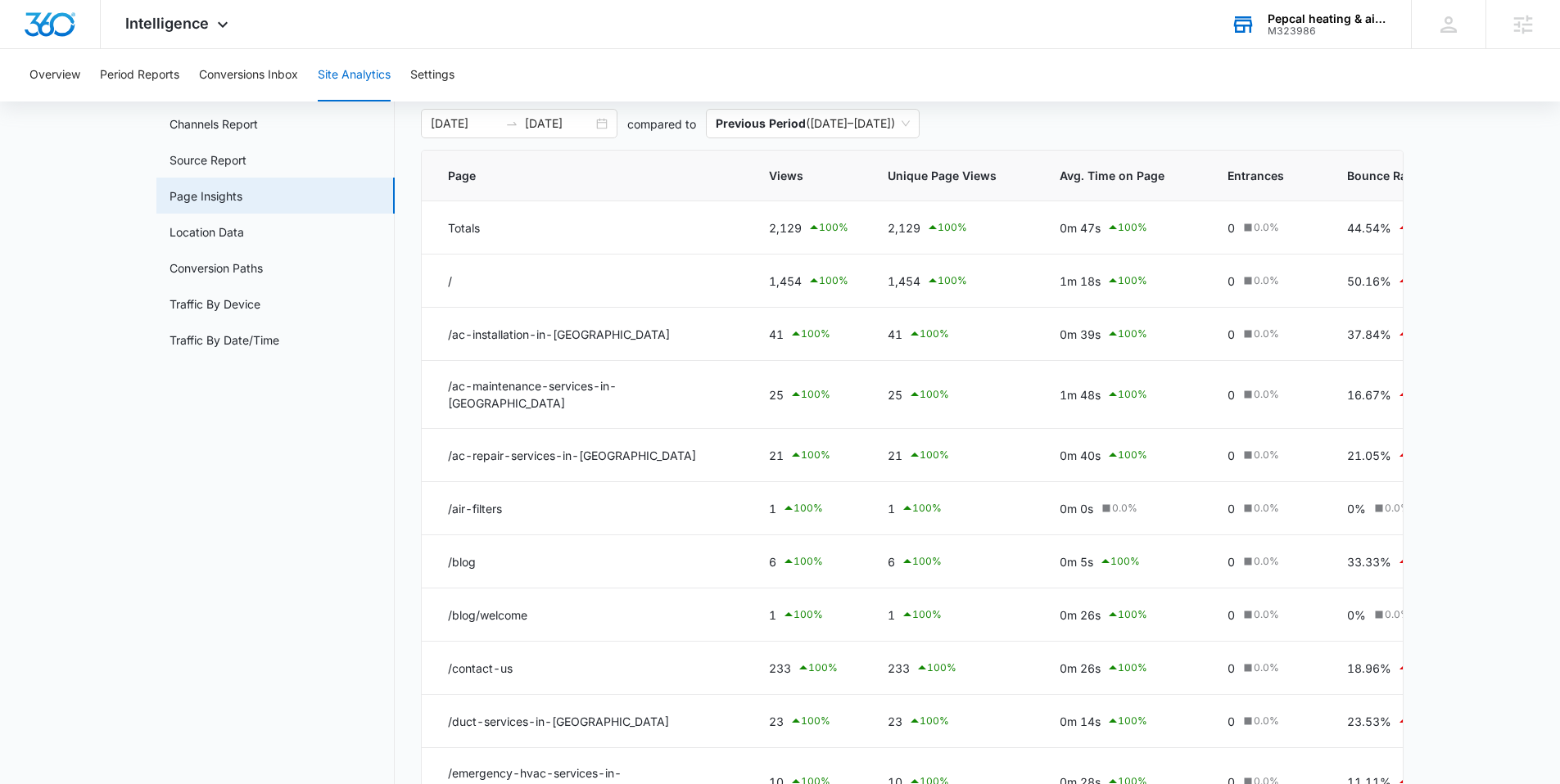
scroll to position [12, 0]
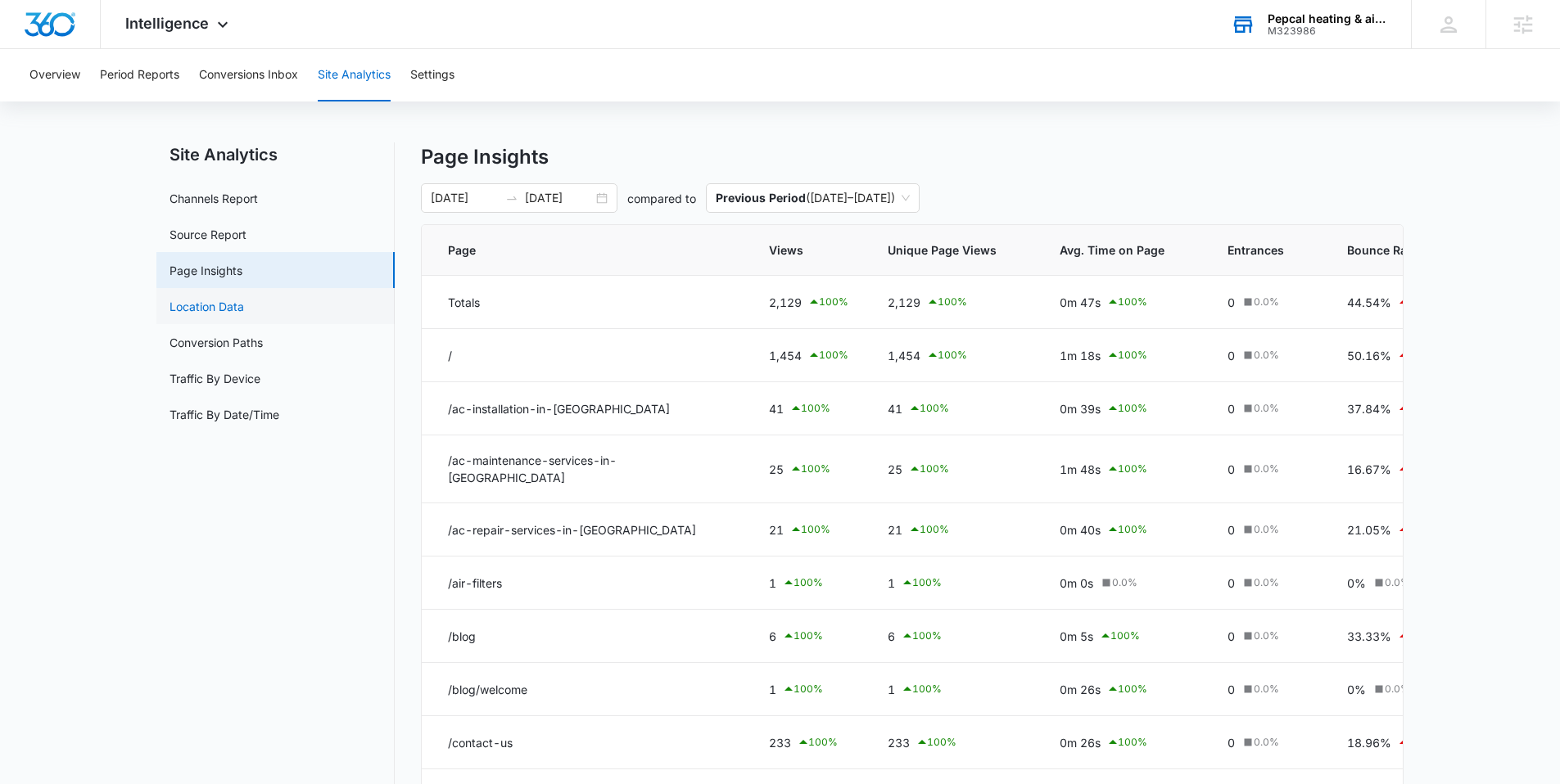
click at [221, 315] on link "Location Data" at bounding box center [206, 307] width 74 height 17
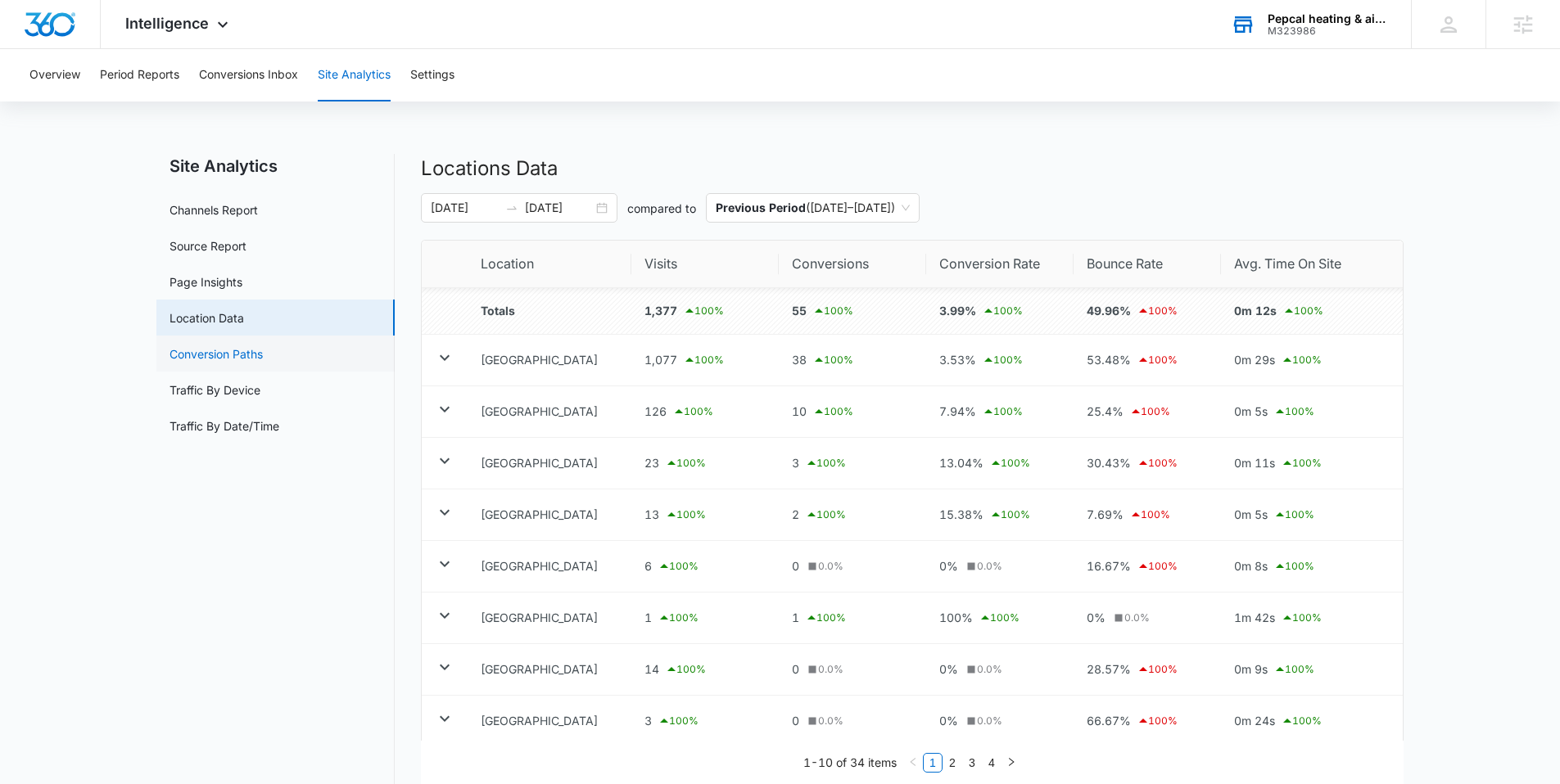
click at [223, 353] on link "Conversion Paths" at bounding box center [215, 354] width 94 height 17
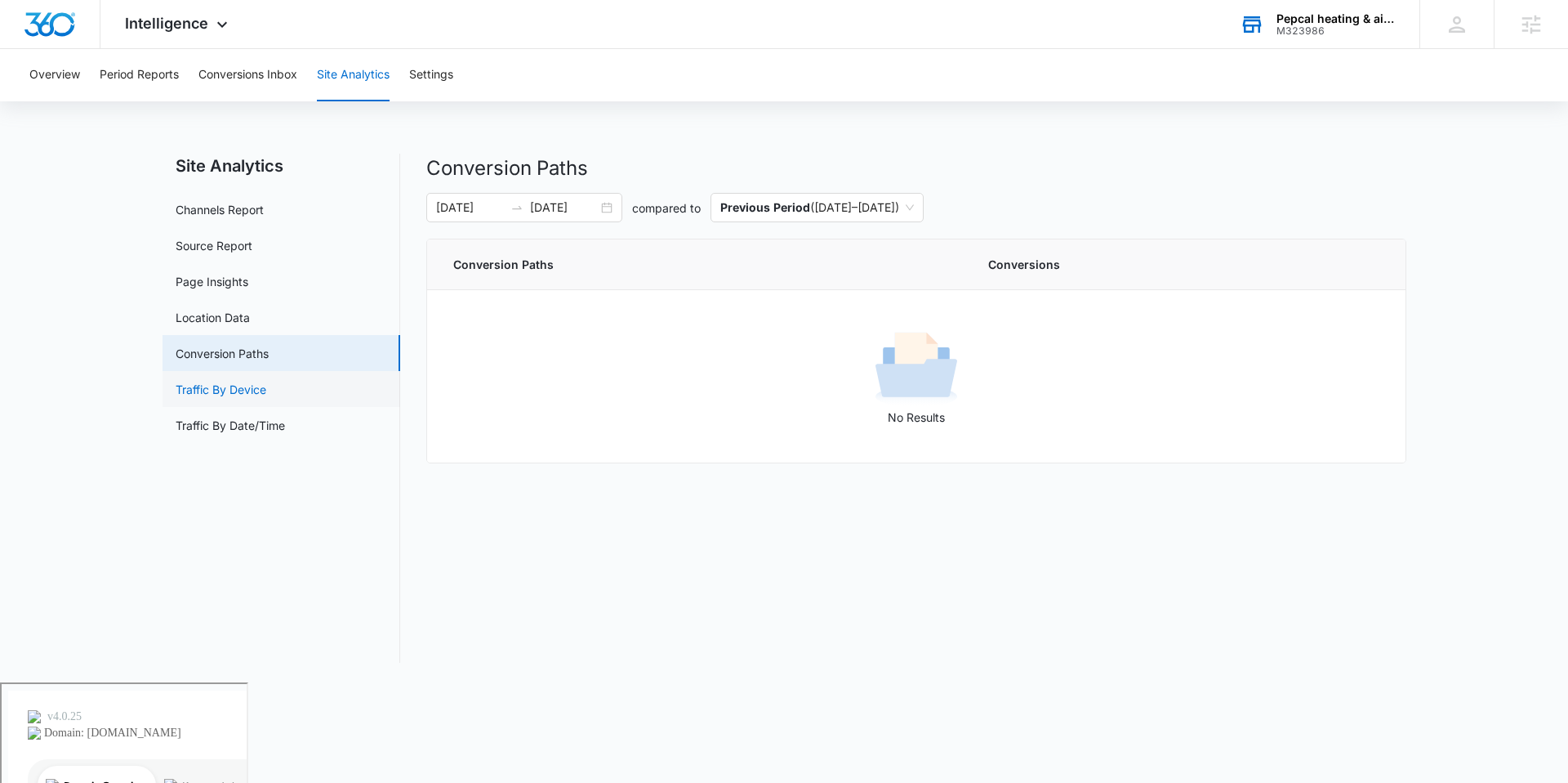
click at [266, 381] on link "Traffic By Device" at bounding box center [221, 390] width 91 height 17
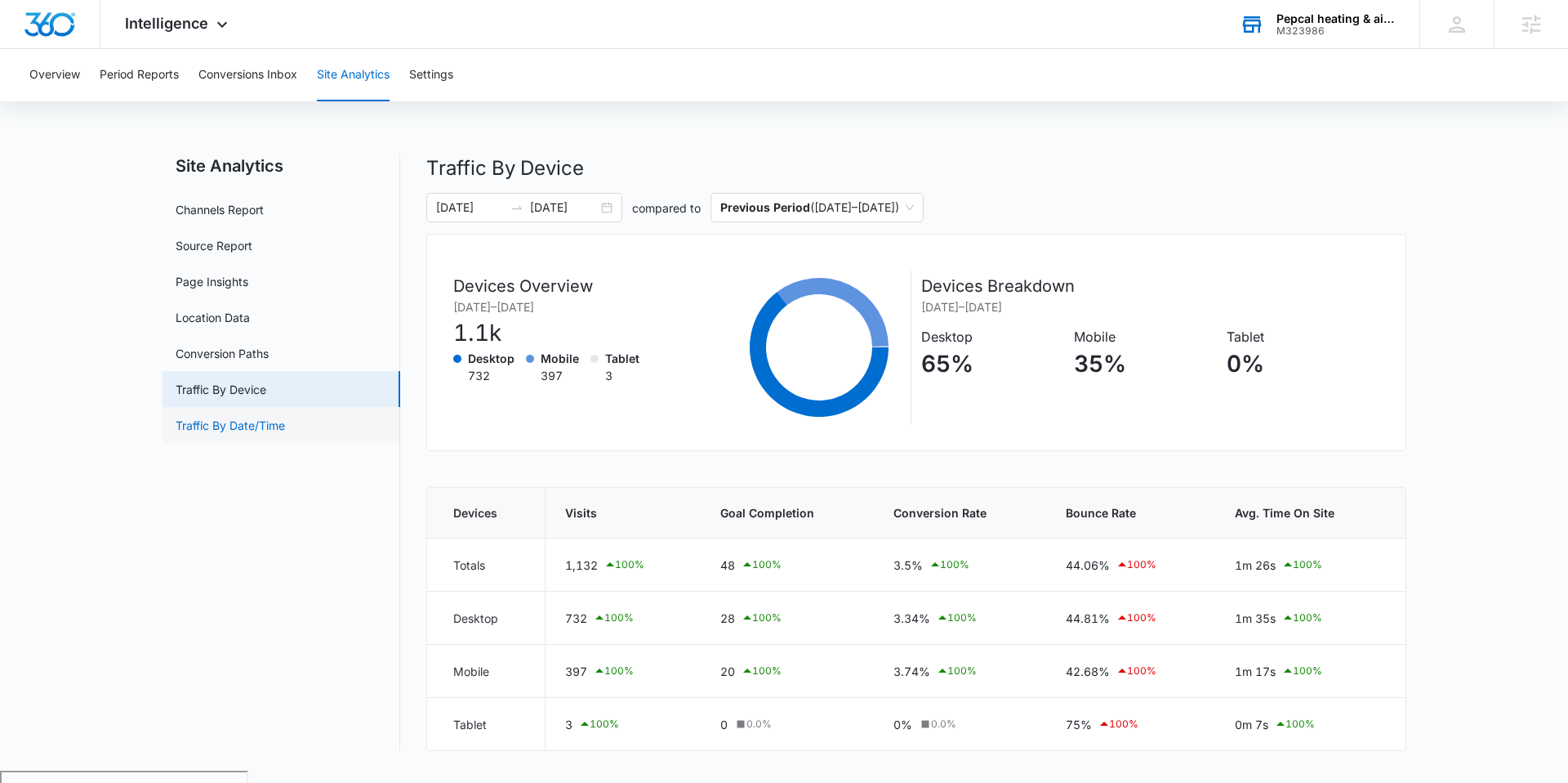
click at [241, 432] on link "Traffic By Date/Time" at bounding box center [230, 425] width 110 height 17
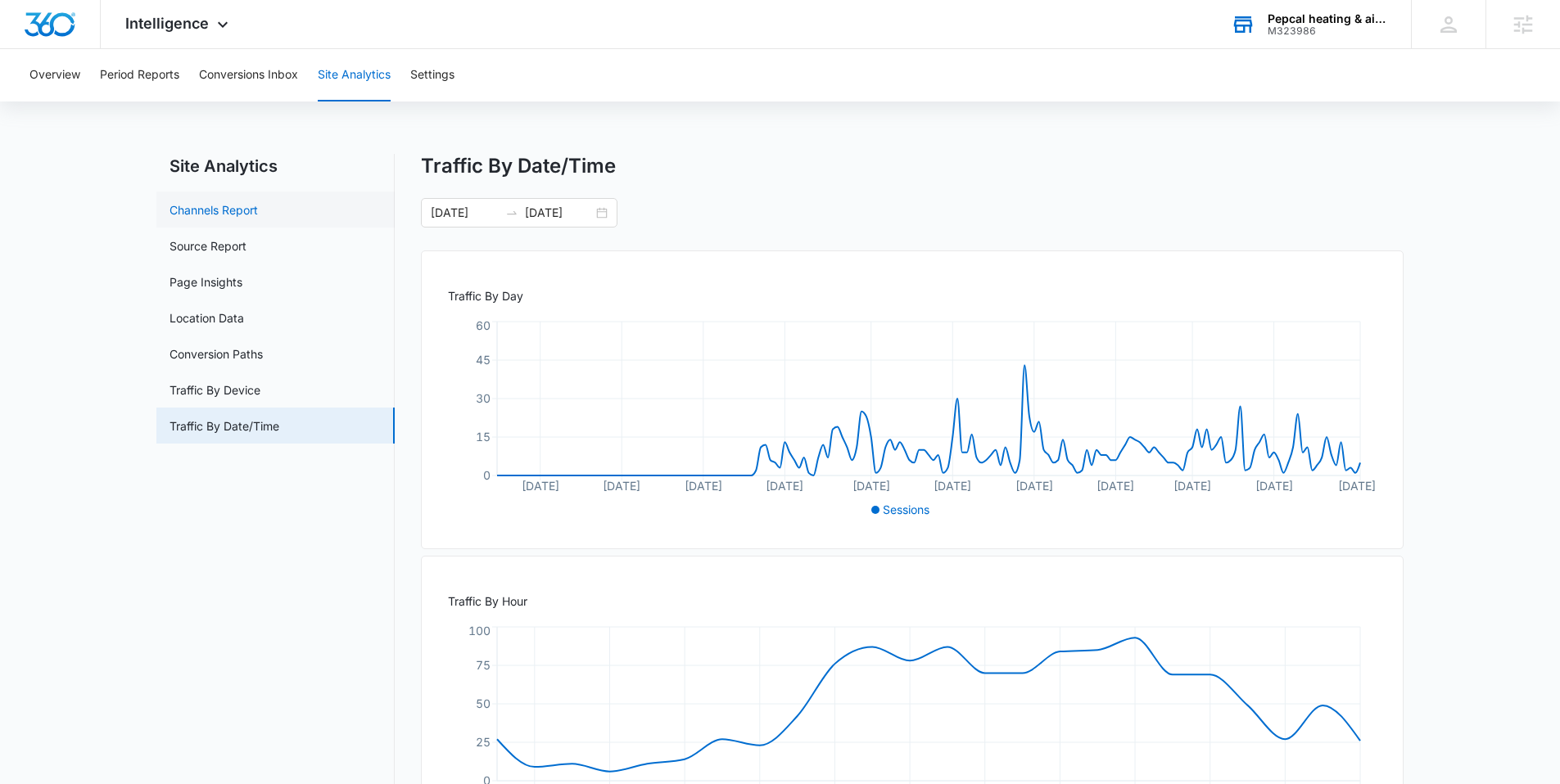
click at [254, 211] on link "Channels Report" at bounding box center [213, 210] width 89 height 17
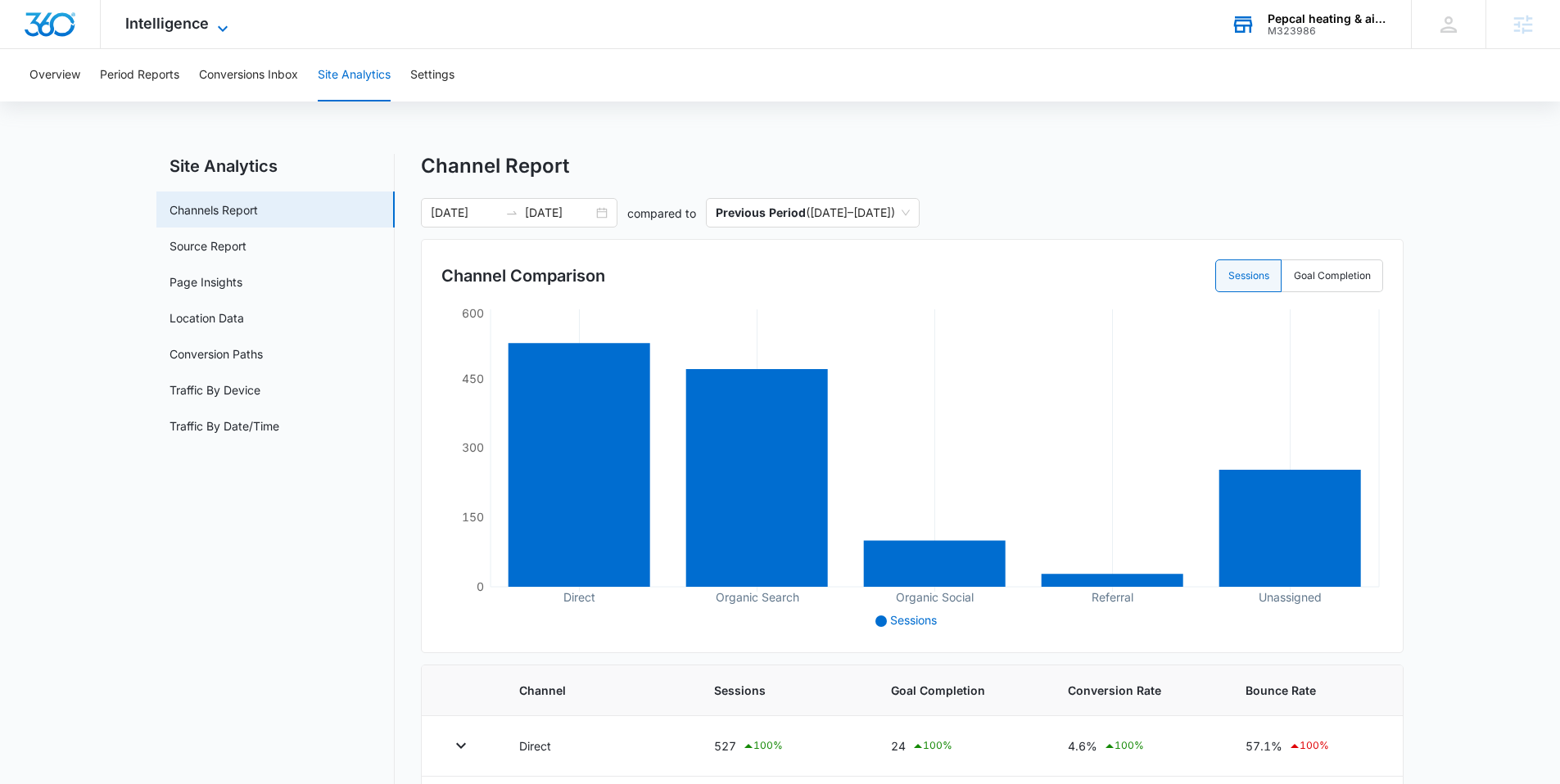
click at [167, 26] on span "Intelligence" at bounding box center [167, 23] width 83 height 17
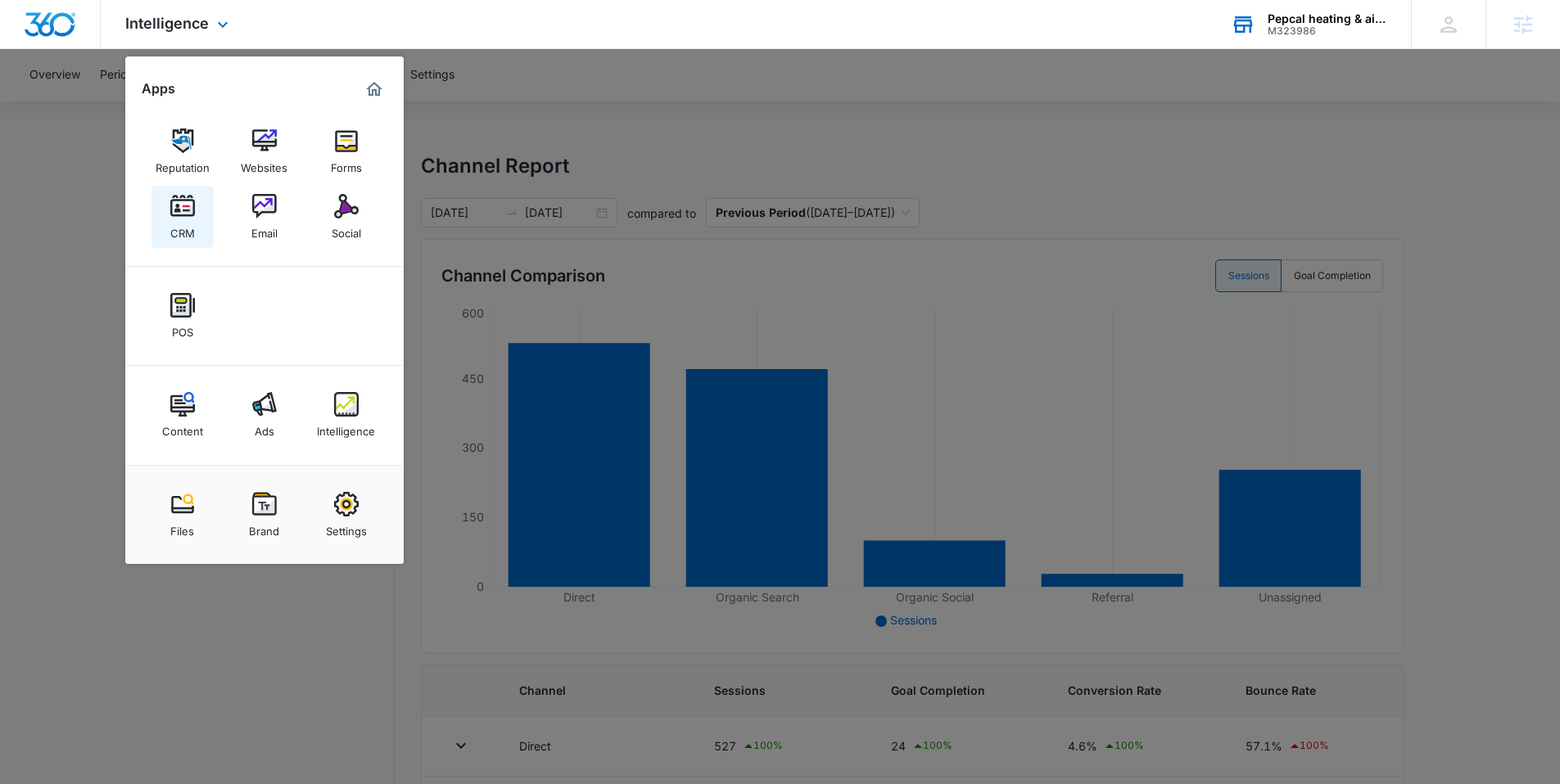
click at [185, 187] on link "CRM" at bounding box center [183, 216] width 62 height 62
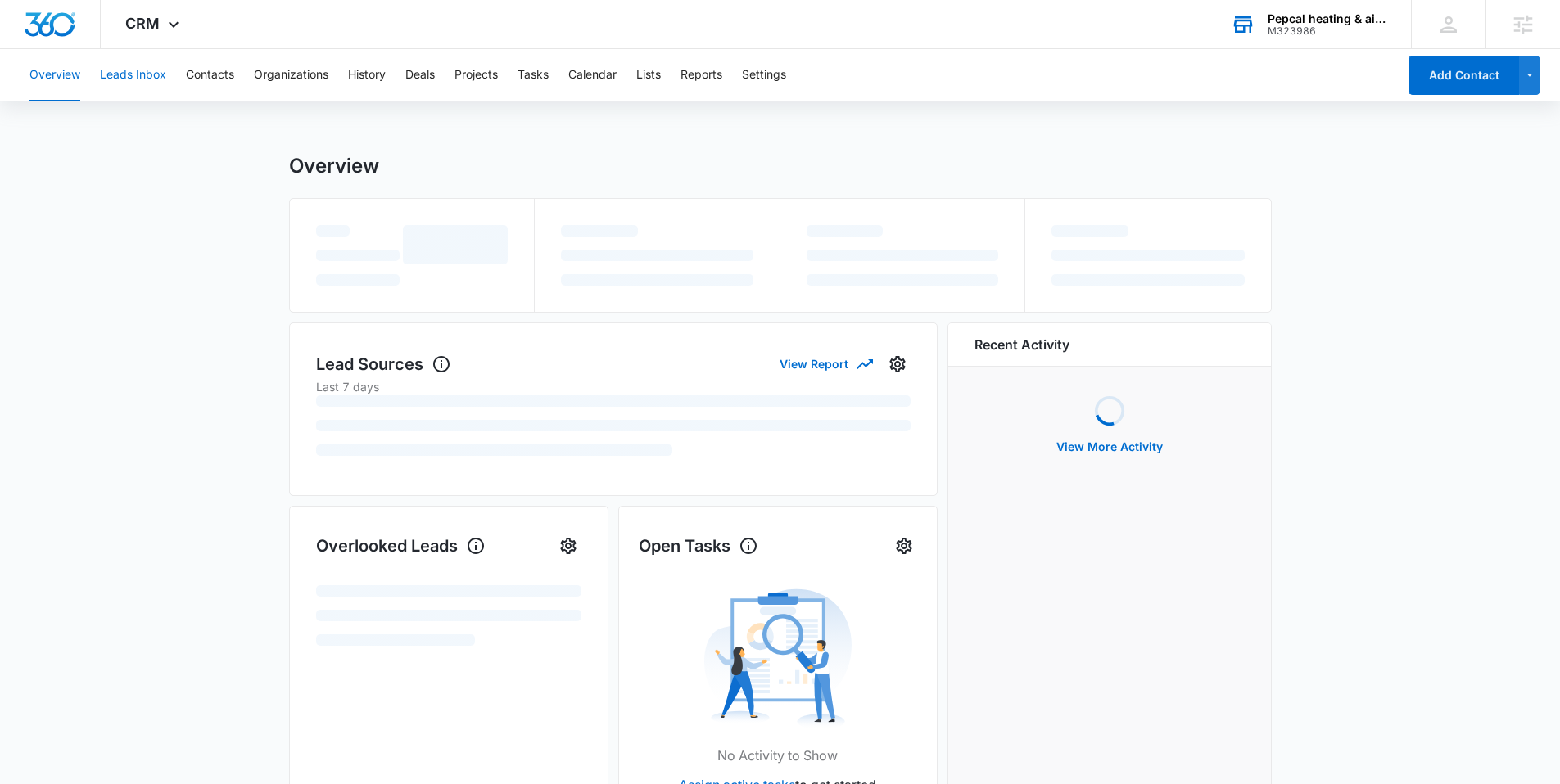
click at [157, 72] on button "Leads Inbox" at bounding box center [132, 75] width 67 height 52
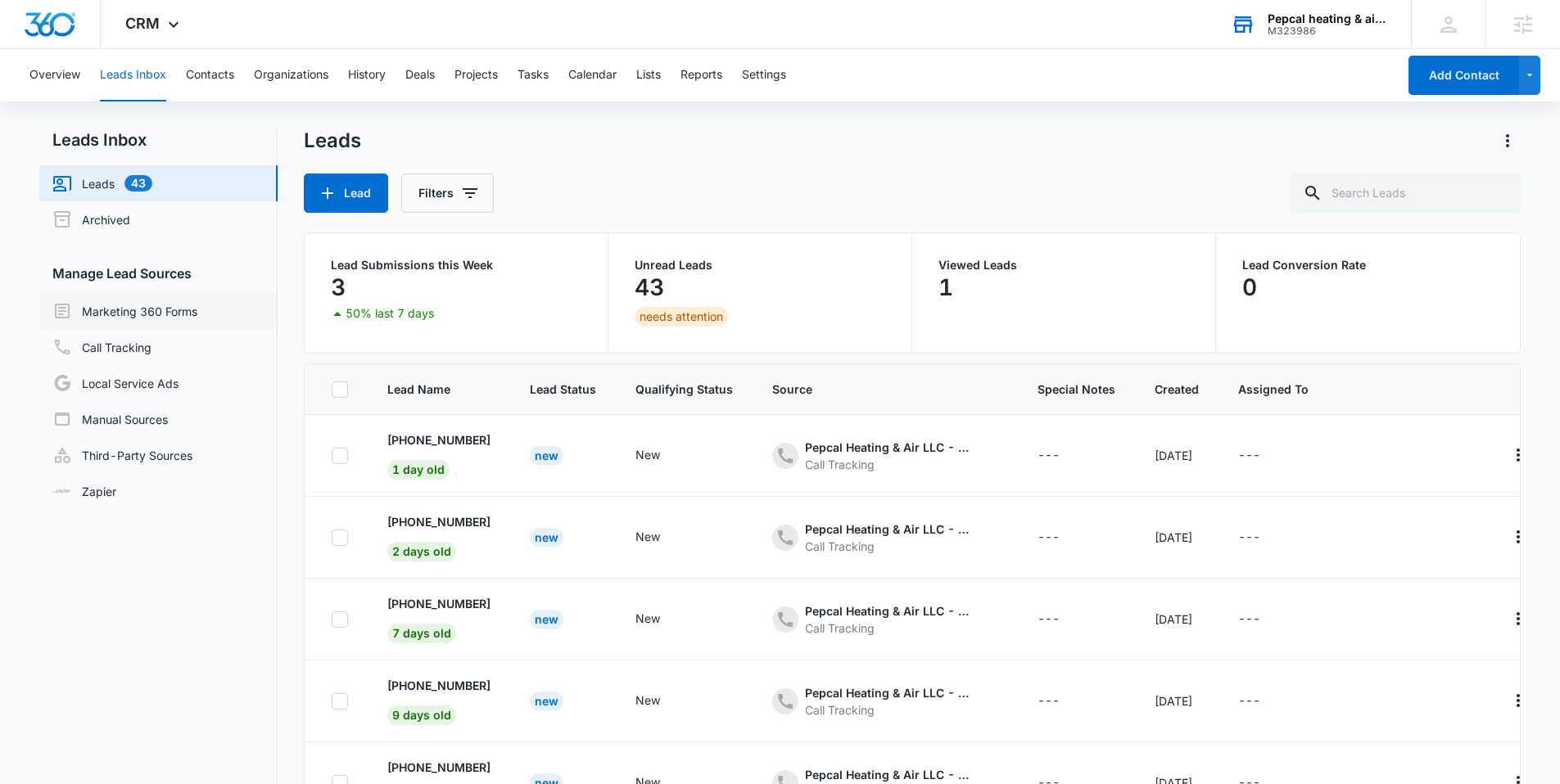
click at [123, 321] on link "Marketing 360 Forms" at bounding box center [125, 311] width 145 height 19
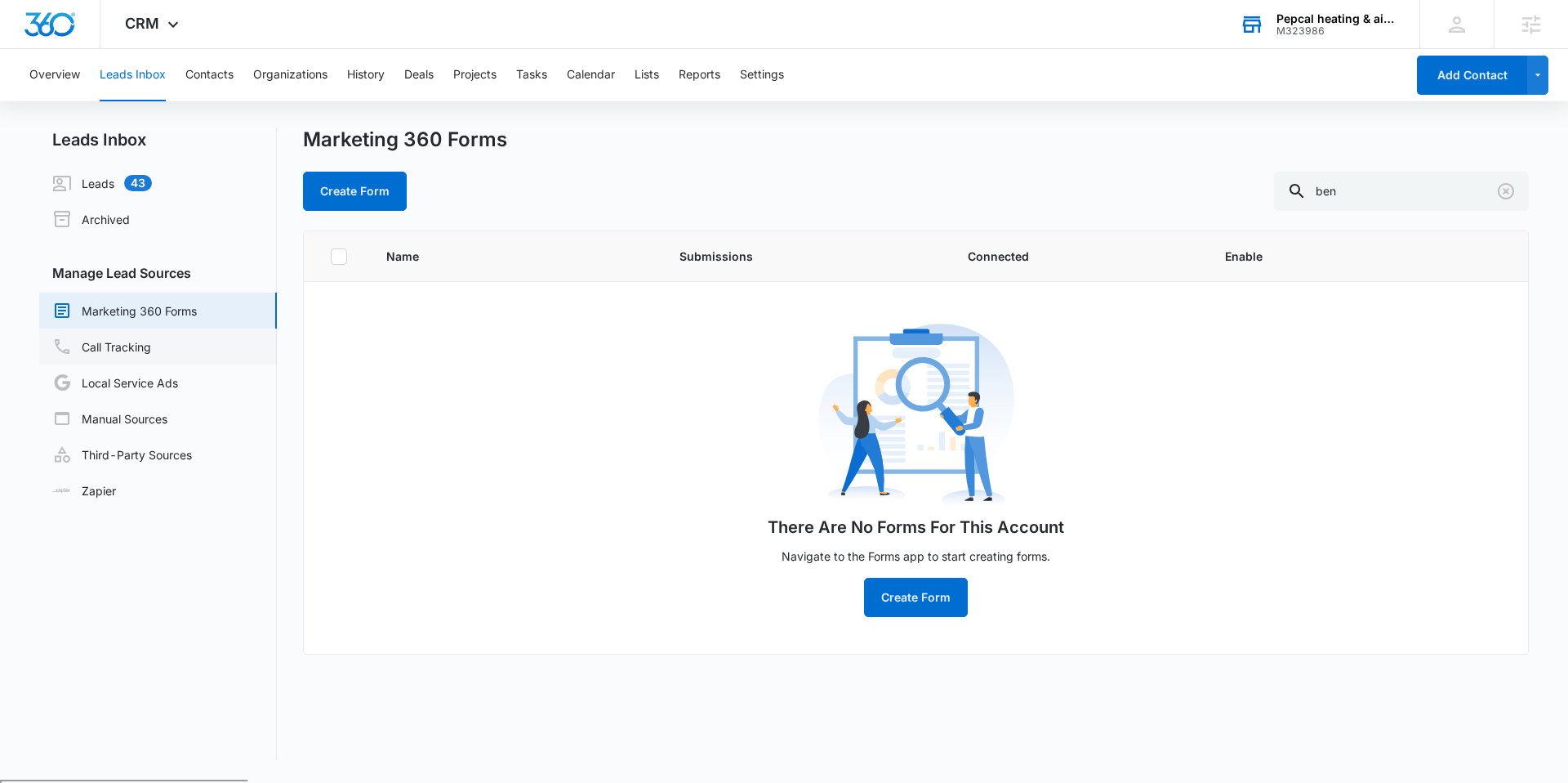
click at [120, 348] on link "Call Tracking" at bounding box center [101, 346] width 99 height 19
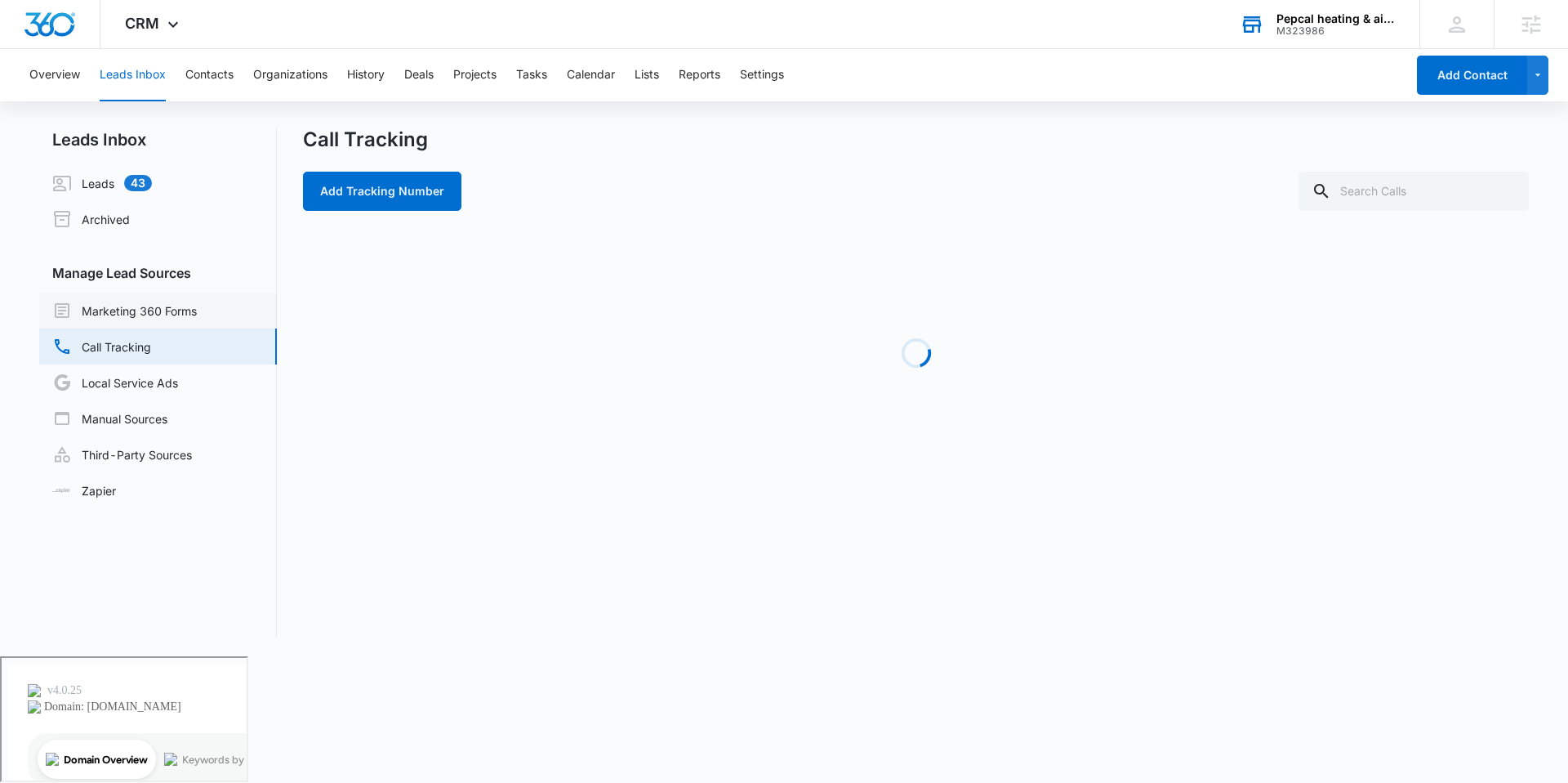
click at [130, 320] on link "Marketing 360 Forms" at bounding box center [124, 310] width 145 height 19
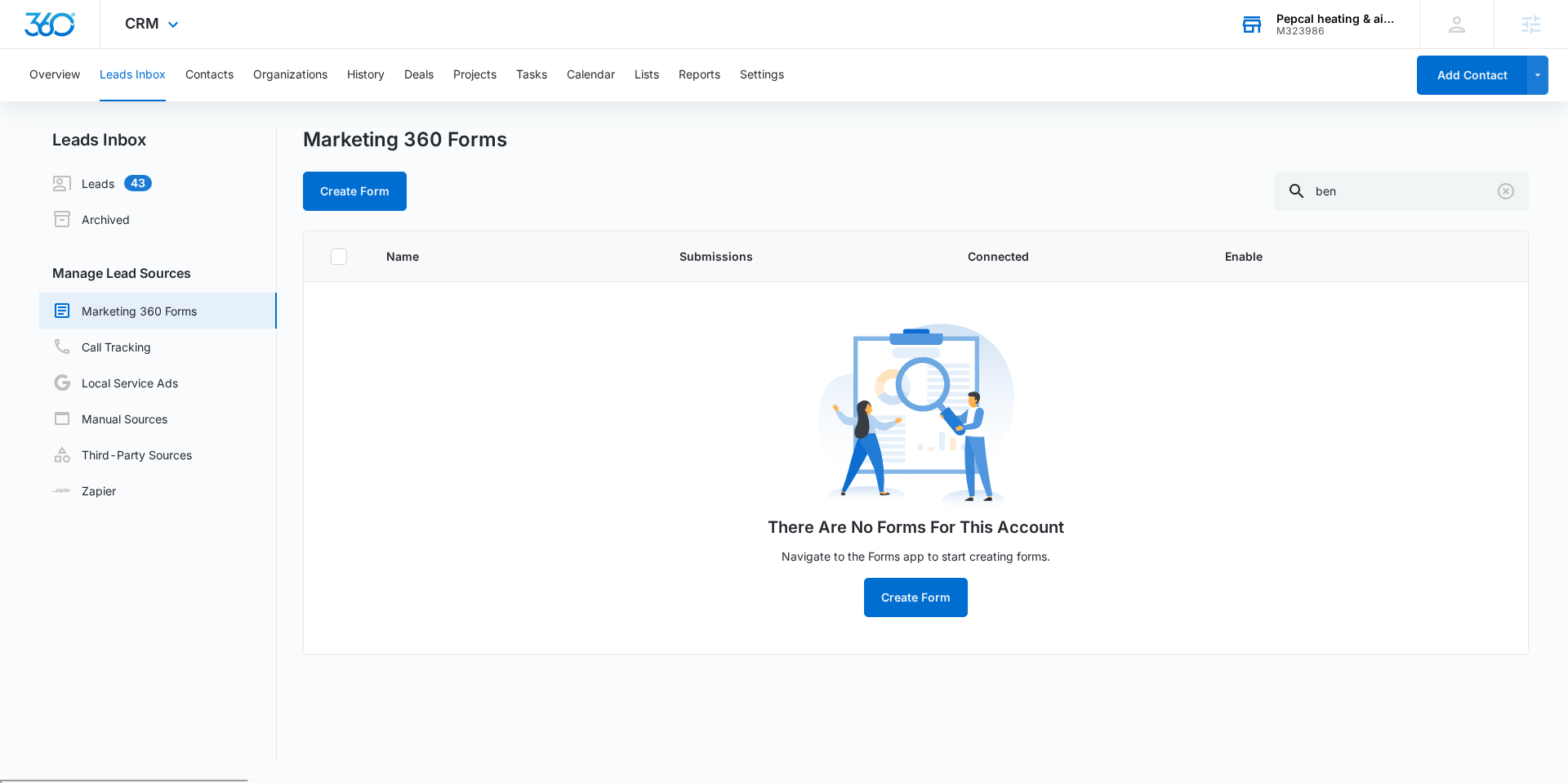
click at [158, 27] on div "CRM Apps Reputation Websites Forms CRM Email Social POS Content Ads Intelligenc…" at bounding box center [153, 24] width 107 height 48
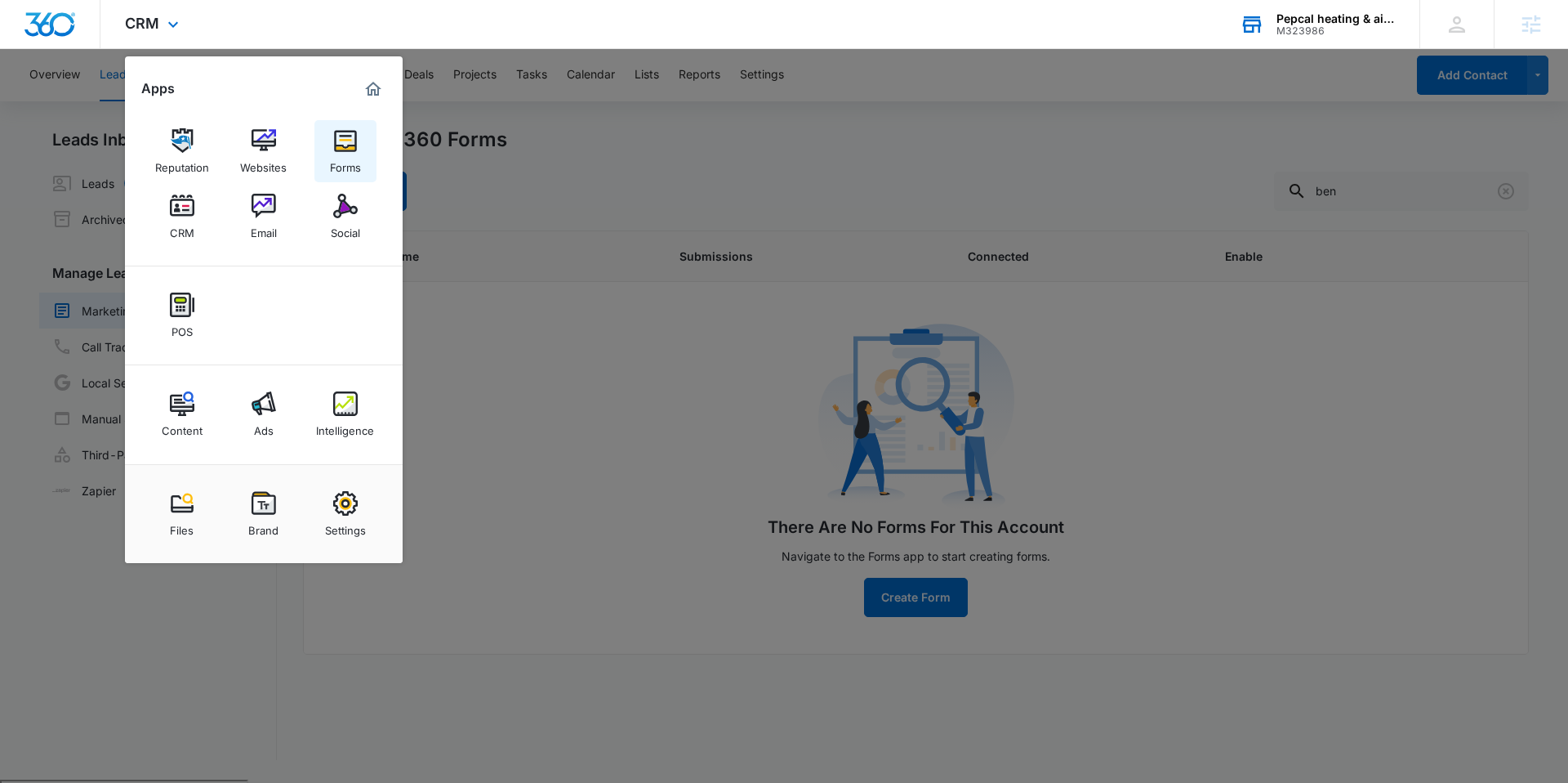
click at [334, 140] on img at bounding box center [345, 140] width 24 height 24
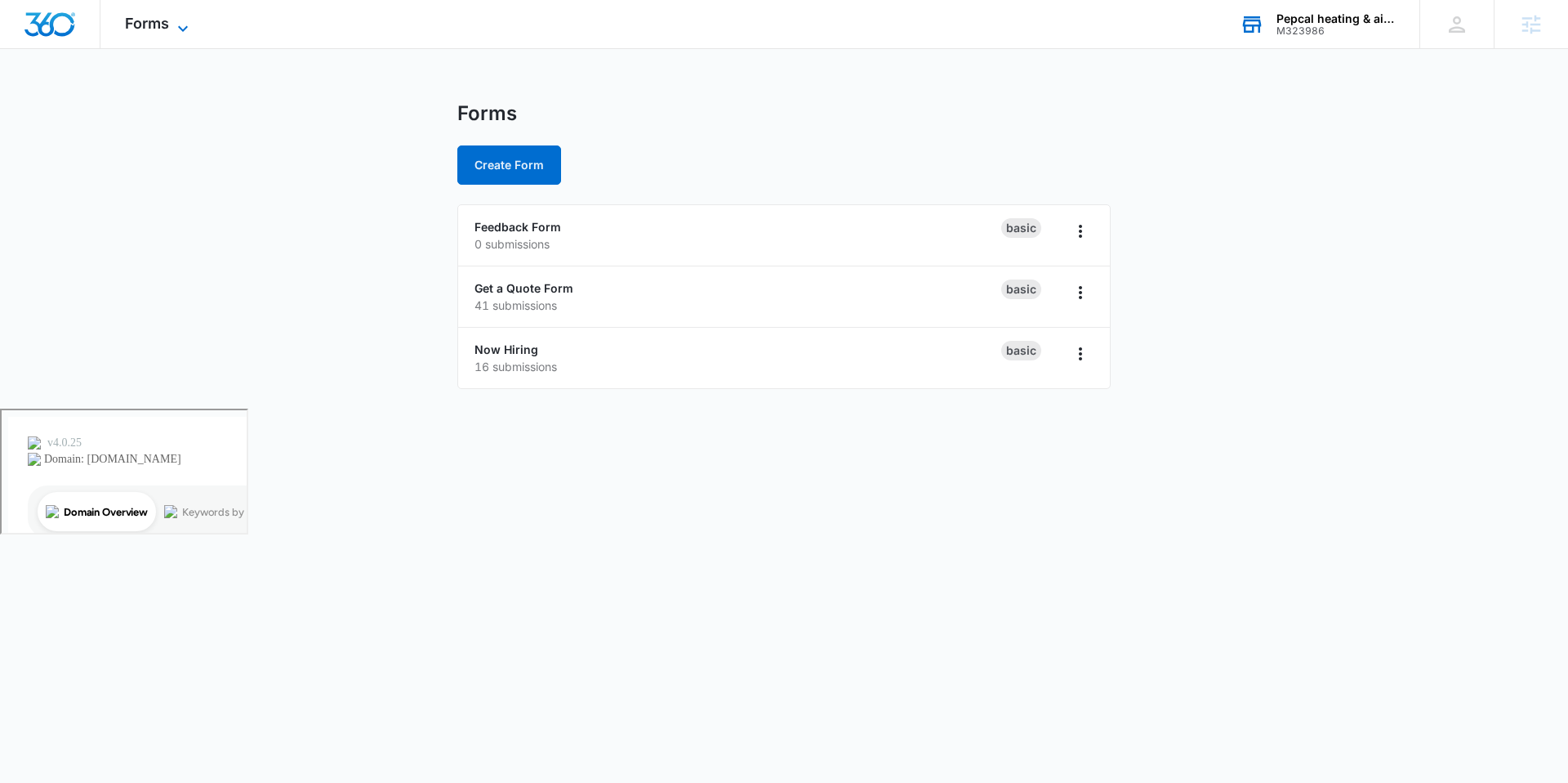
click at [182, 32] on icon at bounding box center [183, 28] width 19 height 19
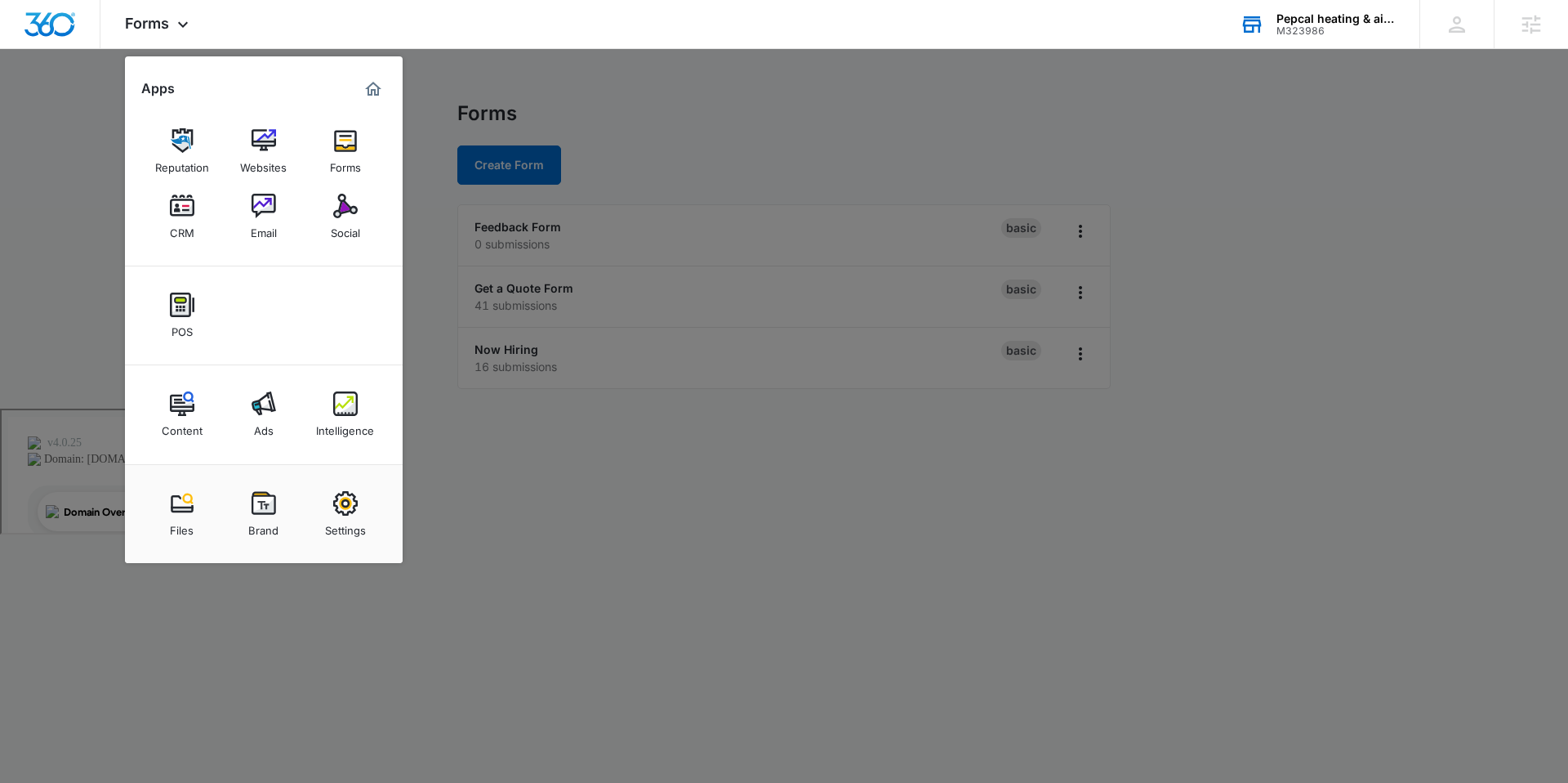
click at [373, 98] on img "Marketing 360® Dashboard" at bounding box center [373, 89] width 19 height 19
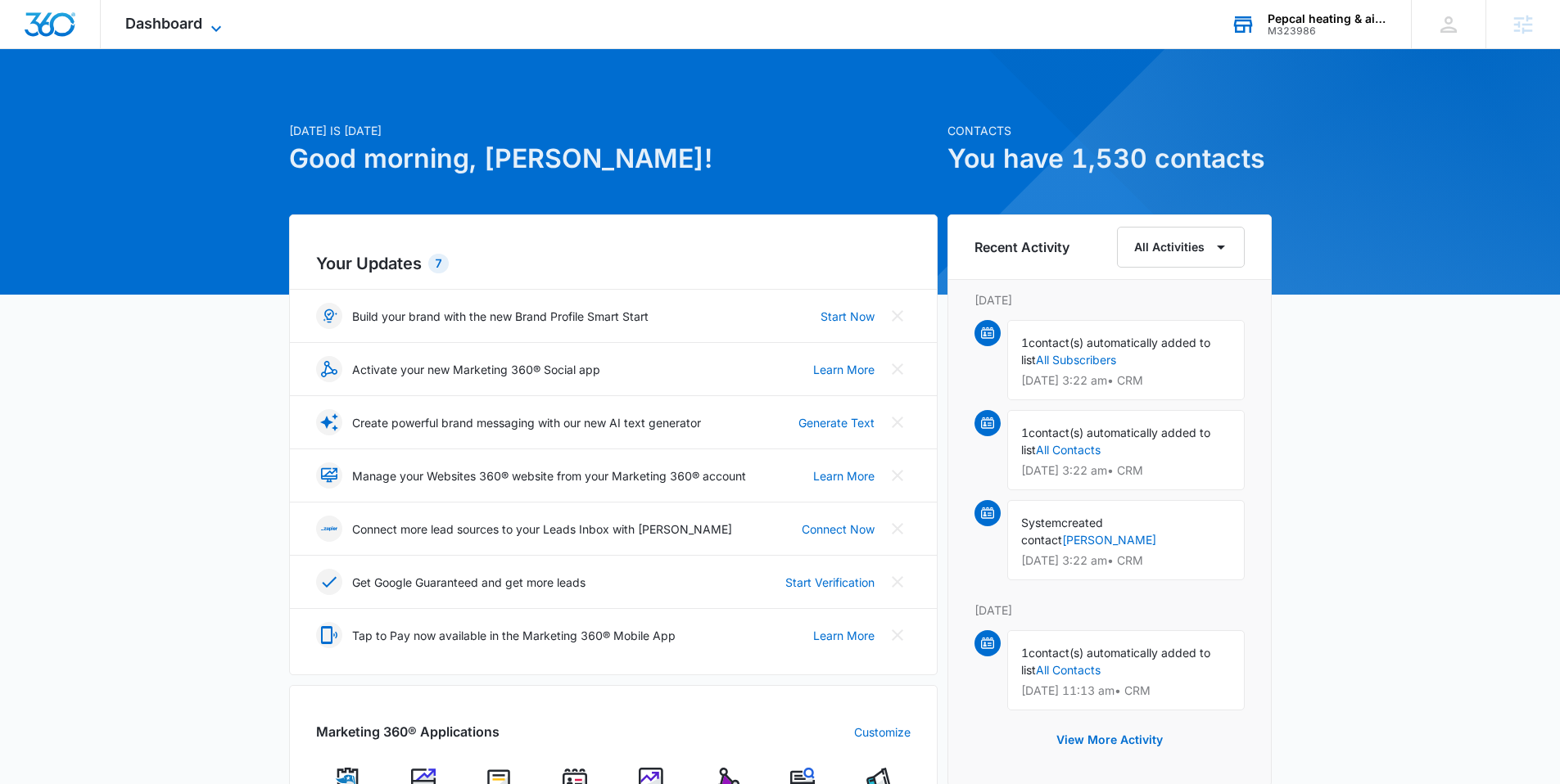
click at [213, 19] on icon at bounding box center [216, 28] width 19 height 19
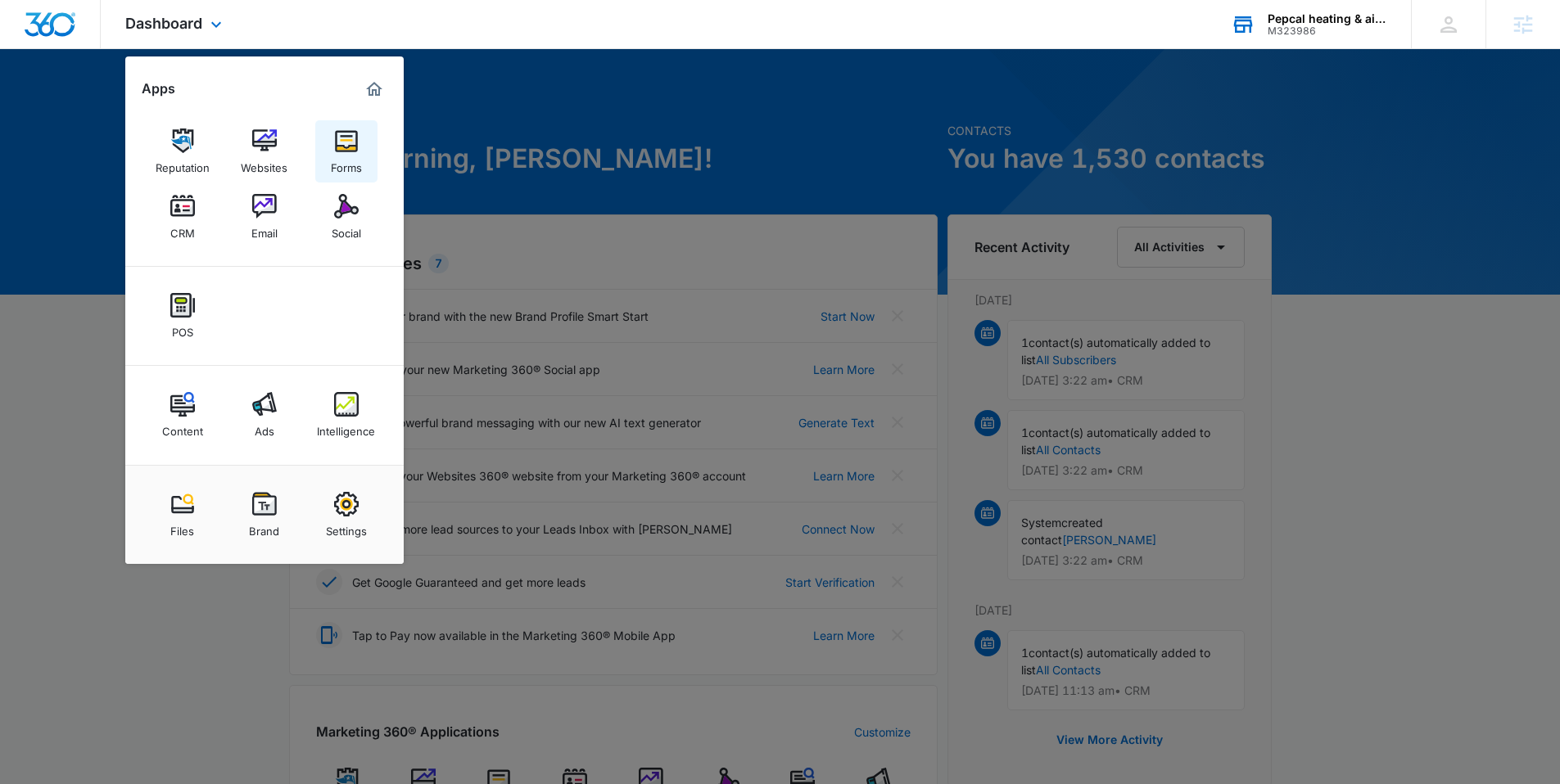
click at [344, 154] on div "Forms" at bounding box center [346, 164] width 31 height 21
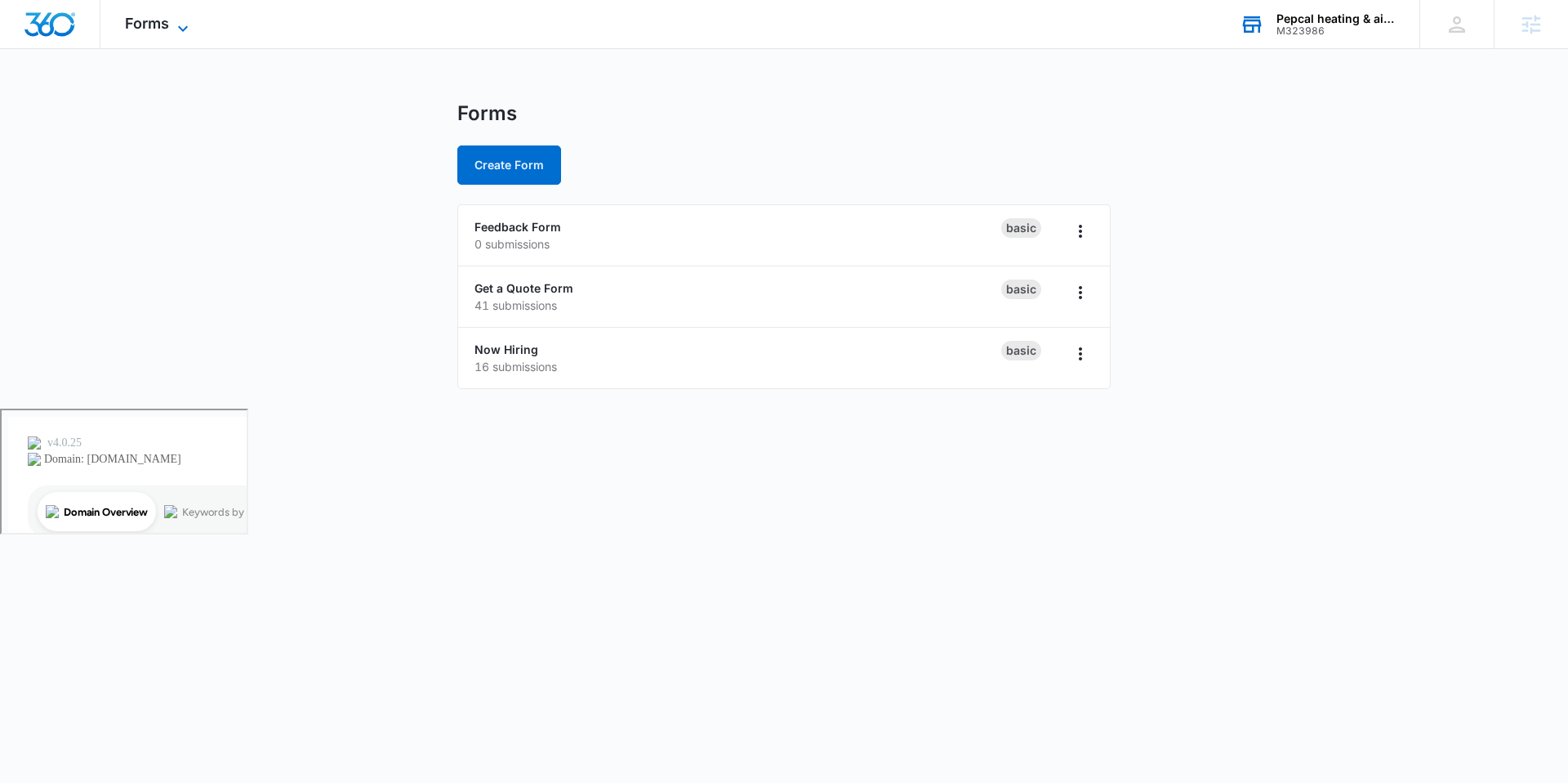
click at [152, 14] on span "Forms" at bounding box center [147, 23] width 44 height 17
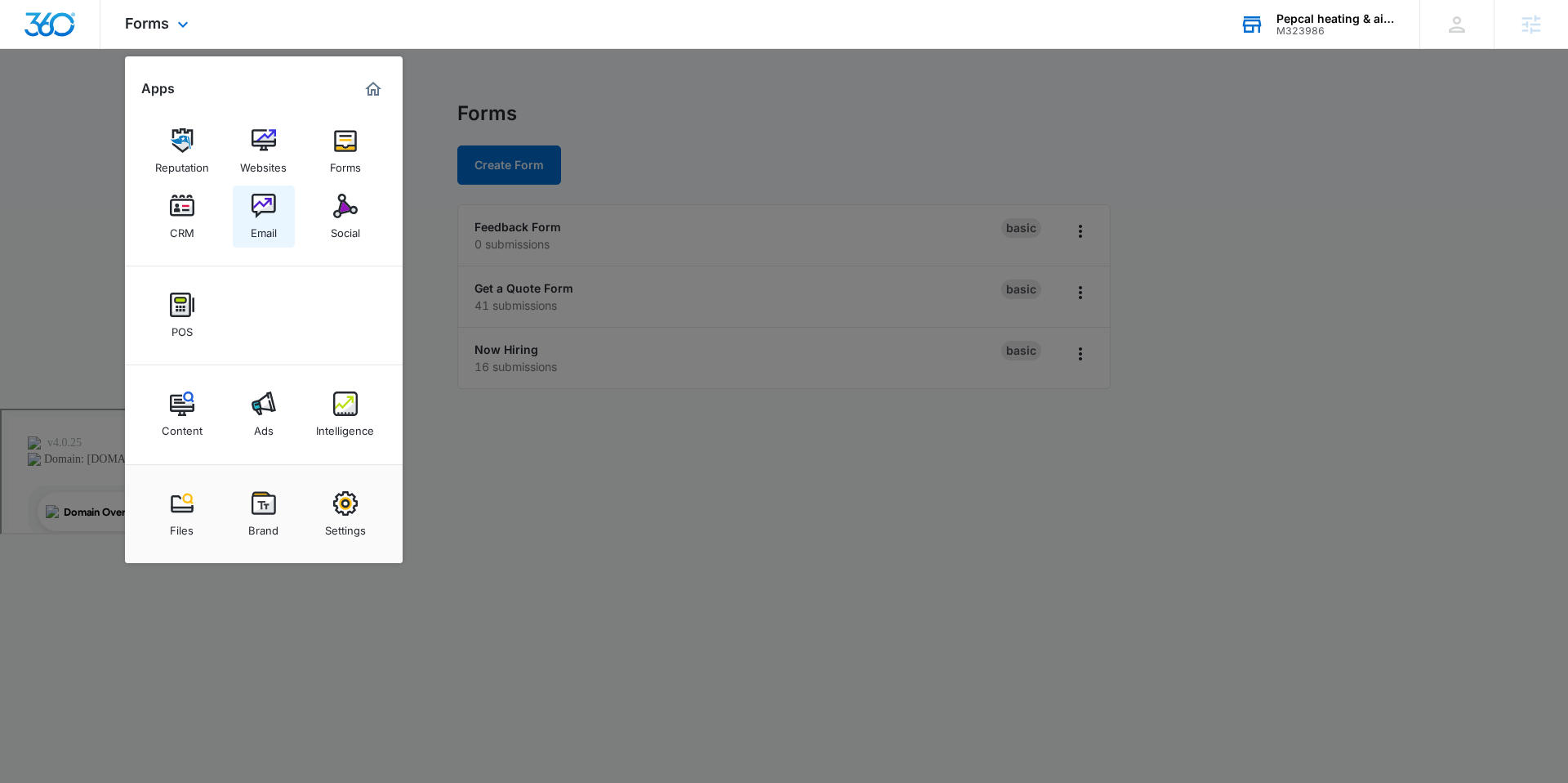
click at [260, 213] on img at bounding box center [263, 205] width 24 height 24
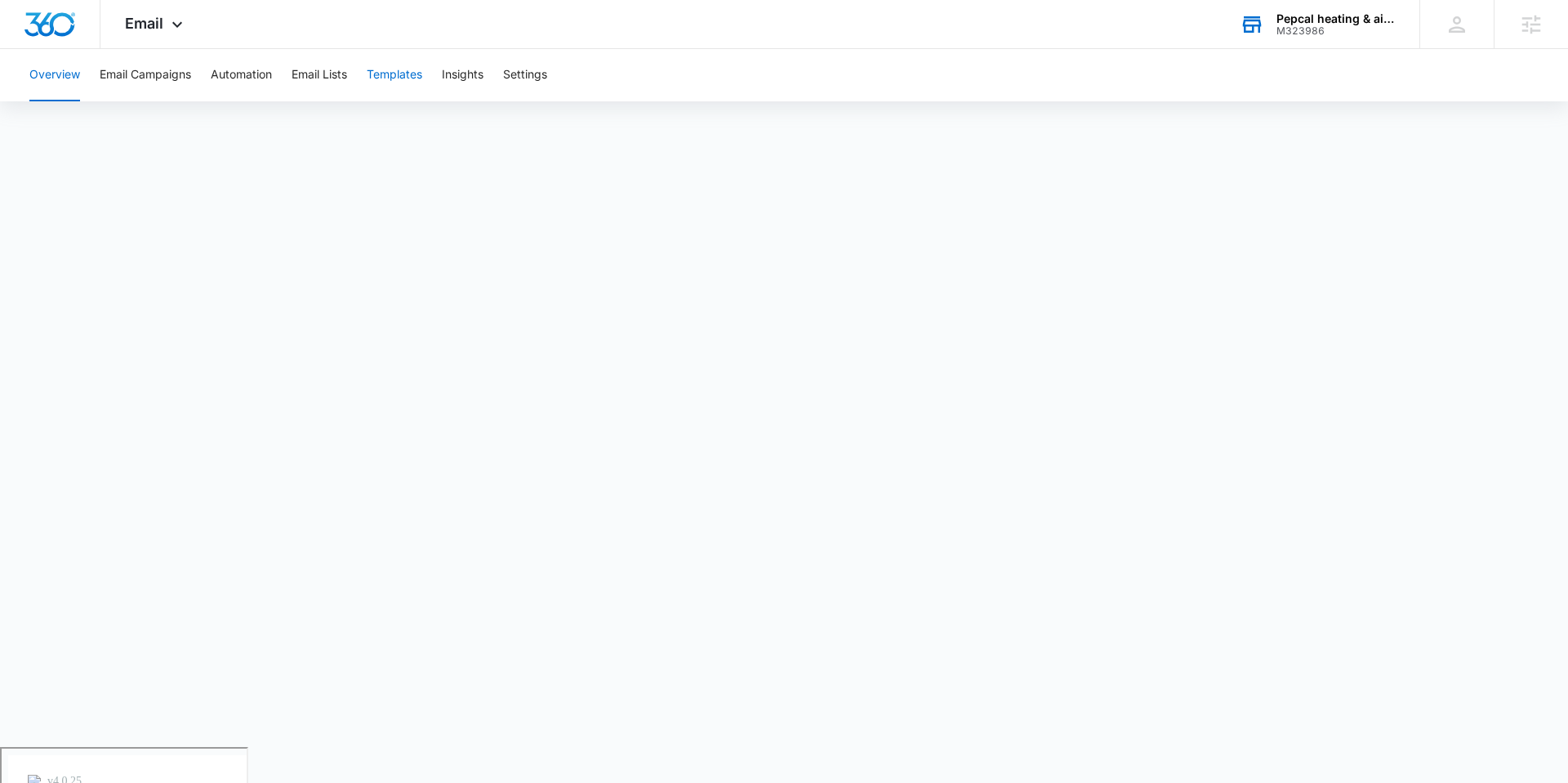
click at [397, 89] on button "Templates" at bounding box center [395, 75] width 56 height 52
click at [65, 72] on button "Overview" at bounding box center [55, 75] width 51 height 52
click at [178, 21] on icon at bounding box center [177, 28] width 19 height 19
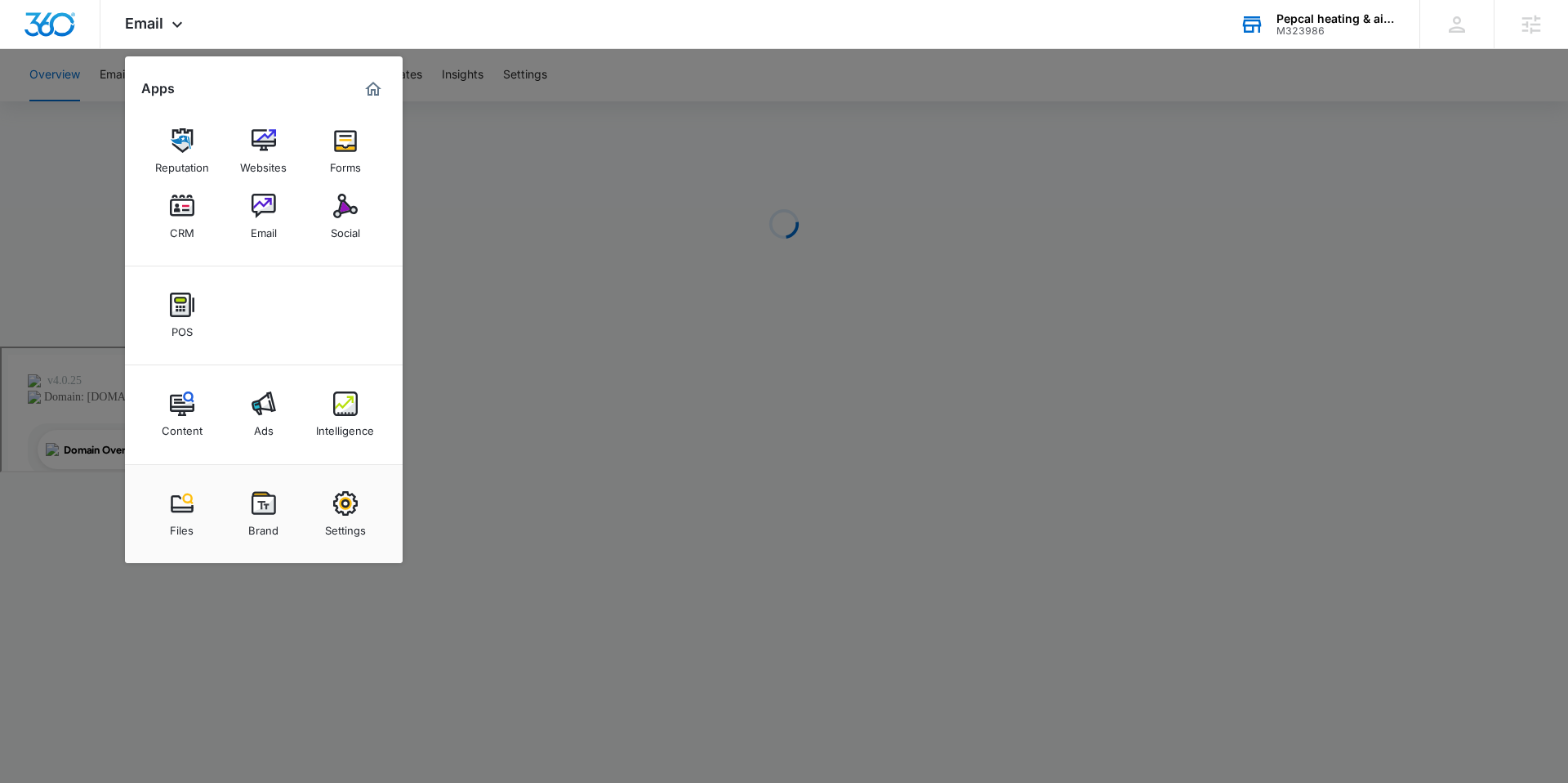
click at [175, 211] on img at bounding box center [181, 205] width 24 height 24
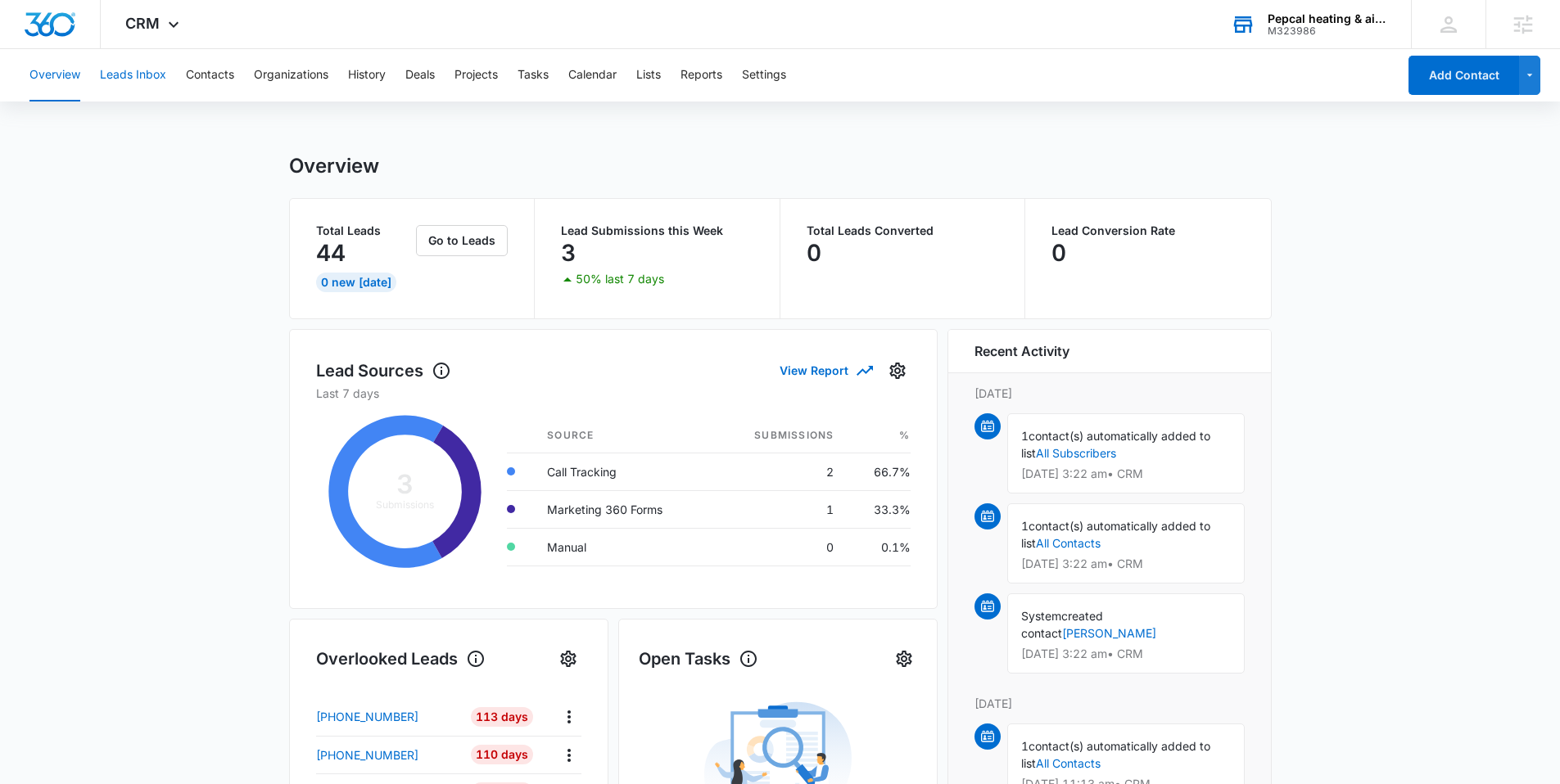
click at [137, 83] on button "Leads Inbox" at bounding box center [132, 75] width 67 height 52
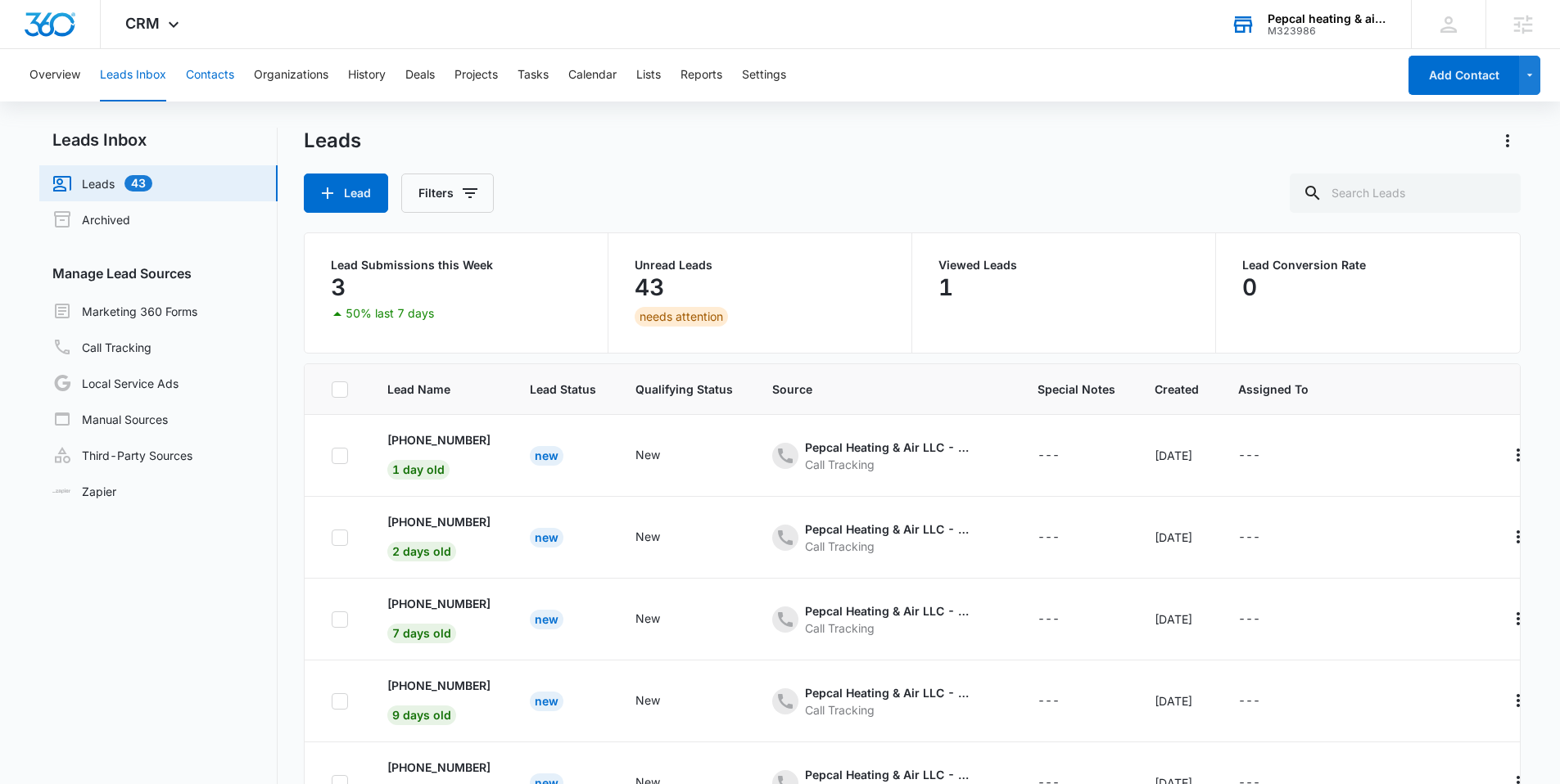
click at [196, 80] on button "Contacts" at bounding box center [210, 75] width 48 height 52
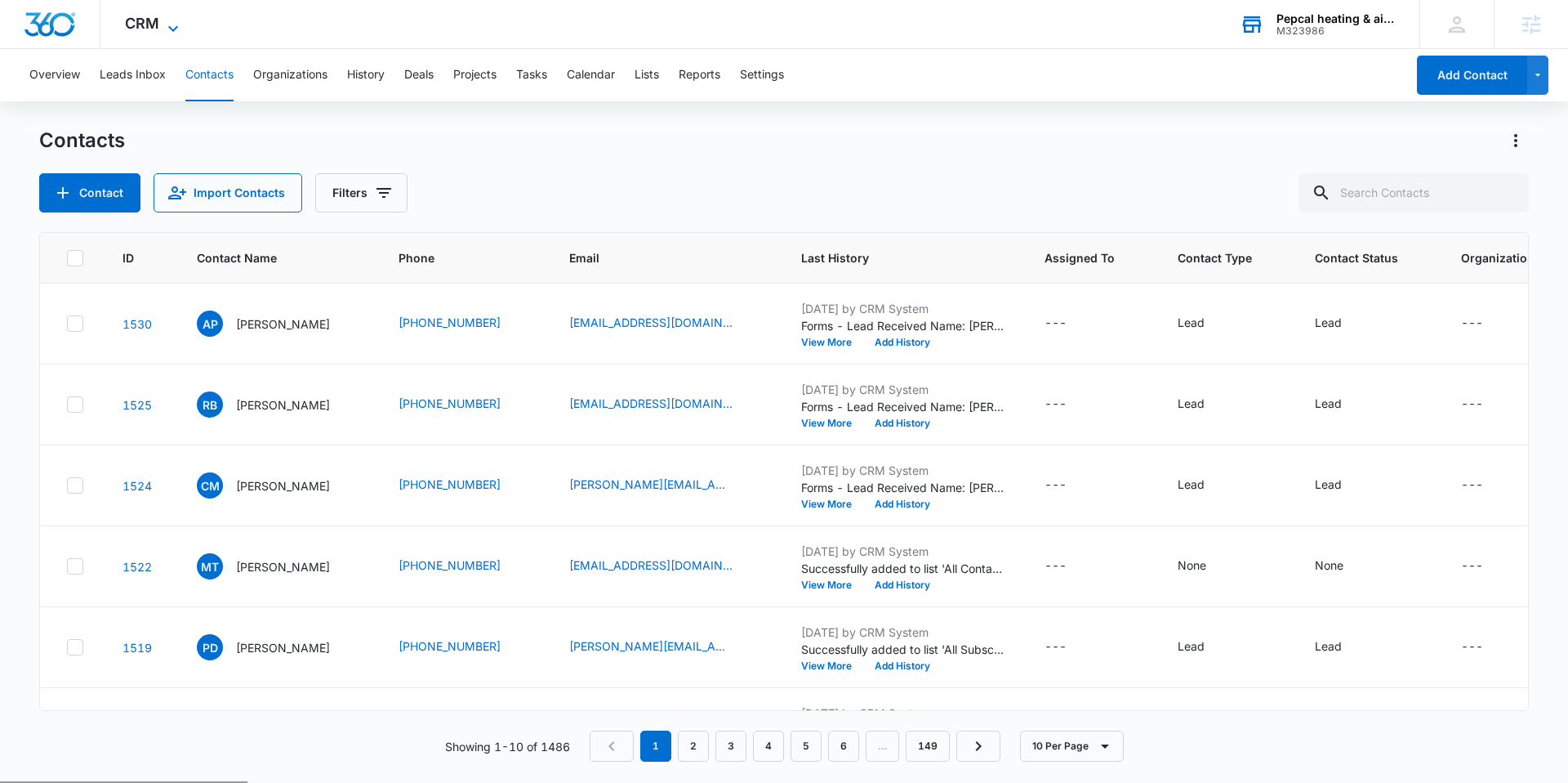
click at [169, 18] on icon at bounding box center [173, 28] width 19 height 19
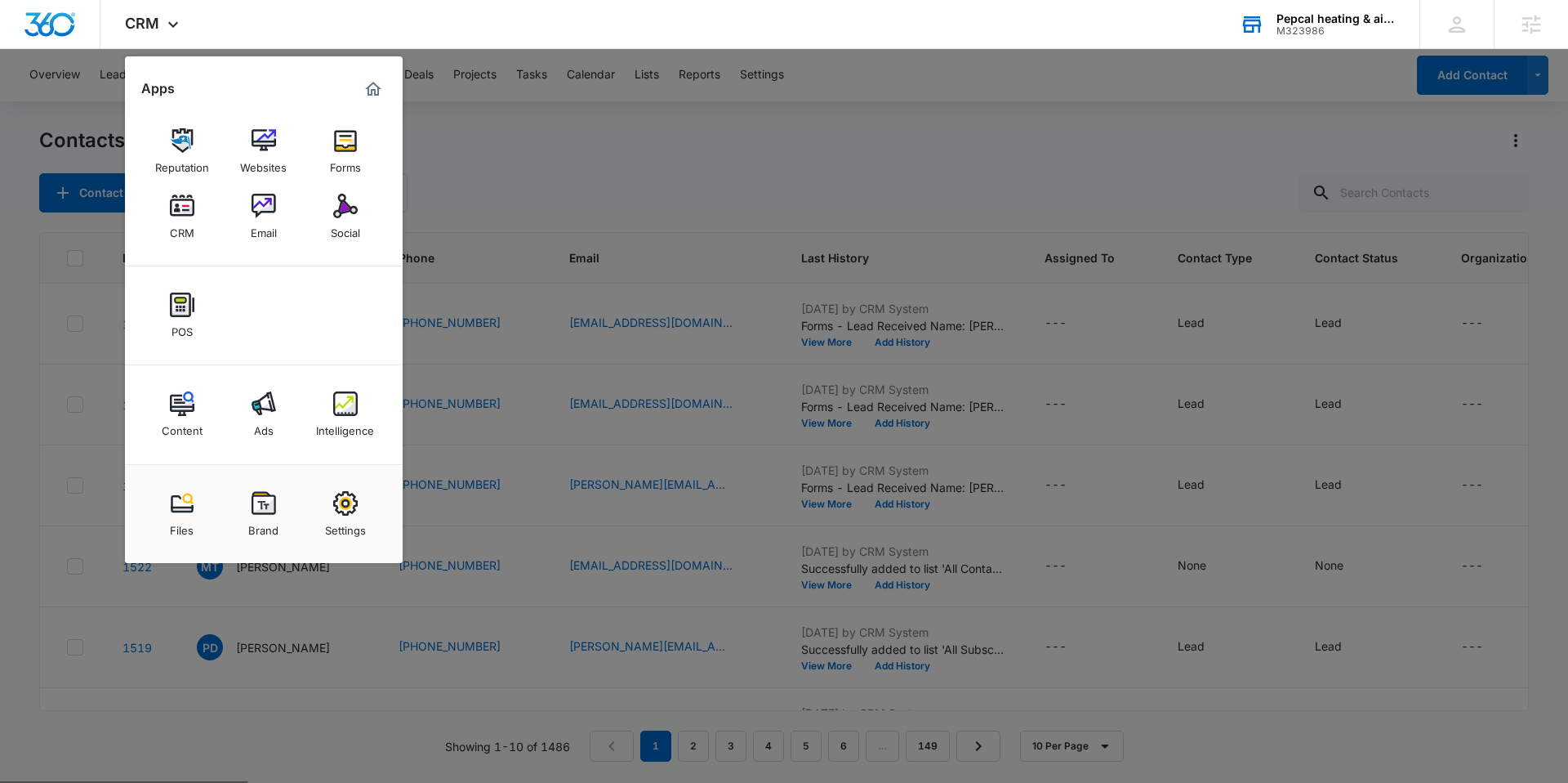
drag, startPoint x: 242, startPoint y: 198, endPoint x: 250, endPoint y: 197, distance: 8.1
click at [242, 199] on link "Email" at bounding box center [264, 216] width 62 height 62
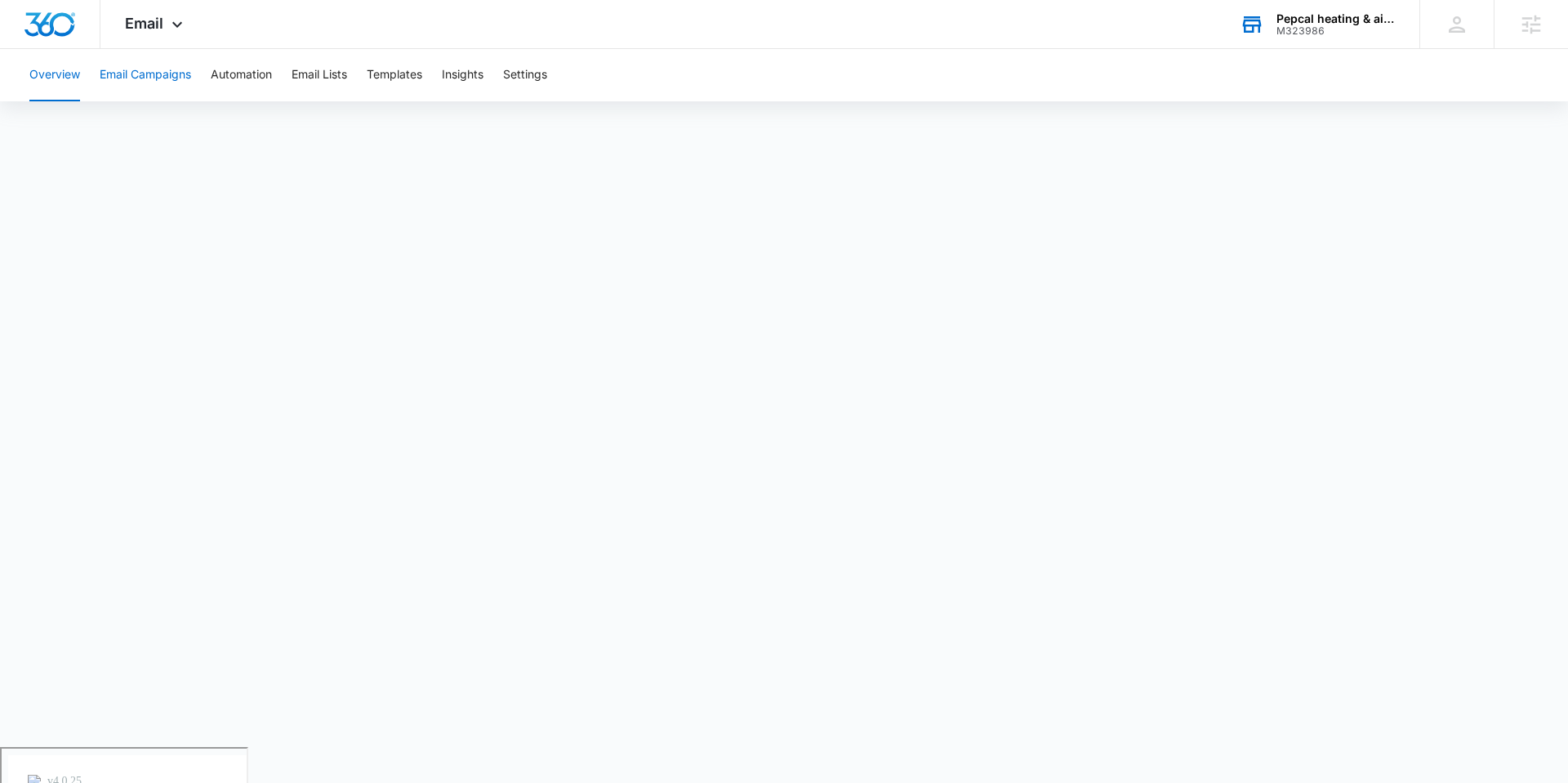
click at [169, 84] on button "Email Campaigns" at bounding box center [145, 75] width 92 height 52
